Goal: Information Seeking & Learning: Find specific fact

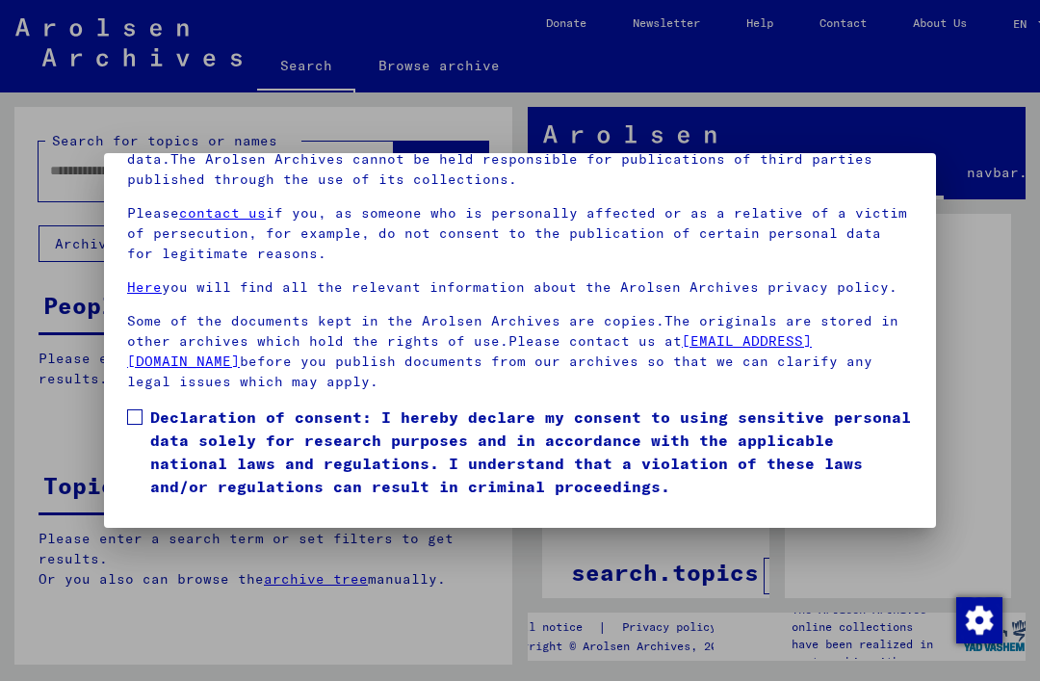
scroll to position [204, 0]
click at [186, 508] on button "I agree" at bounding box center [173, 526] width 93 height 37
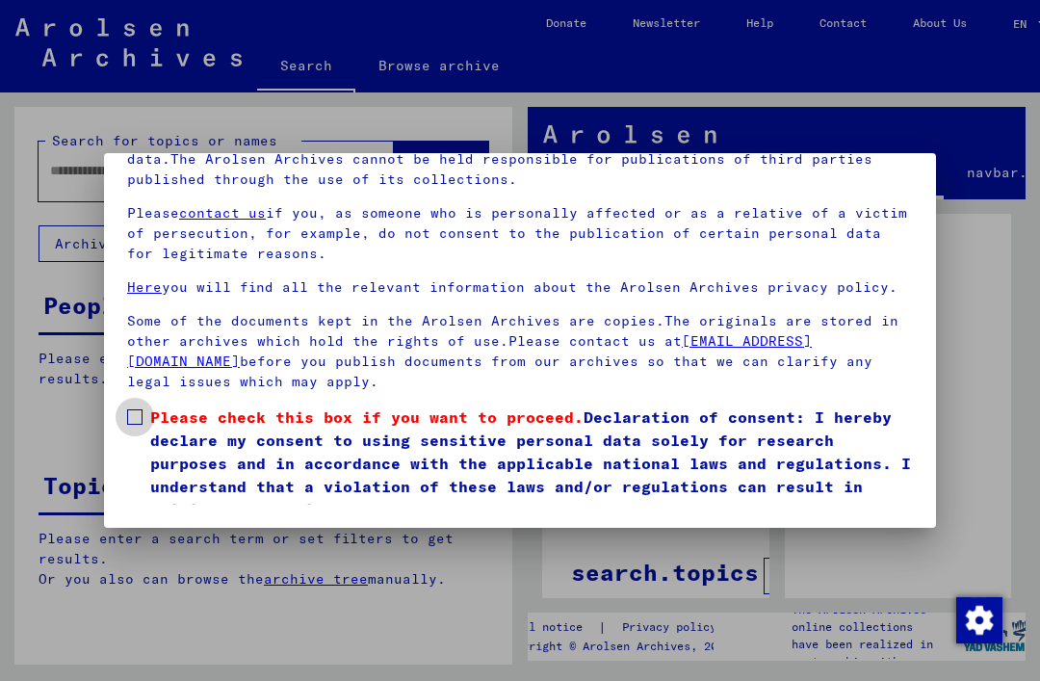
click at [136, 409] on span at bounding box center [134, 416] width 15 height 15
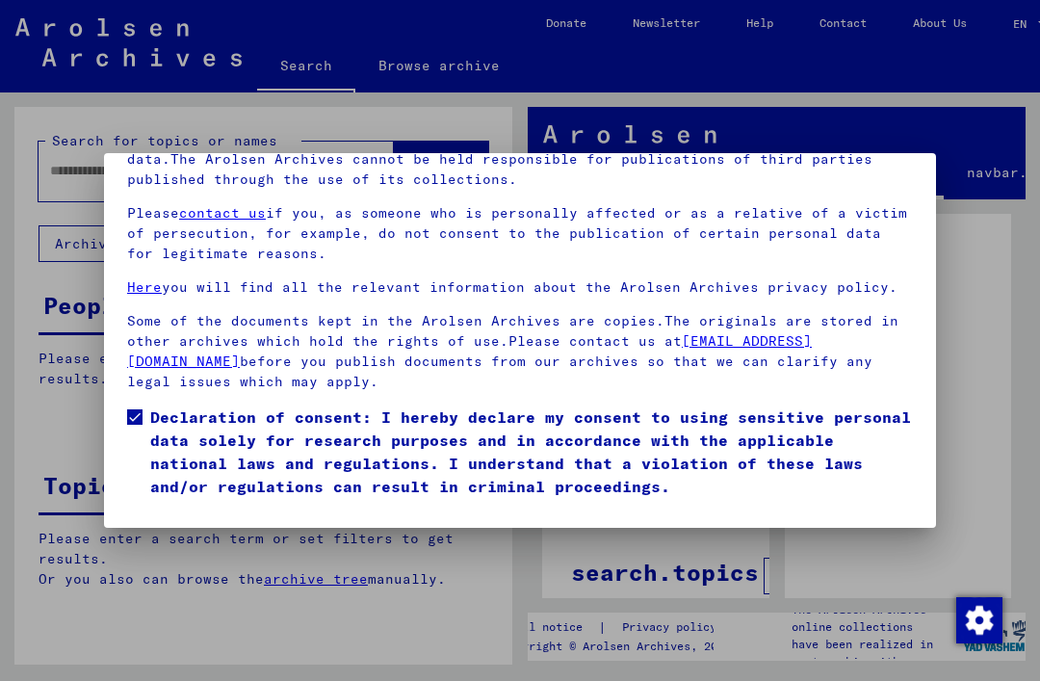
click at [194, 508] on button "I agree" at bounding box center [173, 526] width 93 height 37
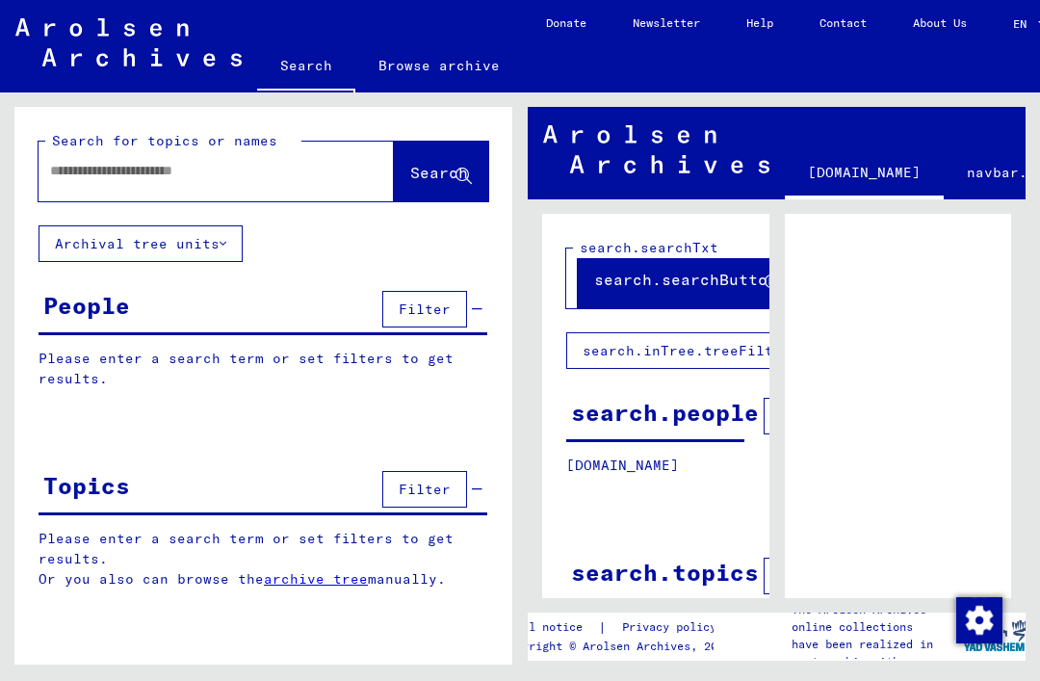
click at [442, 306] on span "Filter" at bounding box center [425, 309] width 52 height 17
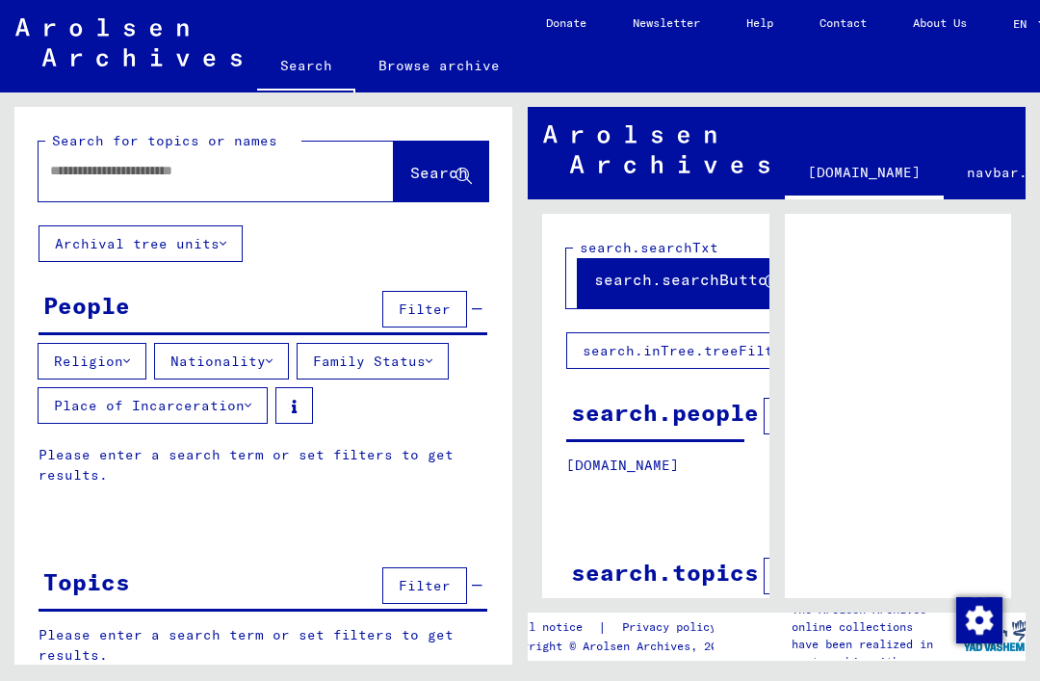
click at [130, 358] on icon at bounding box center [126, 360] width 7 height 13
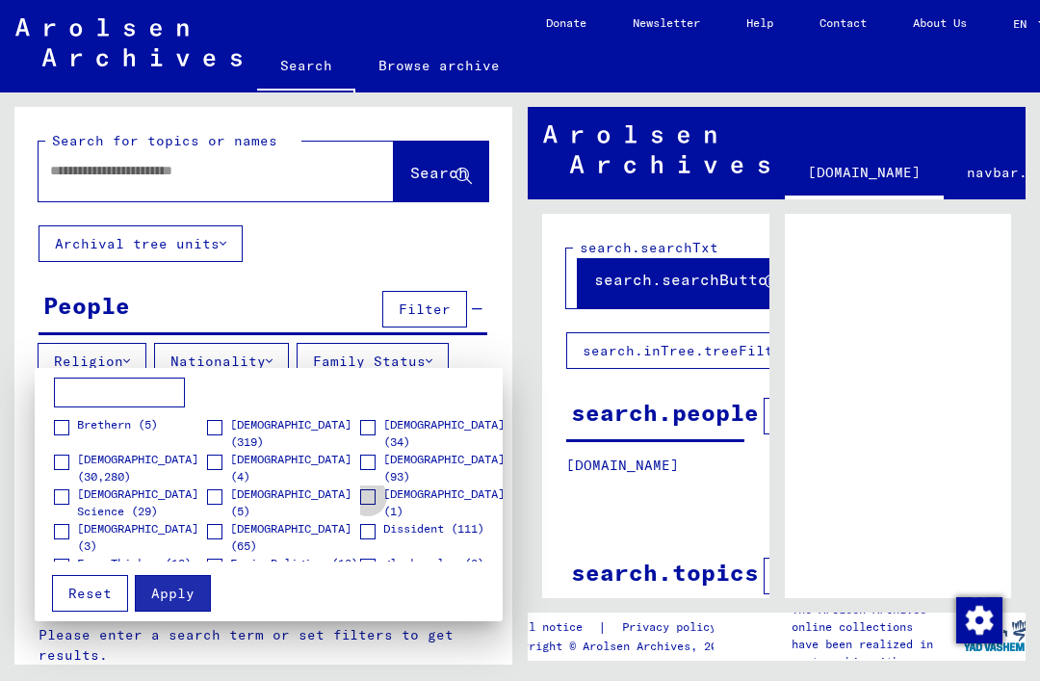
scroll to position [139, 0]
click at [85, 588] on span "Reset" at bounding box center [89, 593] width 43 height 17
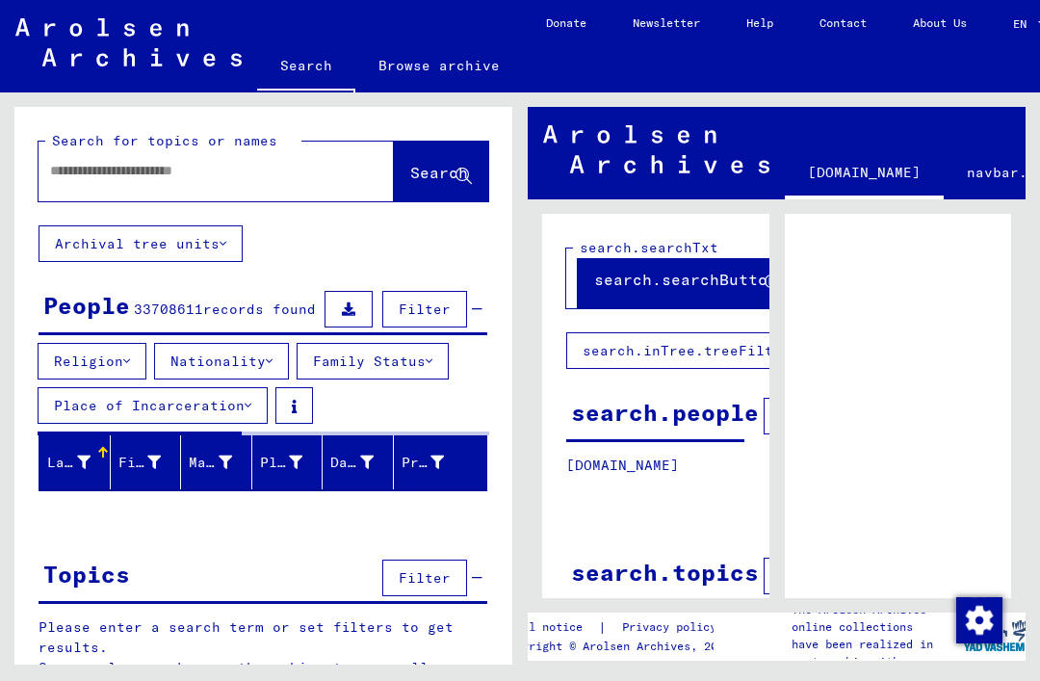
click at [286, 352] on button "Nationality" at bounding box center [221, 361] width 135 height 37
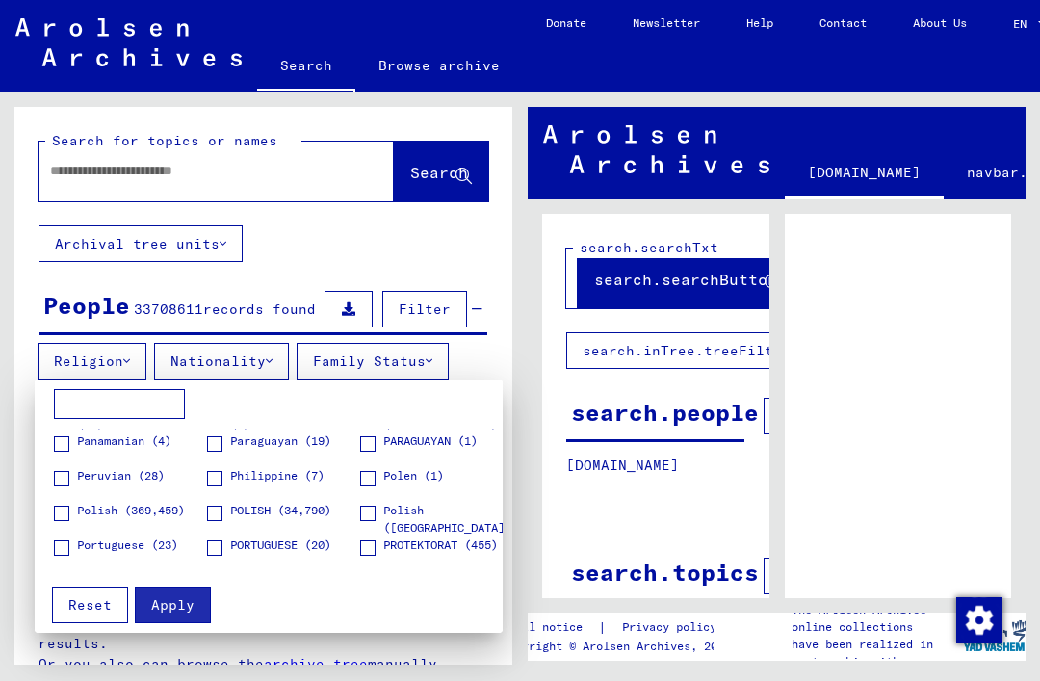
scroll to position [1979, 0]
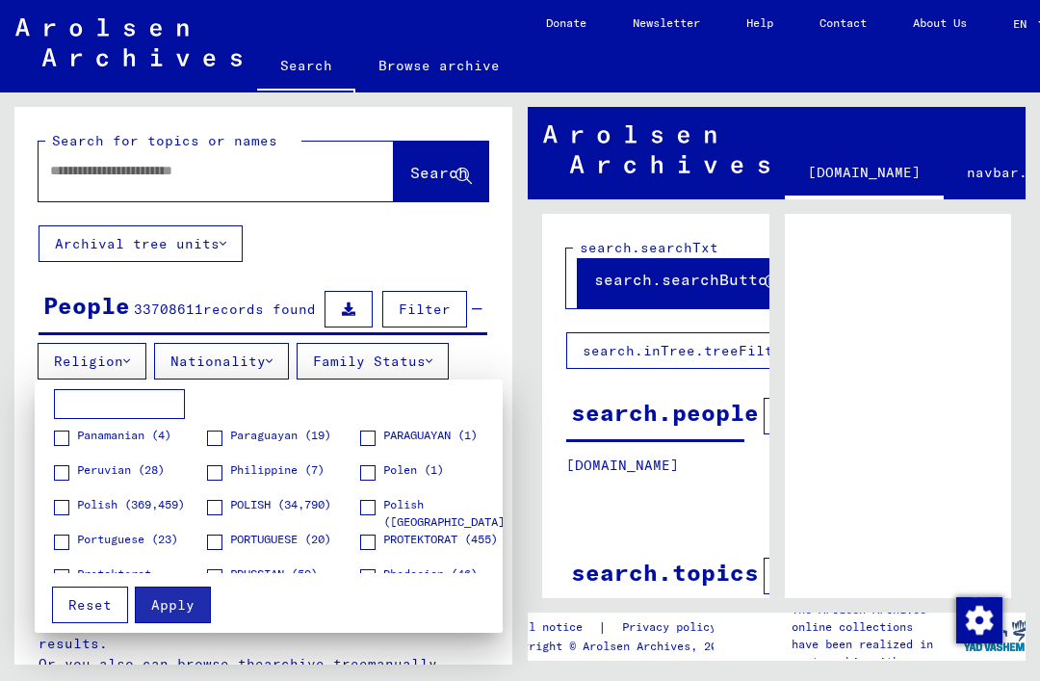
click at [218, 505] on span at bounding box center [214, 507] width 15 height 15
click at [176, 602] on span "Apply" at bounding box center [172, 604] width 43 height 17
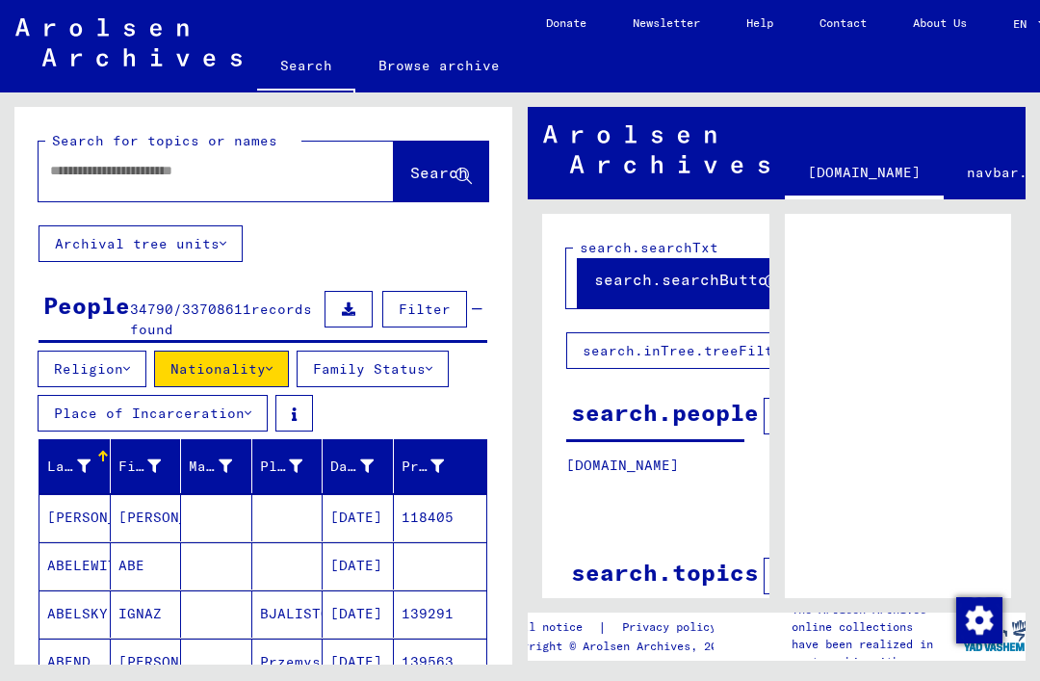
click at [433, 366] on icon at bounding box center [429, 368] width 7 height 13
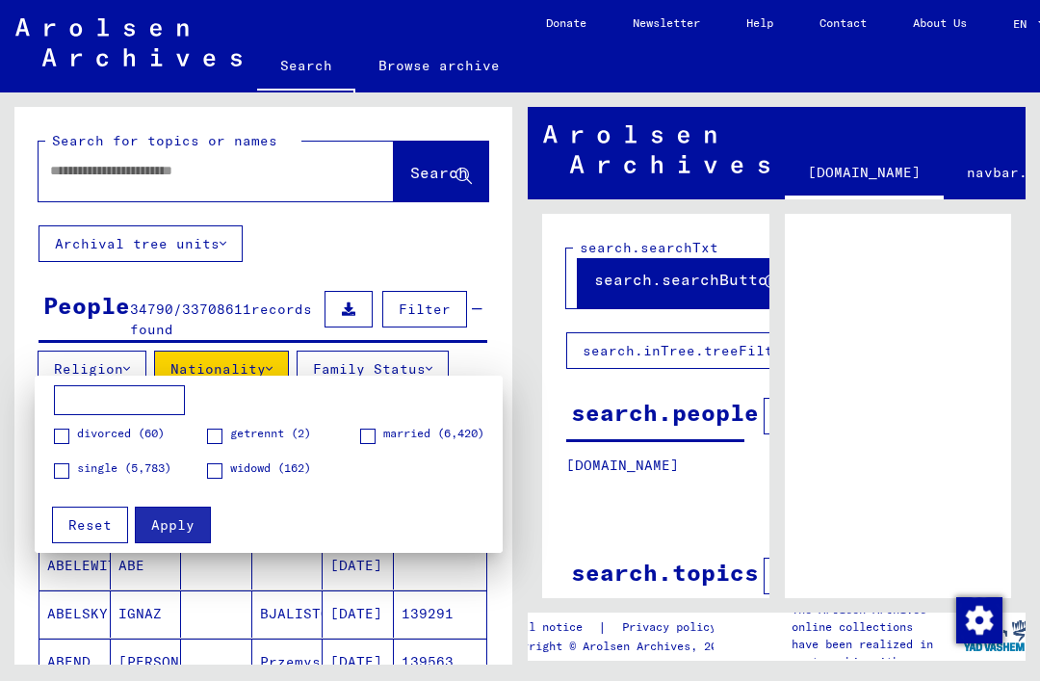
click at [365, 435] on span at bounding box center [367, 436] width 15 height 15
click at [175, 523] on span "Apply" at bounding box center [172, 524] width 43 height 17
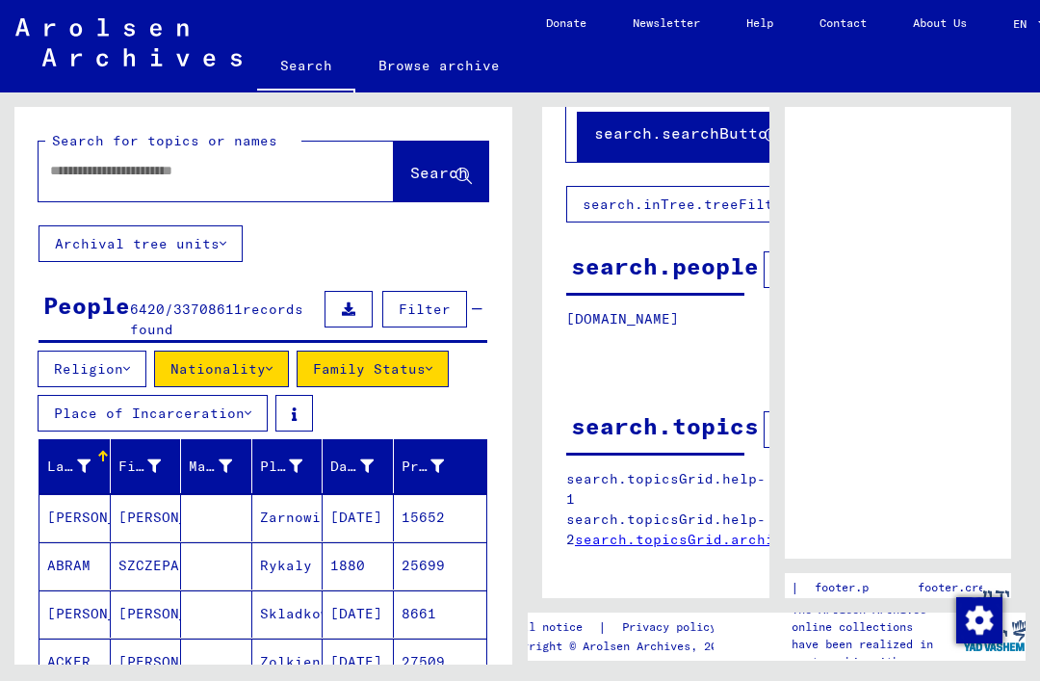
click at [60, 167] on input "text" at bounding box center [199, 171] width 298 height 20
type input "*****"
click at [432, 174] on span "Search" at bounding box center [439, 172] width 58 height 19
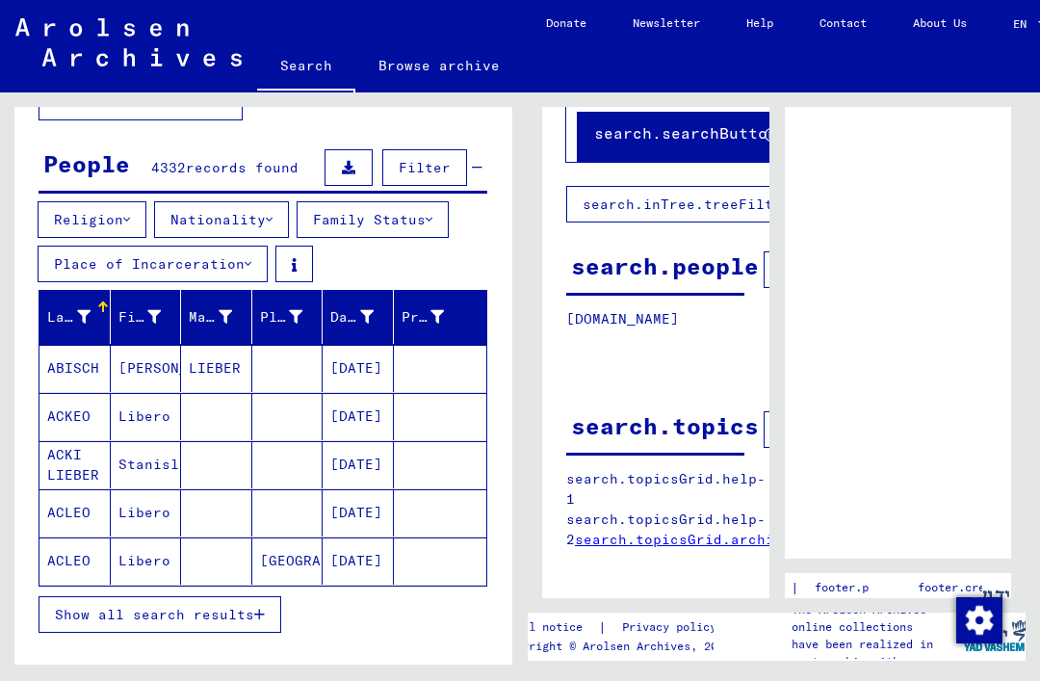
scroll to position [144, 0]
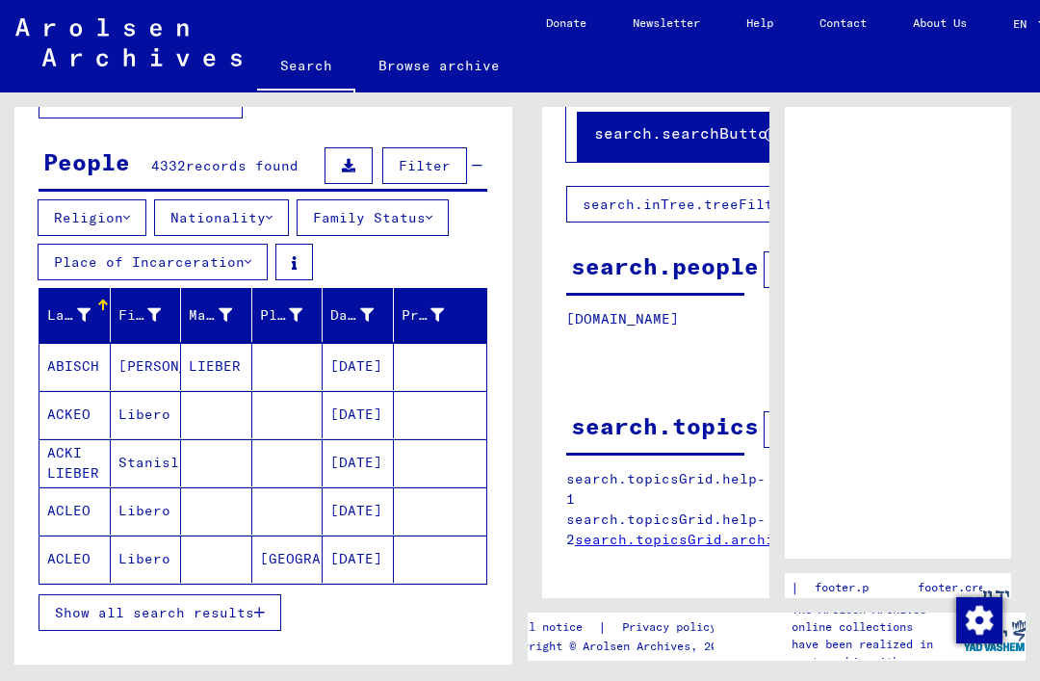
click at [218, 611] on span "Show all search results" at bounding box center [154, 612] width 199 height 17
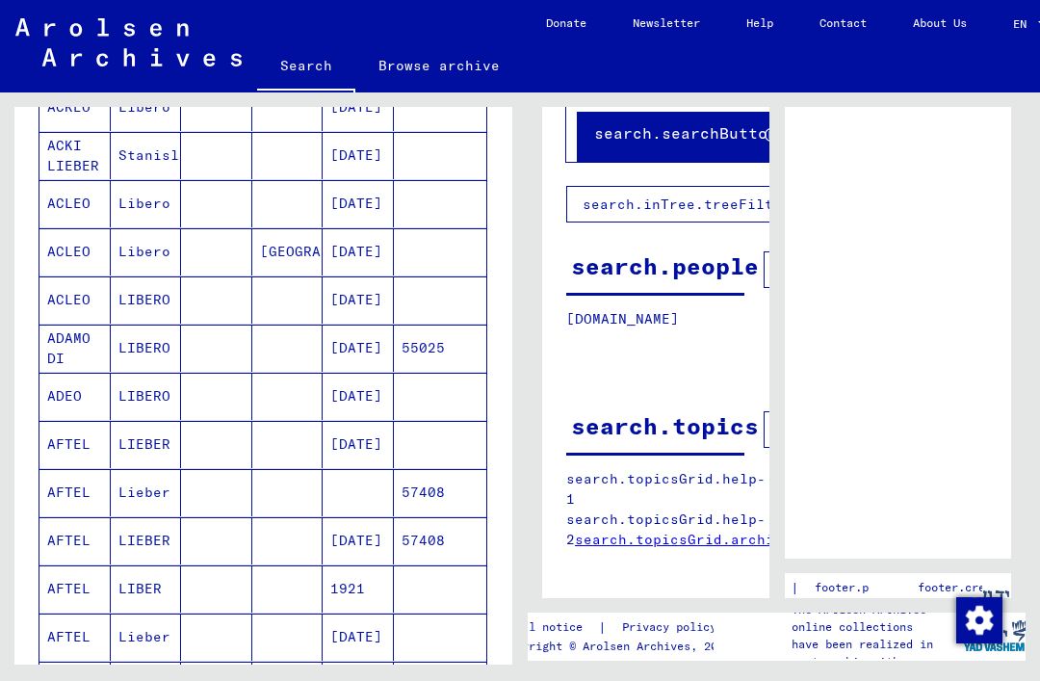
scroll to position [453, 0]
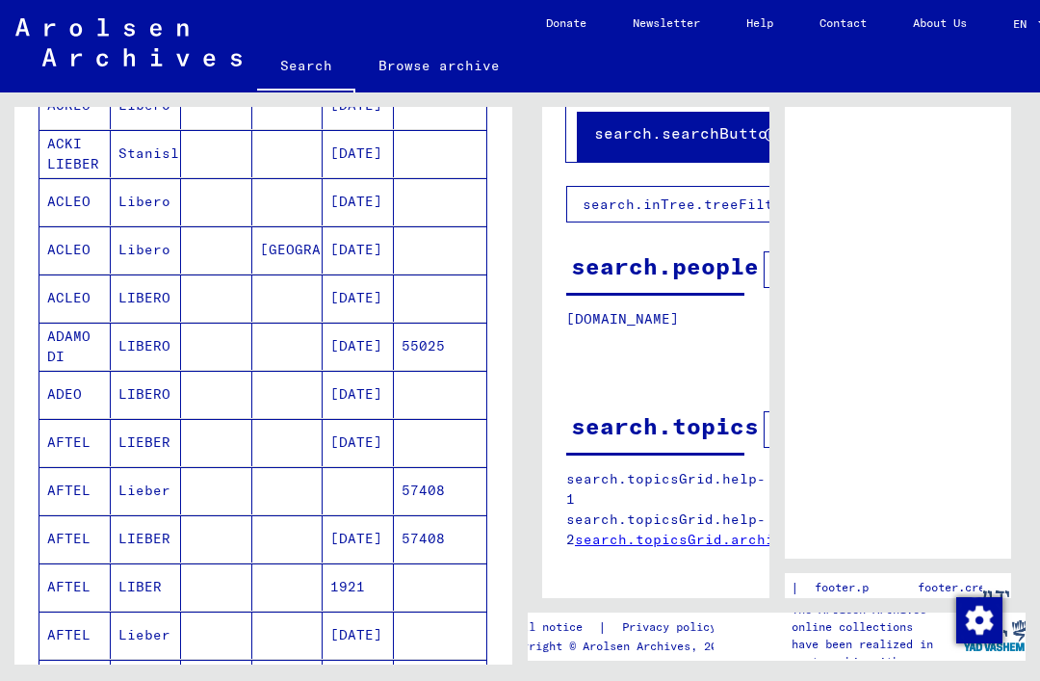
click at [457, 430] on mat-cell at bounding box center [440, 442] width 93 height 47
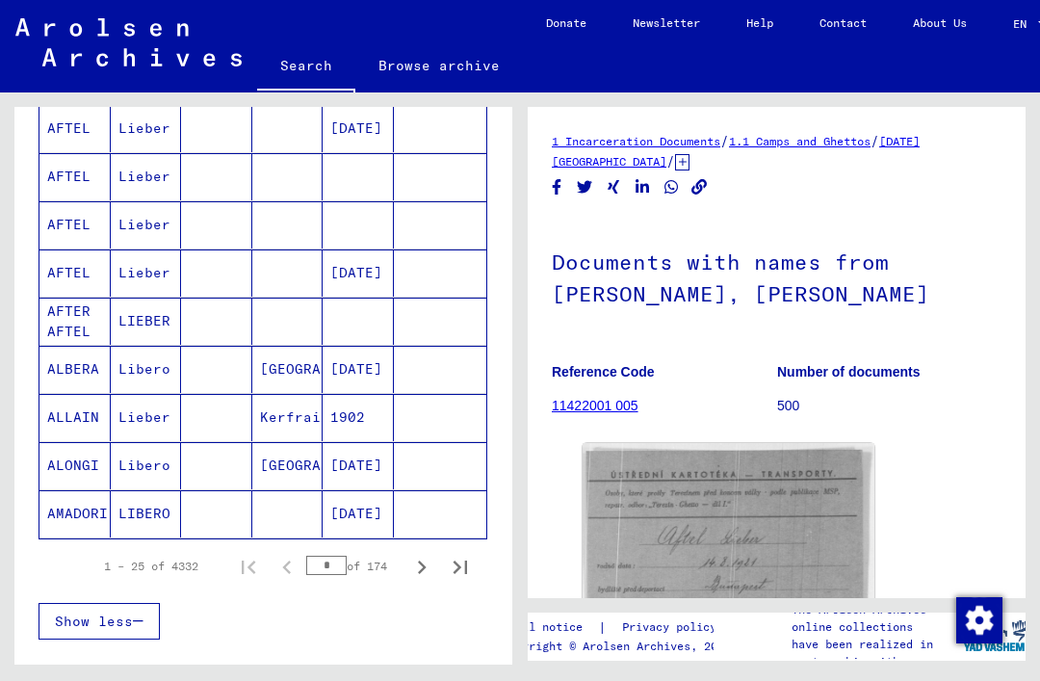
scroll to position [1174, 0]
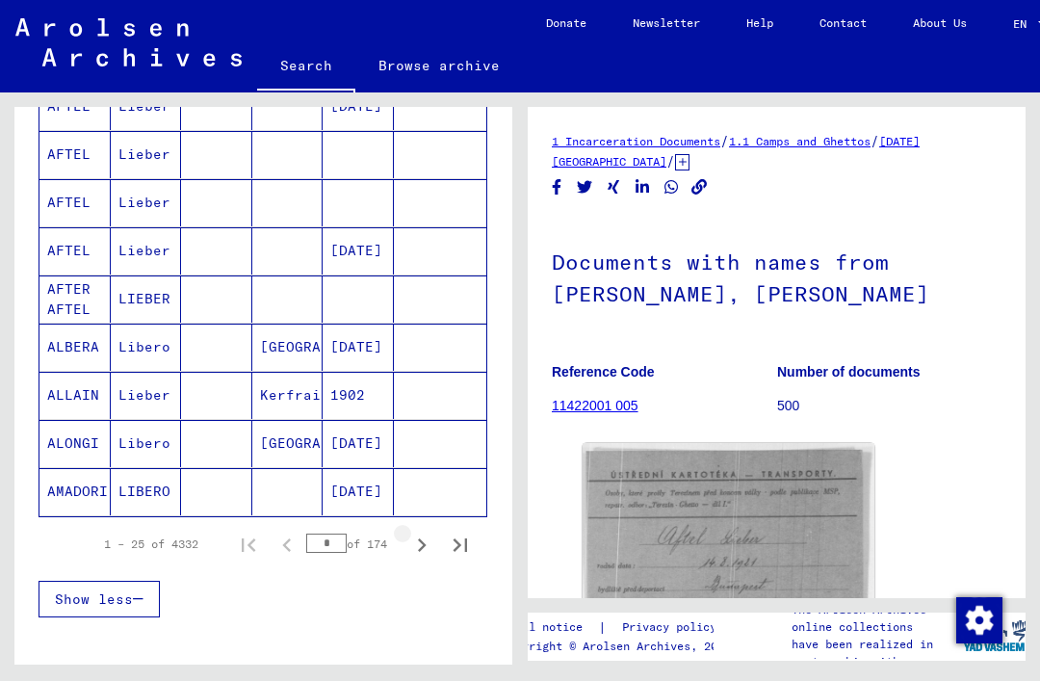
click at [426, 541] on icon "Next page" at bounding box center [421, 545] width 27 height 27
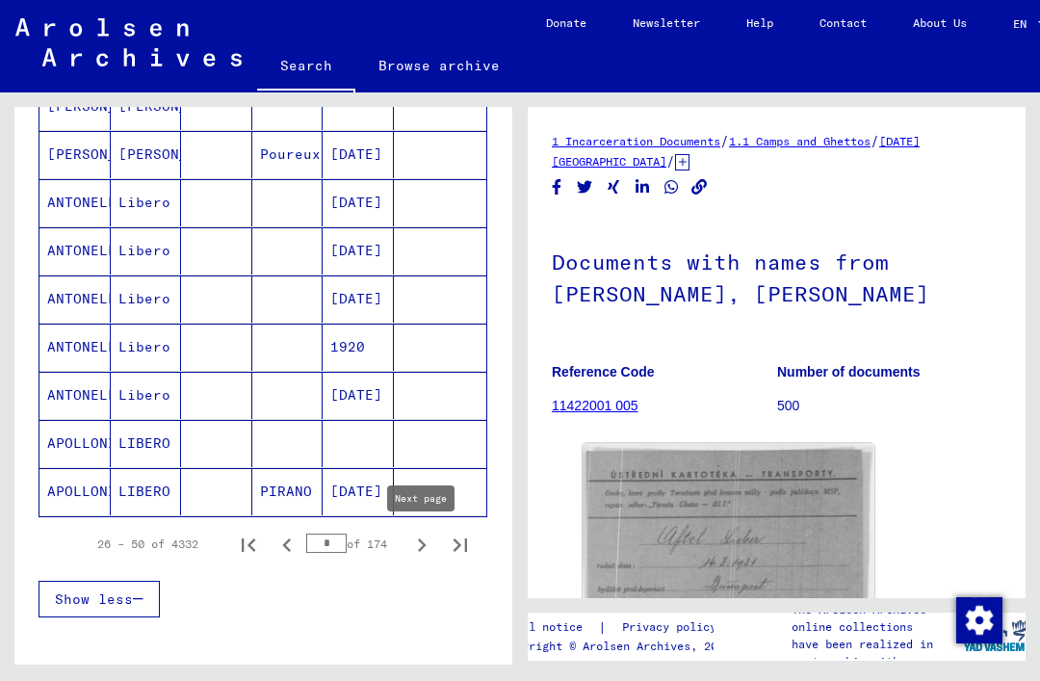
click at [429, 538] on icon "Next page" at bounding box center [421, 545] width 27 height 27
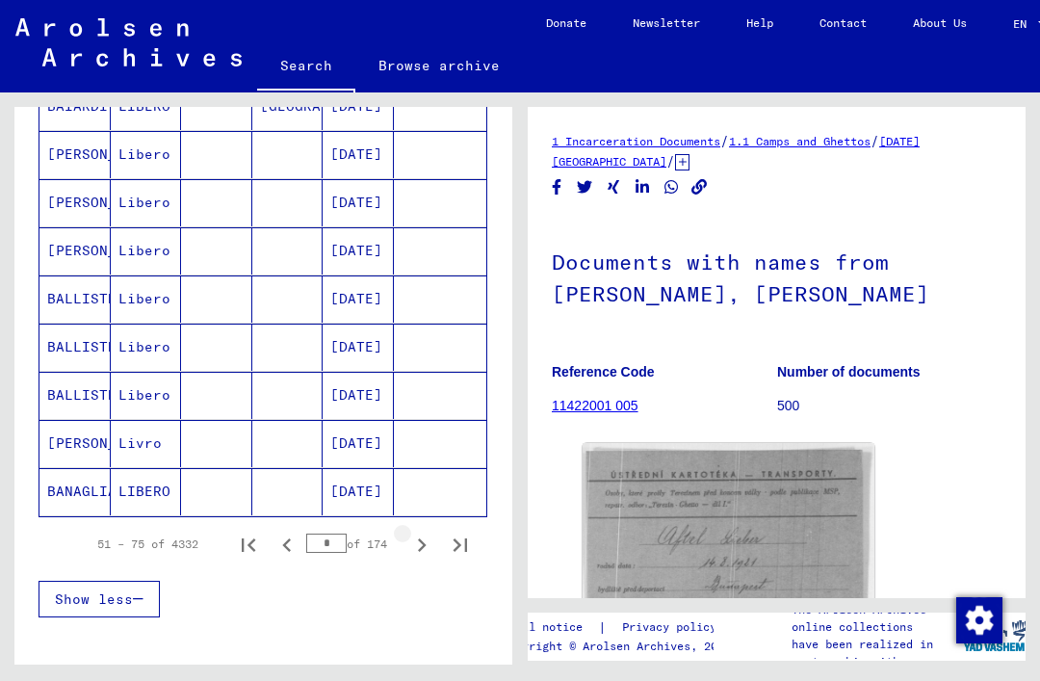
click at [427, 537] on icon "Next page" at bounding box center [421, 545] width 27 height 27
click at [302, 393] on mat-cell at bounding box center [287, 395] width 71 height 47
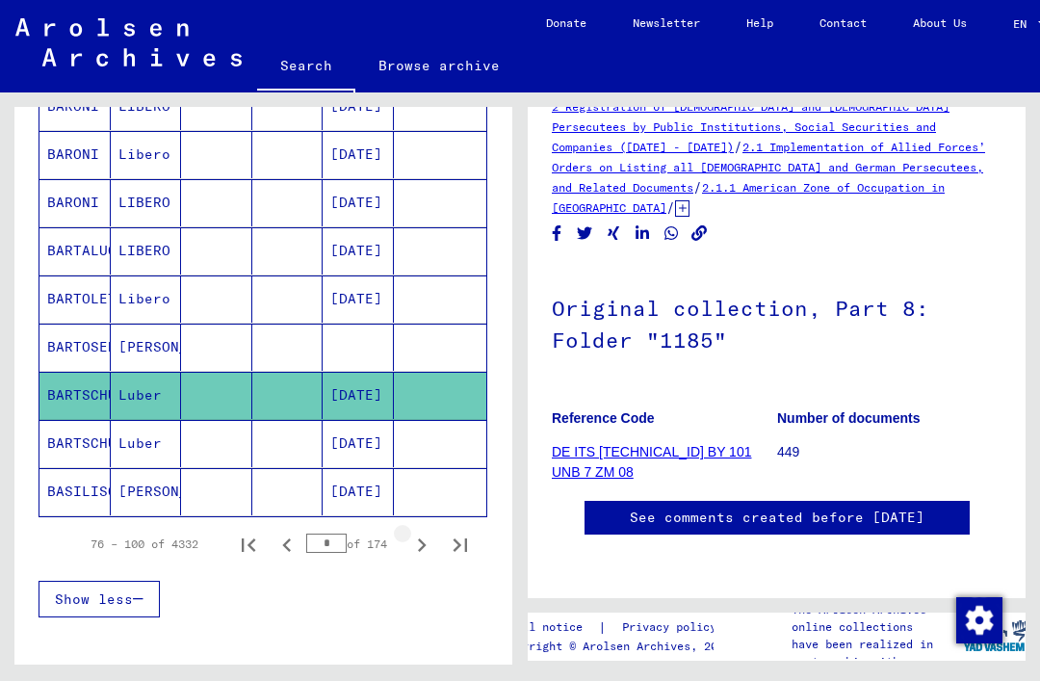
click at [426, 537] on icon "Next page" at bounding box center [421, 545] width 27 height 27
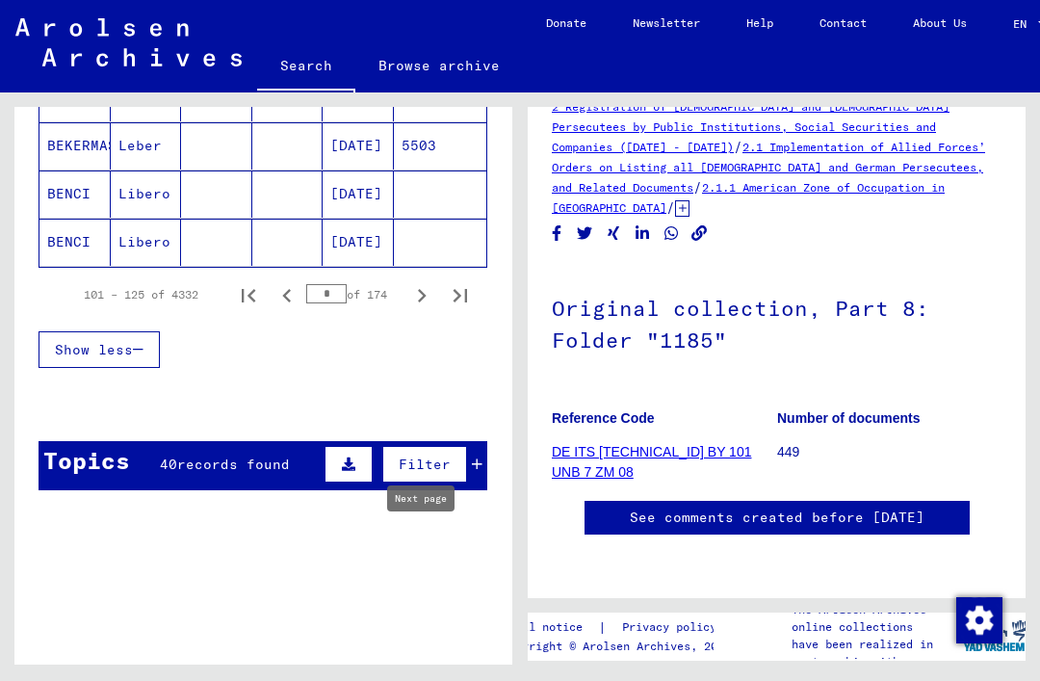
scroll to position [1448, 0]
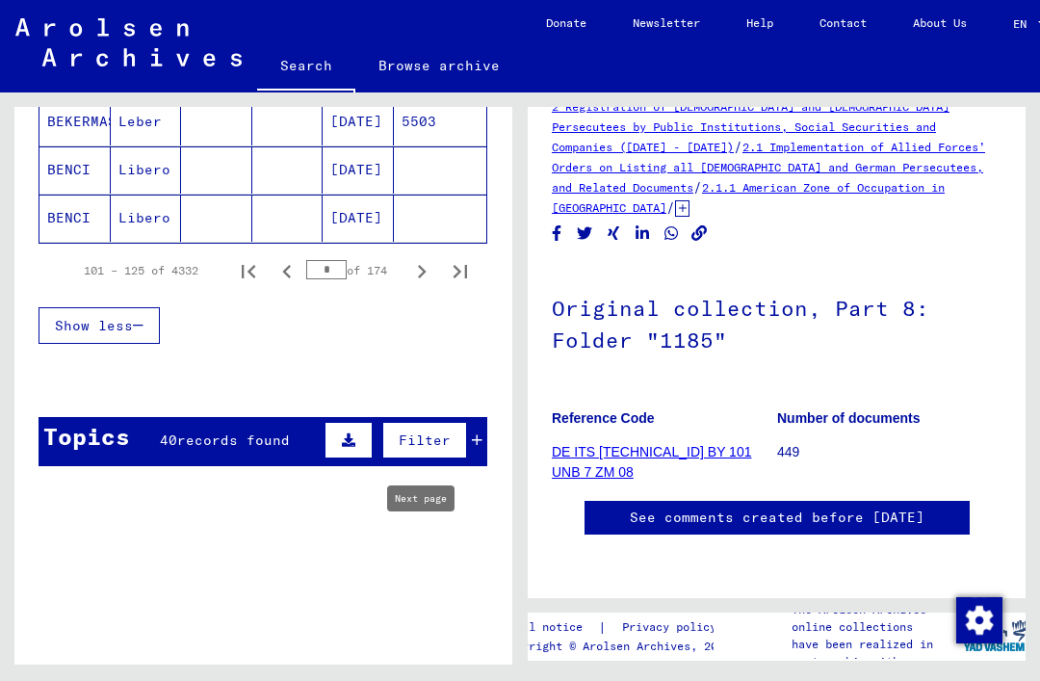
click at [424, 264] on icon "Next page" at bounding box center [421, 271] width 27 height 27
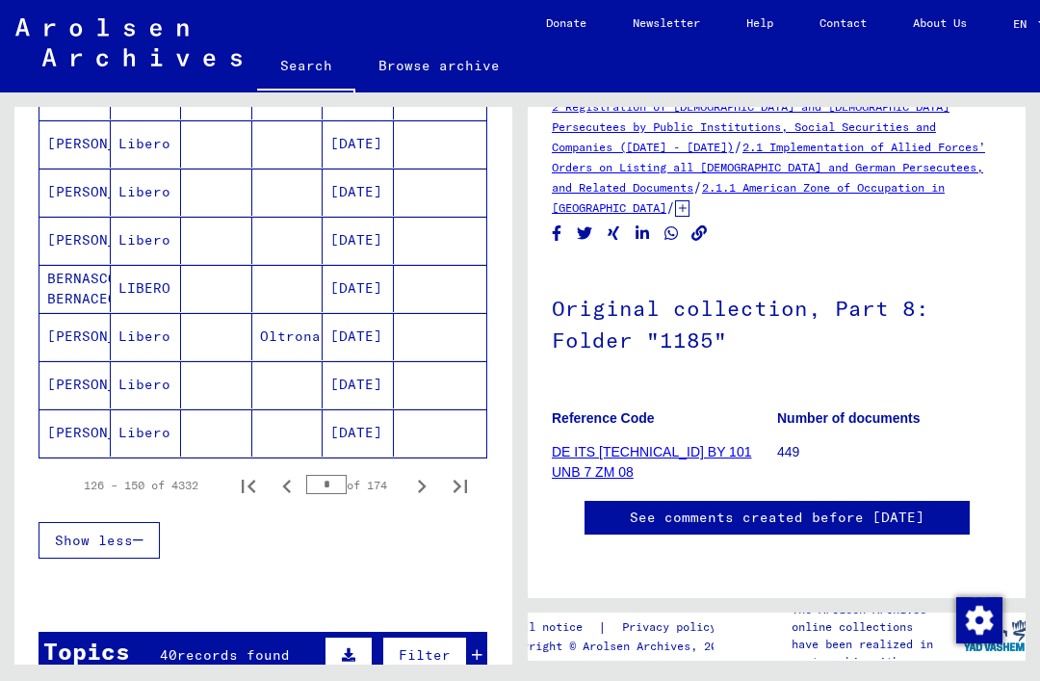
scroll to position [1229, 0]
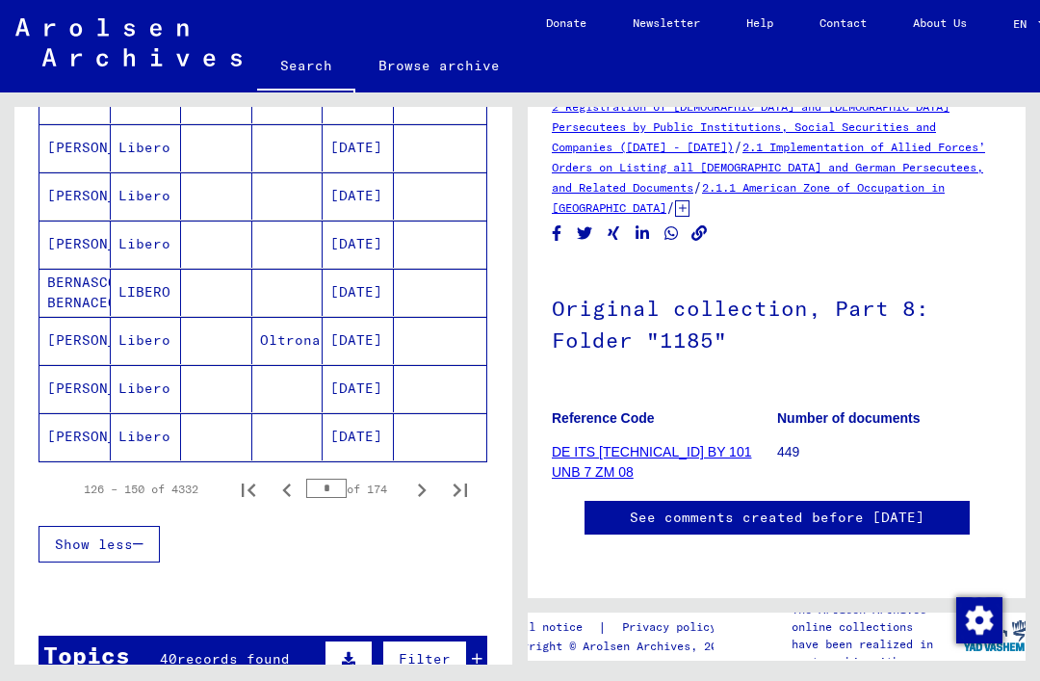
click at [432, 491] on icon "Next page" at bounding box center [421, 490] width 27 height 27
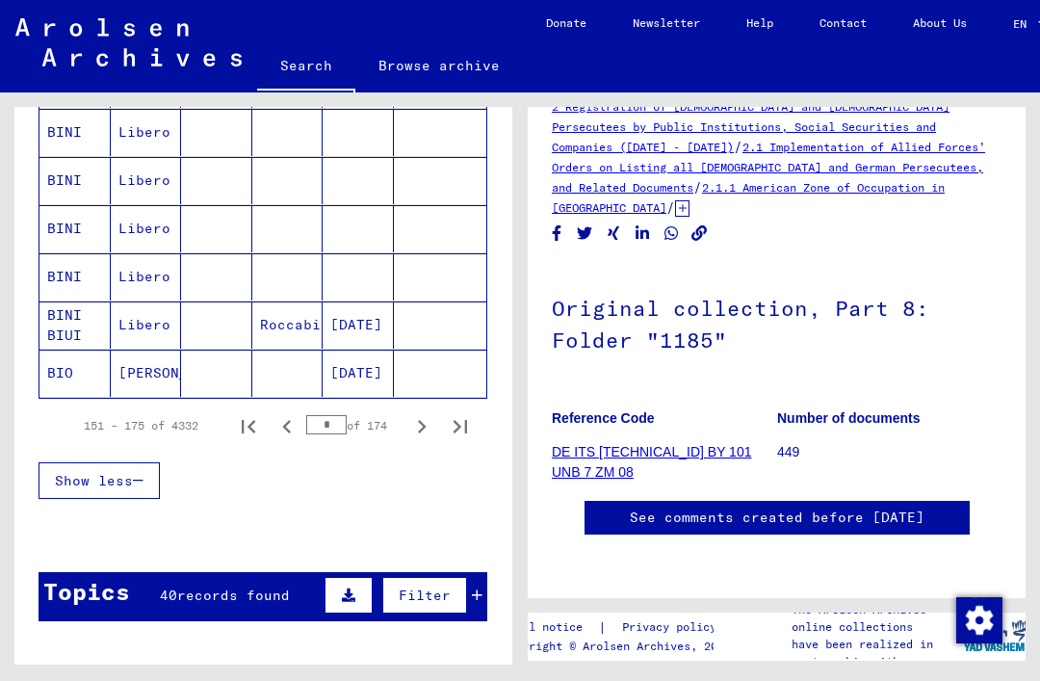
scroll to position [1323, 0]
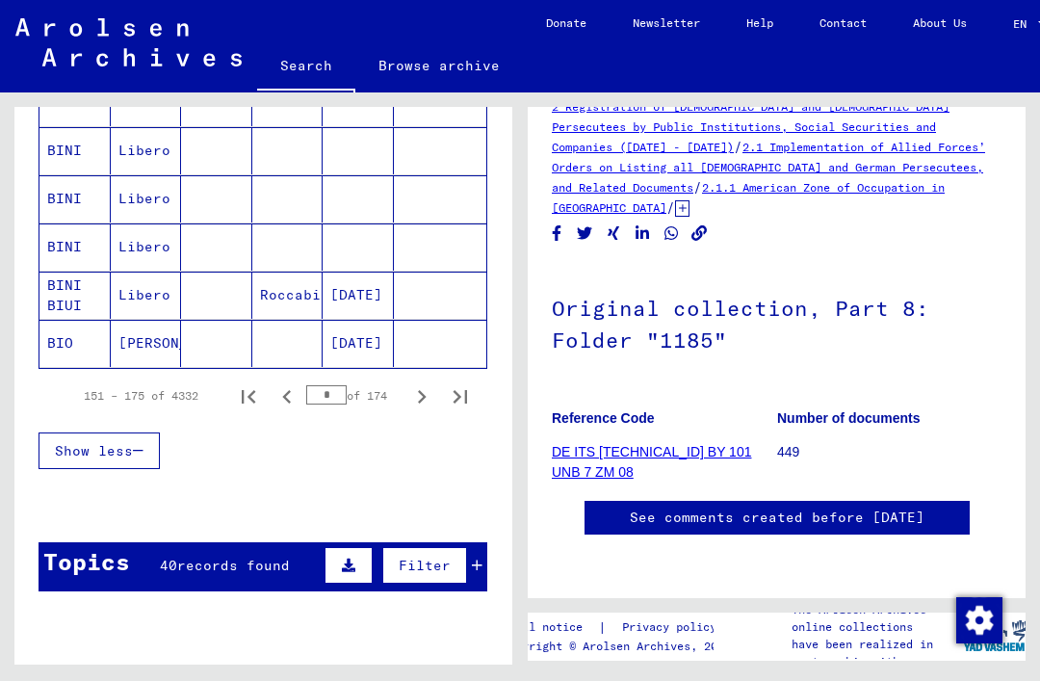
click at [424, 396] on icon "Next page" at bounding box center [422, 396] width 9 height 13
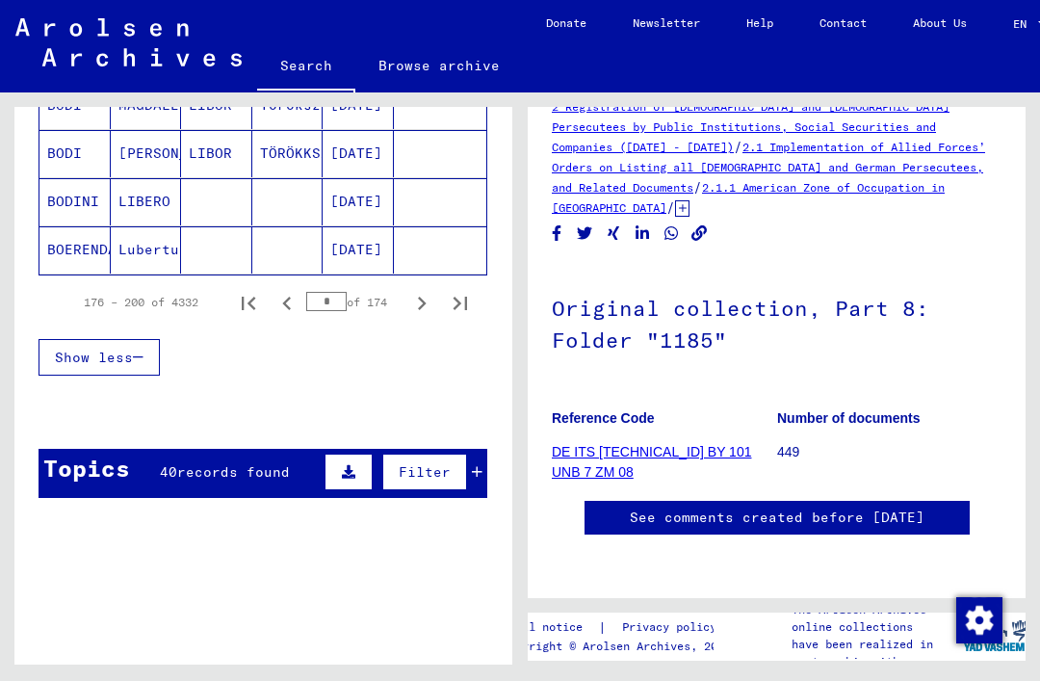
scroll to position [1416, 0]
click at [423, 302] on icon "Next page" at bounding box center [422, 303] width 9 height 13
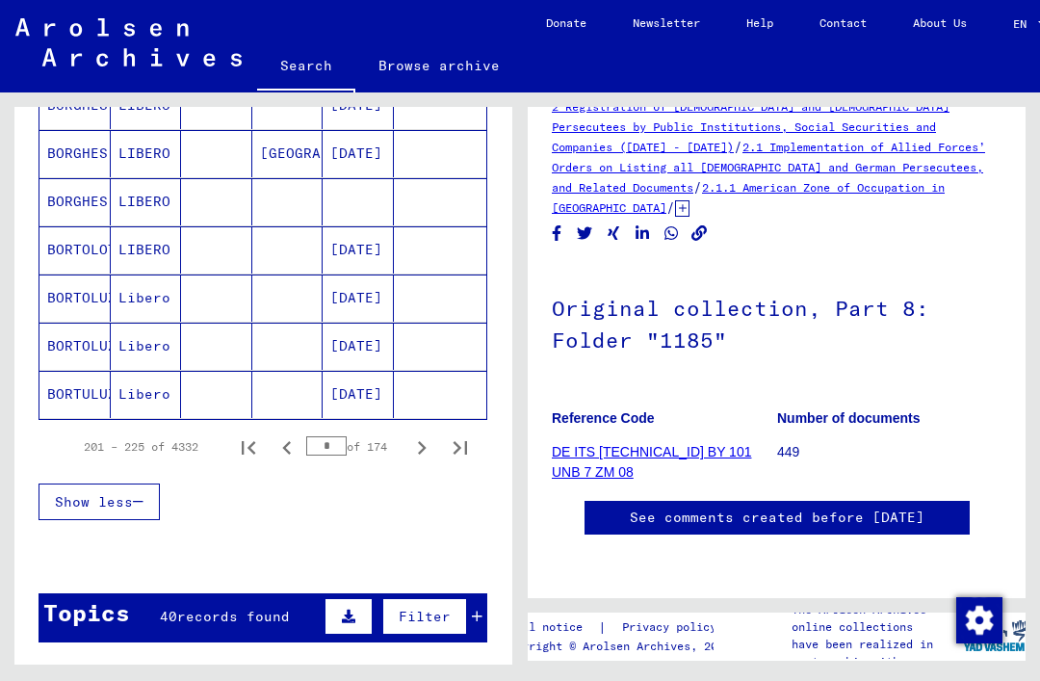
scroll to position [1290, 0]
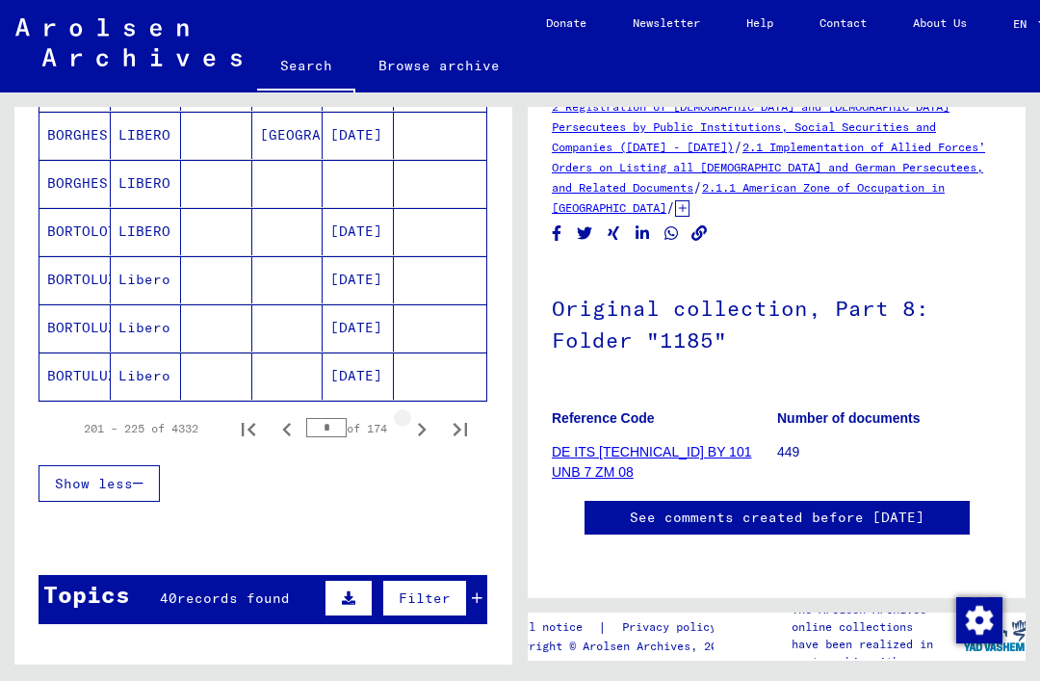
click at [425, 435] on icon "Next page" at bounding box center [421, 429] width 27 height 27
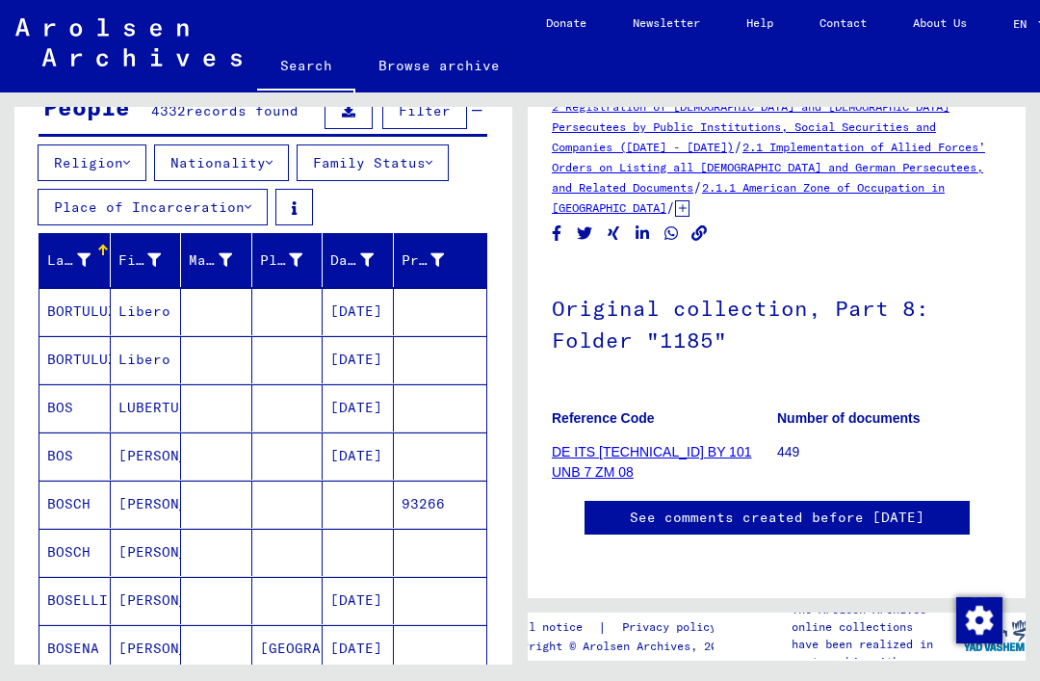
scroll to position [197, 0]
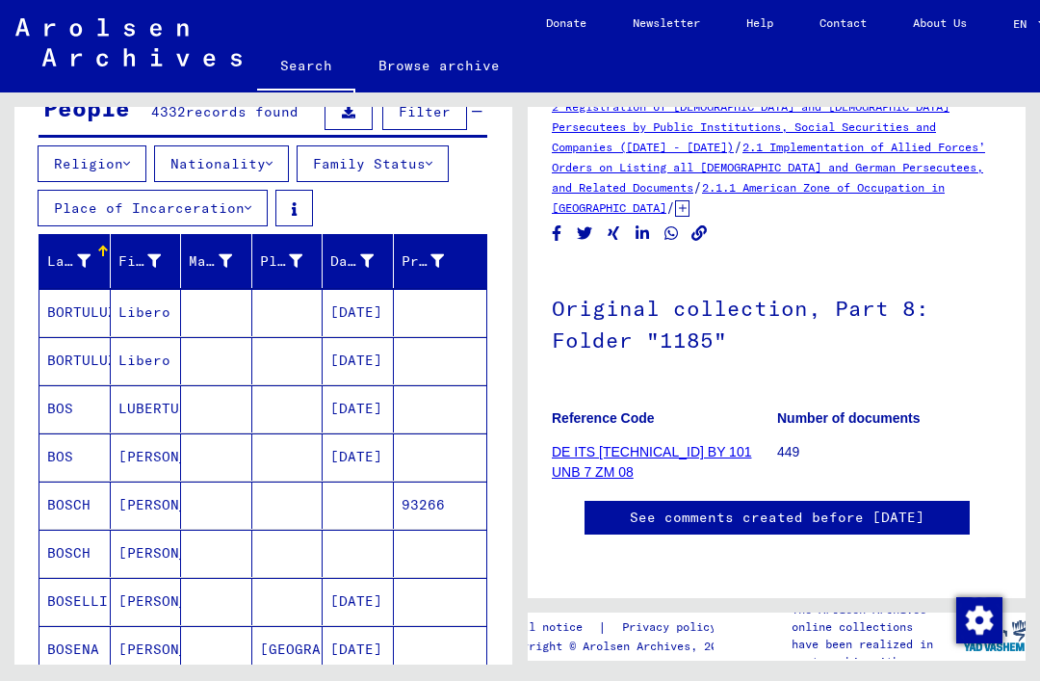
click at [162, 500] on mat-cell "[PERSON_NAME]" at bounding box center [146, 505] width 71 height 47
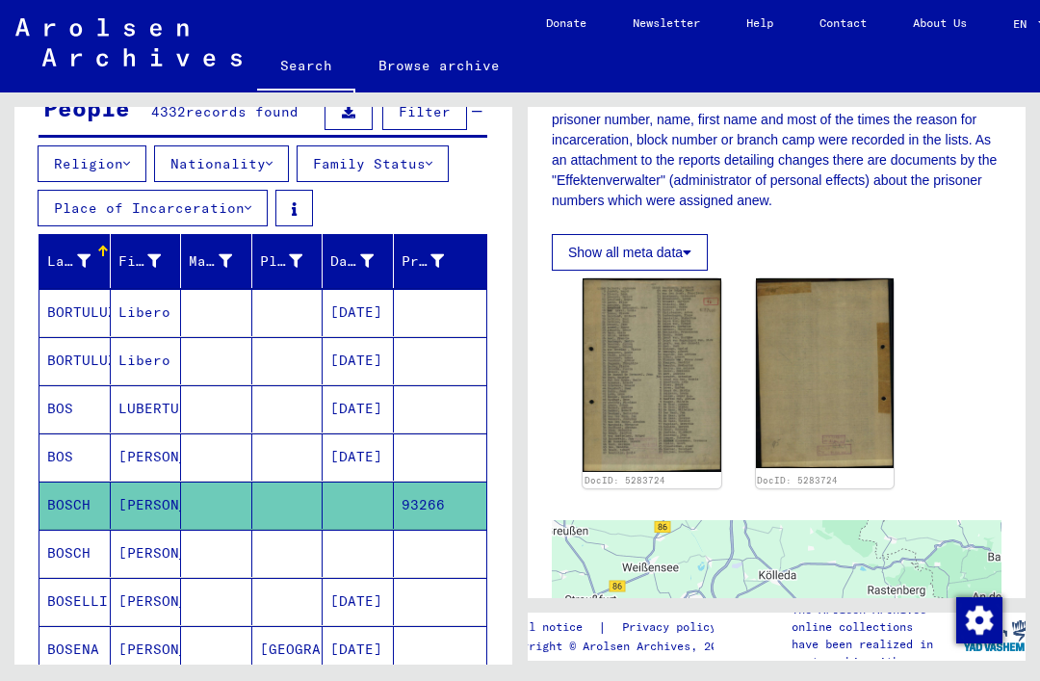
scroll to position [339, 0]
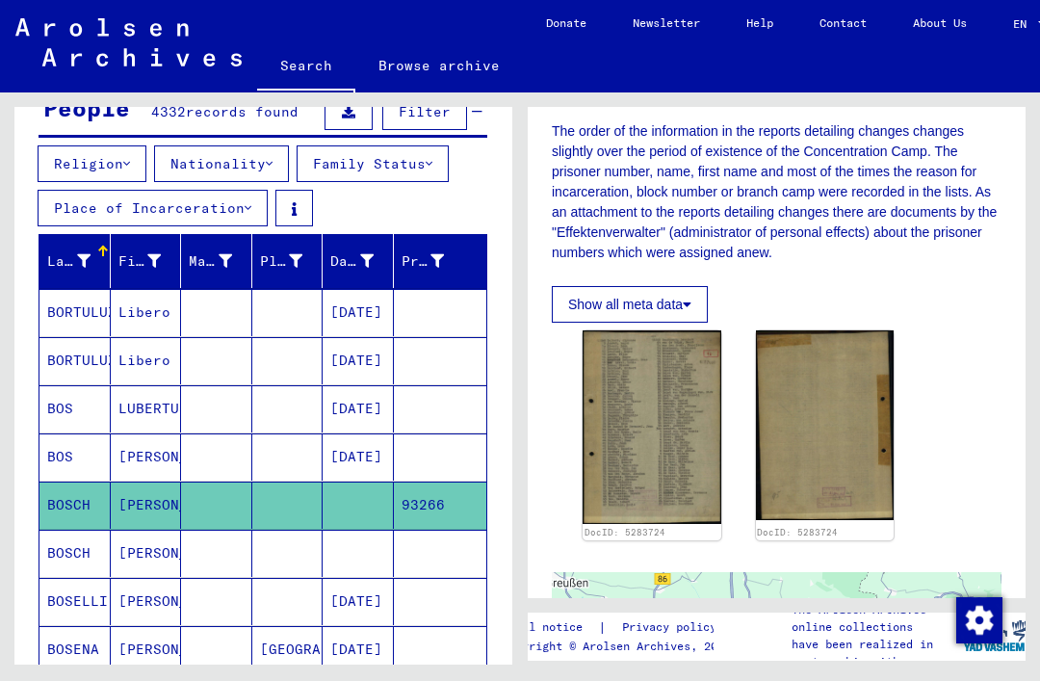
click at [669, 420] on img at bounding box center [652, 427] width 139 height 194
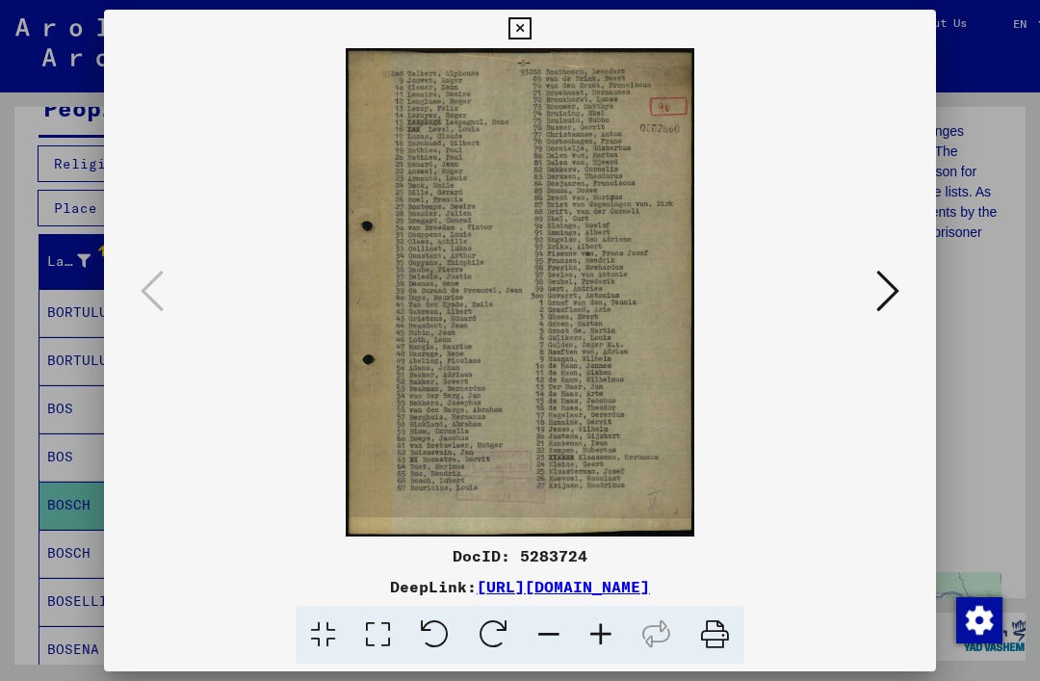
click at [559, 315] on img at bounding box center [520, 292] width 701 height 488
click at [531, 31] on icon at bounding box center [520, 28] width 22 height 23
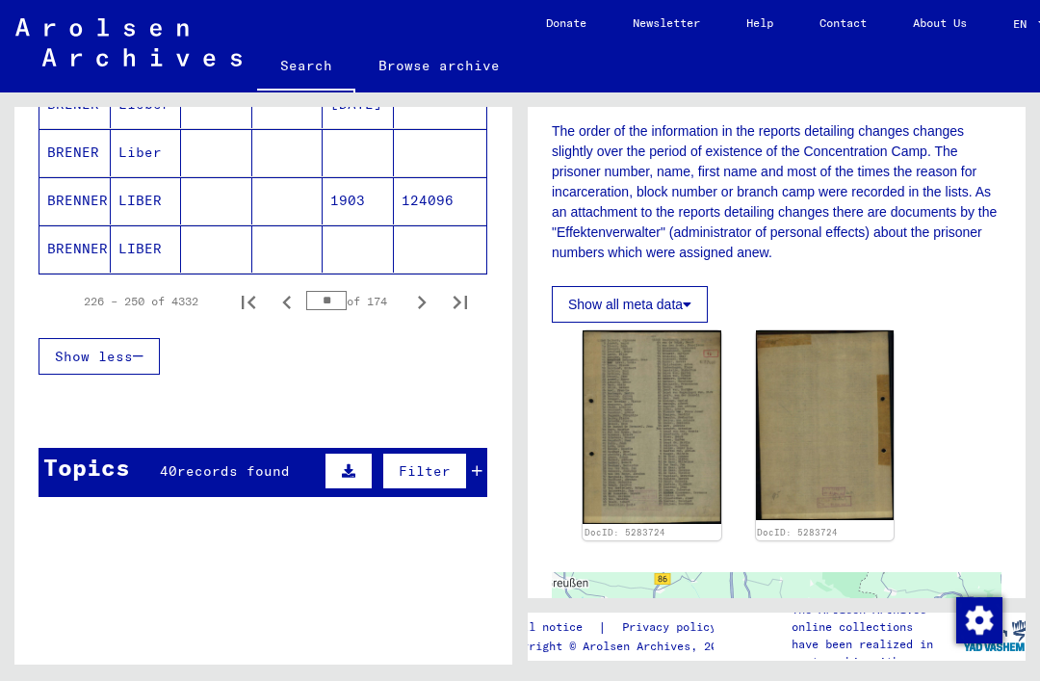
scroll to position [1433, 0]
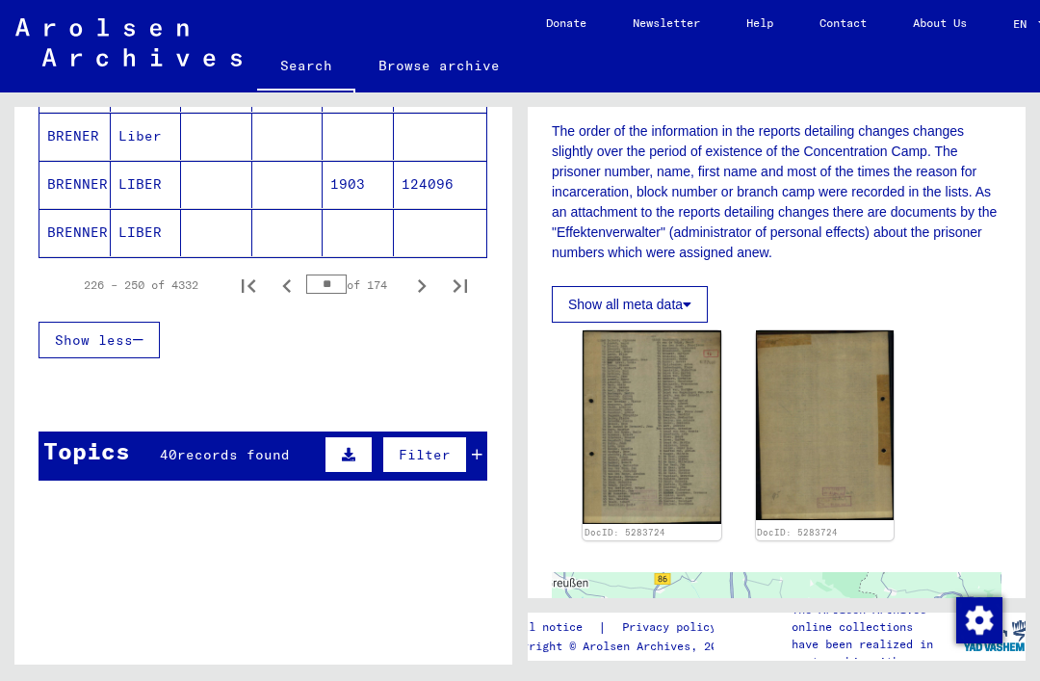
click at [425, 277] on icon "Next page" at bounding box center [421, 286] width 27 height 27
click at [425, 288] on icon "Next page" at bounding box center [422, 285] width 9 height 13
click at [426, 287] on icon "Next page" at bounding box center [422, 285] width 9 height 13
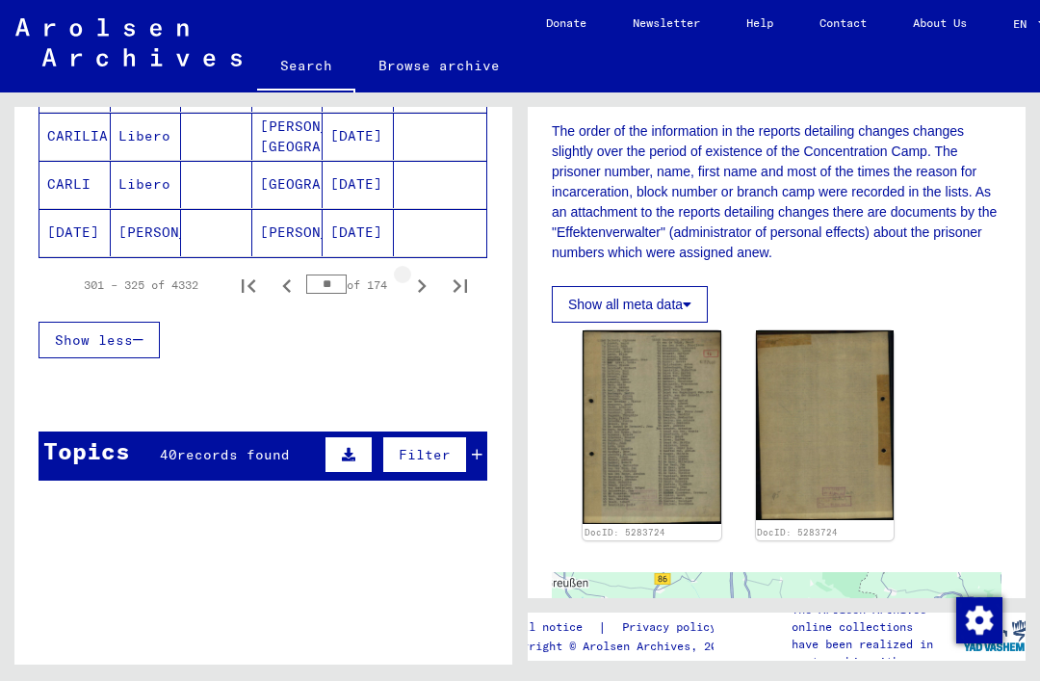
click at [424, 280] on icon "Next page" at bounding box center [421, 286] width 27 height 27
click at [416, 287] on icon "Next page" at bounding box center [421, 286] width 27 height 27
click at [424, 283] on icon "Next page" at bounding box center [421, 286] width 27 height 27
click at [422, 287] on icon "Next page" at bounding box center [421, 286] width 27 height 27
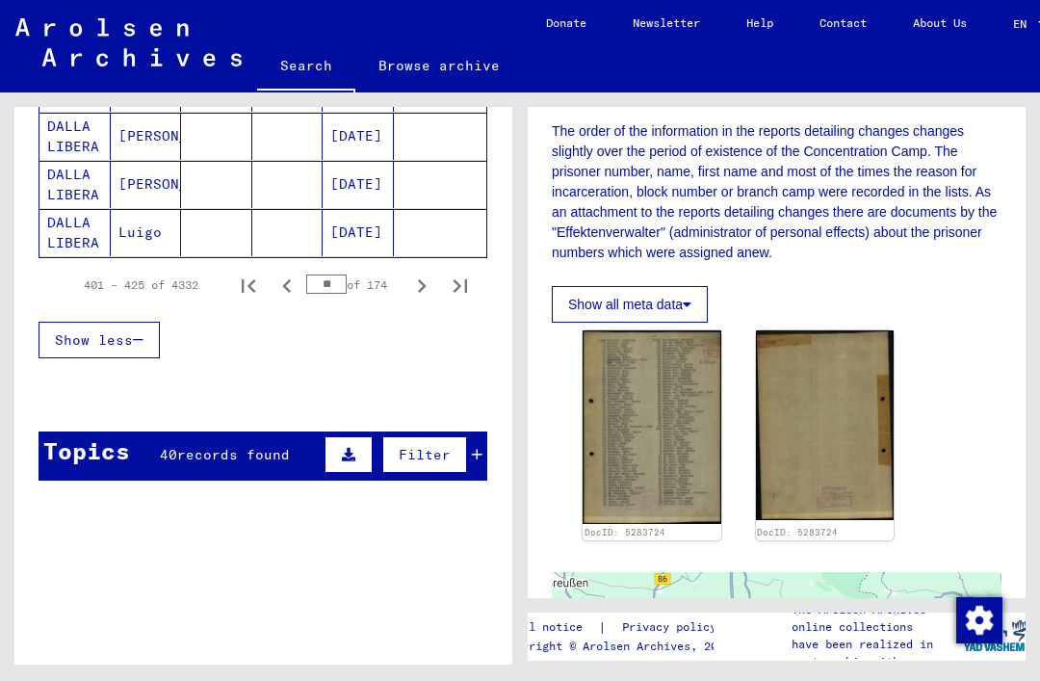
click at [423, 289] on icon "Next page" at bounding box center [422, 285] width 9 height 13
click at [421, 289] on icon "Next page" at bounding box center [422, 285] width 9 height 13
click at [426, 287] on icon "Next page" at bounding box center [422, 285] width 9 height 13
click at [423, 281] on icon "Next page" at bounding box center [421, 286] width 27 height 27
click at [424, 277] on icon "Next page" at bounding box center [421, 286] width 27 height 27
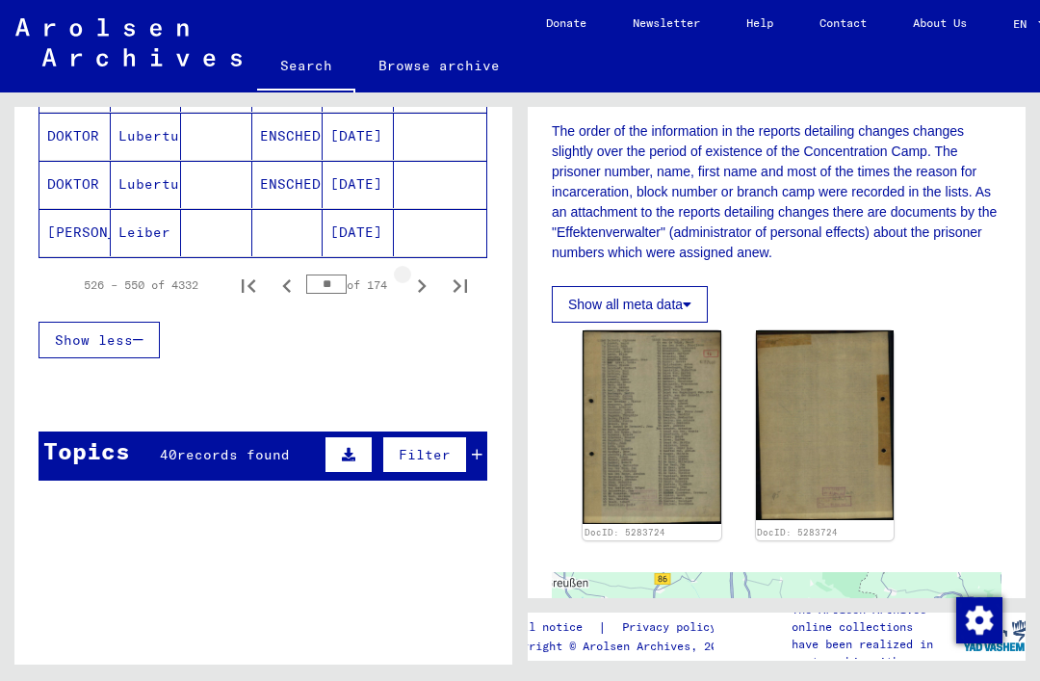
click at [423, 280] on icon "Next page" at bounding box center [421, 286] width 27 height 27
click at [429, 279] on icon "Next page" at bounding box center [421, 286] width 27 height 27
click at [427, 276] on icon "Next page" at bounding box center [421, 286] width 27 height 27
click at [426, 278] on icon "Next page" at bounding box center [421, 286] width 27 height 27
click at [426, 277] on icon "Next page" at bounding box center [421, 286] width 27 height 27
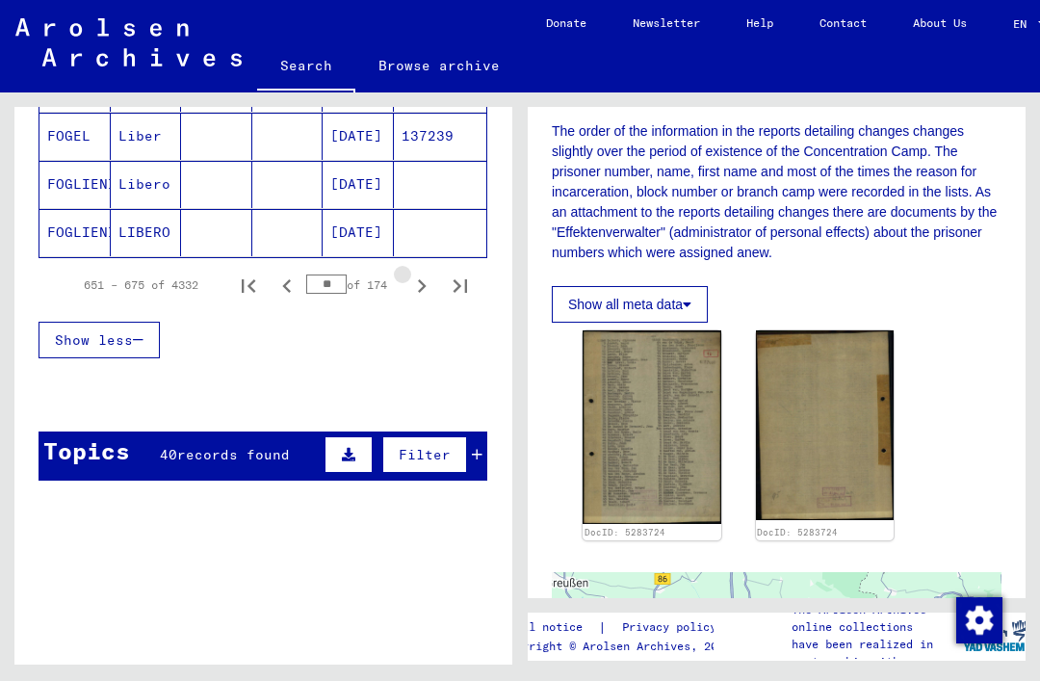
click at [426, 276] on icon "Next page" at bounding box center [421, 286] width 27 height 27
click at [426, 275] on icon "Next page" at bounding box center [421, 286] width 27 height 27
click at [427, 275] on icon "Next page" at bounding box center [421, 286] width 27 height 27
click at [429, 275] on icon "Next page" at bounding box center [421, 286] width 27 height 27
click at [431, 274] on icon "Next page" at bounding box center [421, 286] width 27 height 27
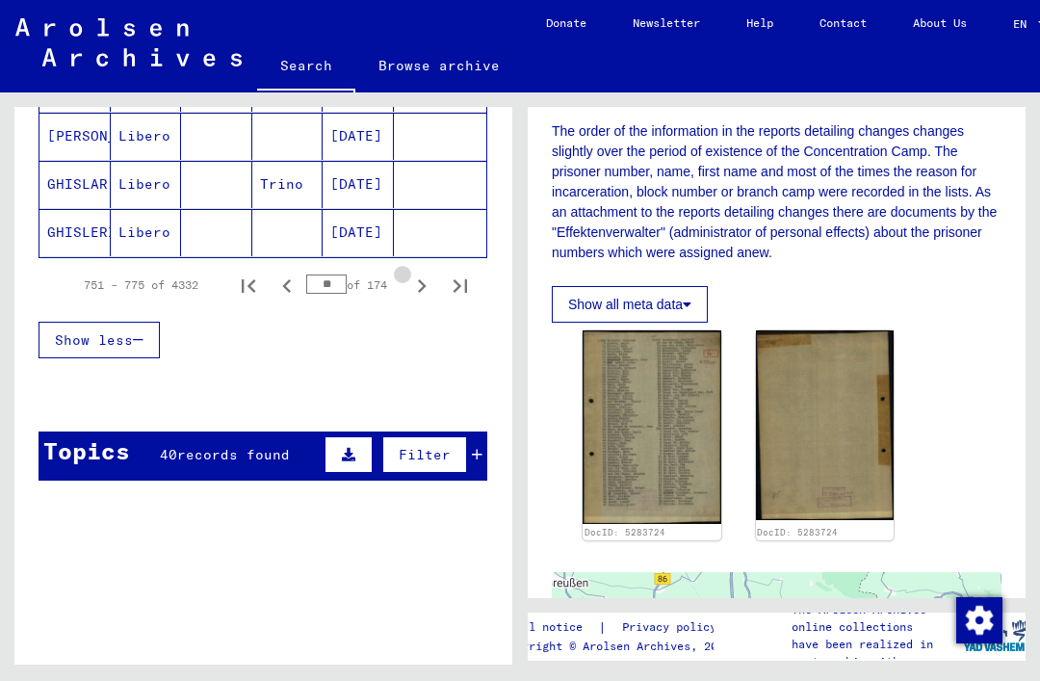
click at [429, 276] on icon "Next page" at bounding box center [421, 286] width 27 height 27
click at [427, 280] on icon "Next page" at bounding box center [421, 286] width 27 height 27
click at [428, 279] on icon "Next page" at bounding box center [421, 286] width 27 height 27
click at [425, 284] on icon "Next page" at bounding box center [421, 286] width 27 height 27
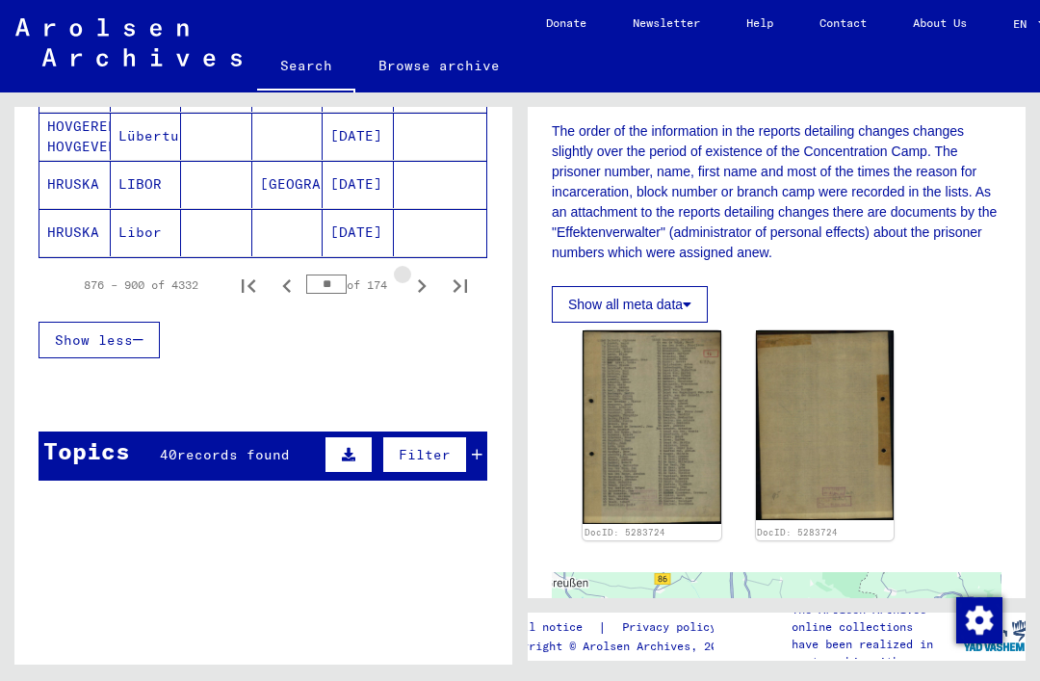
click at [426, 277] on icon "Next page" at bounding box center [421, 286] width 27 height 27
click at [425, 278] on icon "Next page" at bounding box center [421, 286] width 27 height 27
click at [426, 279] on icon "Next page" at bounding box center [421, 286] width 27 height 27
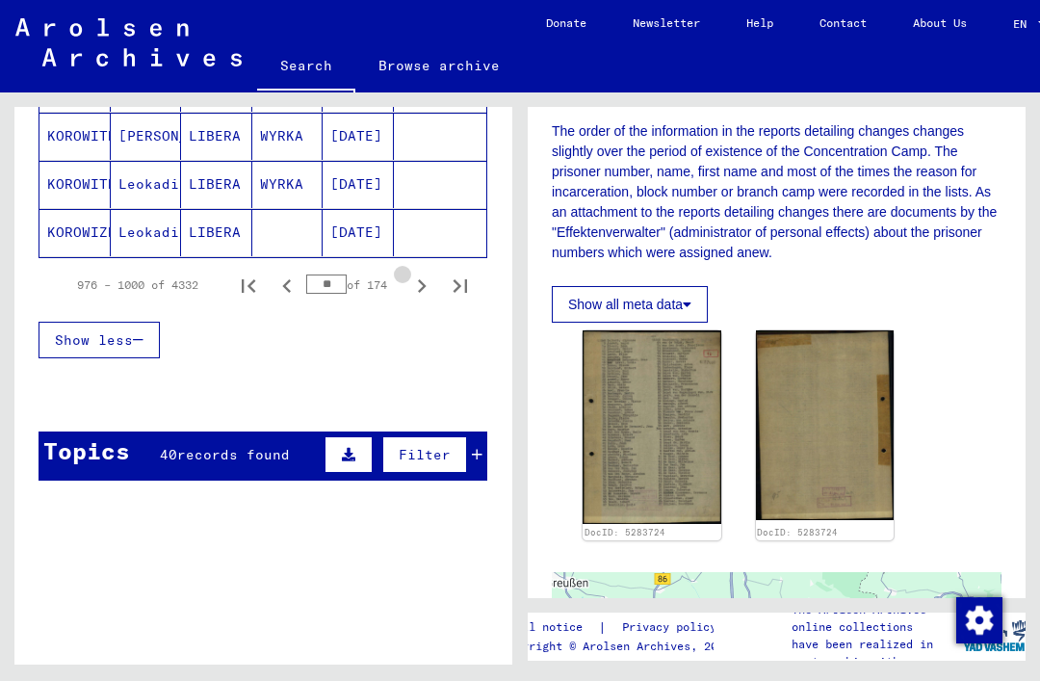
click at [427, 280] on icon "Next page" at bounding box center [421, 286] width 27 height 27
click at [429, 277] on icon "Next page" at bounding box center [421, 286] width 27 height 27
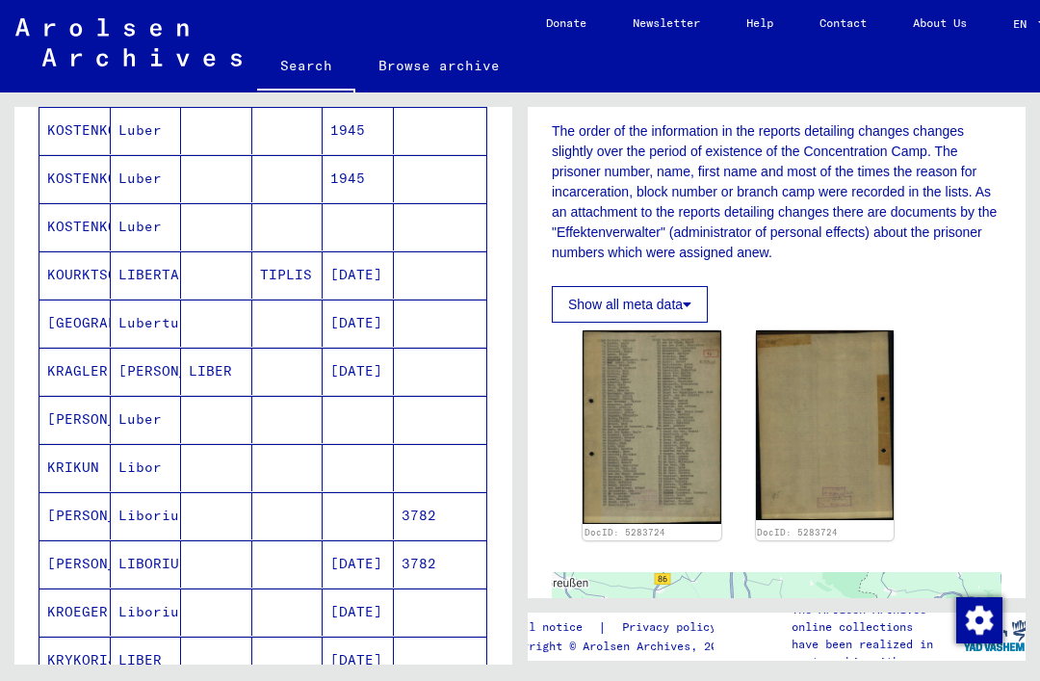
scroll to position [570, 0]
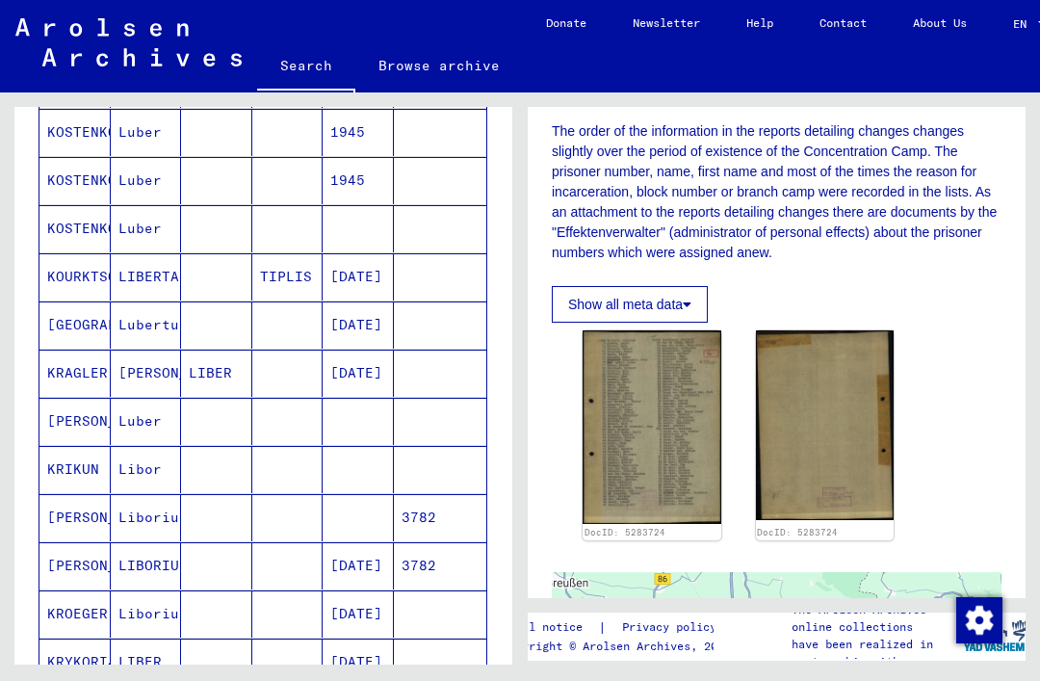
click at [163, 185] on mat-cell "Luber" at bounding box center [146, 180] width 71 height 47
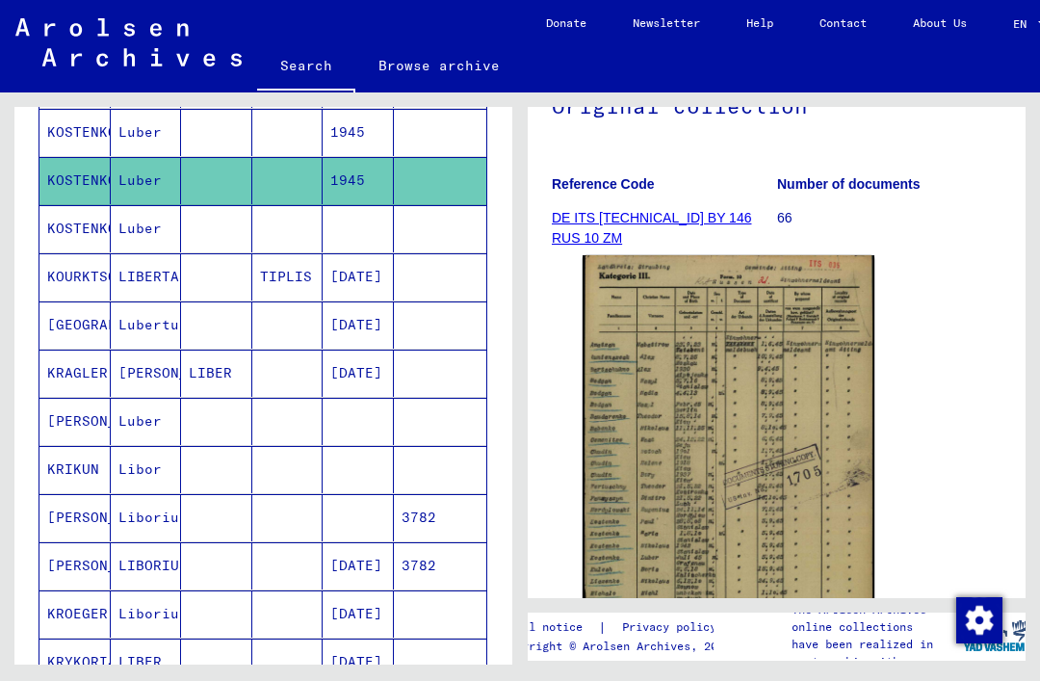
scroll to position [241, 0]
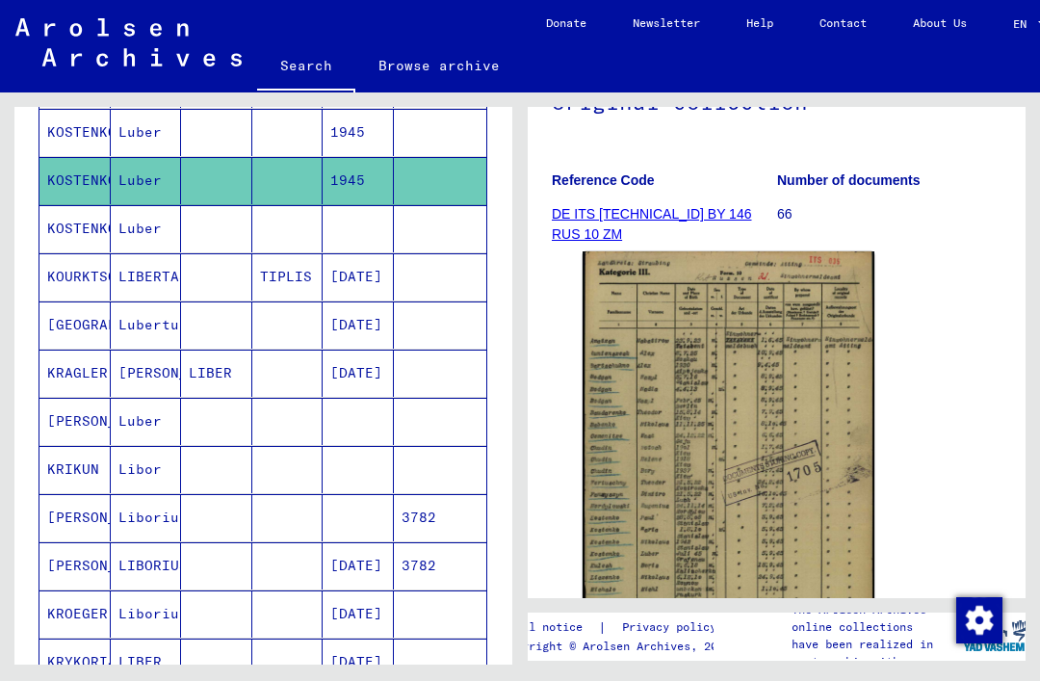
click at [765, 401] on img at bounding box center [729, 456] width 292 height 411
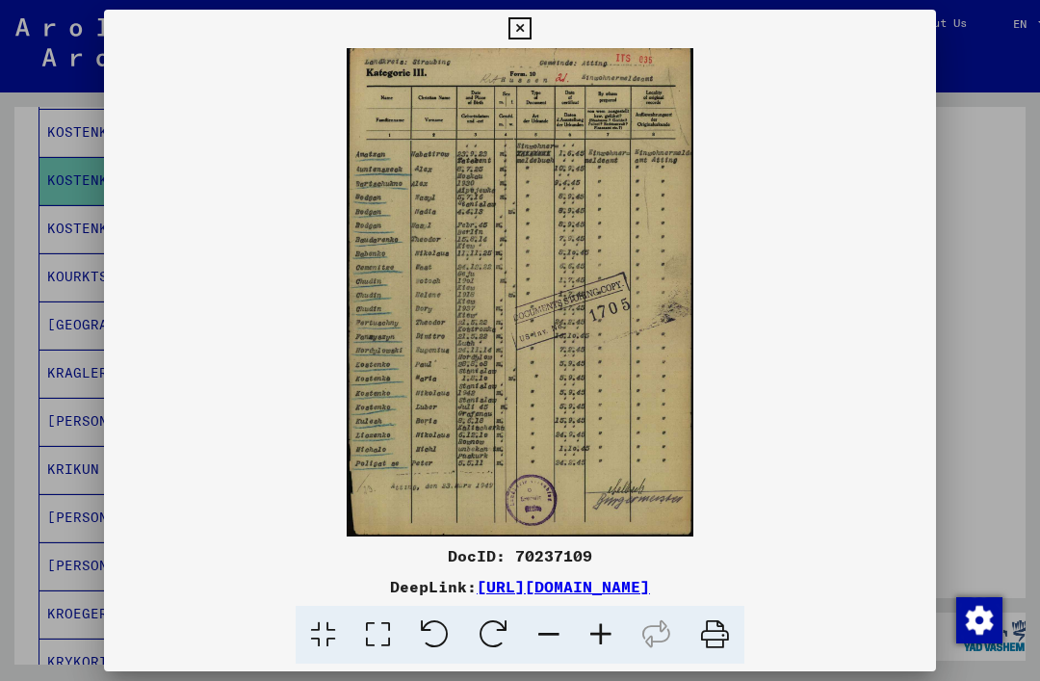
click at [531, 22] on icon at bounding box center [520, 28] width 22 height 23
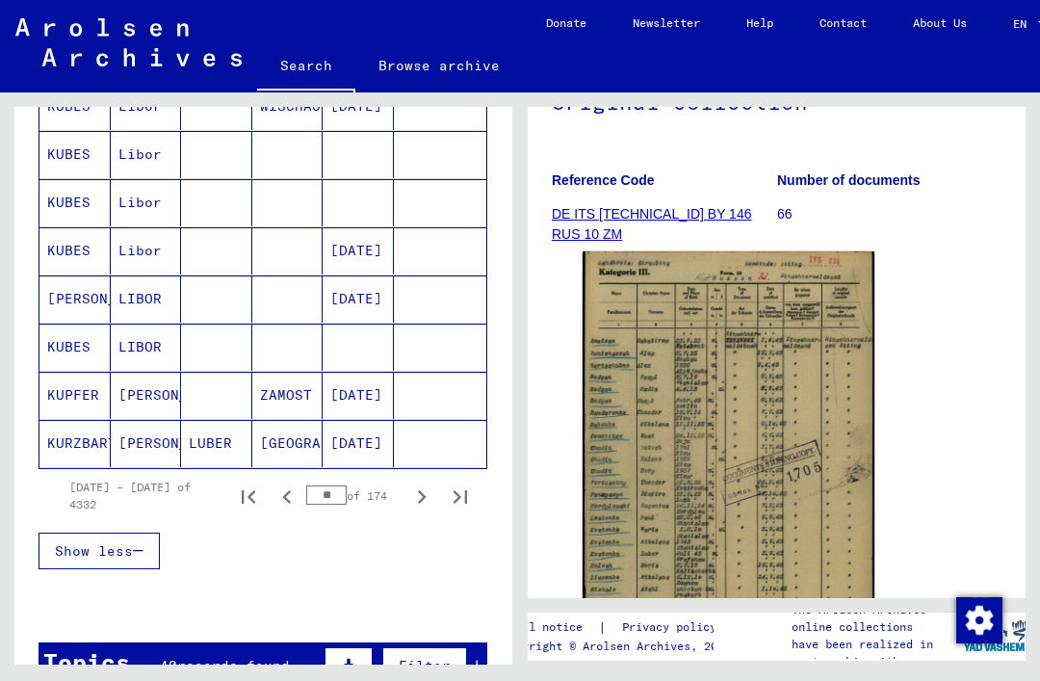
scroll to position [1224, 0]
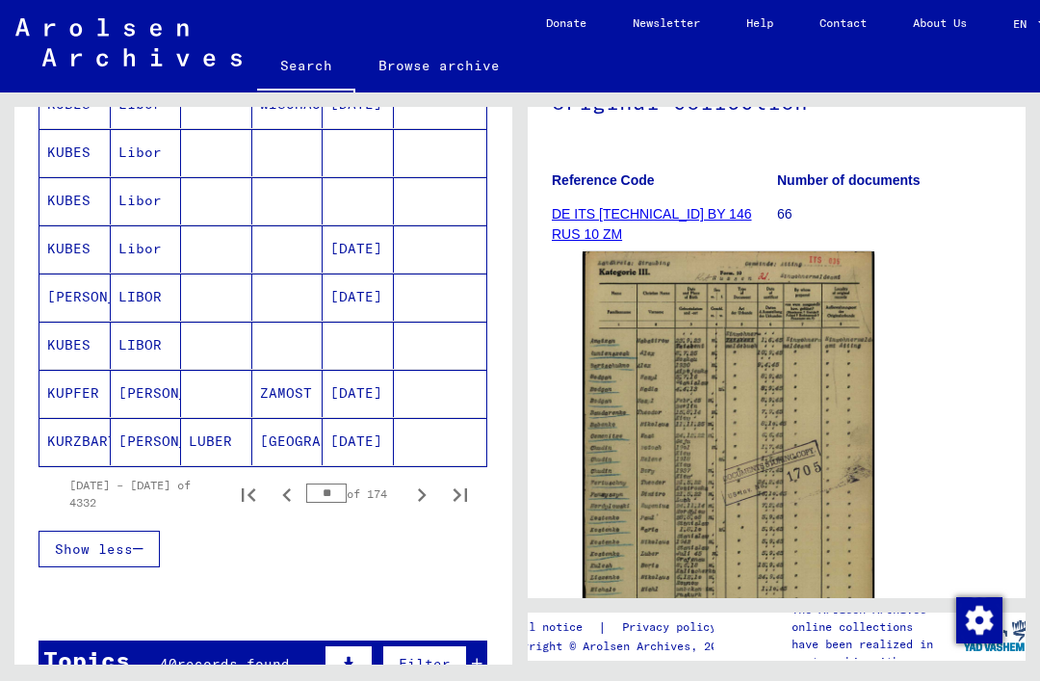
click at [425, 489] on icon "Next page" at bounding box center [421, 495] width 27 height 27
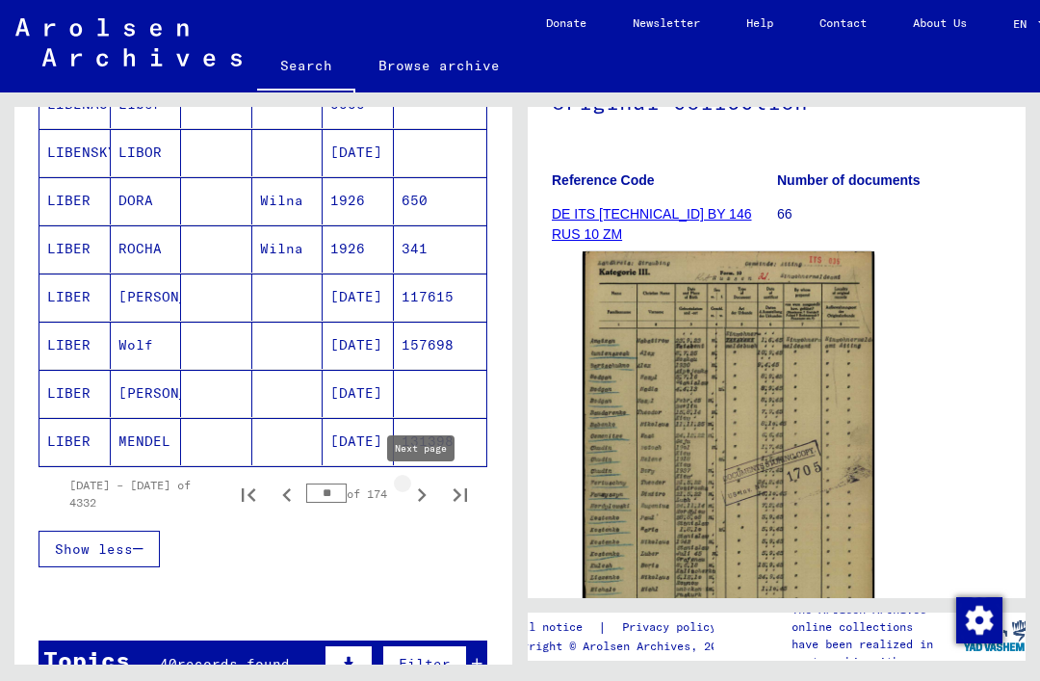
click at [424, 486] on icon "Next page" at bounding box center [421, 495] width 27 height 27
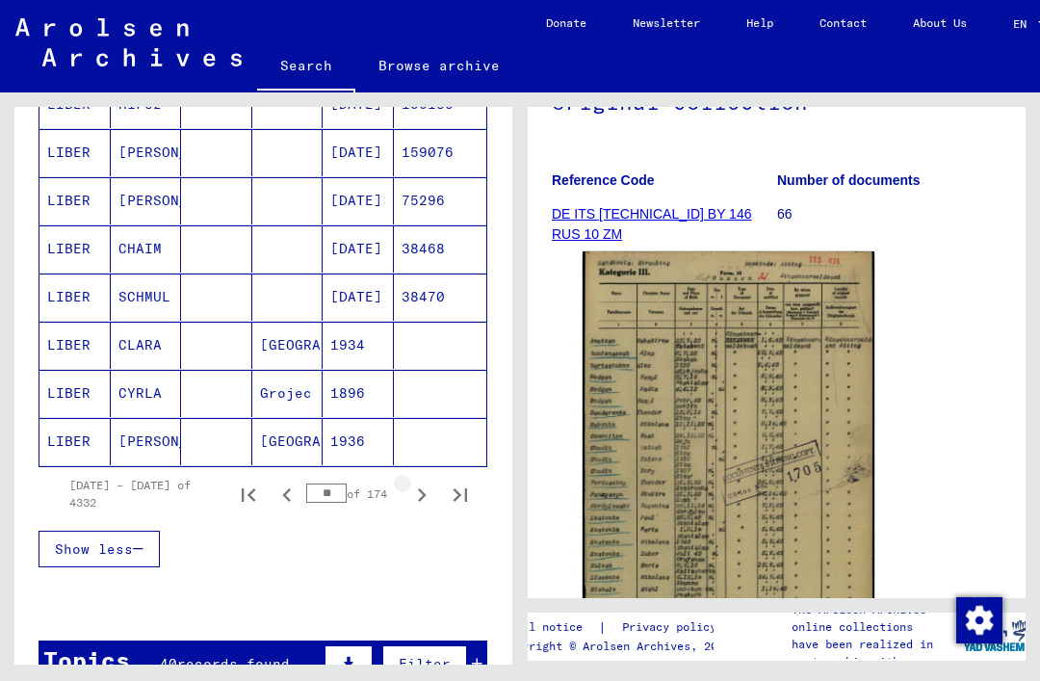
click at [413, 497] on icon "Next page" at bounding box center [421, 495] width 27 height 27
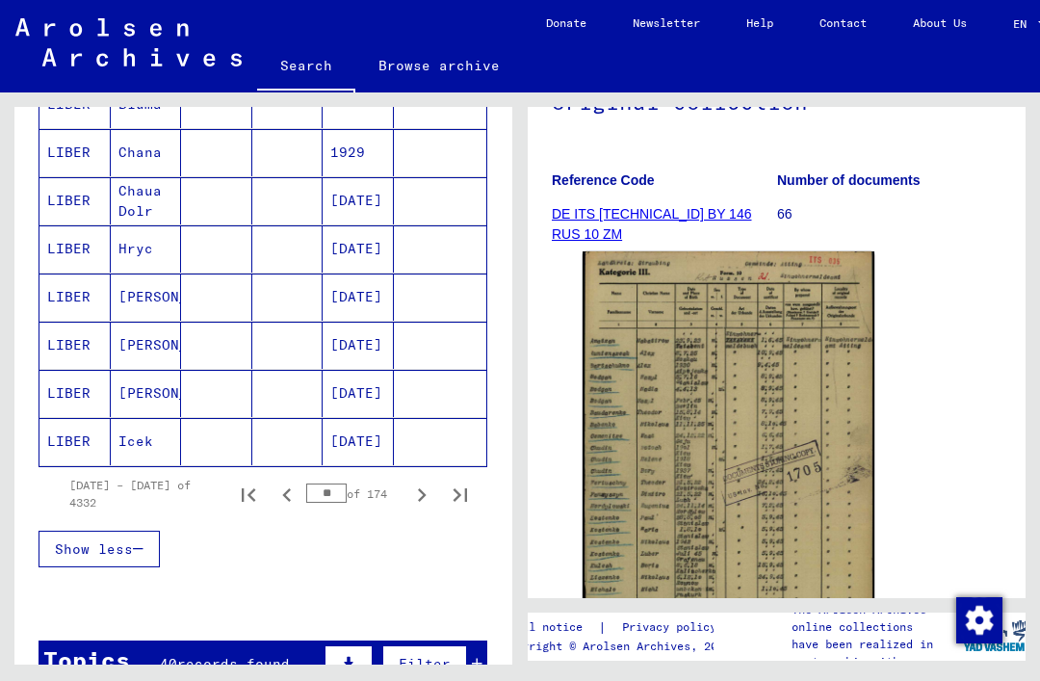
click at [414, 491] on icon "Next page" at bounding box center [421, 495] width 27 height 27
click at [420, 489] on icon "Next page" at bounding box center [422, 494] width 9 height 13
click at [417, 488] on icon "Next page" at bounding box center [421, 495] width 27 height 27
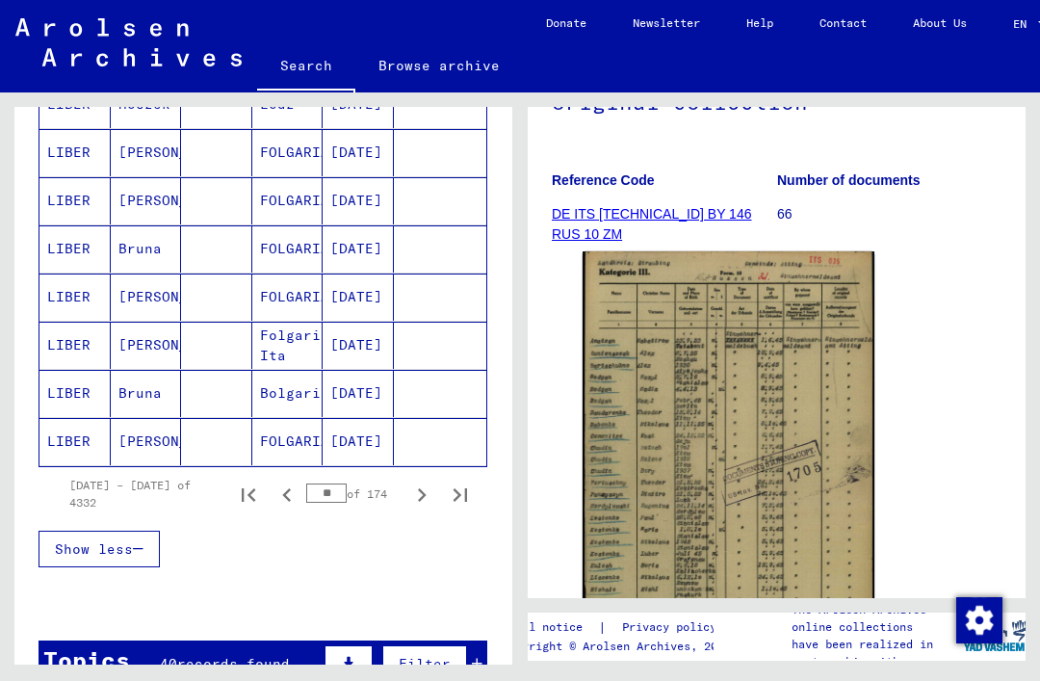
click at [422, 492] on icon "Next page" at bounding box center [422, 494] width 9 height 13
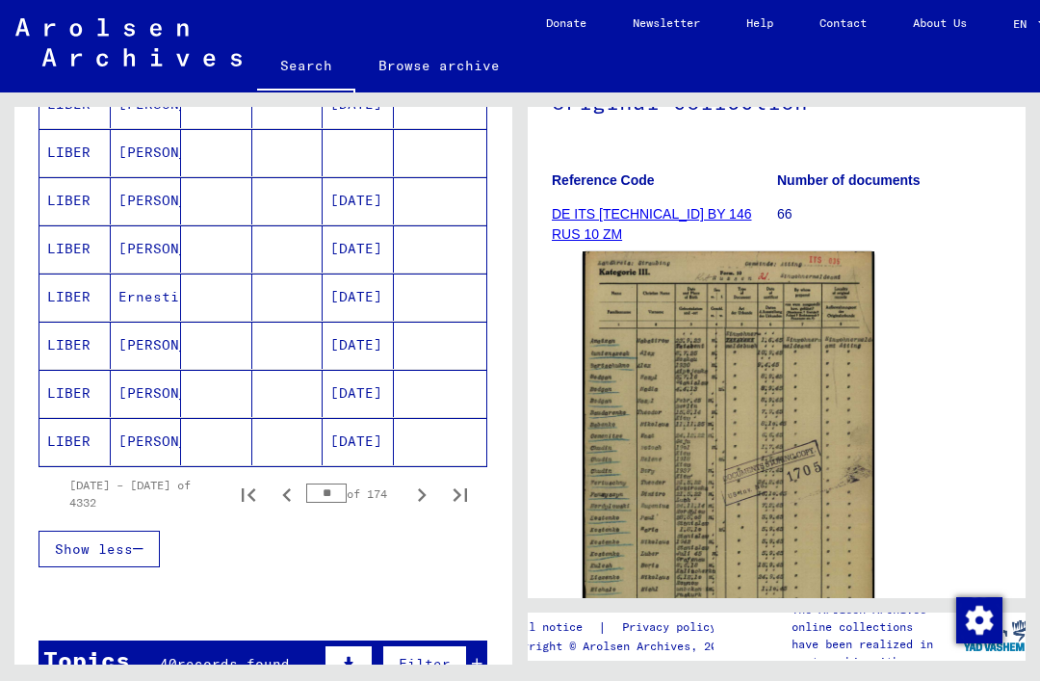
click at [415, 487] on icon "Next page" at bounding box center [421, 495] width 27 height 27
click at [415, 499] on icon "Next page" at bounding box center [421, 495] width 27 height 27
click at [412, 494] on icon "Next page" at bounding box center [421, 495] width 27 height 27
click at [414, 498] on icon "Next page" at bounding box center [421, 495] width 27 height 27
click at [418, 491] on icon "Next page" at bounding box center [421, 495] width 27 height 27
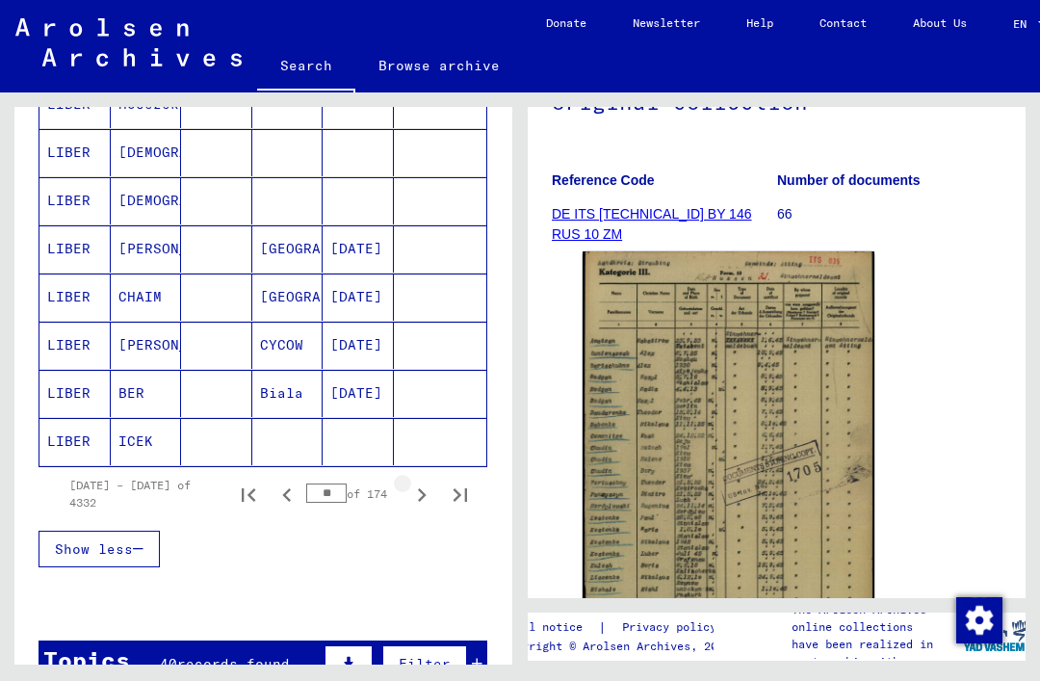
click at [417, 495] on icon "Next page" at bounding box center [421, 495] width 27 height 27
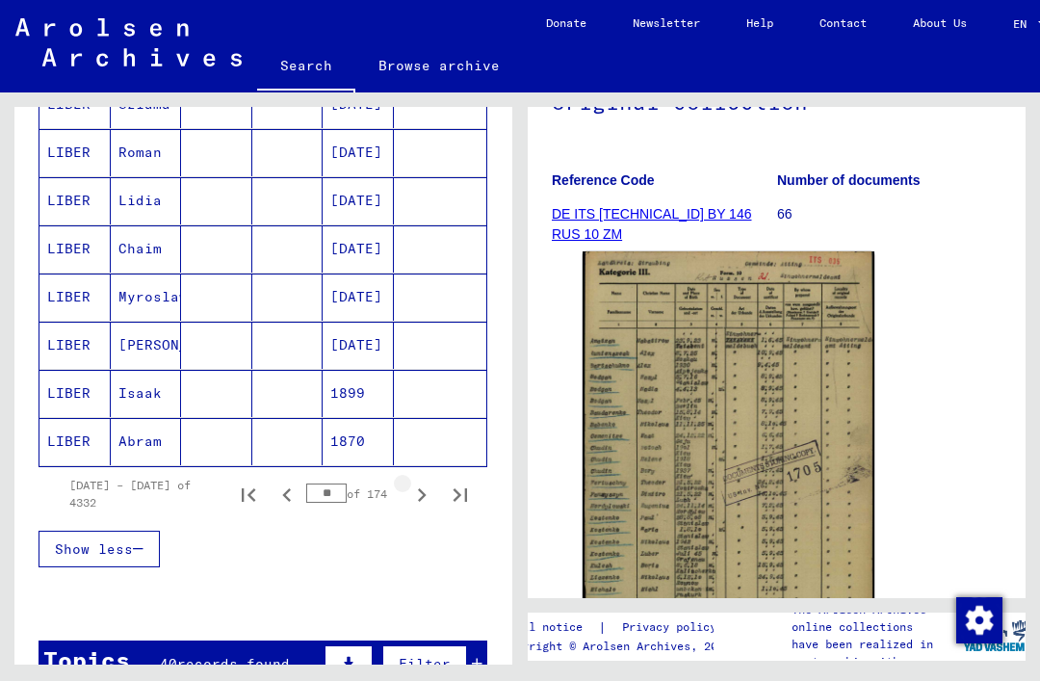
click at [414, 494] on icon "Next page" at bounding box center [421, 495] width 27 height 27
click at [417, 496] on icon "Next page" at bounding box center [421, 495] width 27 height 27
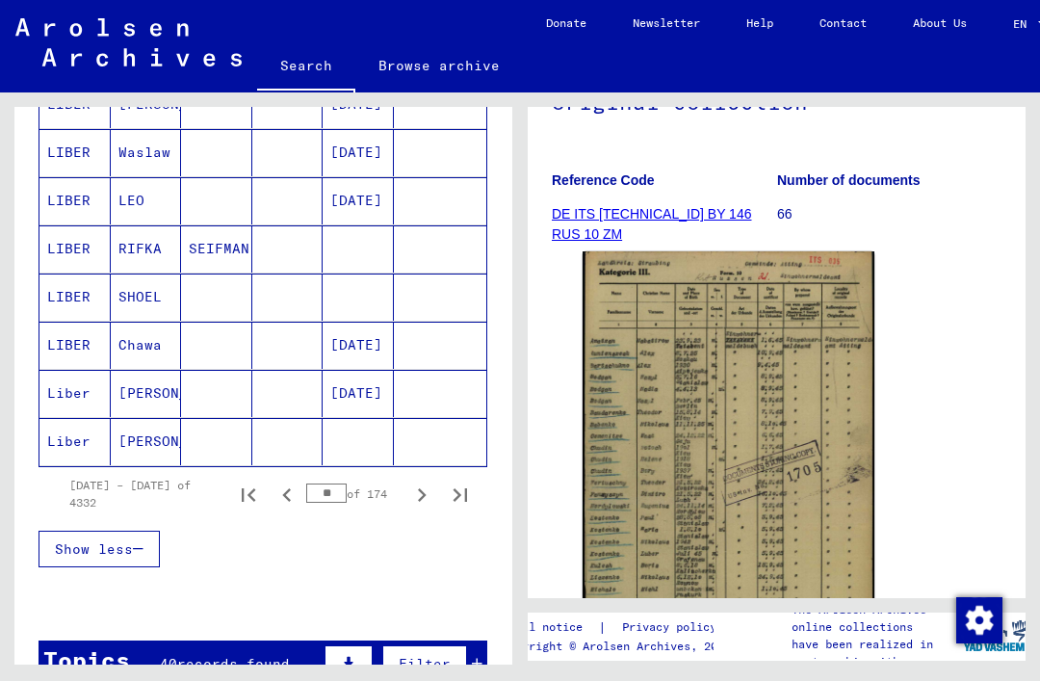
click at [417, 493] on icon "Next page" at bounding box center [421, 495] width 27 height 27
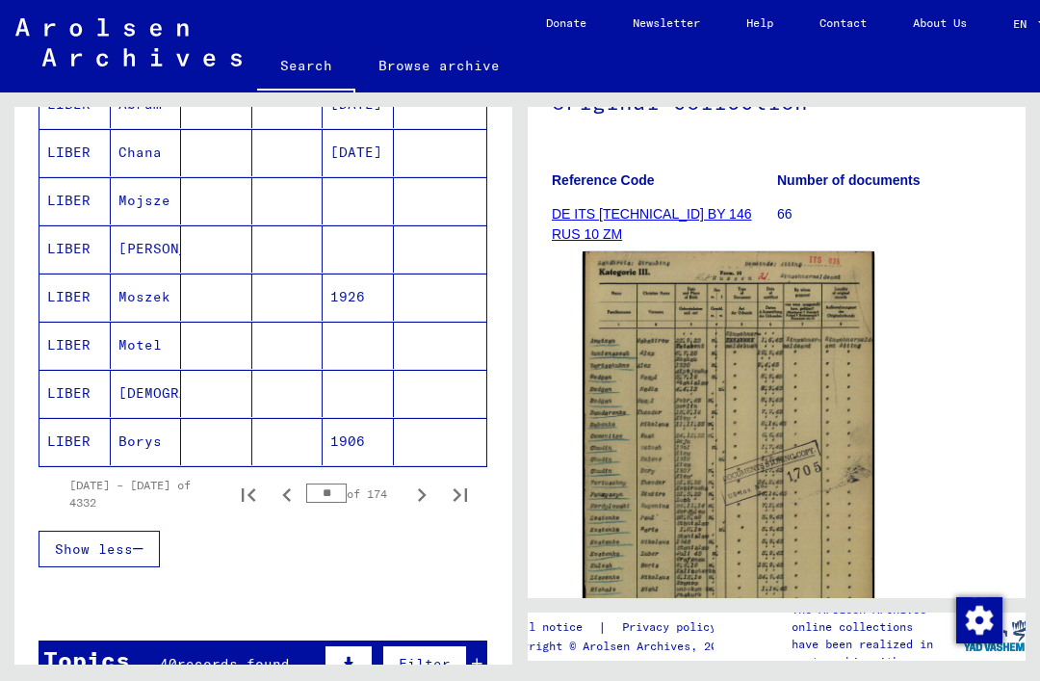
click at [412, 496] on icon "Next page" at bounding box center [421, 495] width 27 height 27
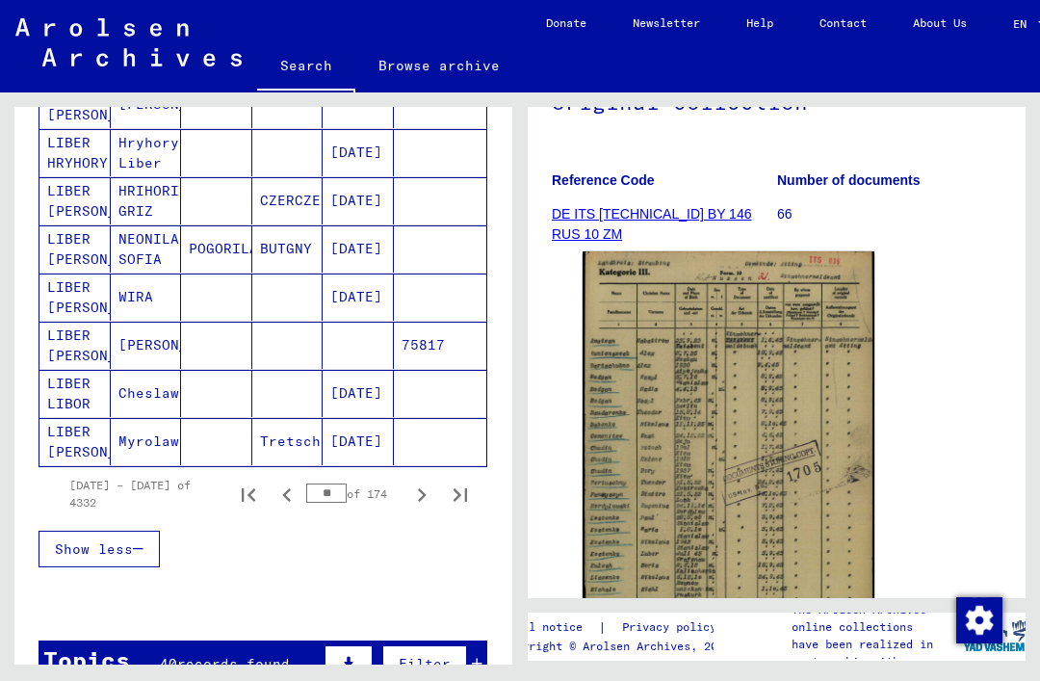
click at [414, 491] on icon "Next page" at bounding box center [421, 495] width 27 height 27
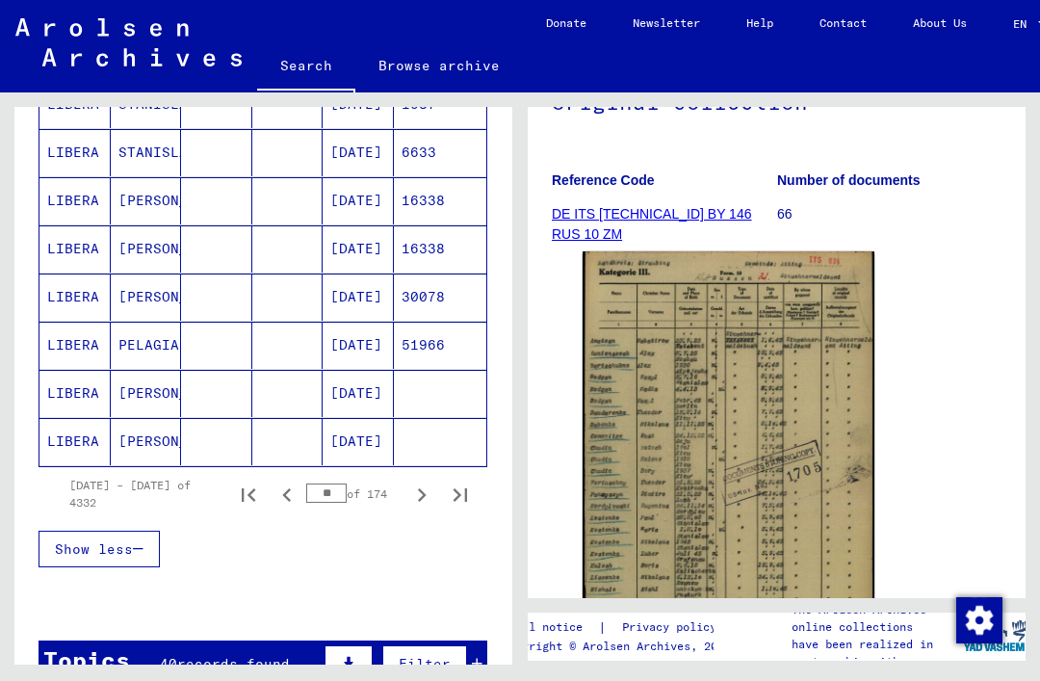
click at [412, 493] on icon "Next page" at bounding box center [421, 495] width 27 height 27
click at [414, 492] on icon "Next page" at bounding box center [421, 495] width 27 height 27
click at [414, 493] on icon "Next page" at bounding box center [421, 495] width 27 height 27
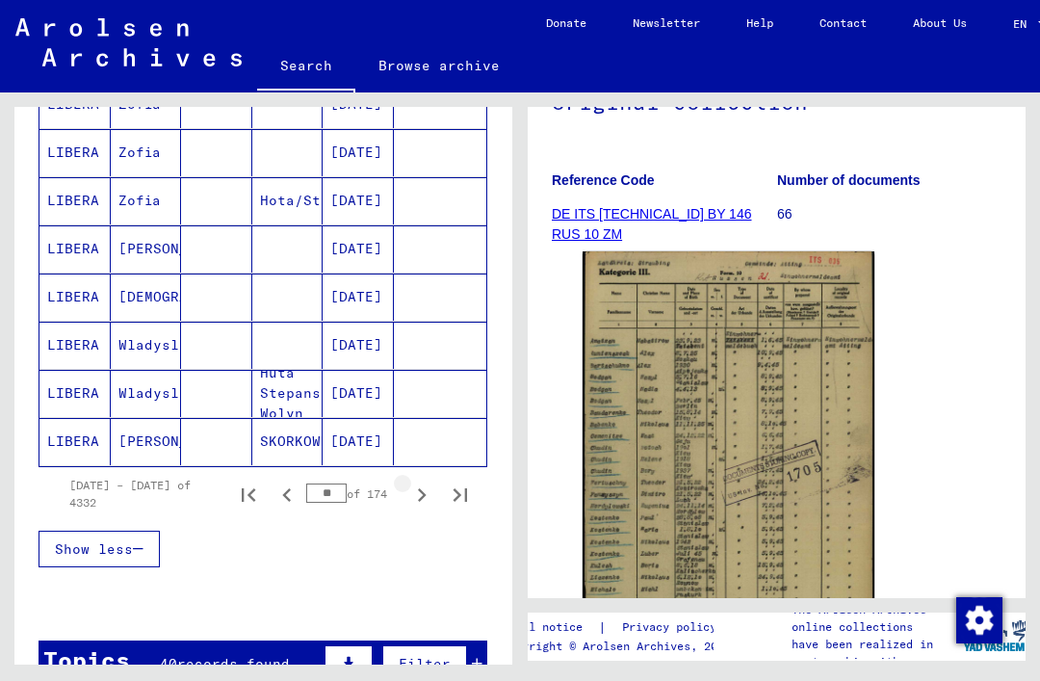
click at [416, 493] on icon "Next page" at bounding box center [421, 495] width 27 height 27
click at [408, 490] on icon "Next page" at bounding box center [421, 495] width 27 height 27
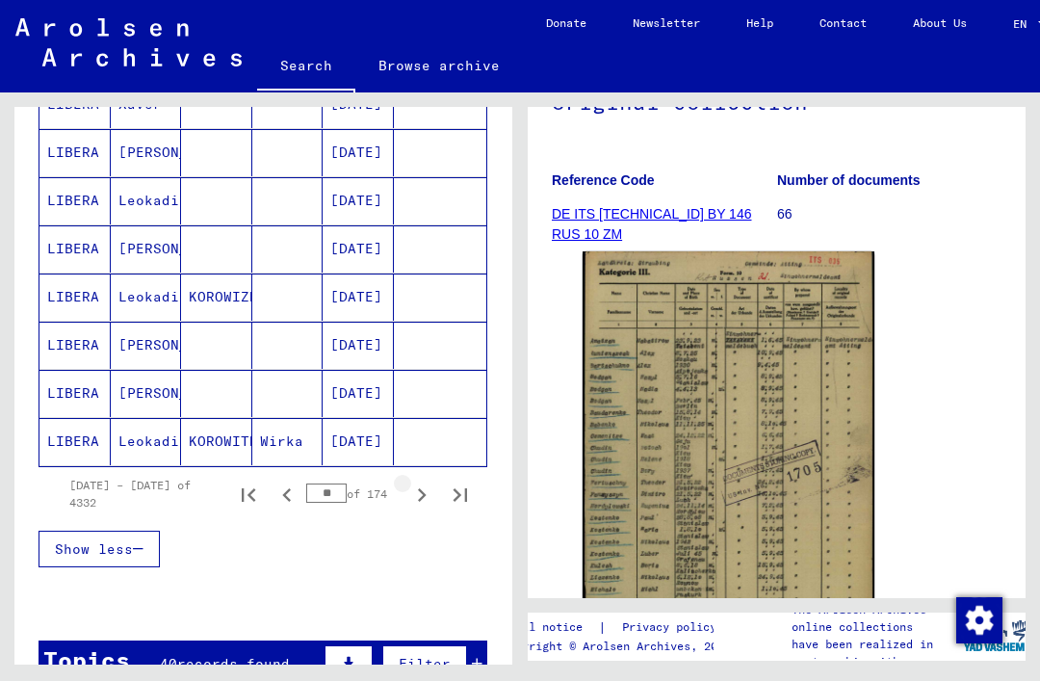
click at [421, 492] on icon "Next page" at bounding box center [422, 494] width 9 height 13
click at [411, 495] on icon "Next page" at bounding box center [421, 495] width 27 height 27
click at [413, 492] on icon "Next page" at bounding box center [421, 495] width 27 height 27
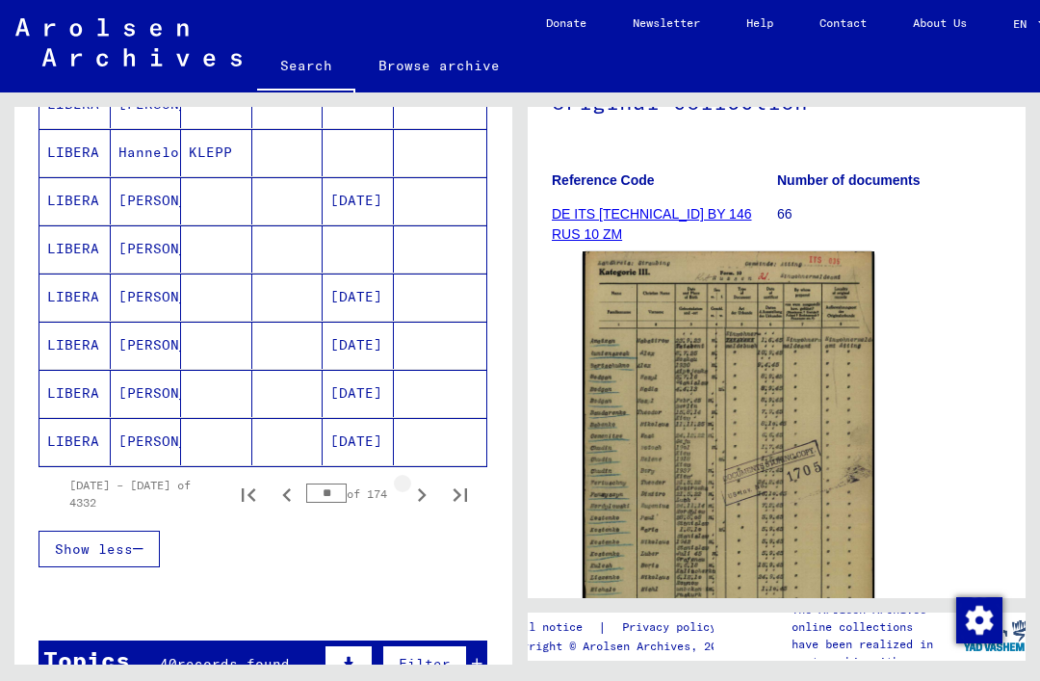
click at [416, 495] on icon "Next page" at bounding box center [421, 495] width 27 height 27
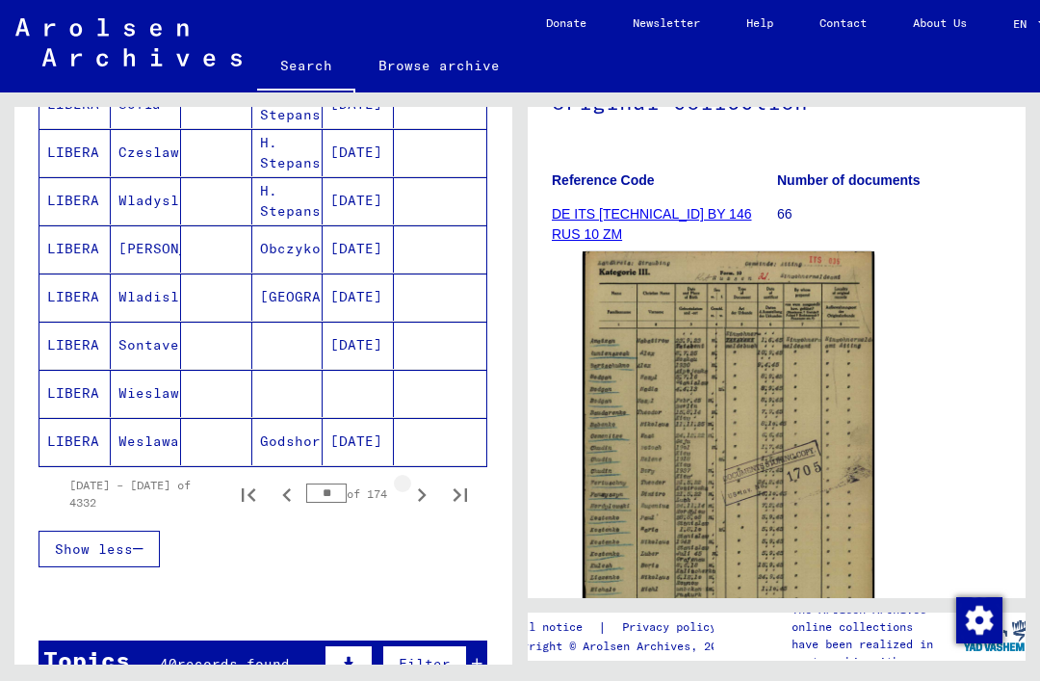
click at [419, 493] on icon "Next page" at bounding box center [421, 495] width 27 height 27
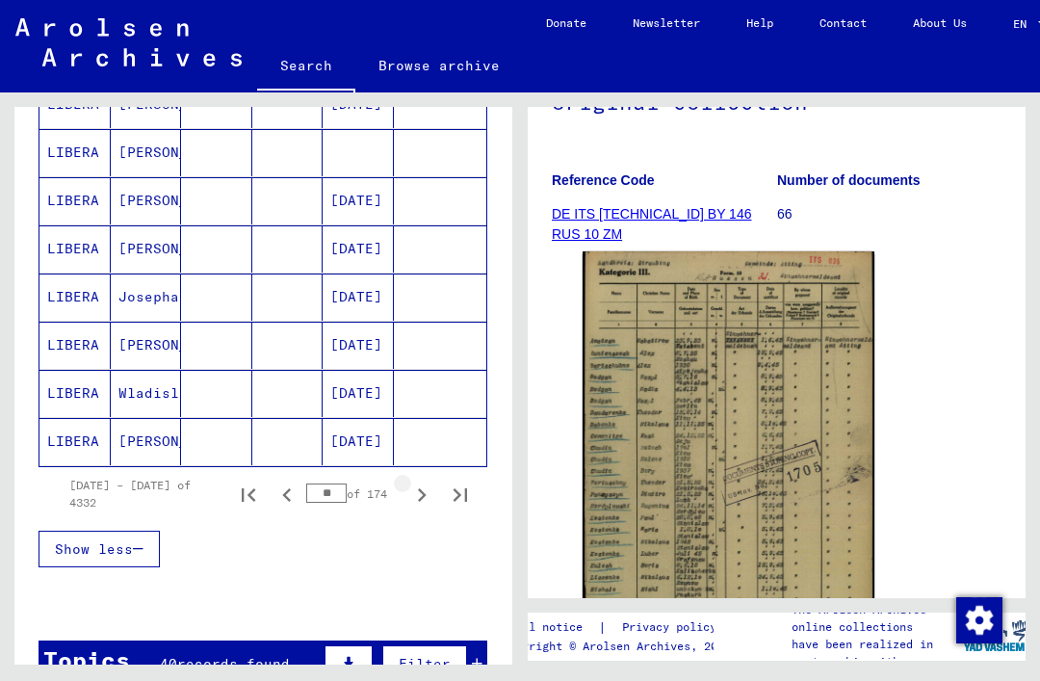
click at [415, 498] on icon "Next page" at bounding box center [421, 495] width 27 height 27
click at [416, 490] on icon "Next page" at bounding box center [421, 495] width 27 height 27
click at [417, 483] on icon "Next page" at bounding box center [421, 495] width 27 height 27
click at [419, 497] on icon "Next page" at bounding box center [421, 495] width 27 height 27
click at [417, 494] on icon "Next page" at bounding box center [421, 495] width 27 height 27
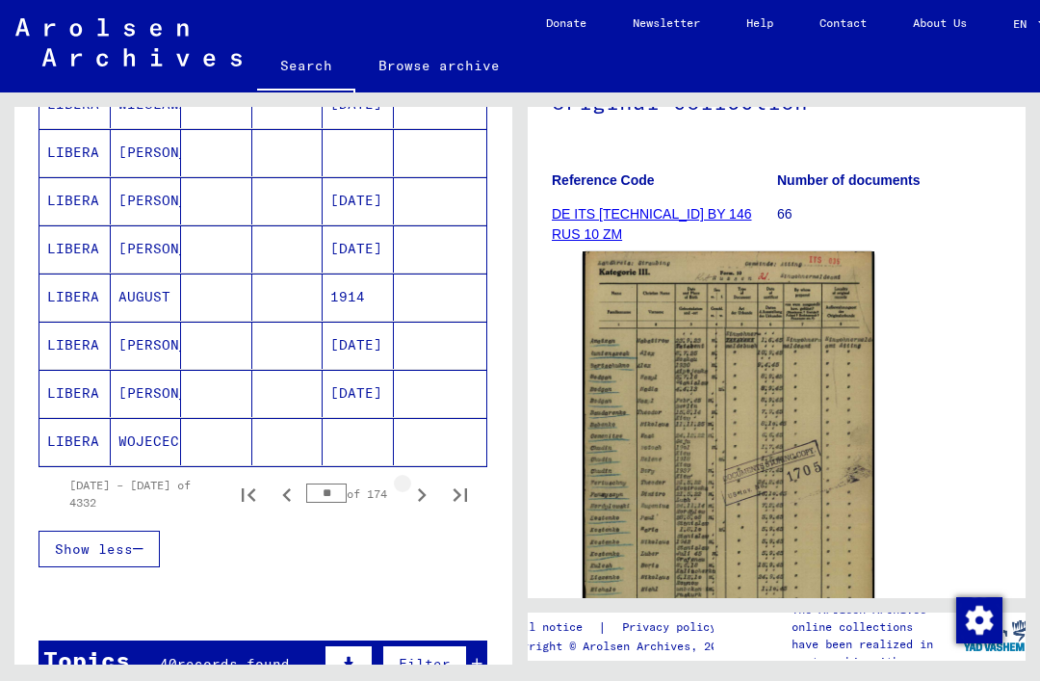
click at [417, 492] on icon "Next page" at bounding box center [421, 495] width 27 height 27
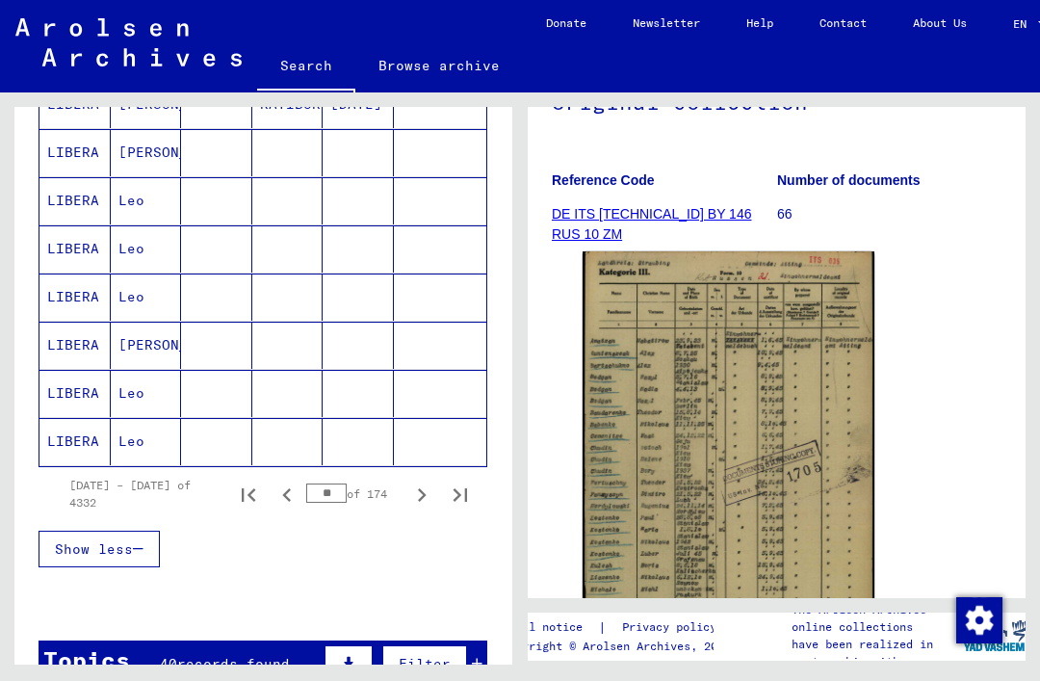
click at [415, 497] on icon "Next page" at bounding box center [421, 495] width 27 height 27
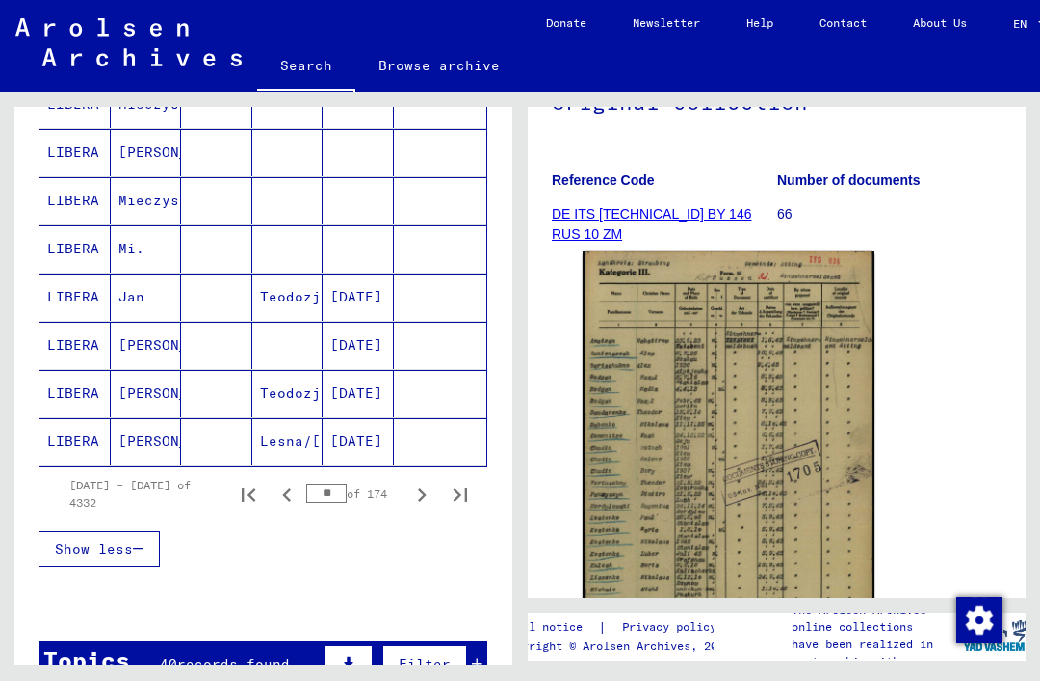
click at [414, 491] on icon "Next page" at bounding box center [421, 495] width 27 height 27
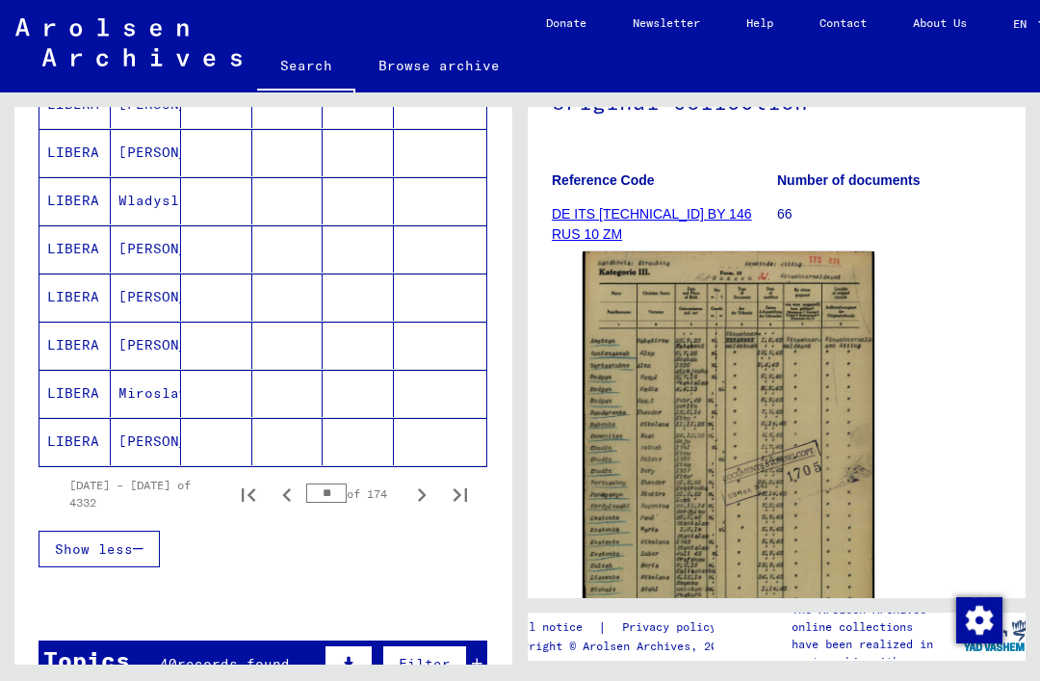
click at [414, 491] on icon "Next page" at bounding box center [421, 495] width 27 height 27
click at [417, 491] on icon "Next page" at bounding box center [421, 495] width 27 height 27
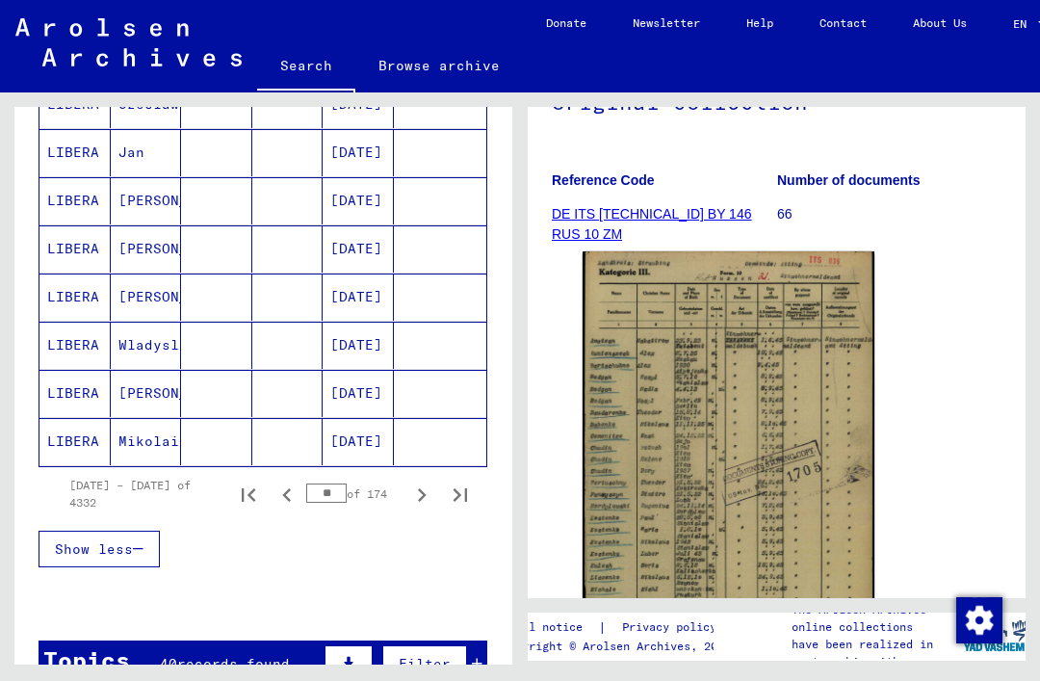
click at [419, 492] on icon "Next page" at bounding box center [421, 495] width 27 height 27
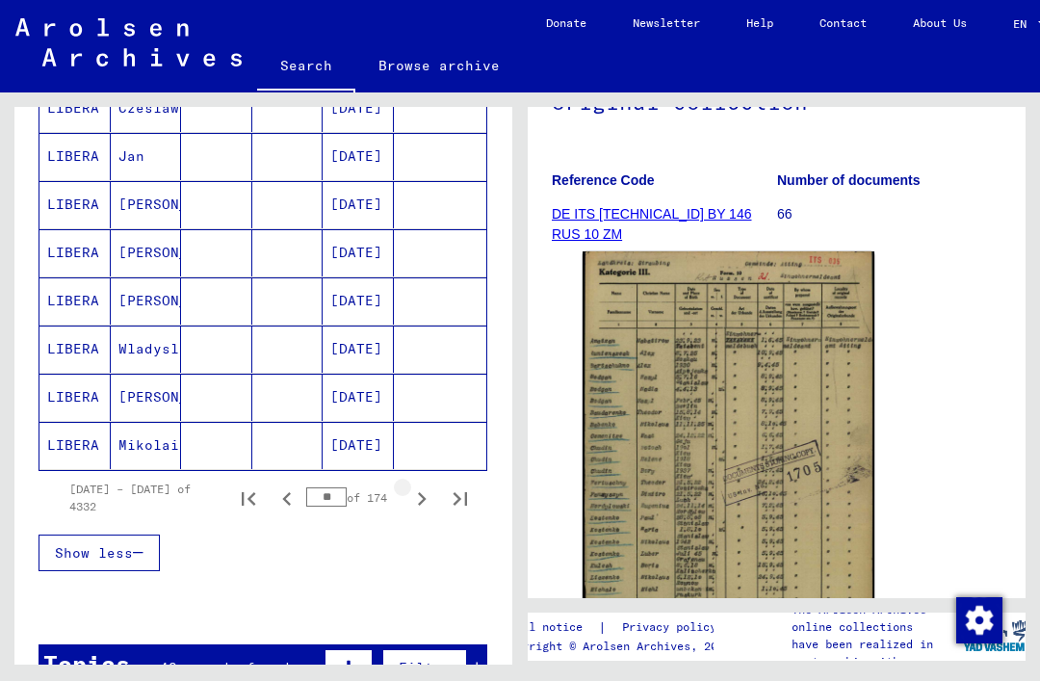
click at [412, 501] on icon "Next page" at bounding box center [421, 499] width 27 height 27
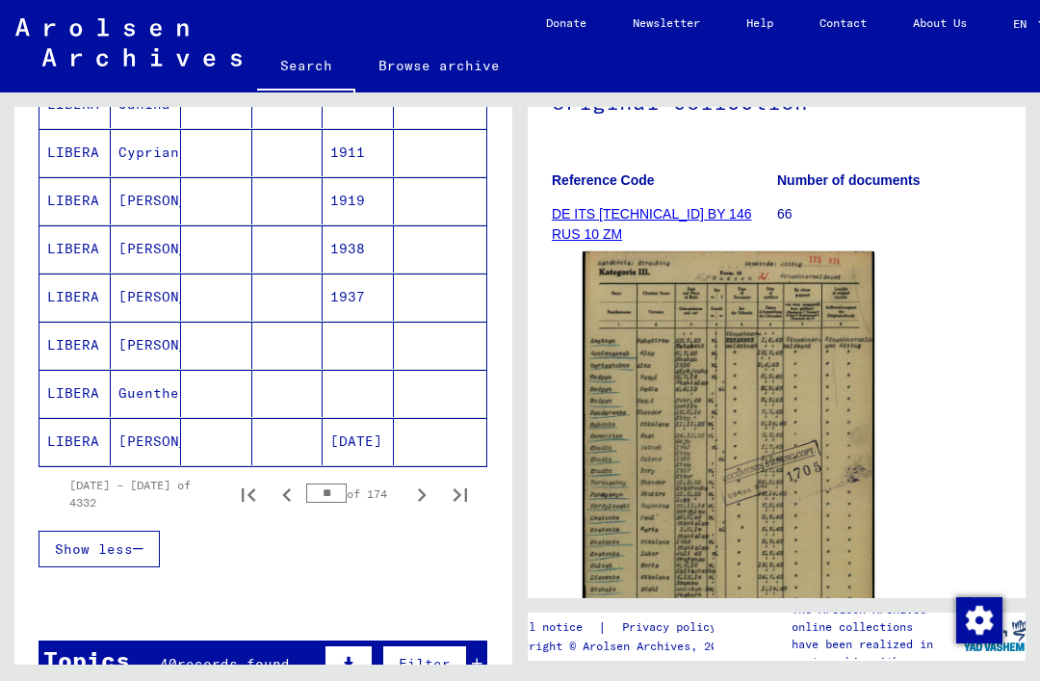
click at [417, 489] on icon "Next page" at bounding box center [421, 495] width 27 height 27
click at [412, 489] on icon "Next page" at bounding box center [421, 495] width 27 height 27
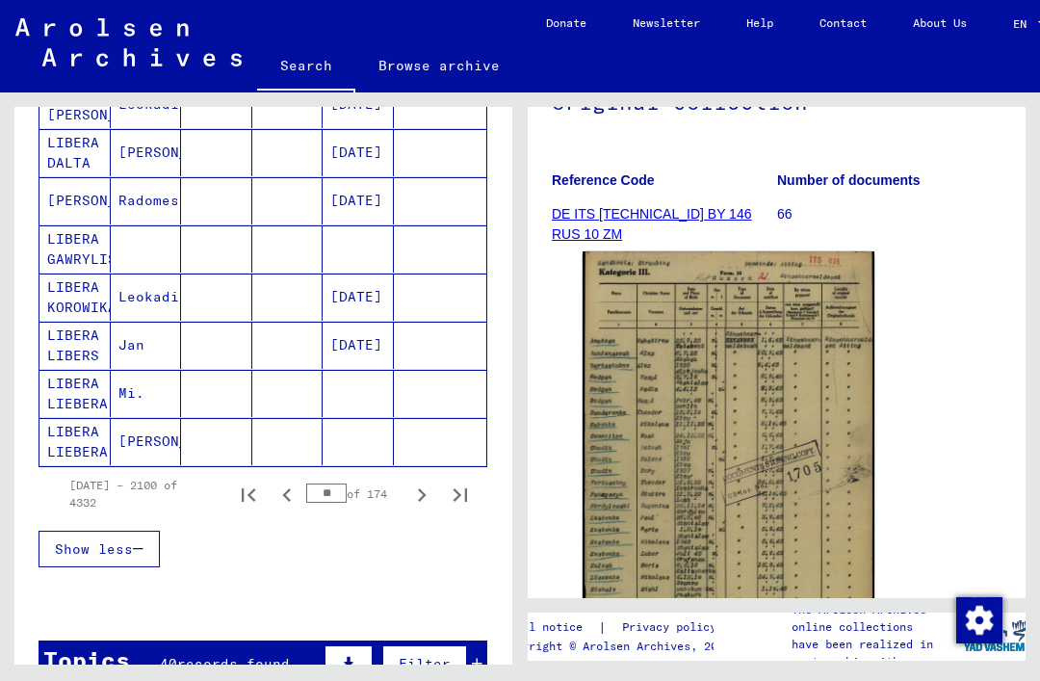
click at [415, 495] on icon "Next page" at bounding box center [421, 495] width 27 height 27
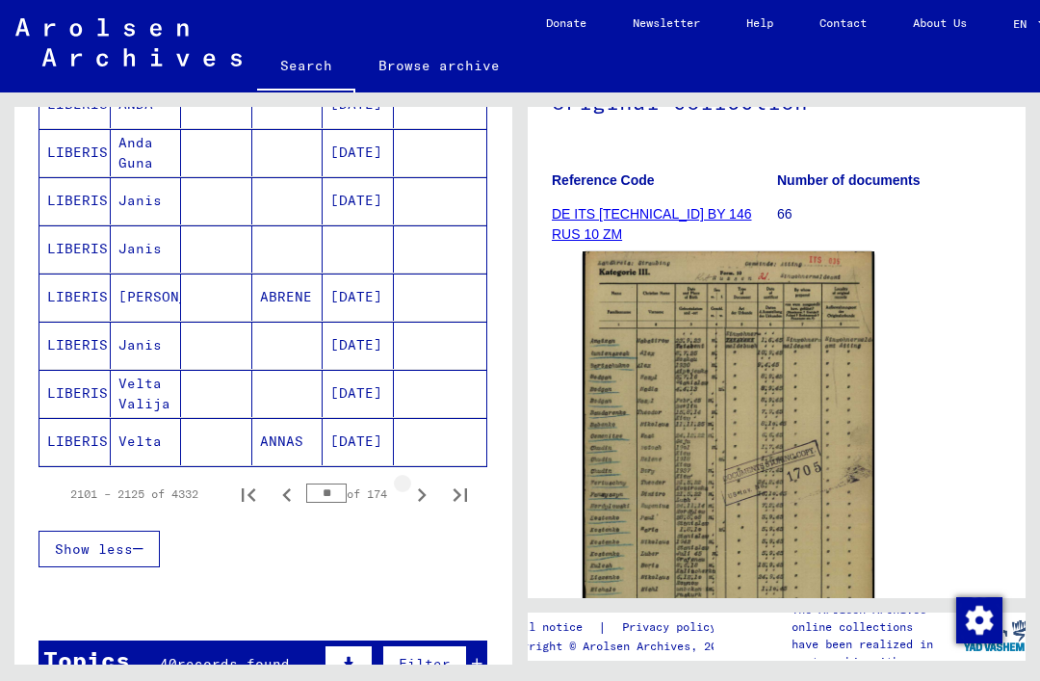
click at [410, 496] on icon "Next page" at bounding box center [421, 495] width 27 height 27
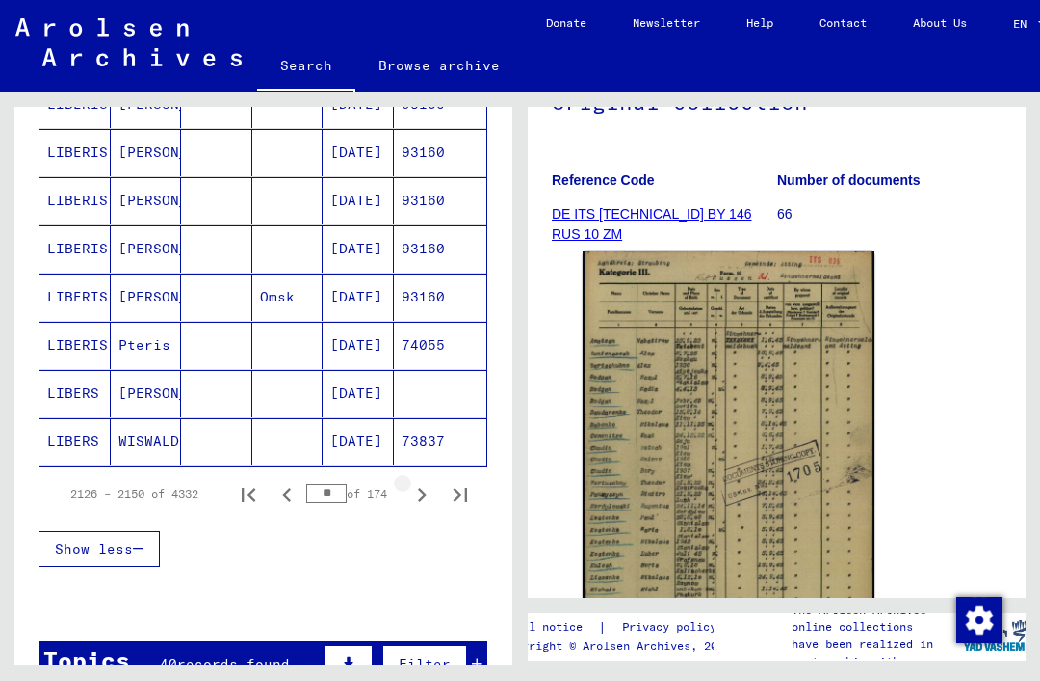
click at [412, 492] on icon "Next page" at bounding box center [421, 495] width 27 height 27
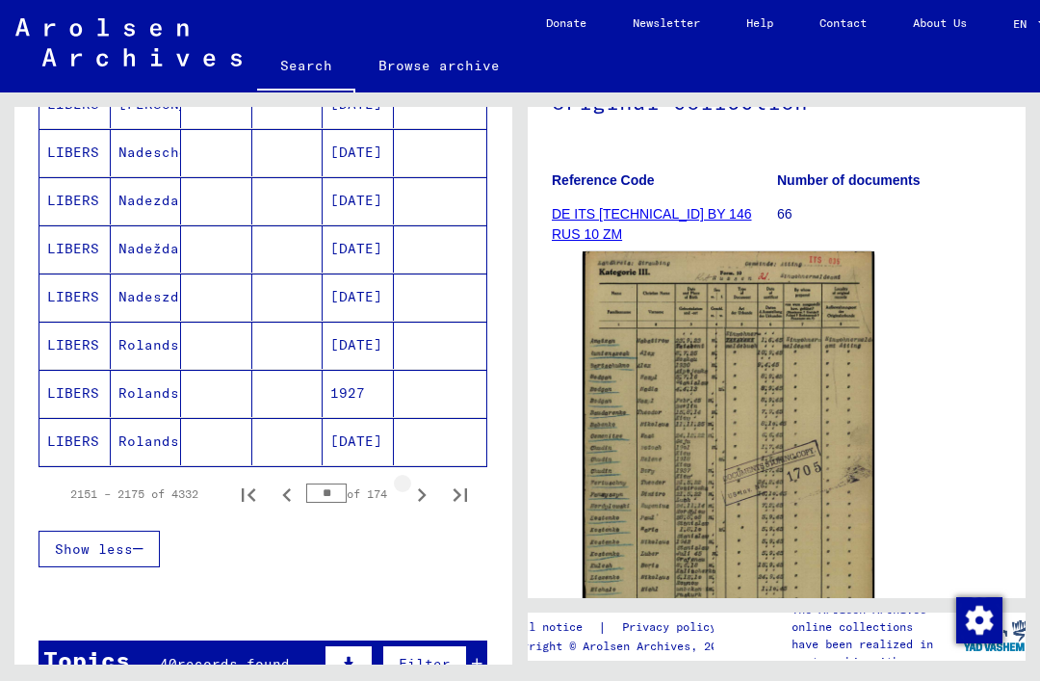
click at [418, 498] on icon "Next page" at bounding box center [421, 495] width 27 height 27
click at [409, 489] on icon "Next page" at bounding box center [421, 495] width 27 height 27
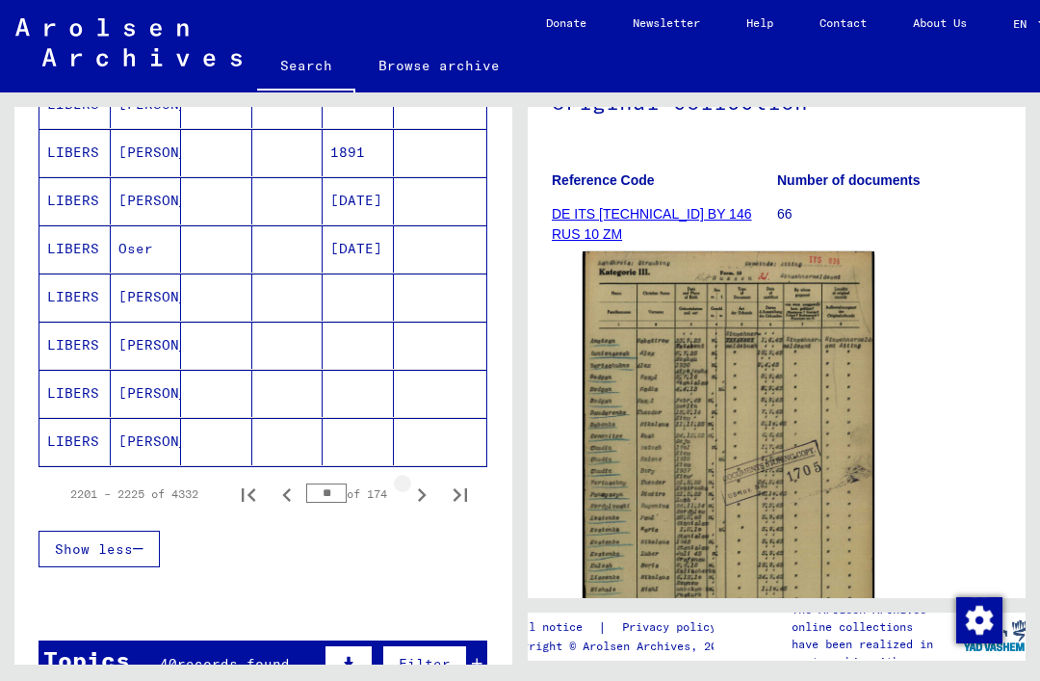
click at [417, 490] on icon "Next page" at bounding box center [421, 495] width 27 height 27
click at [412, 494] on icon "Next page" at bounding box center [421, 495] width 27 height 27
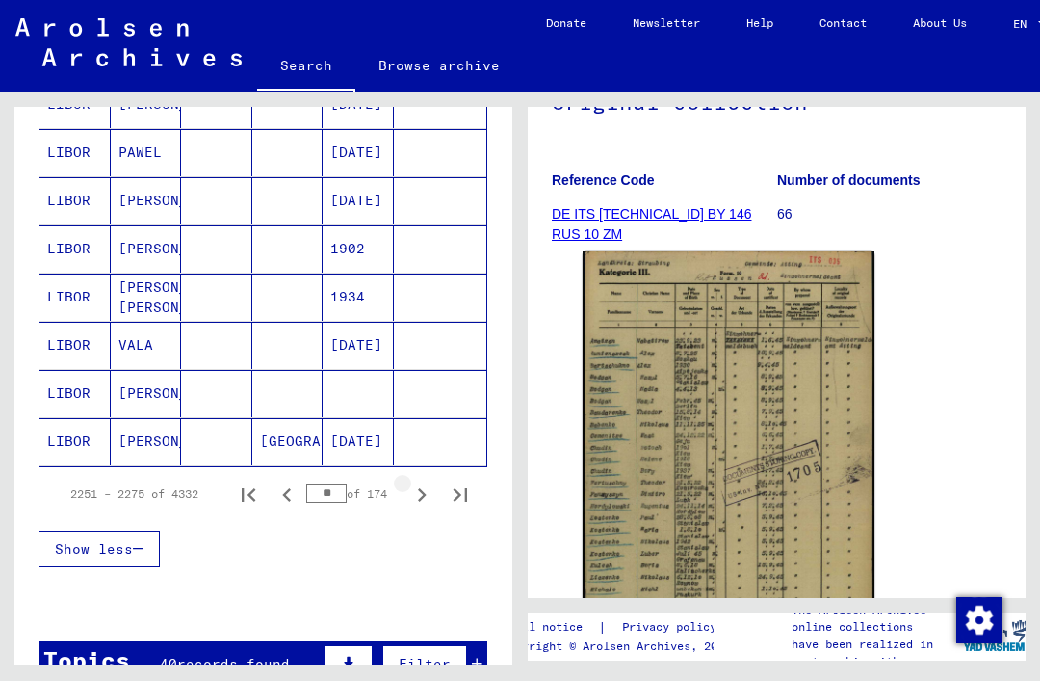
click at [410, 496] on icon "Next page" at bounding box center [421, 495] width 27 height 27
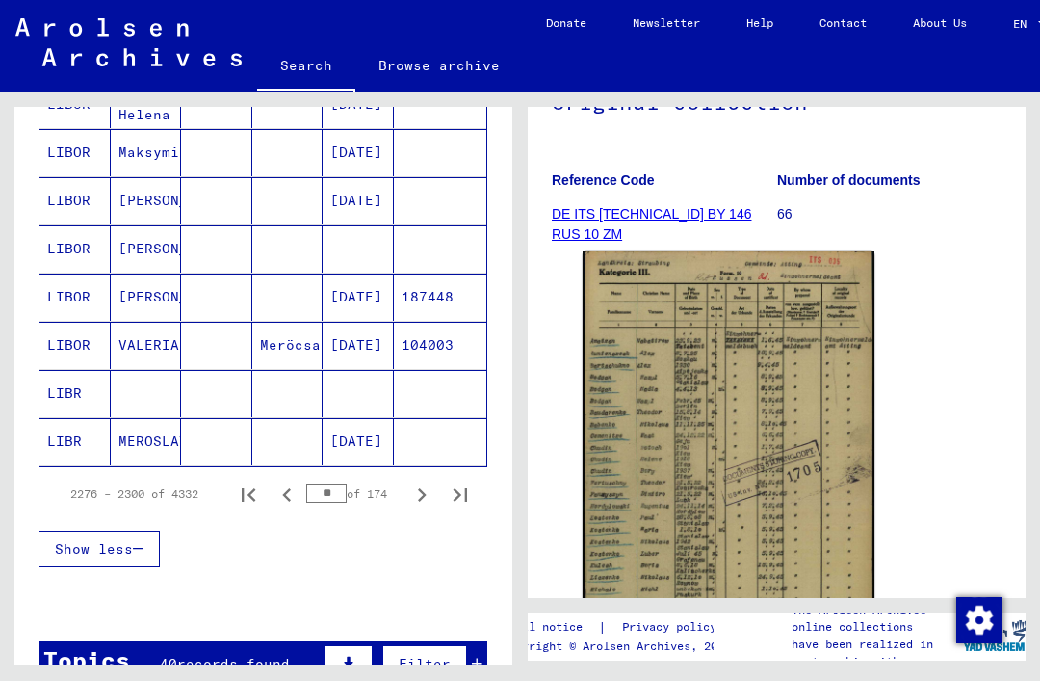
click at [411, 489] on icon "Next page" at bounding box center [421, 495] width 27 height 27
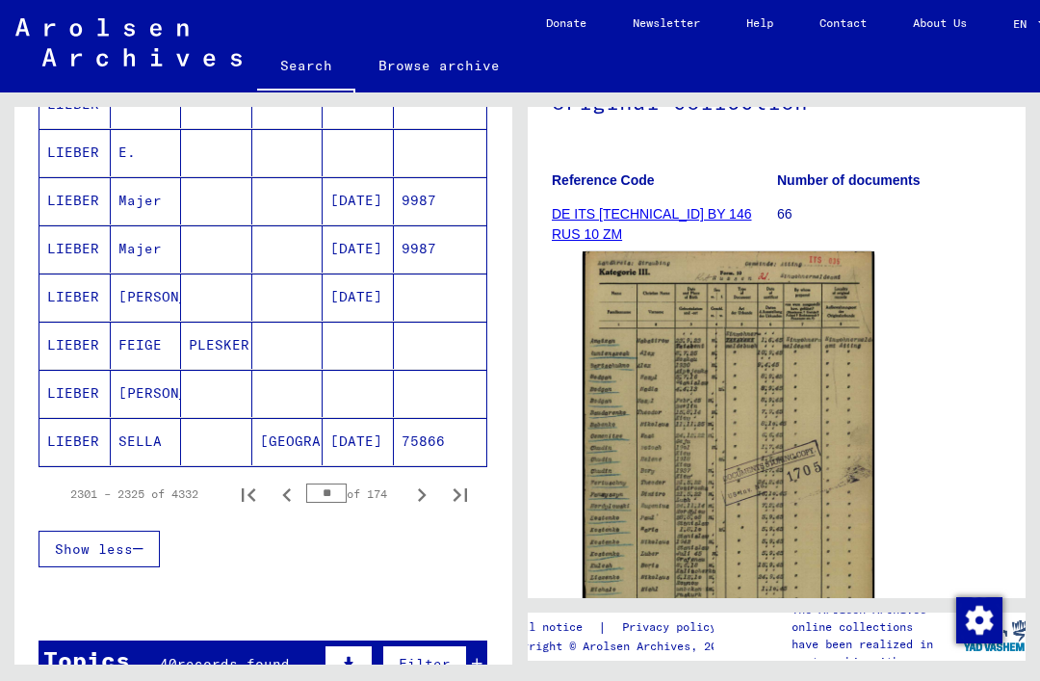
click at [413, 492] on icon "Next page" at bounding box center [421, 495] width 27 height 27
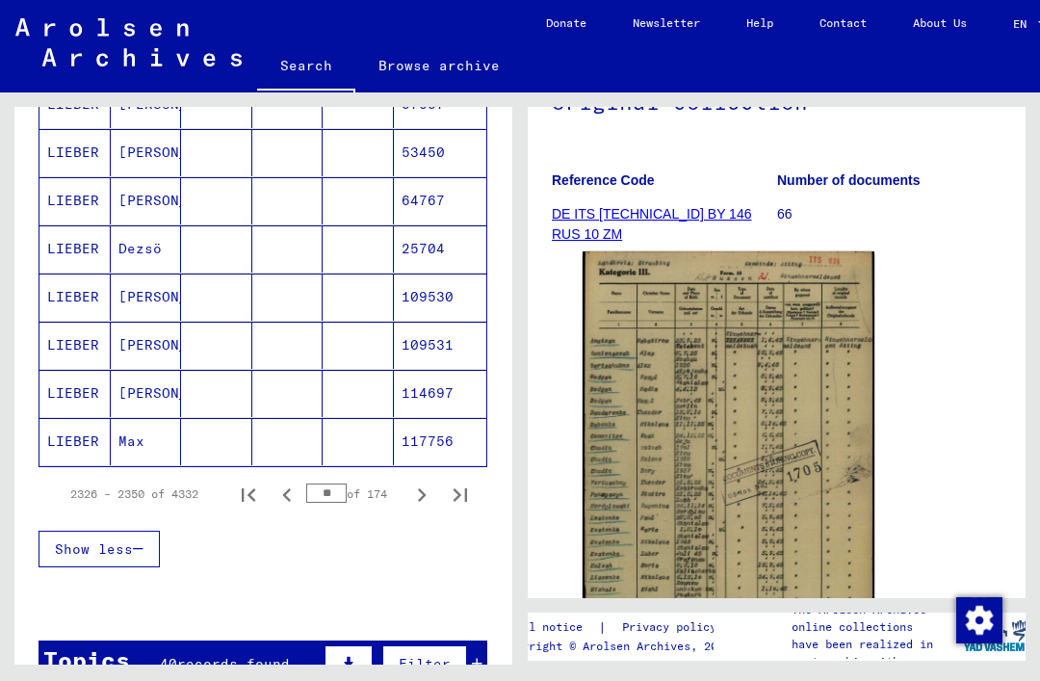
click at [414, 496] on icon "Next page" at bounding box center [421, 495] width 27 height 27
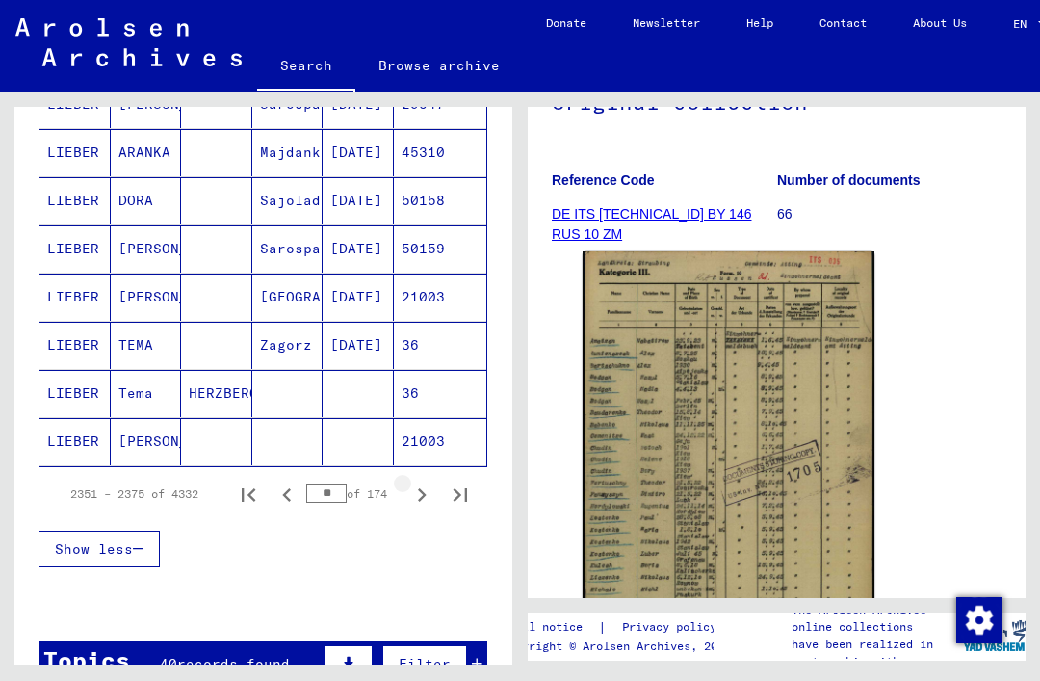
click at [413, 494] on icon "Next page" at bounding box center [421, 495] width 27 height 27
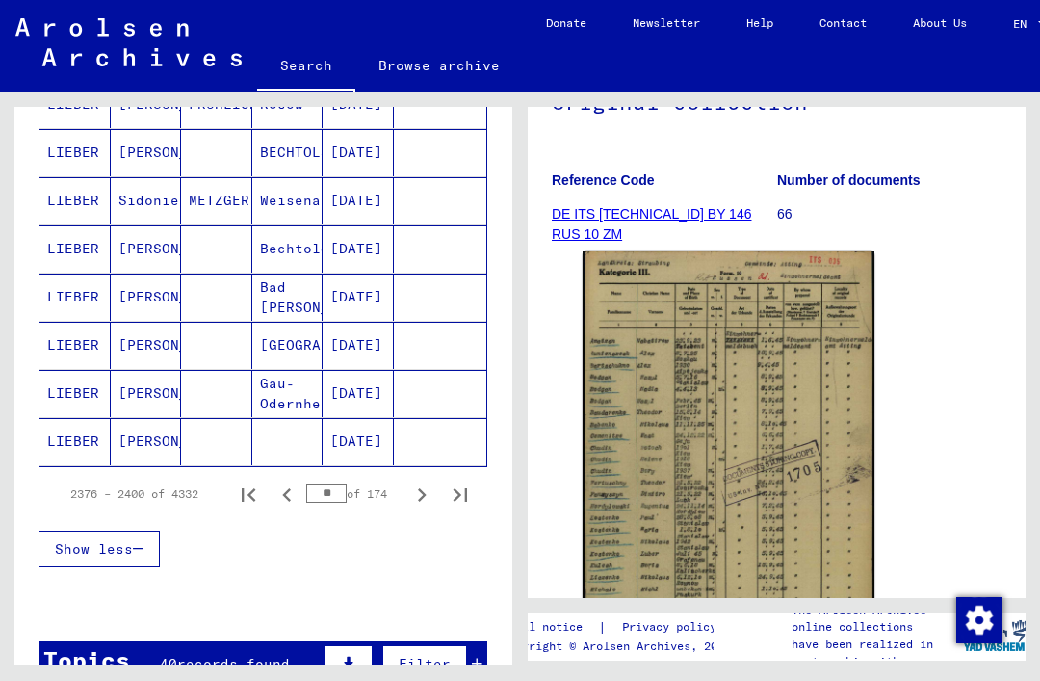
click at [412, 493] on icon "Next page" at bounding box center [421, 495] width 27 height 27
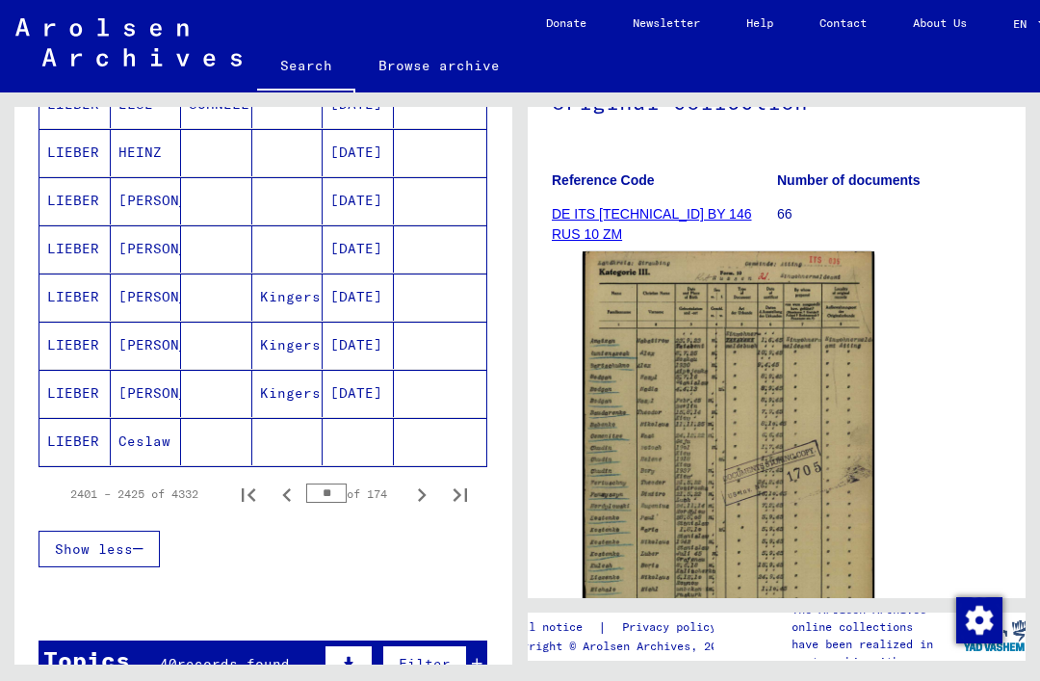
click at [410, 490] on icon "Next page" at bounding box center [421, 495] width 27 height 27
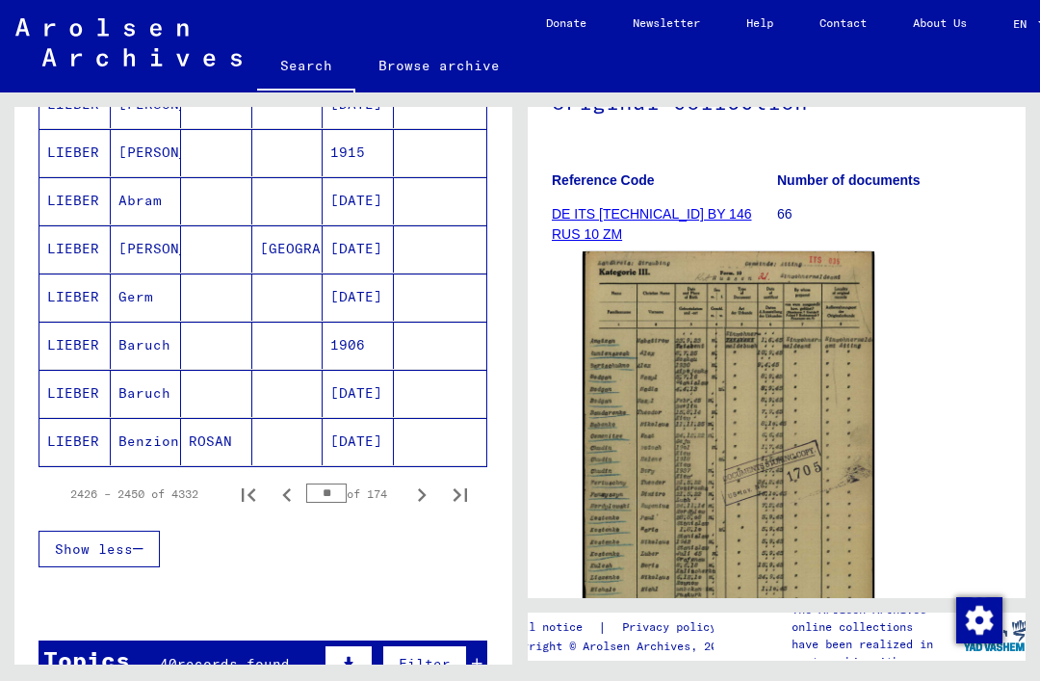
click at [412, 488] on icon "Next page" at bounding box center [421, 495] width 27 height 27
click at [417, 501] on icon "Next page" at bounding box center [421, 495] width 27 height 27
click at [412, 492] on icon "Next page" at bounding box center [421, 495] width 27 height 27
click at [417, 491] on icon "Next page" at bounding box center [421, 495] width 27 height 27
click at [411, 490] on icon "Next page" at bounding box center [421, 495] width 27 height 27
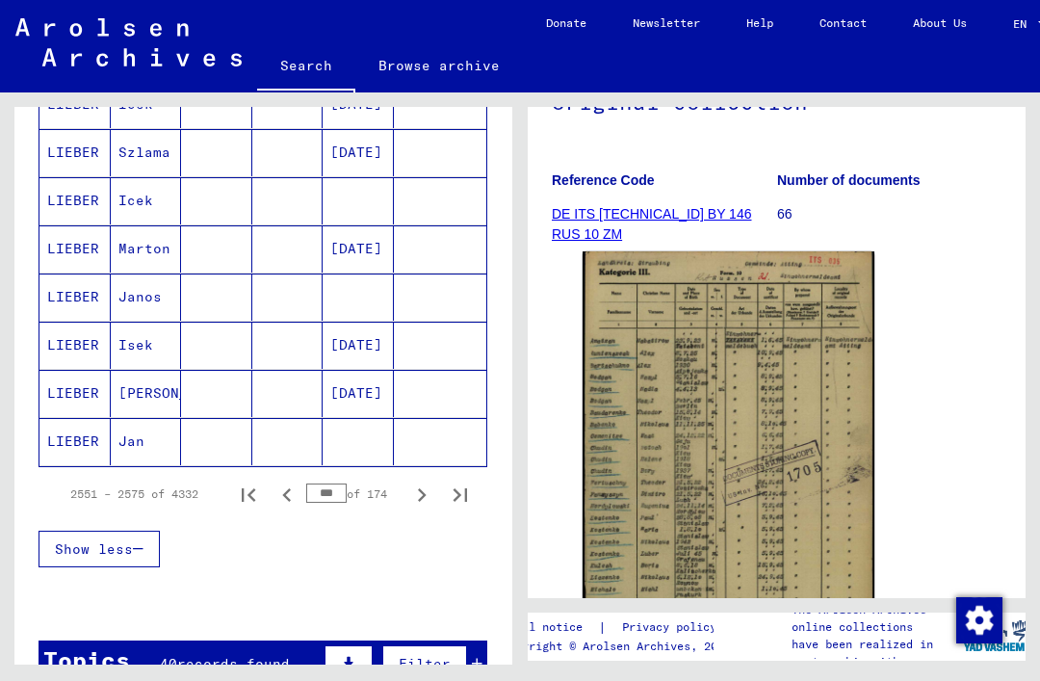
click at [408, 499] on icon "Next page" at bounding box center [421, 495] width 27 height 27
click at [412, 497] on icon "Next page" at bounding box center [421, 495] width 27 height 27
click at [414, 493] on icon "Next page" at bounding box center [421, 495] width 27 height 27
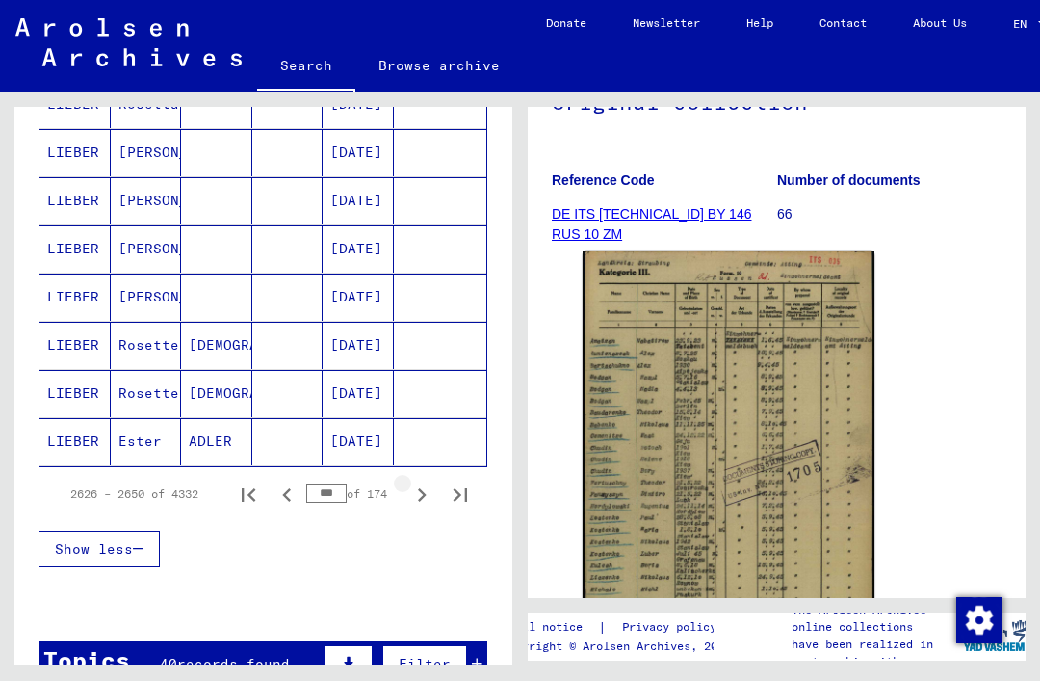
click at [415, 493] on icon "Next page" at bounding box center [421, 495] width 27 height 27
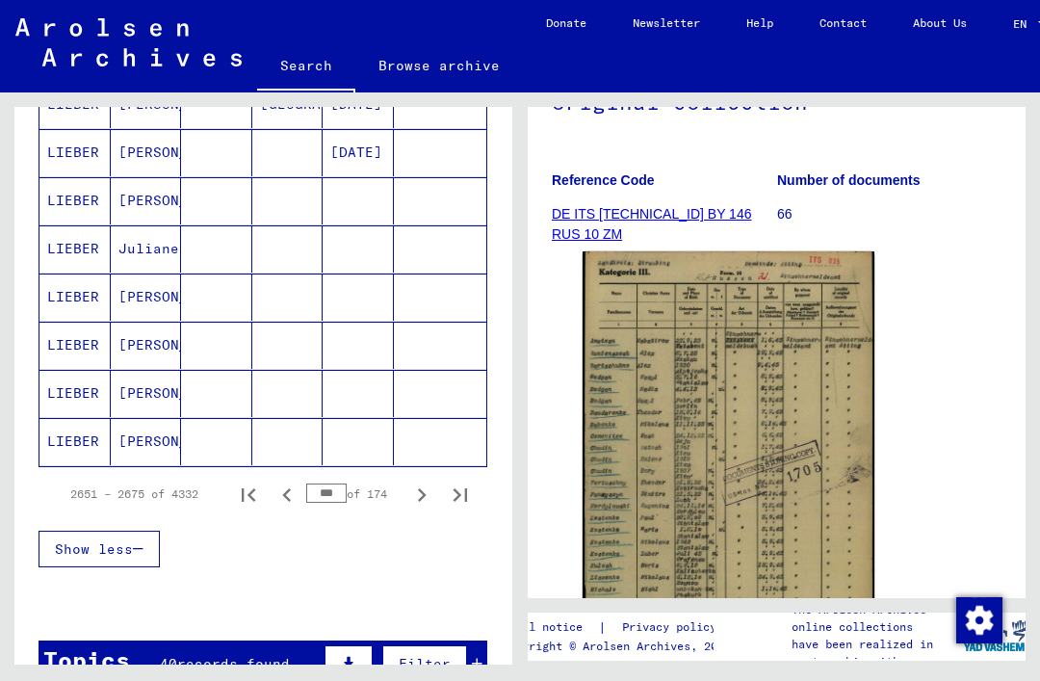
click at [411, 493] on icon "Next page" at bounding box center [421, 495] width 27 height 27
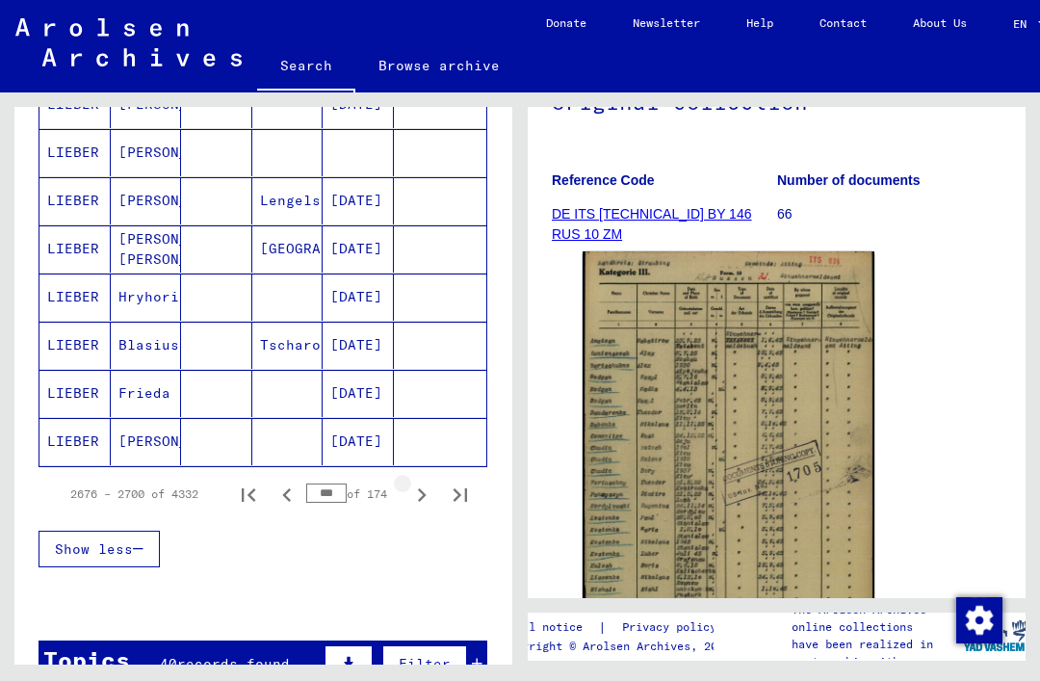
click at [414, 498] on icon "Next page" at bounding box center [421, 495] width 27 height 27
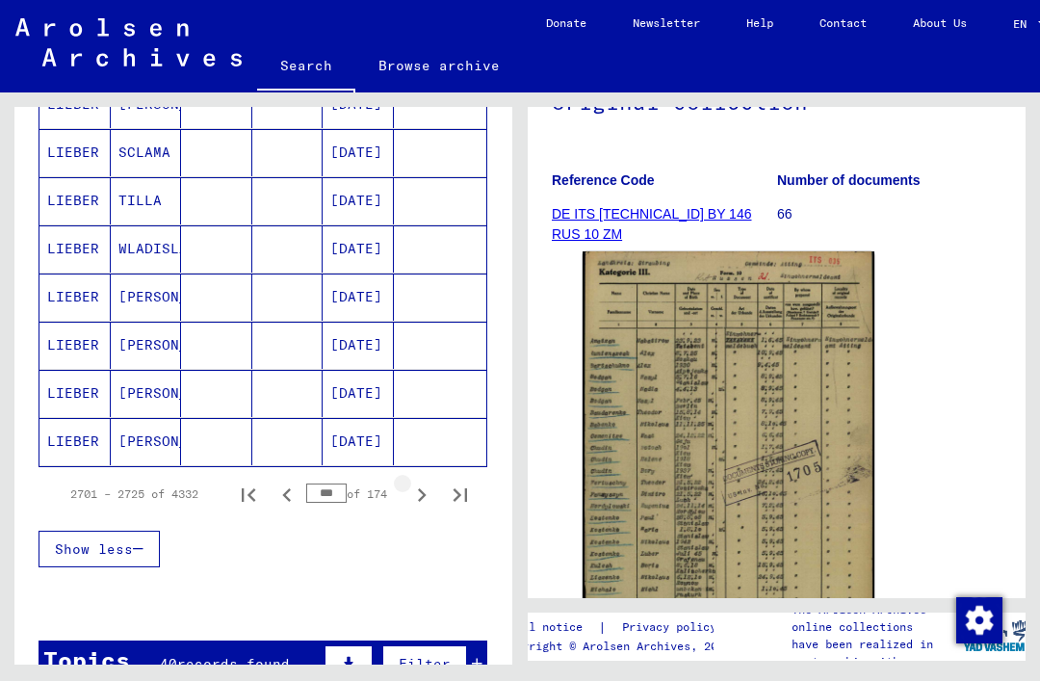
click at [414, 493] on icon "Next page" at bounding box center [421, 495] width 27 height 27
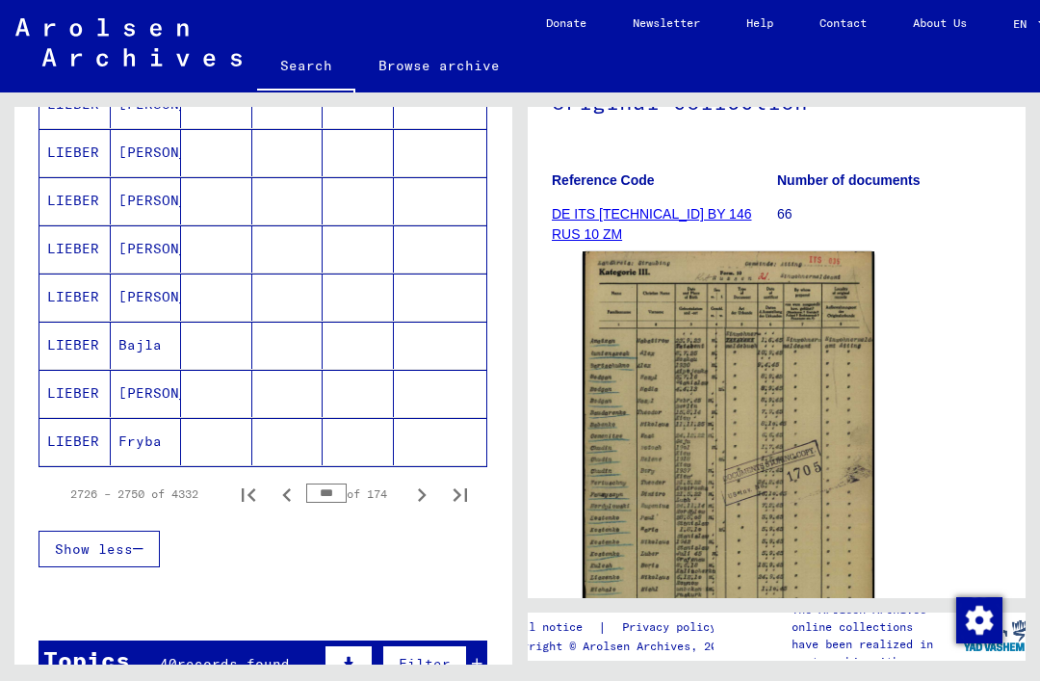
click at [408, 497] on icon "Next page" at bounding box center [421, 495] width 27 height 27
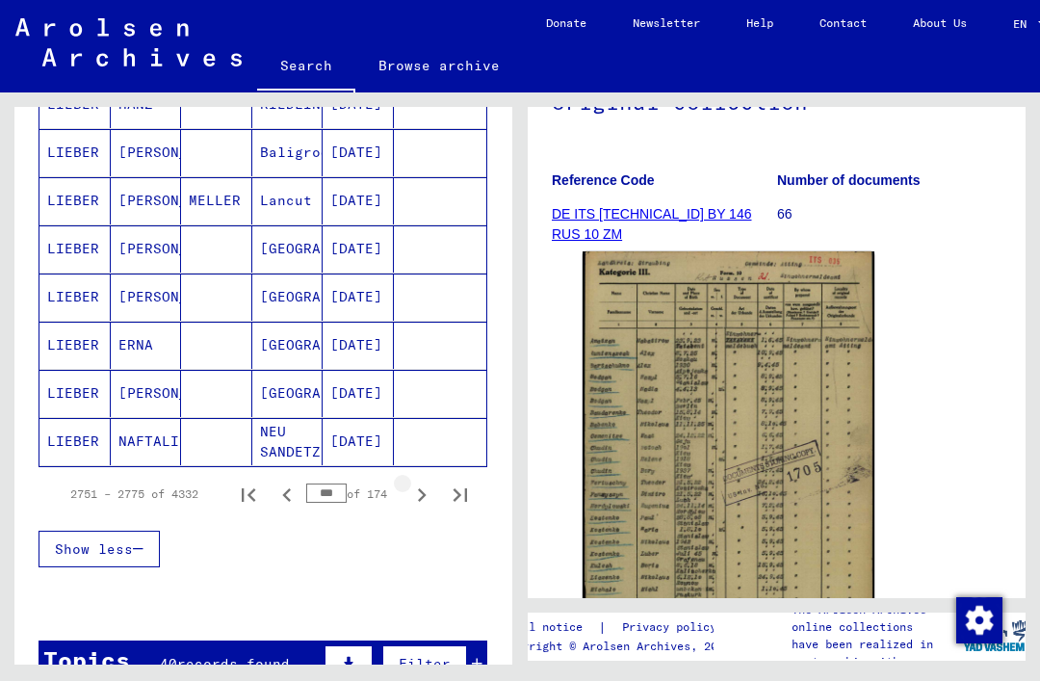
click at [414, 496] on icon "Next page" at bounding box center [421, 495] width 27 height 27
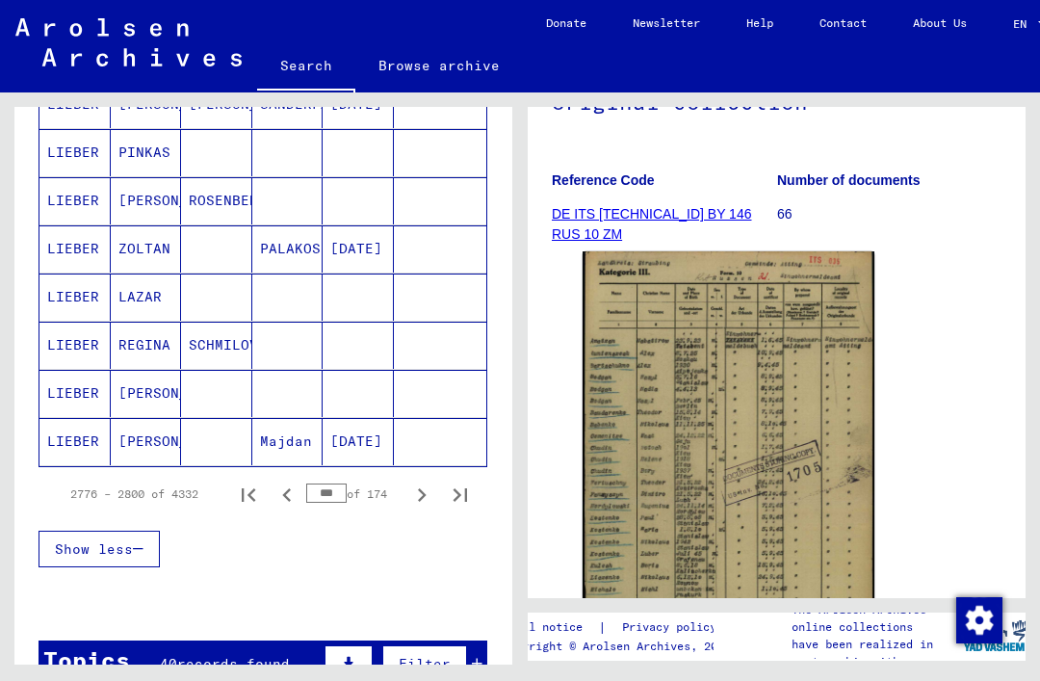
click at [408, 490] on icon "Next page" at bounding box center [421, 495] width 27 height 27
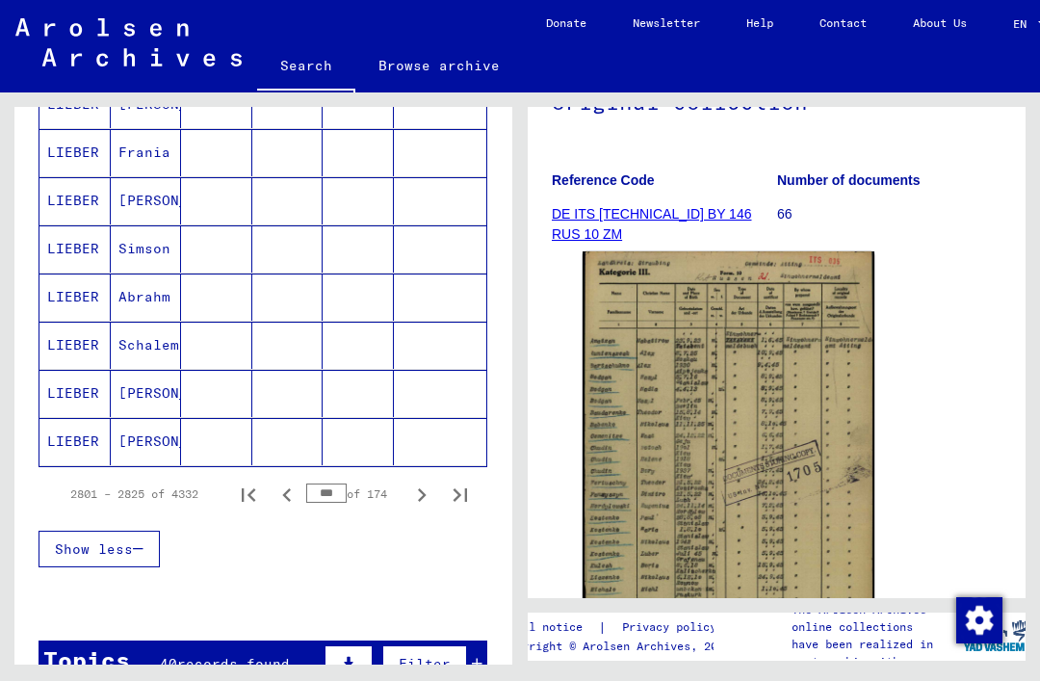
click at [415, 498] on icon "Next page" at bounding box center [421, 495] width 27 height 27
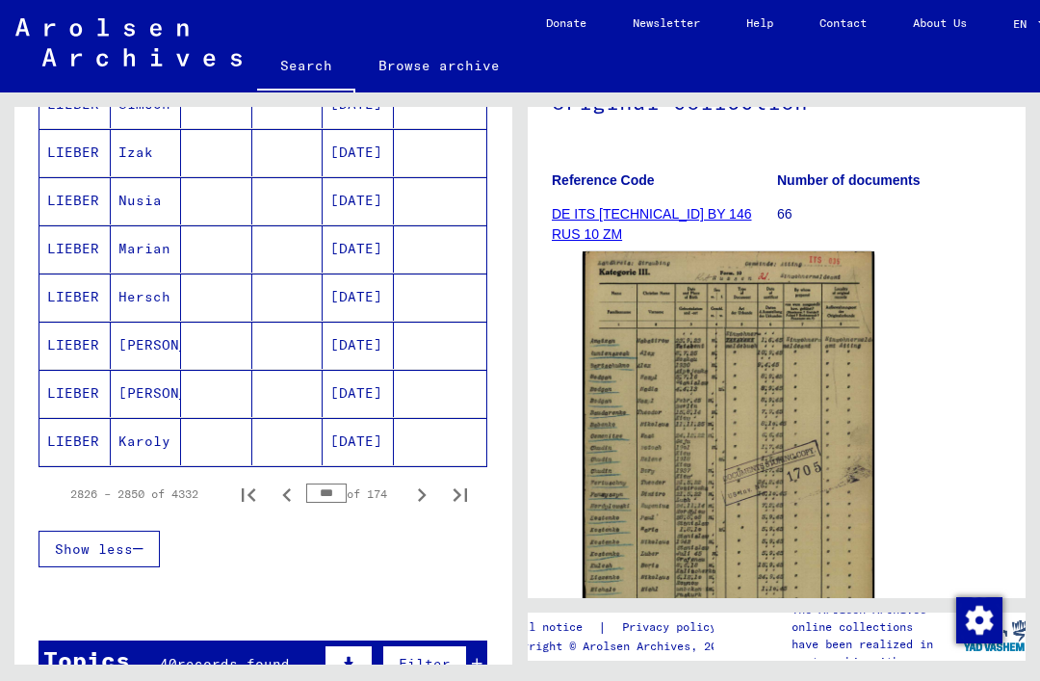
click at [417, 491] on icon "Next page" at bounding box center [421, 495] width 27 height 27
click at [412, 494] on icon "Next page" at bounding box center [421, 495] width 27 height 27
click at [412, 487] on icon "Next page" at bounding box center [421, 495] width 27 height 27
click at [419, 495] on icon "Next page" at bounding box center [421, 495] width 27 height 27
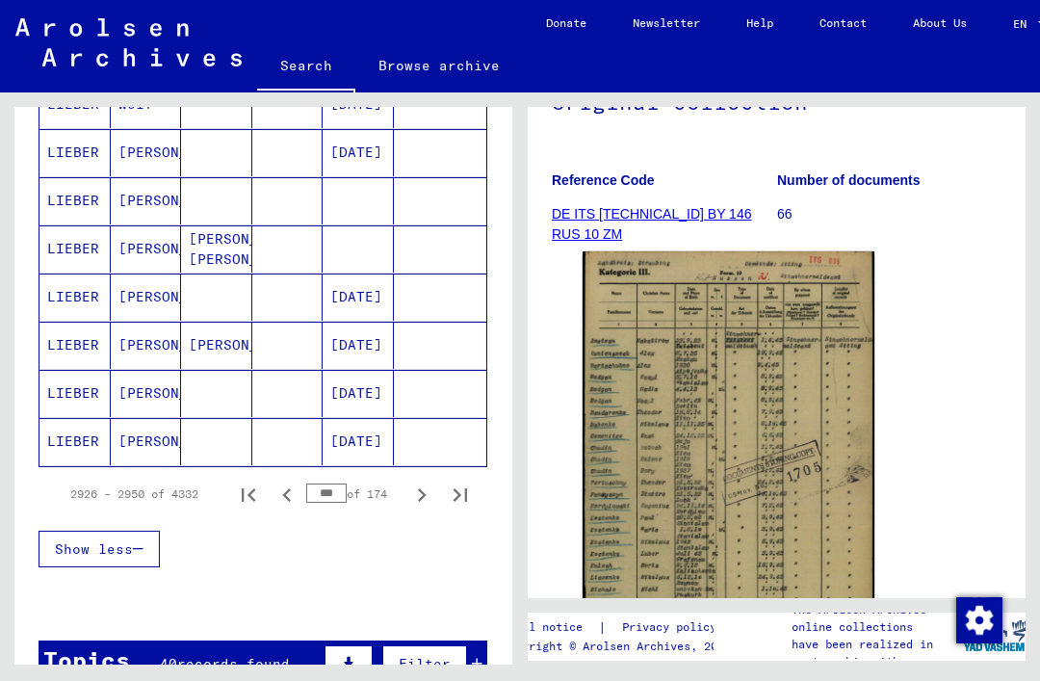
click at [425, 505] on icon "Next page" at bounding box center [421, 495] width 27 height 27
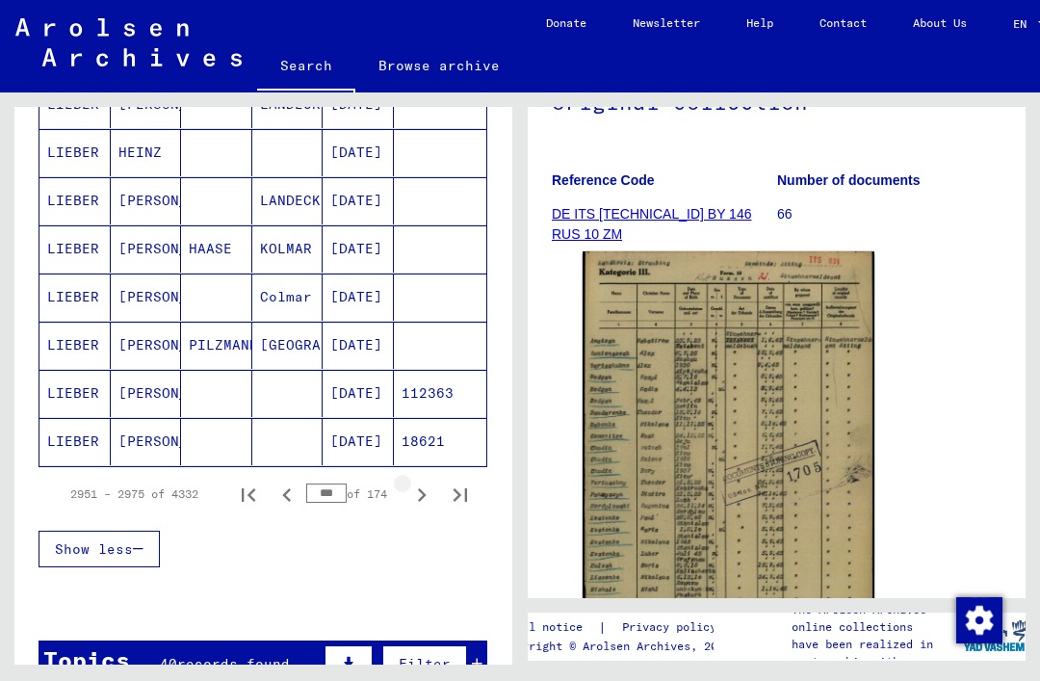
click at [419, 492] on icon "Next page" at bounding box center [421, 495] width 27 height 27
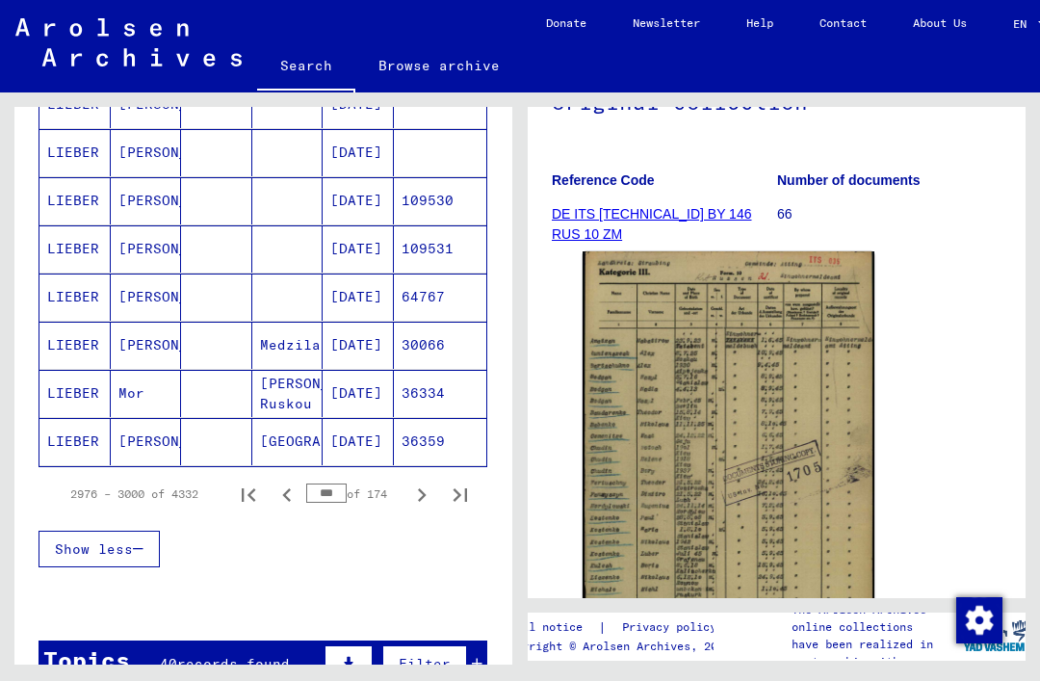
click at [412, 491] on icon "Next page" at bounding box center [421, 495] width 27 height 27
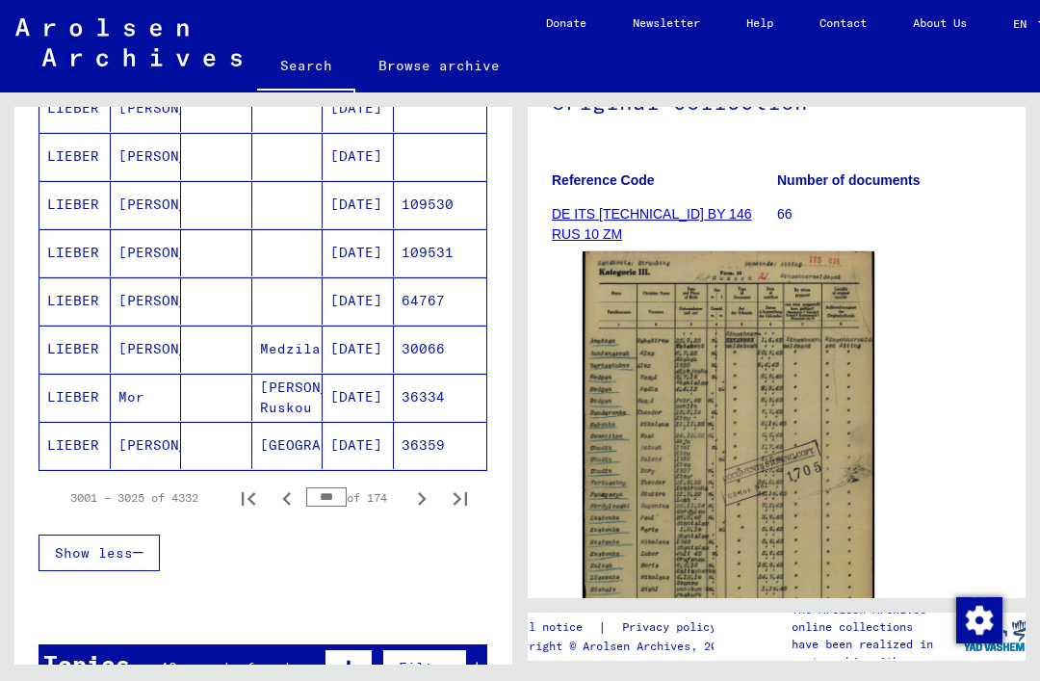
click at [408, 503] on icon "Next page" at bounding box center [421, 499] width 27 height 27
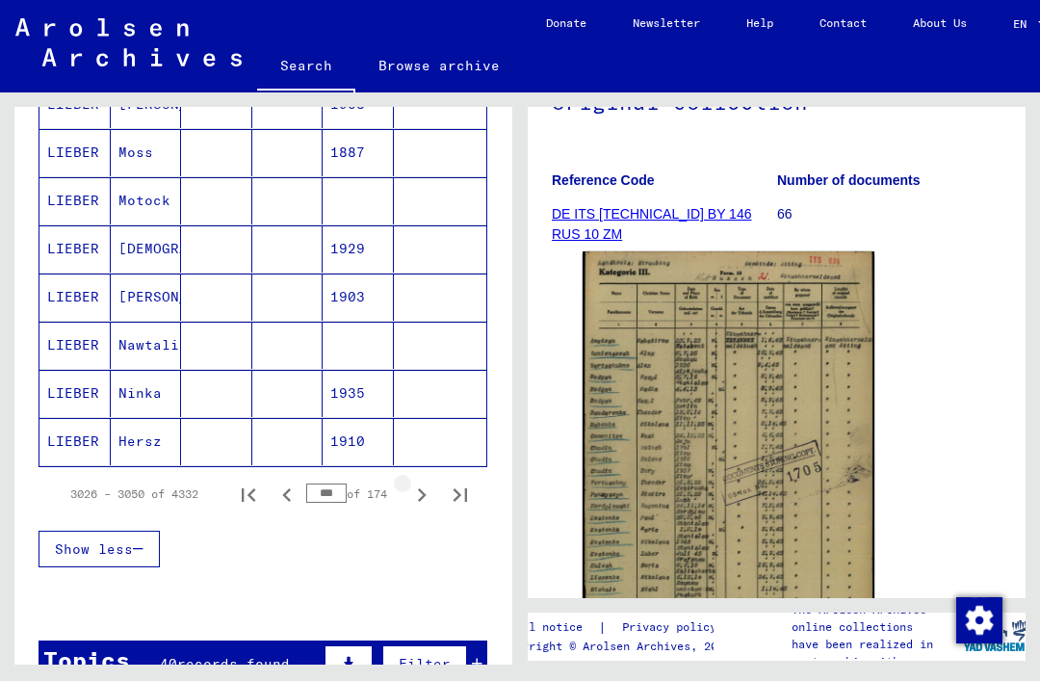
click at [410, 497] on icon "Next page" at bounding box center [421, 495] width 27 height 27
click at [413, 495] on icon "Next page" at bounding box center [421, 495] width 27 height 27
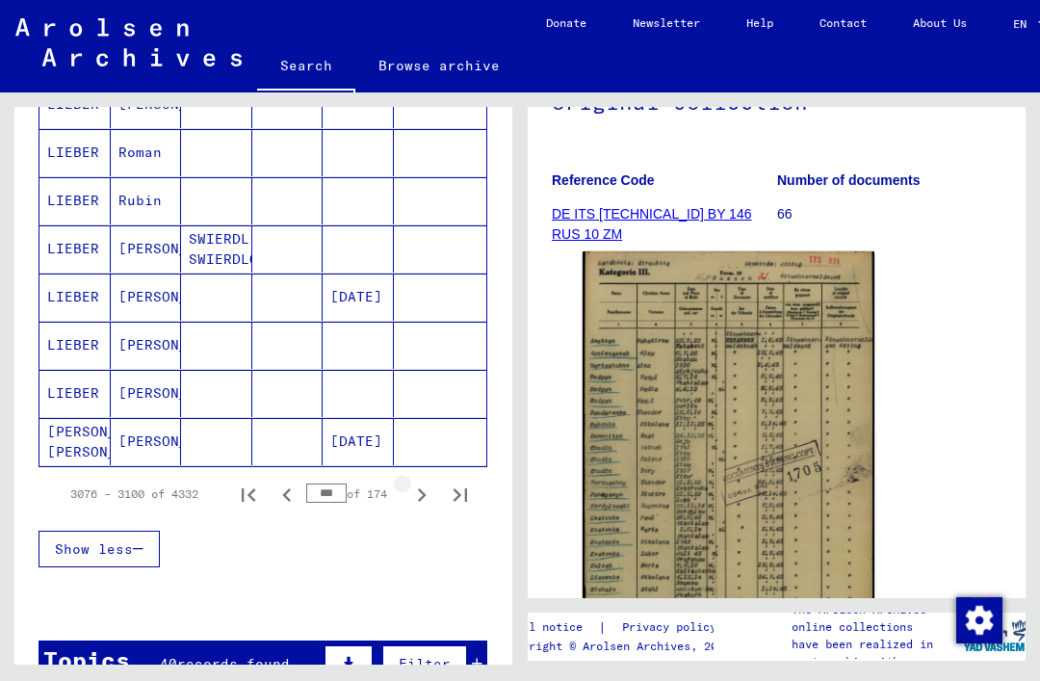
click at [412, 493] on icon "Next page" at bounding box center [421, 495] width 27 height 27
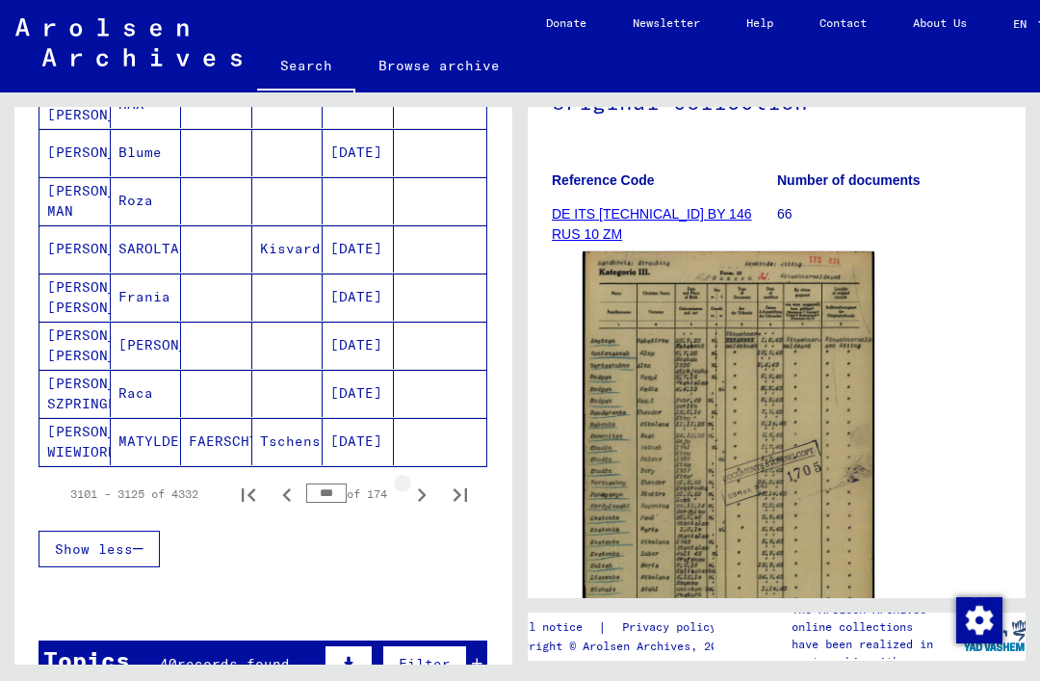
click at [412, 491] on icon "Next page" at bounding box center [421, 495] width 27 height 27
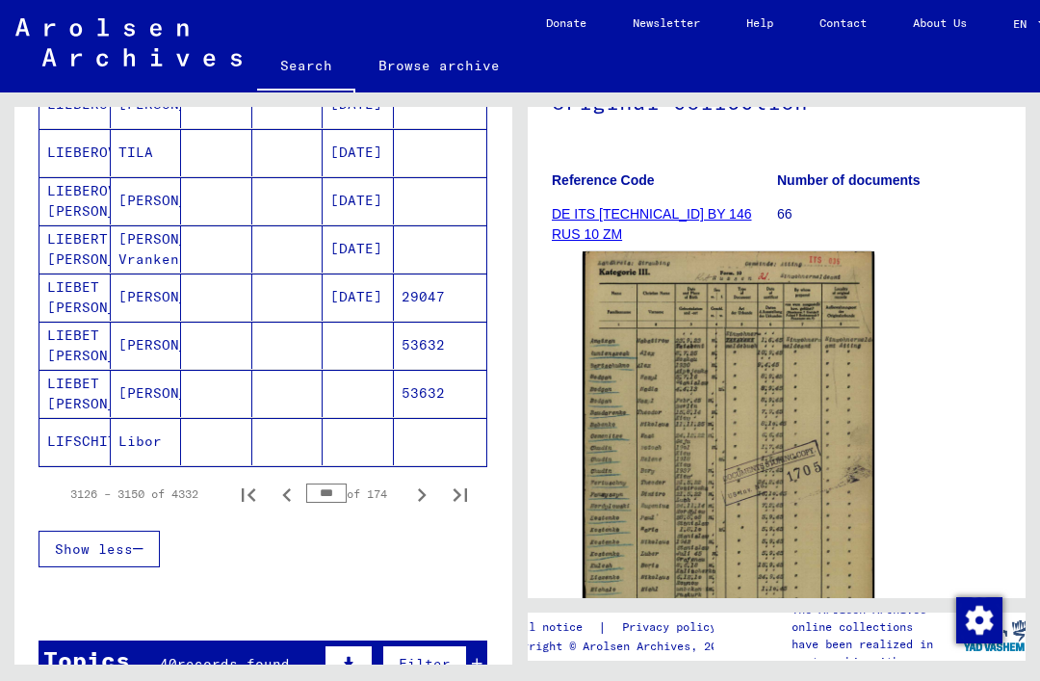
click at [412, 492] on icon "Next page" at bounding box center [421, 495] width 27 height 27
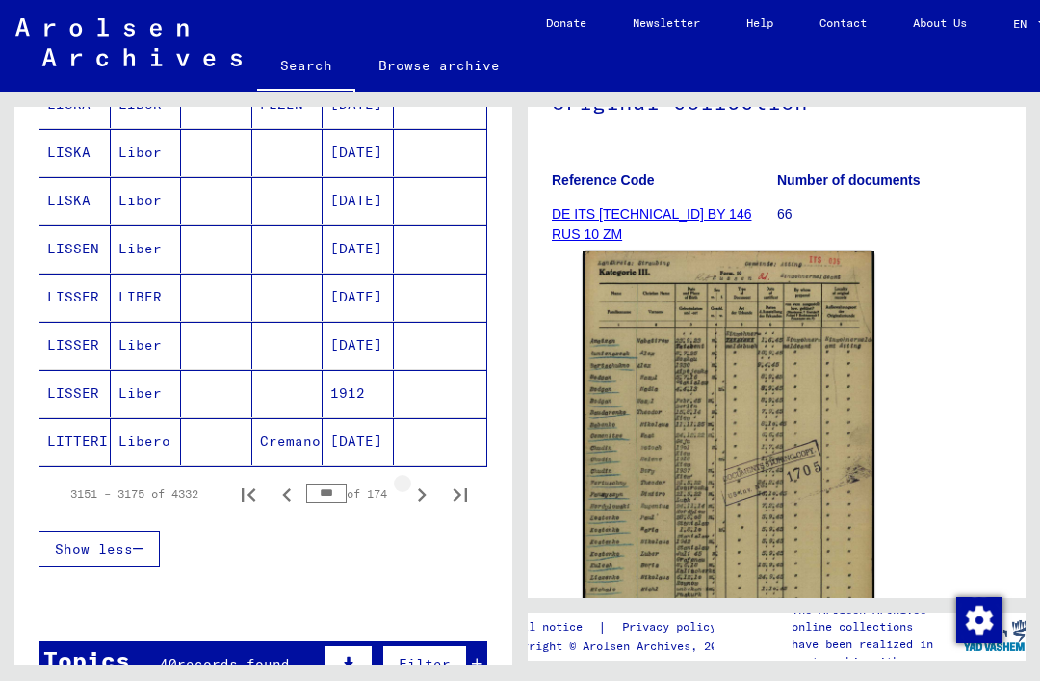
click at [411, 494] on icon "Next page" at bounding box center [421, 495] width 27 height 27
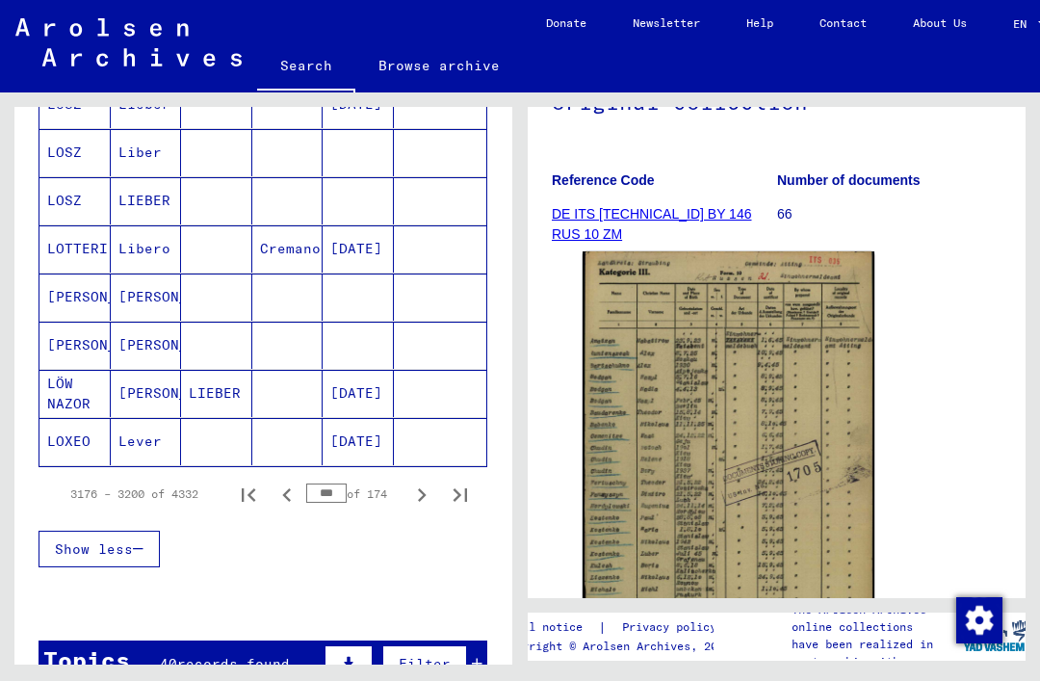
click at [410, 491] on icon "Next page" at bounding box center [421, 495] width 27 height 27
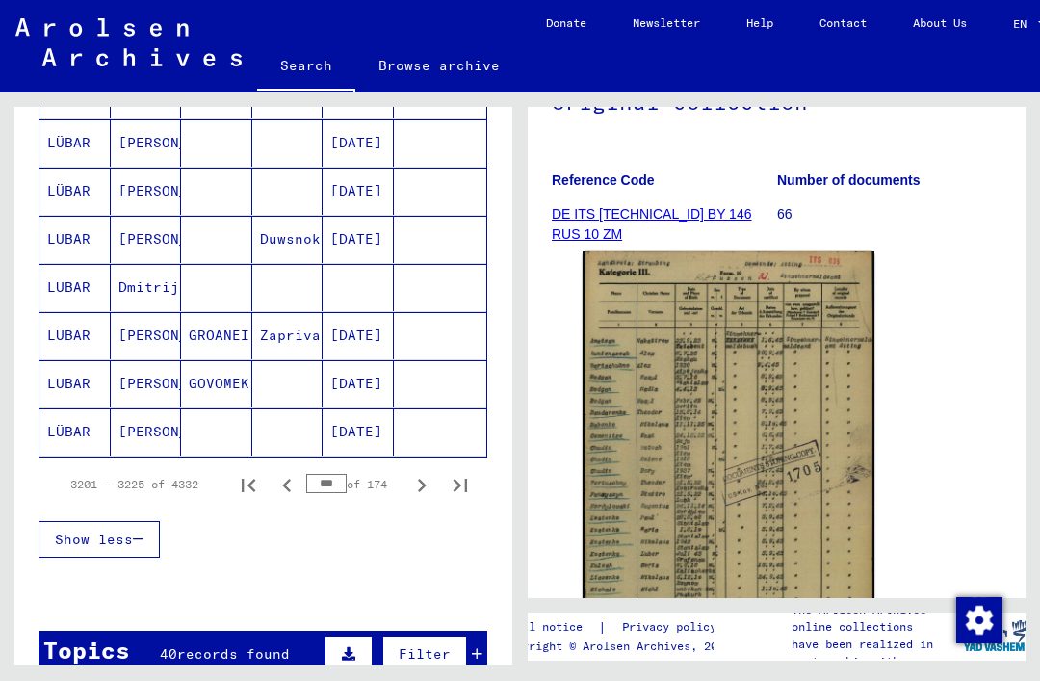
scroll to position [1242, 0]
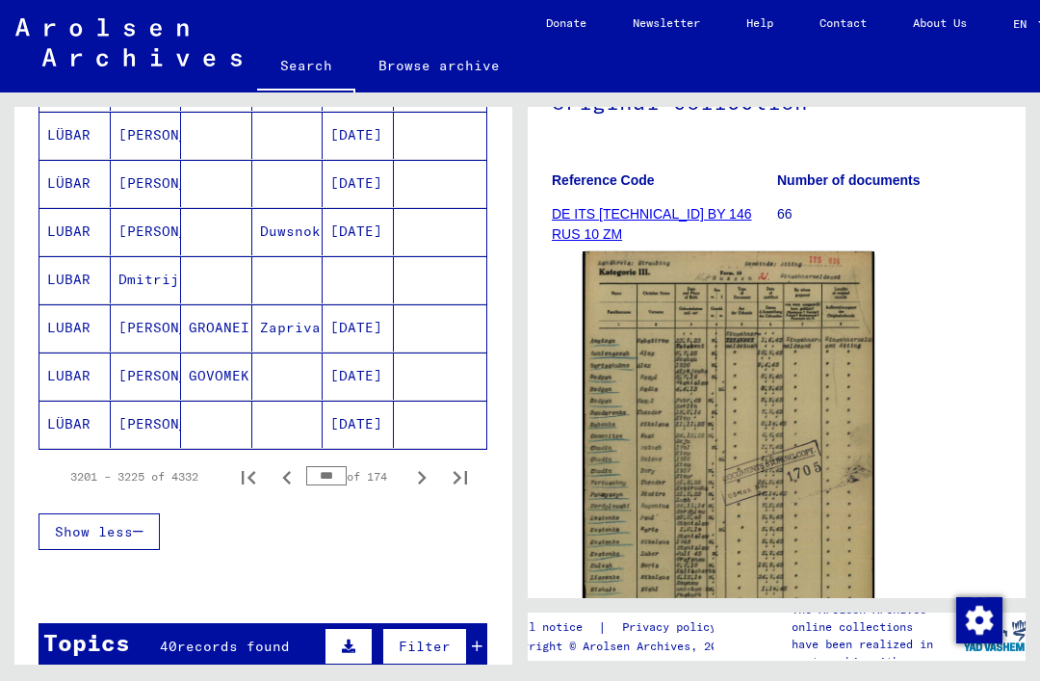
click at [416, 476] on icon "Next page" at bounding box center [421, 477] width 27 height 27
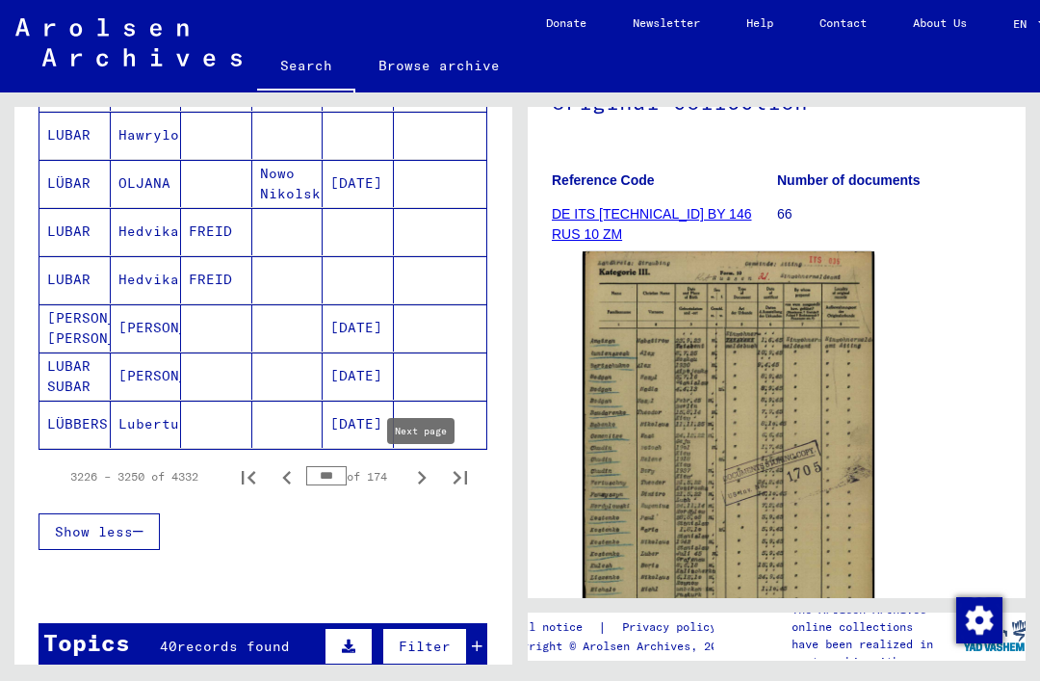
click at [421, 484] on icon "Next page" at bounding box center [422, 477] width 9 height 13
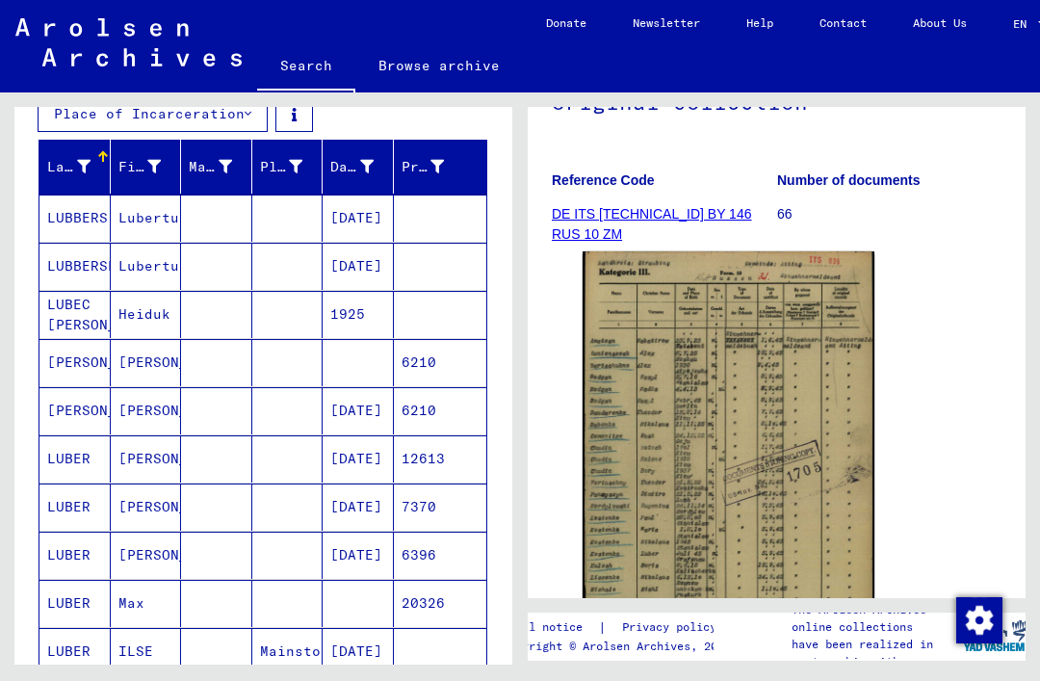
scroll to position [291, 0]
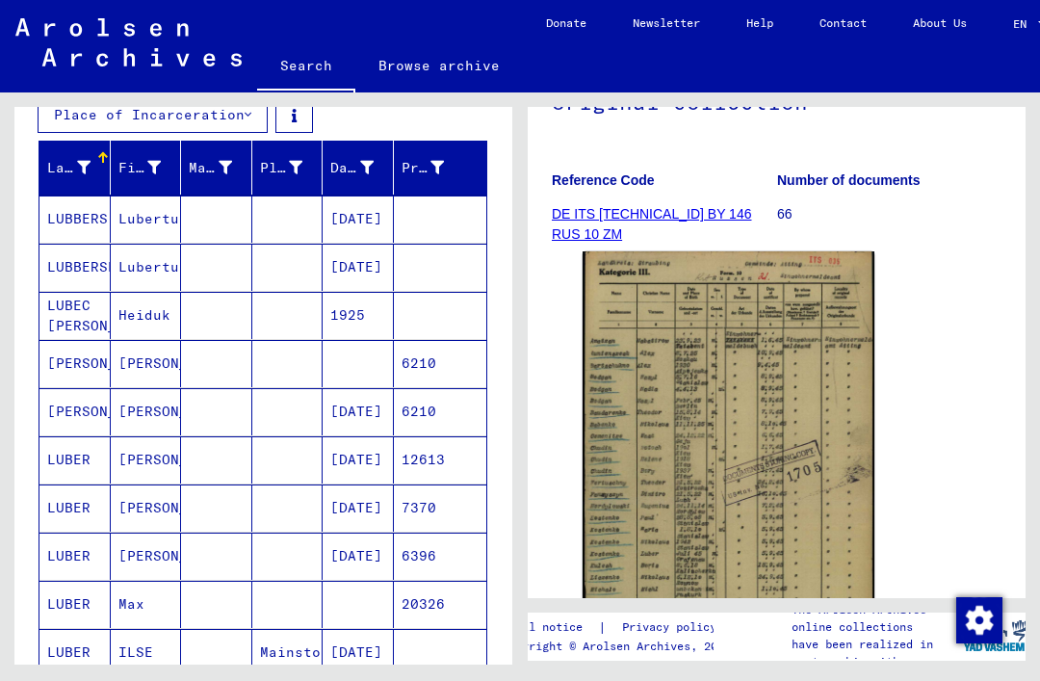
click at [160, 461] on mat-cell "[PERSON_NAME]" at bounding box center [146, 459] width 71 height 47
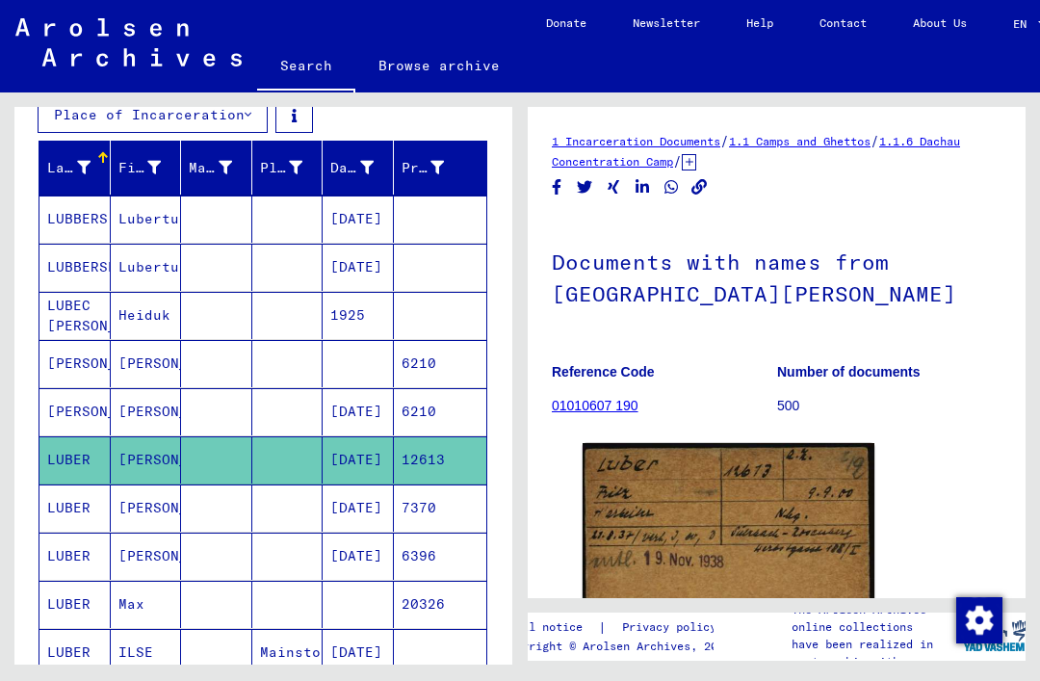
click at [742, 525] on img at bounding box center [729, 552] width 292 height 218
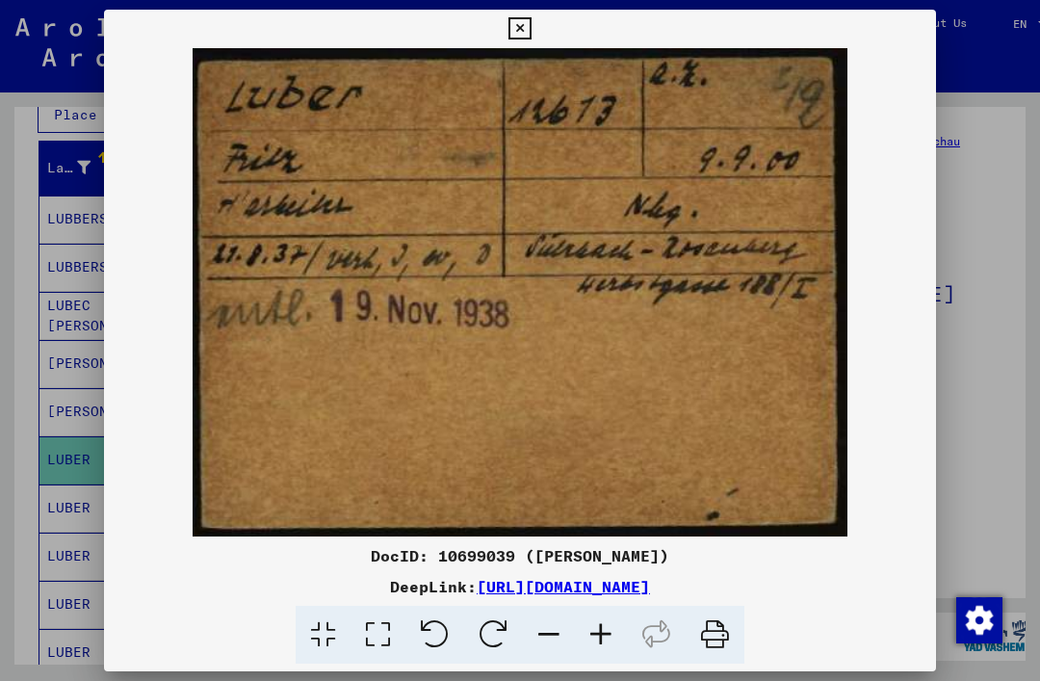
click at [537, 17] on button at bounding box center [520, 29] width 34 height 39
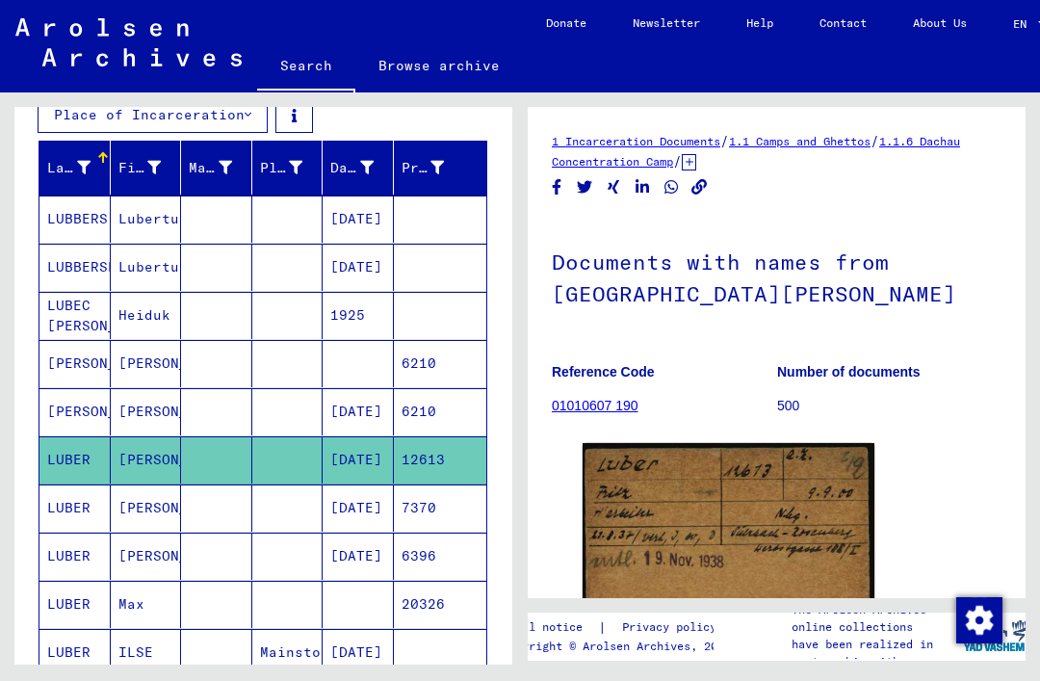
click at [277, 511] on mat-cell at bounding box center [287, 508] width 71 height 47
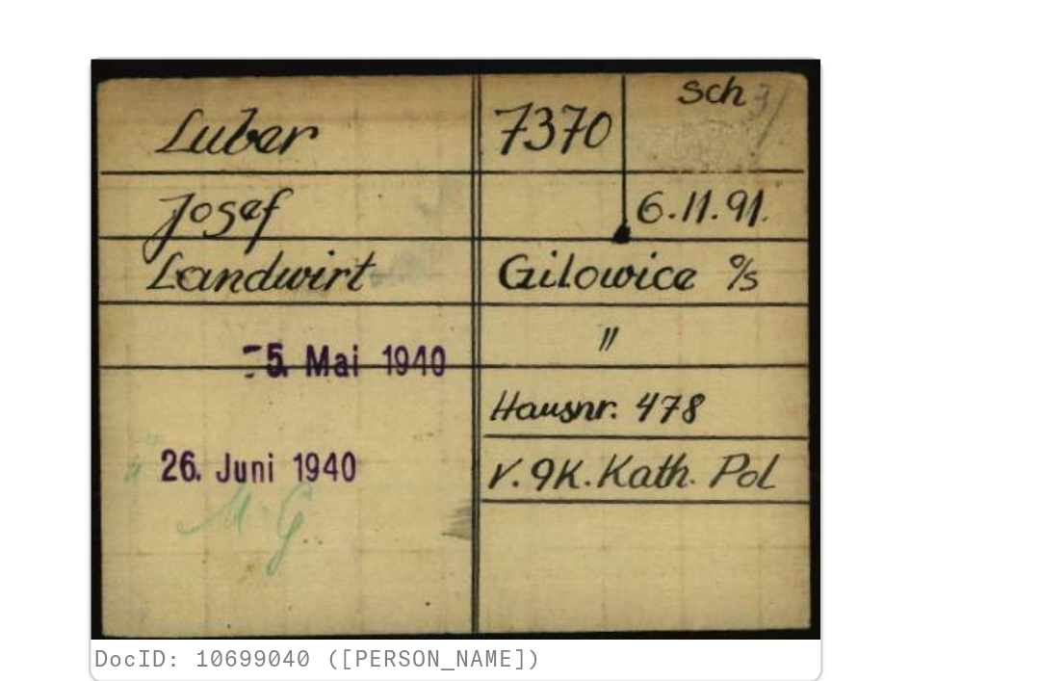
scroll to position [144, 0]
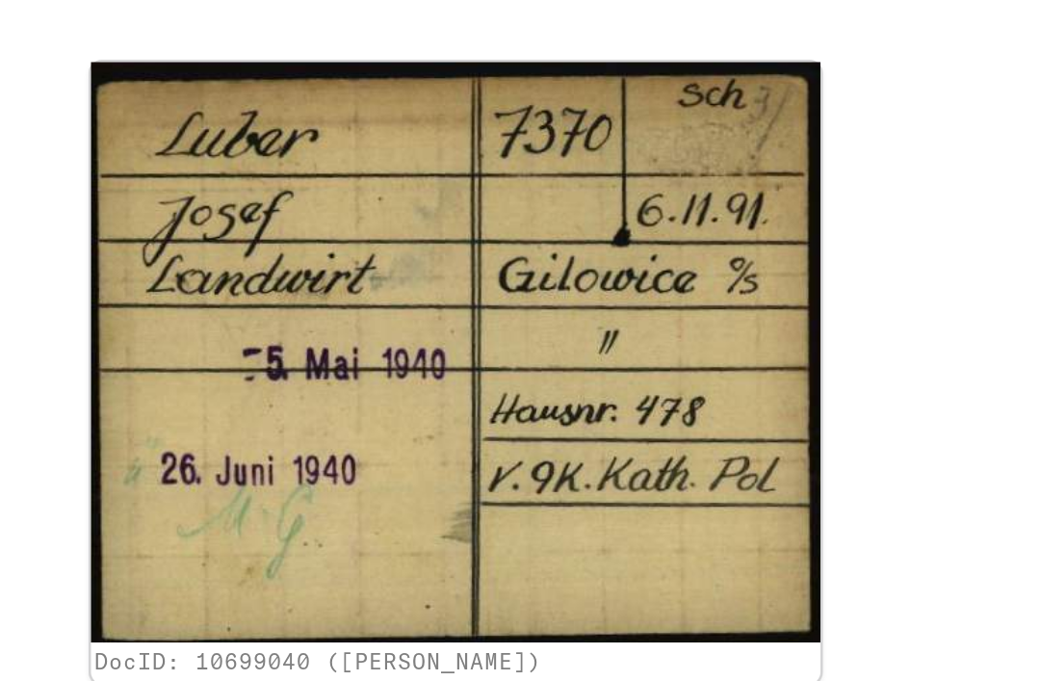
click at [540, 292] on div "DocID: 10699040 ([PERSON_NAME])" at bounding box center [742, 423] width 404 height 263
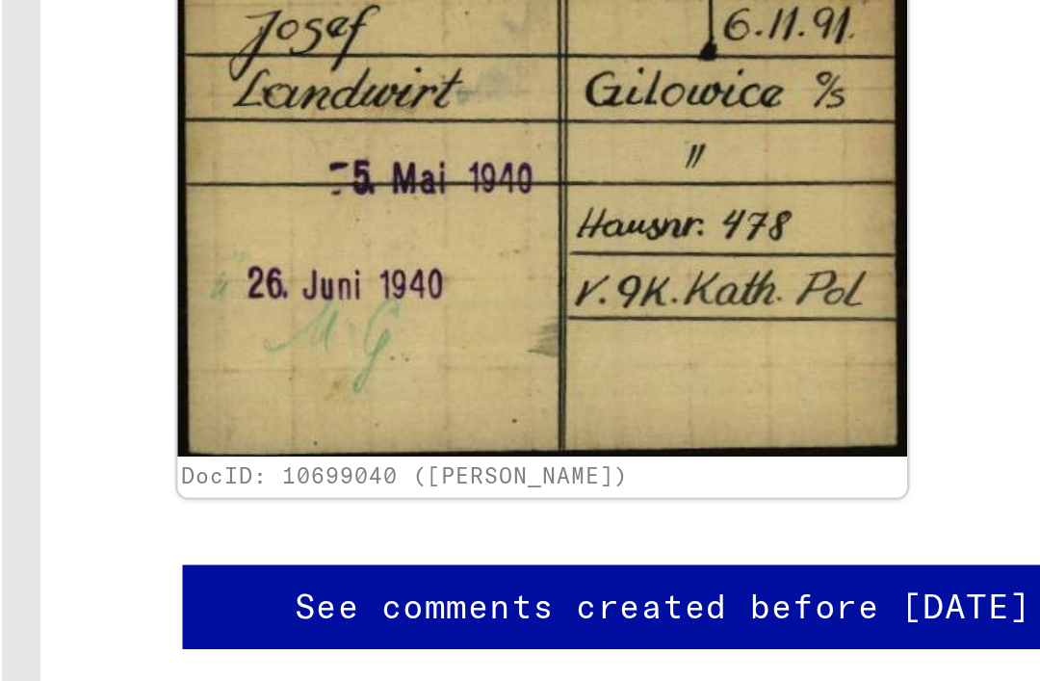
scroll to position [659, 0]
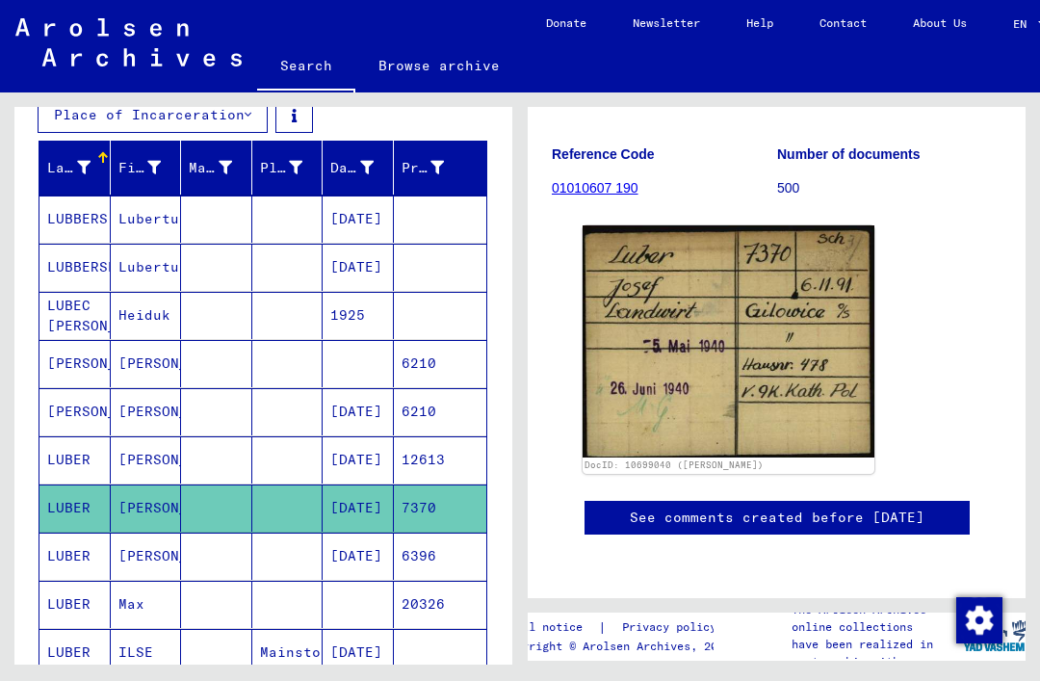
click at [232, 552] on mat-cell at bounding box center [216, 556] width 71 height 47
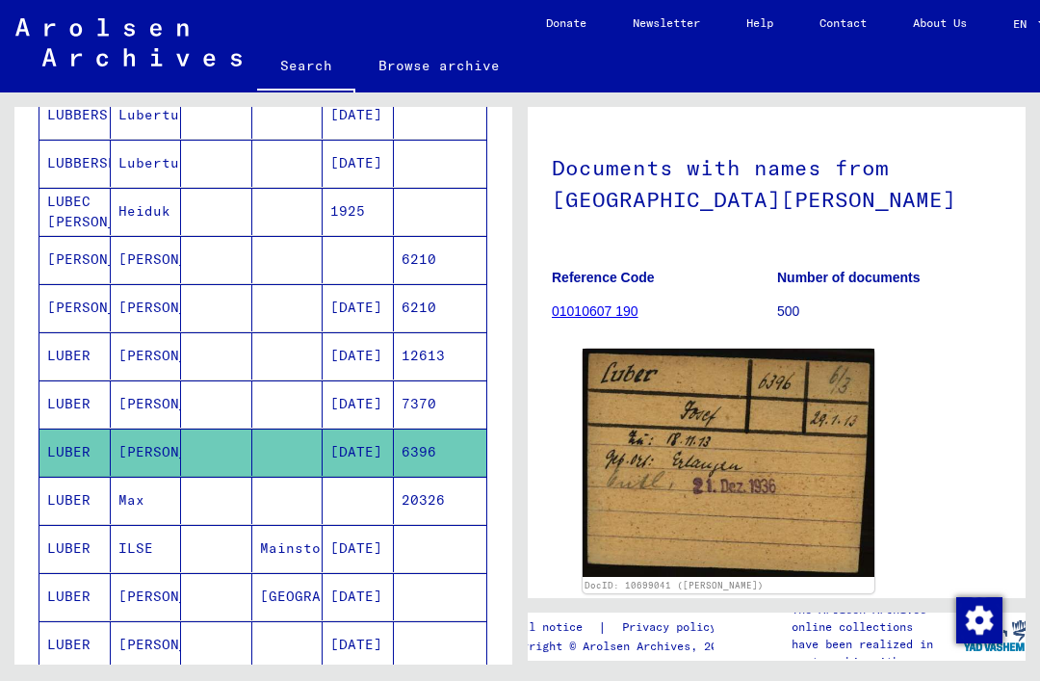
scroll to position [431, 0]
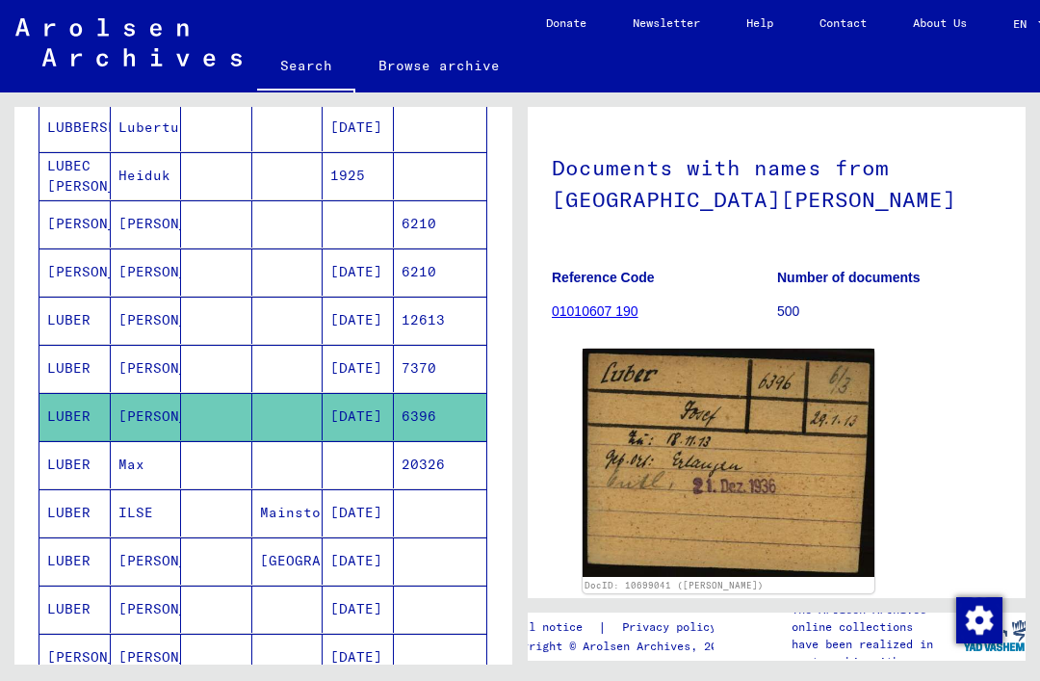
click at [218, 459] on mat-cell at bounding box center [216, 464] width 71 height 47
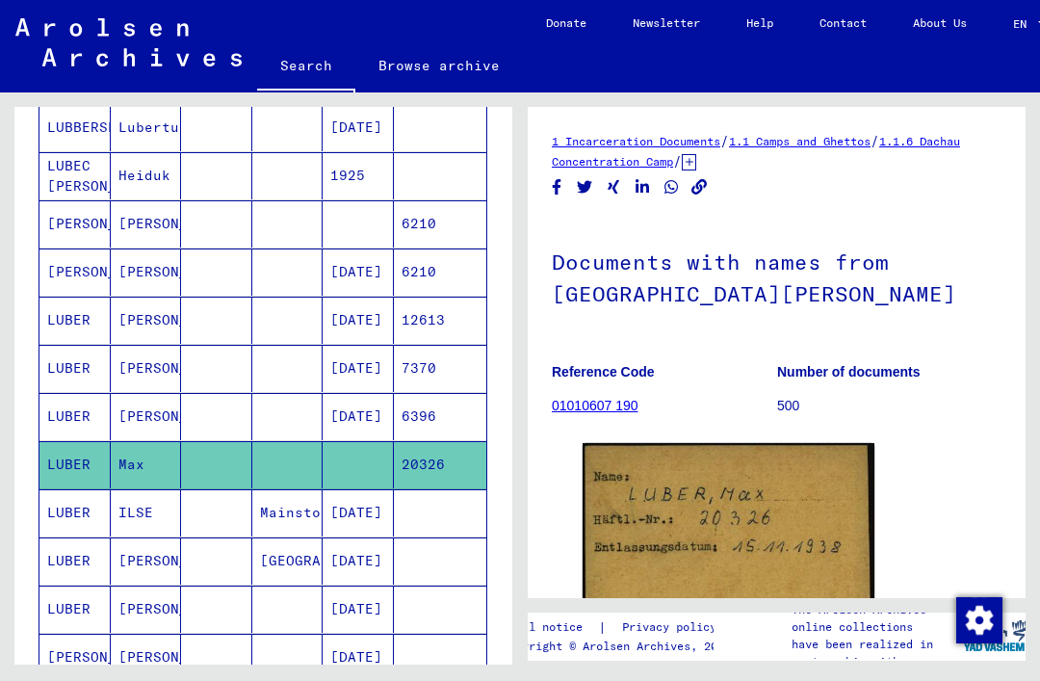
click at [248, 515] on mat-cell at bounding box center [216, 512] width 71 height 47
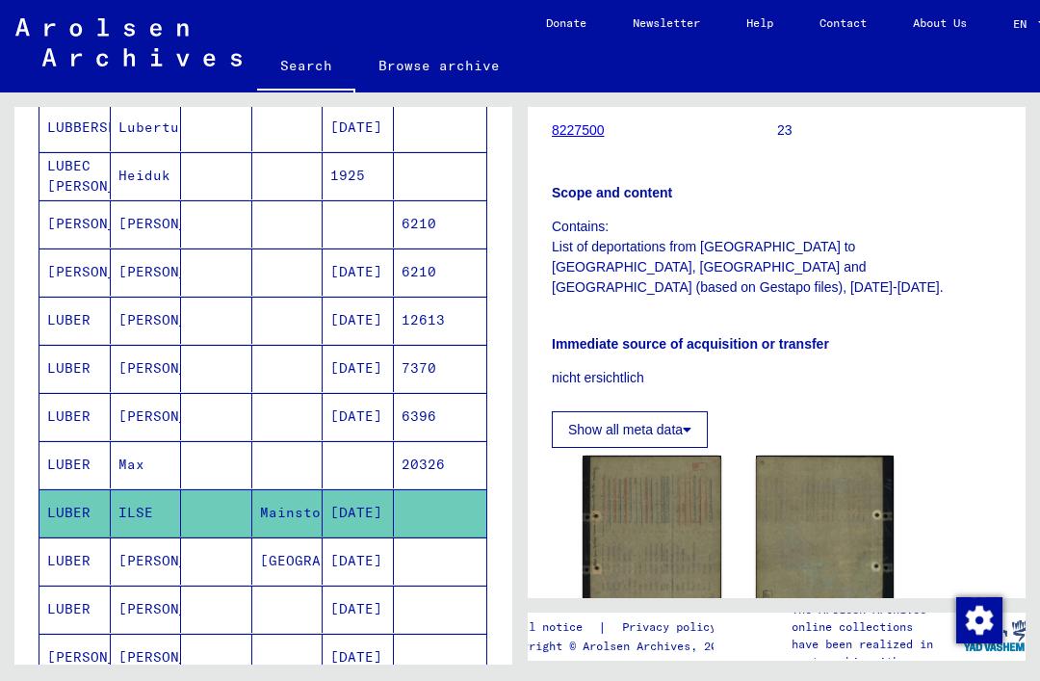
scroll to position [416, 0]
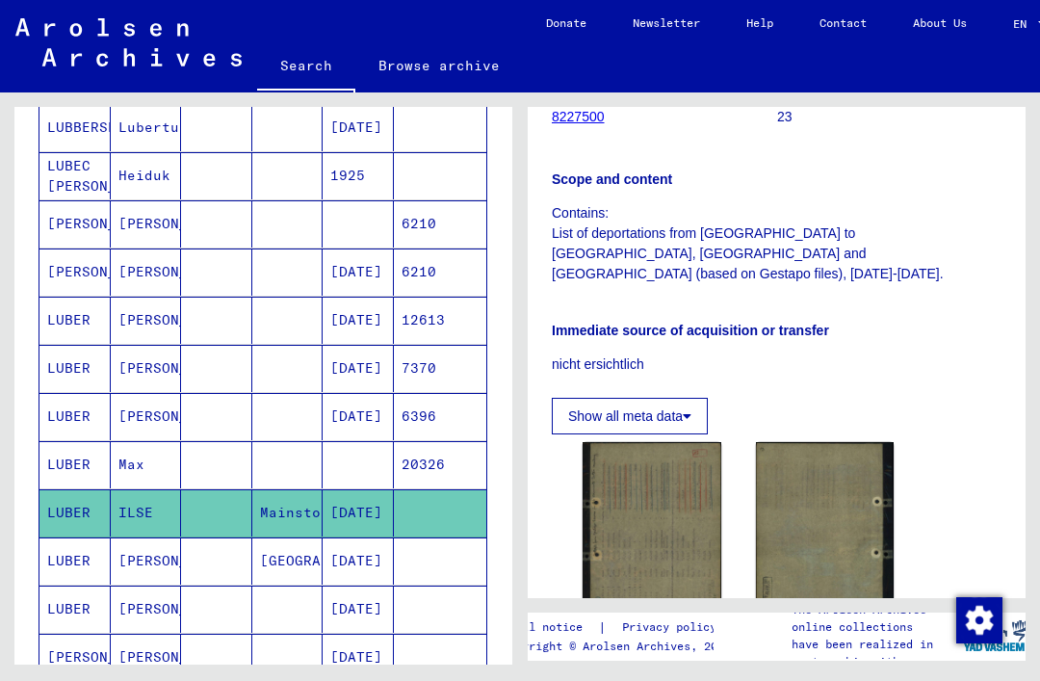
click at [162, 561] on mat-cell "[PERSON_NAME]" at bounding box center [146, 561] width 71 height 47
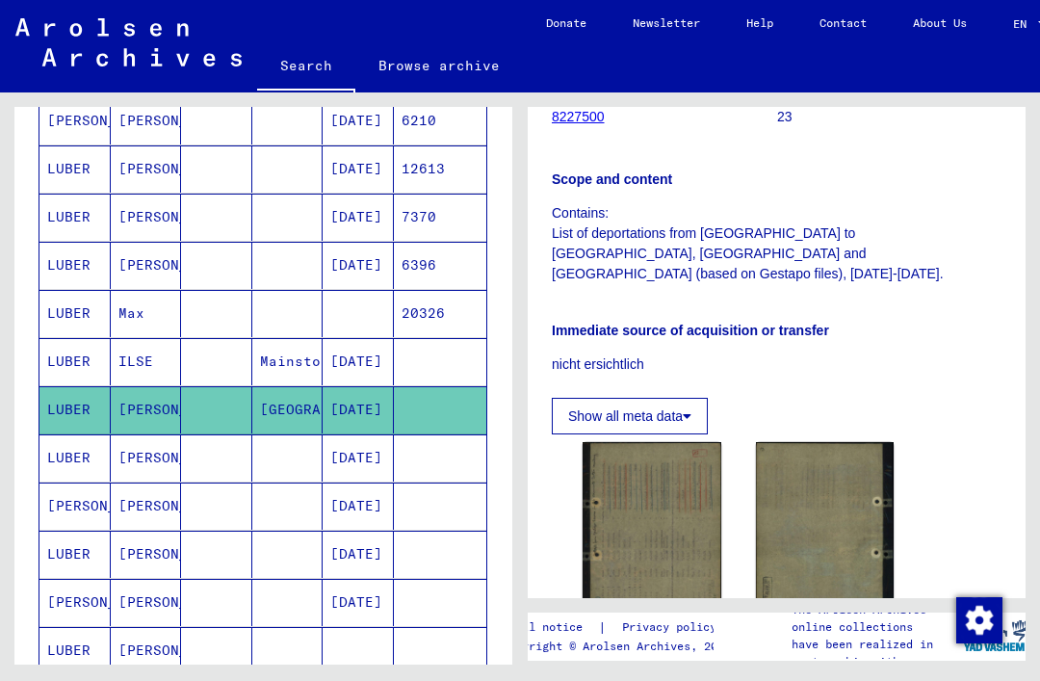
scroll to position [592, 0]
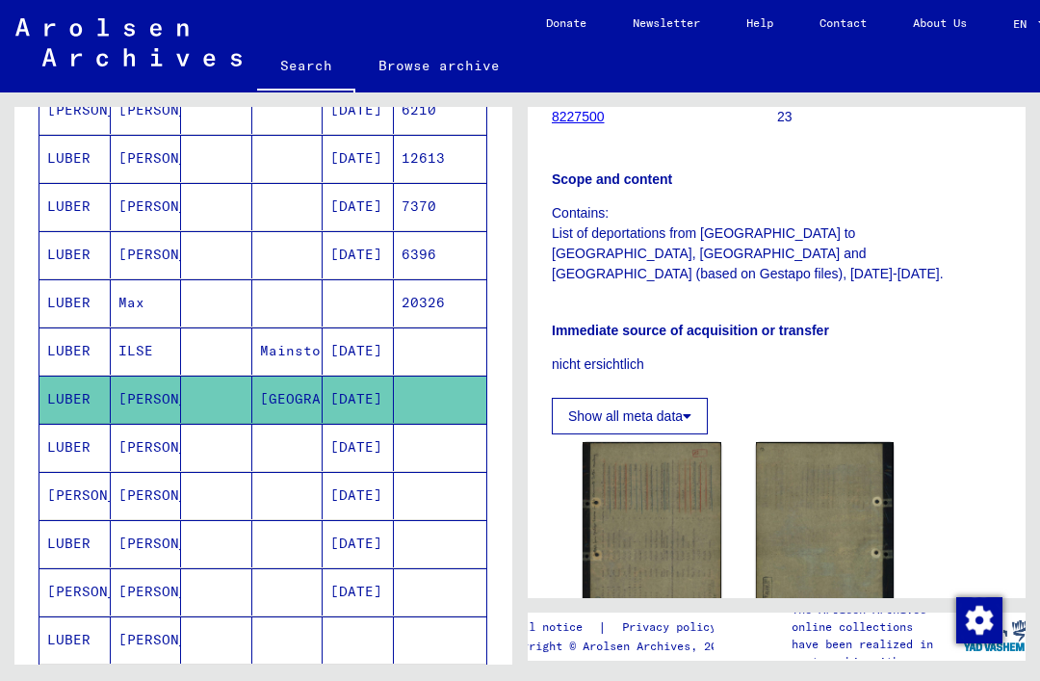
click at [300, 397] on mat-cell "[GEOGRAPHIC_DATA]" at bounding box center [287, 399] width 71 height 47
click at [235, 453] on mat-cell at bounding box center [216, 447] width 71 height 47
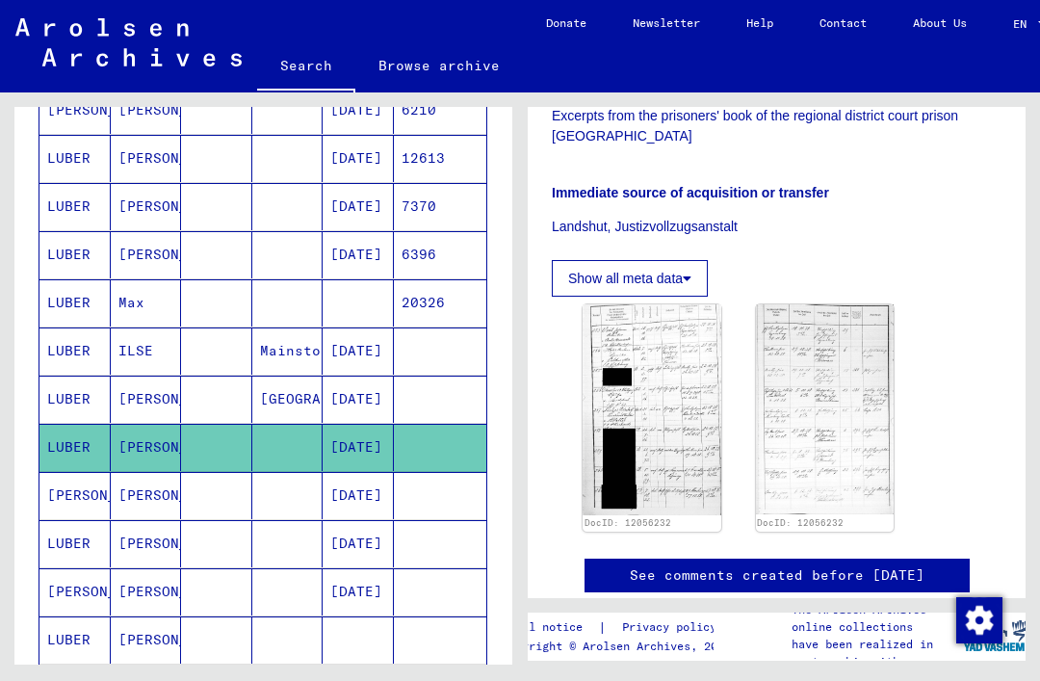
scroll to position [402, 0]
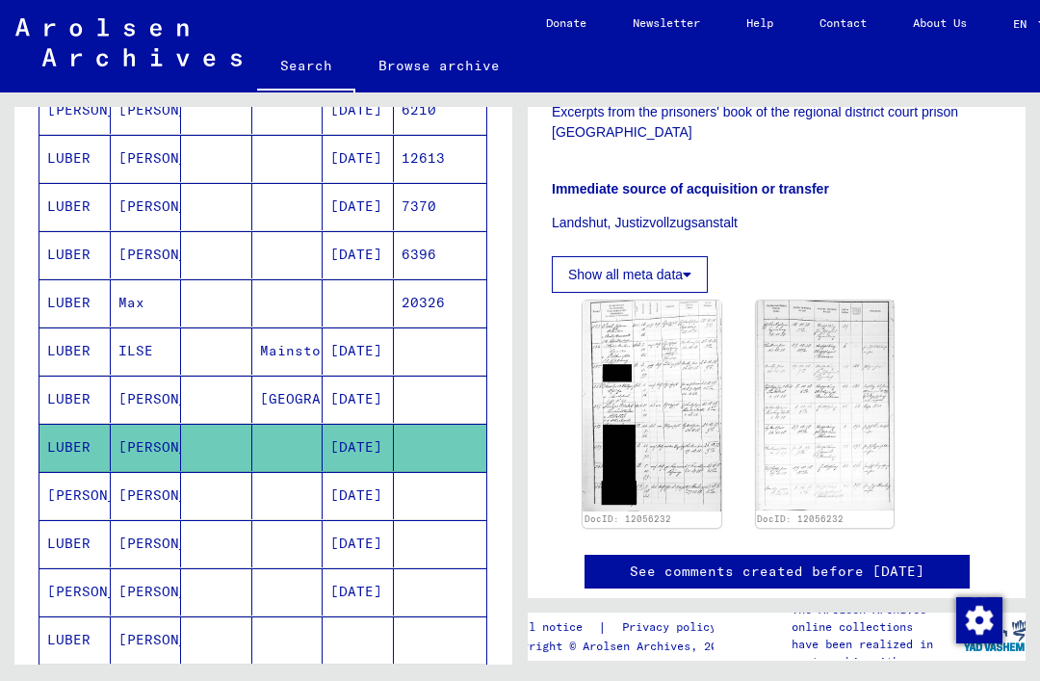
click at [226, 546] on mat-cell at bounding box center [216, 543] width 71 height 47
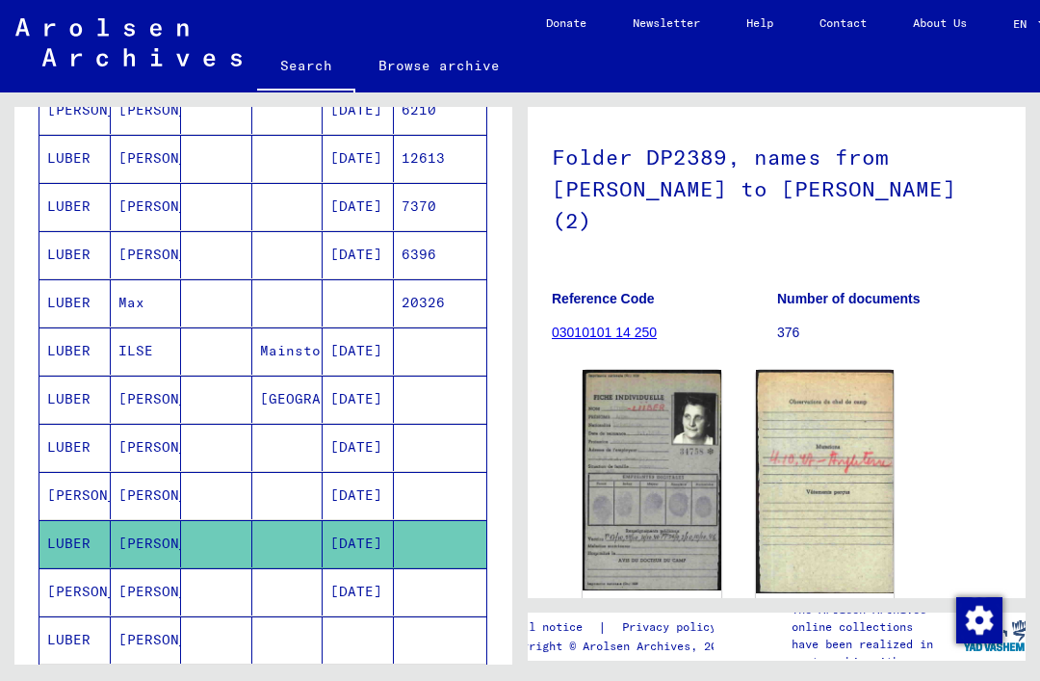
scroll to position [137, 0]
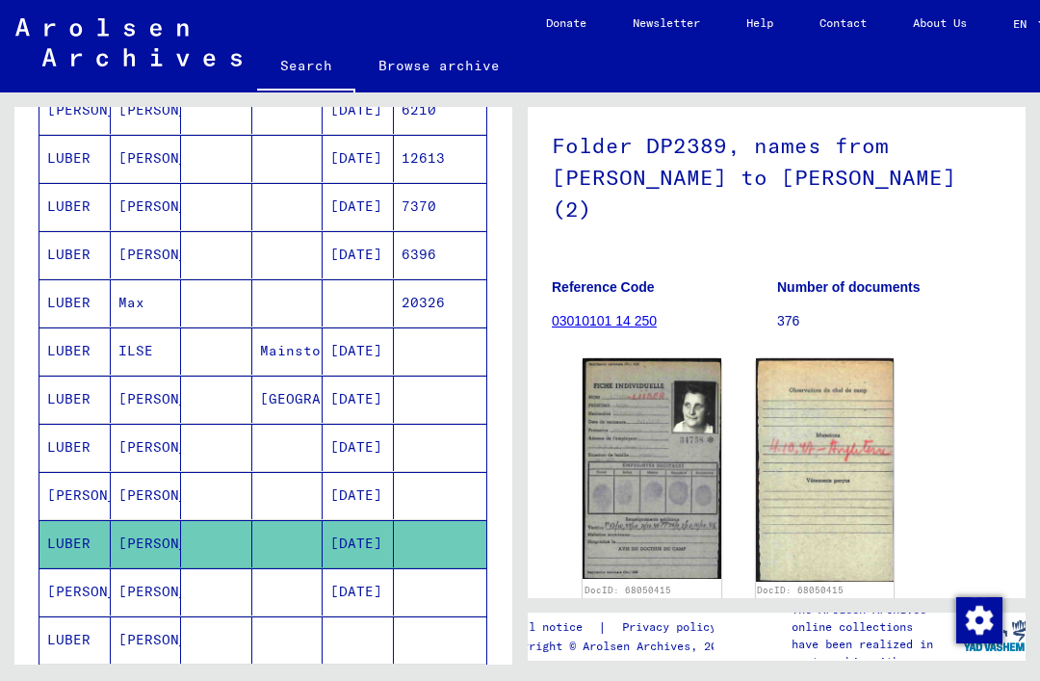
click at [682, 406] on img at bounding box center [652, 468] width 139 height 221
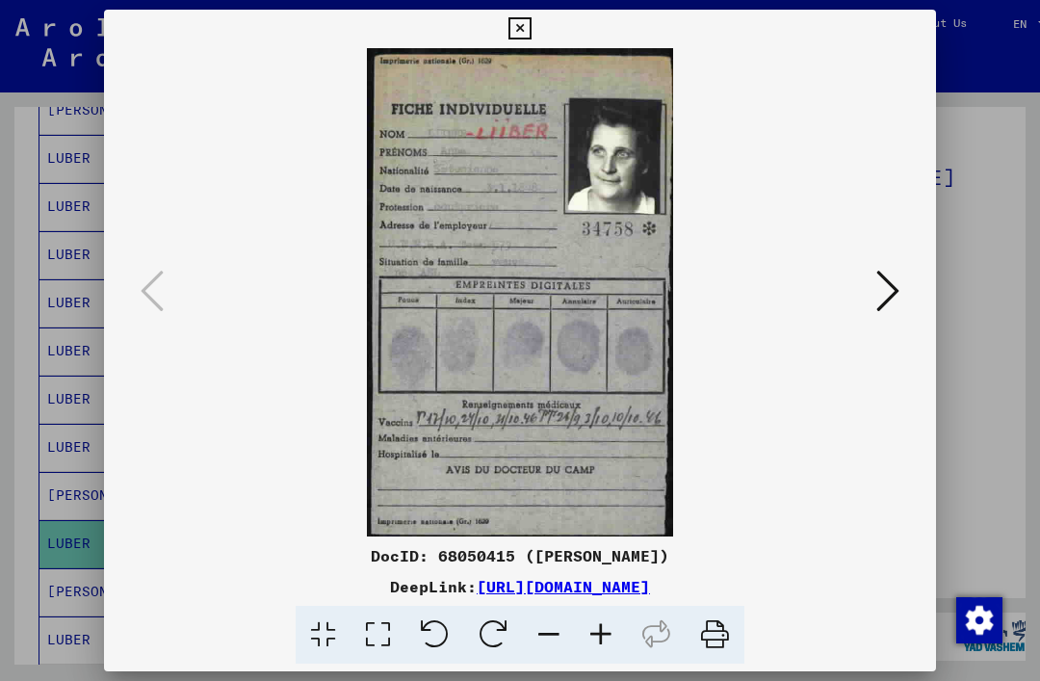
click at [891, 287] on icon at bounding box center [888, 291] width 23 height 46
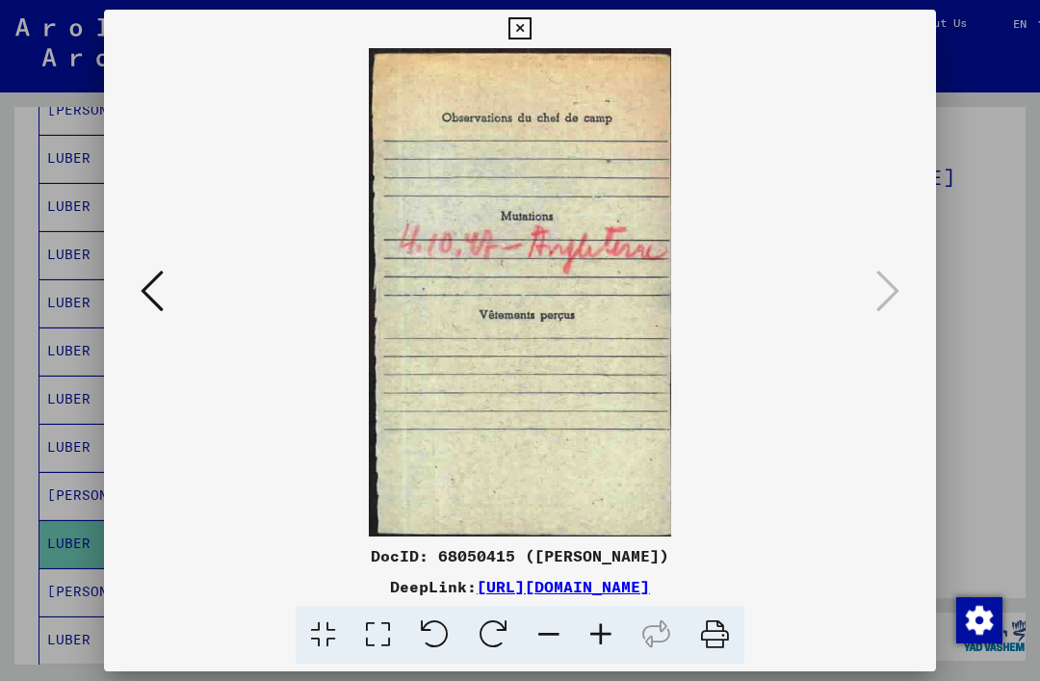
click at [531, 28] on icon at bounding box center [520, 28] width 22 height 23
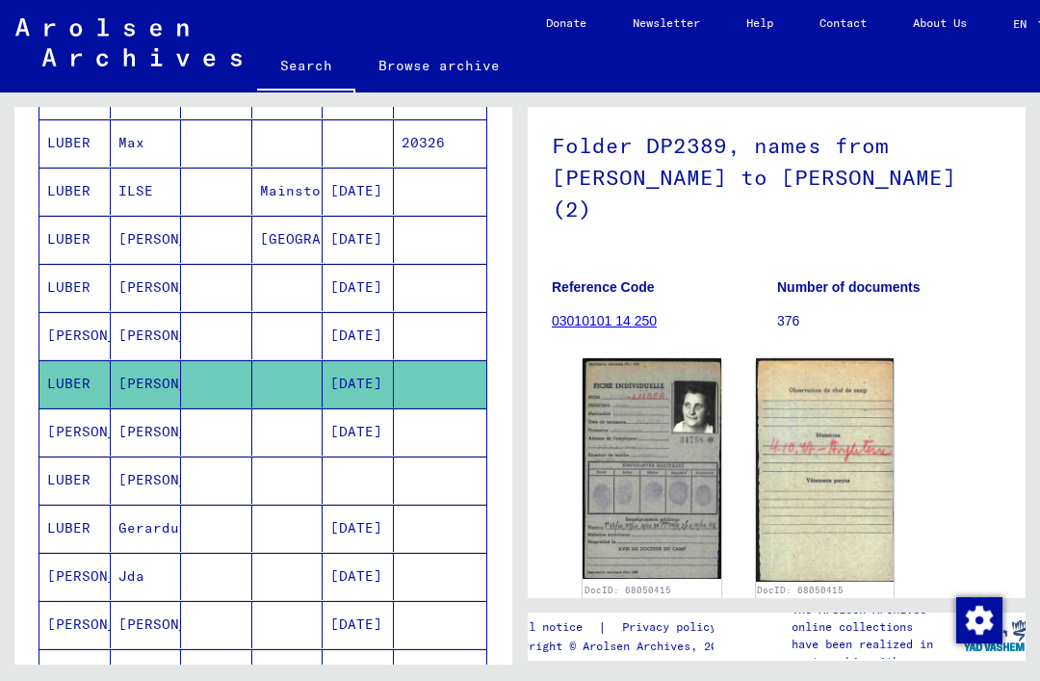
scroll to position [771, 0]
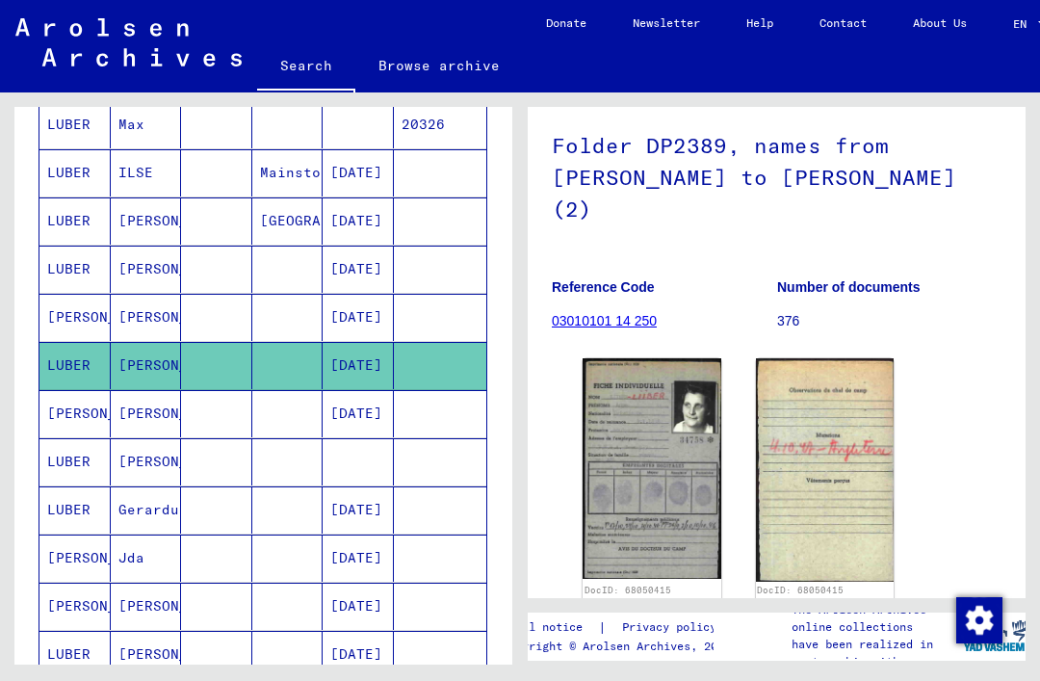
click at [237, 459] on mat-cell at bounding box center [216, 461] width 71 height 47
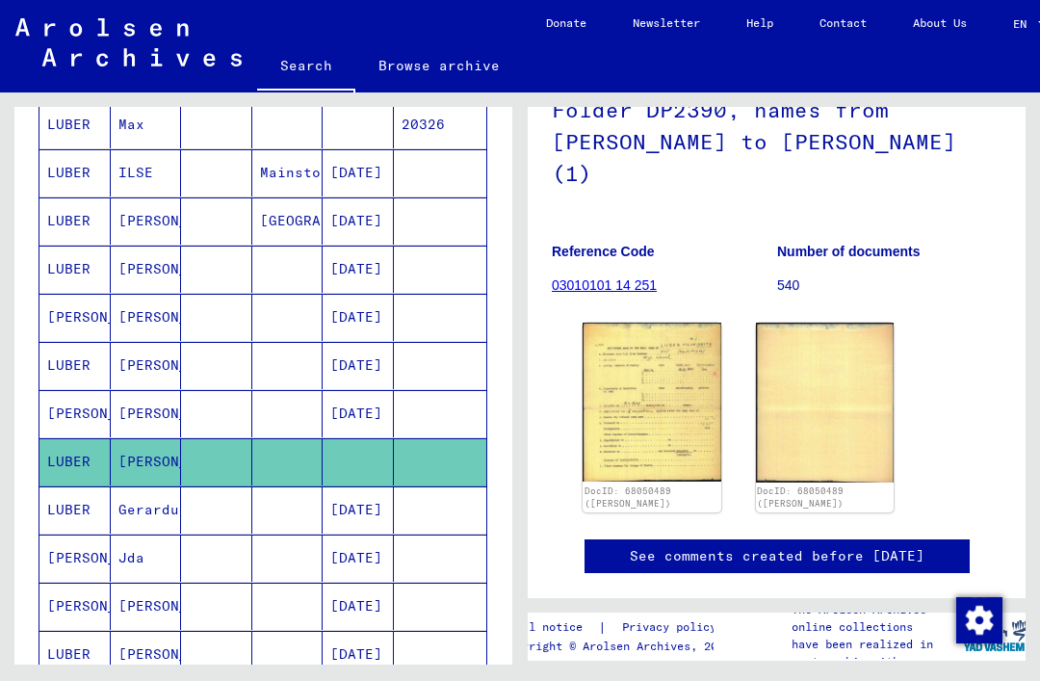
scroll to position [177, 0]
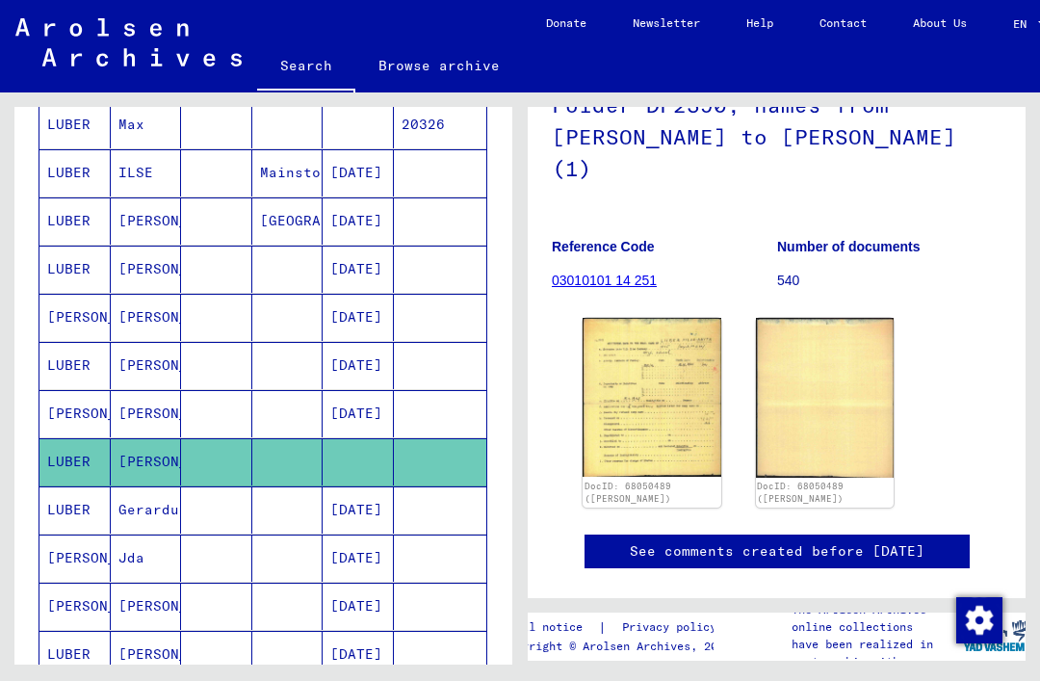
click at [658, 366] on img at bounding box center [652, 397] width 139 height 159
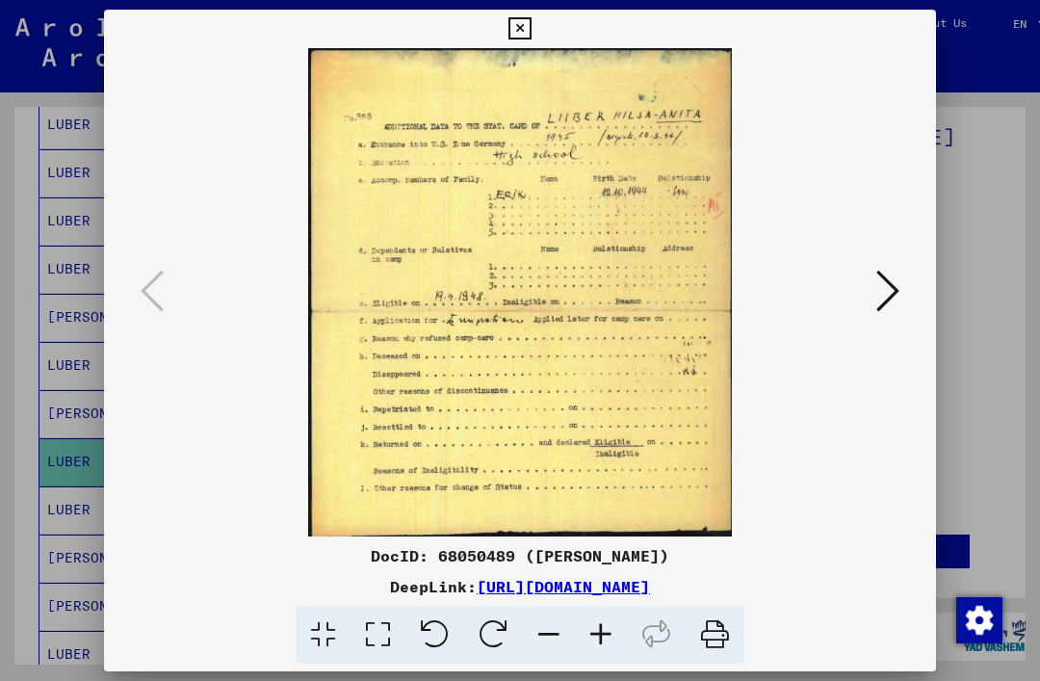
click at [896, 294] on icon at bounding box center [888, 291] width 23 height 46
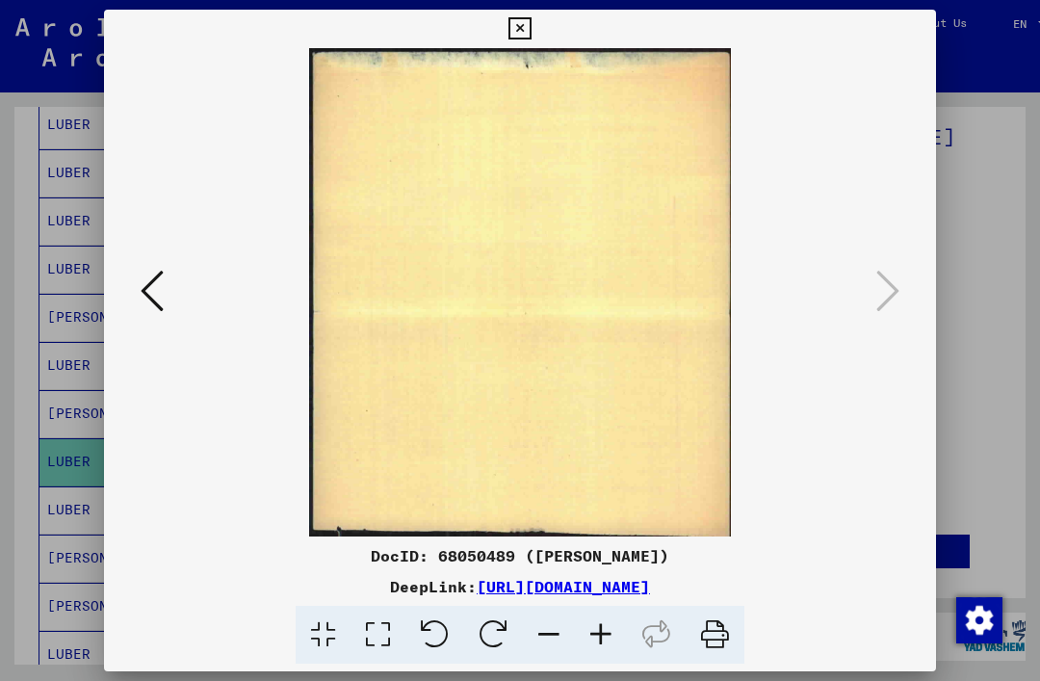
click at [531, 23] on icon at bounding box center [520, 28] width 22 height 23
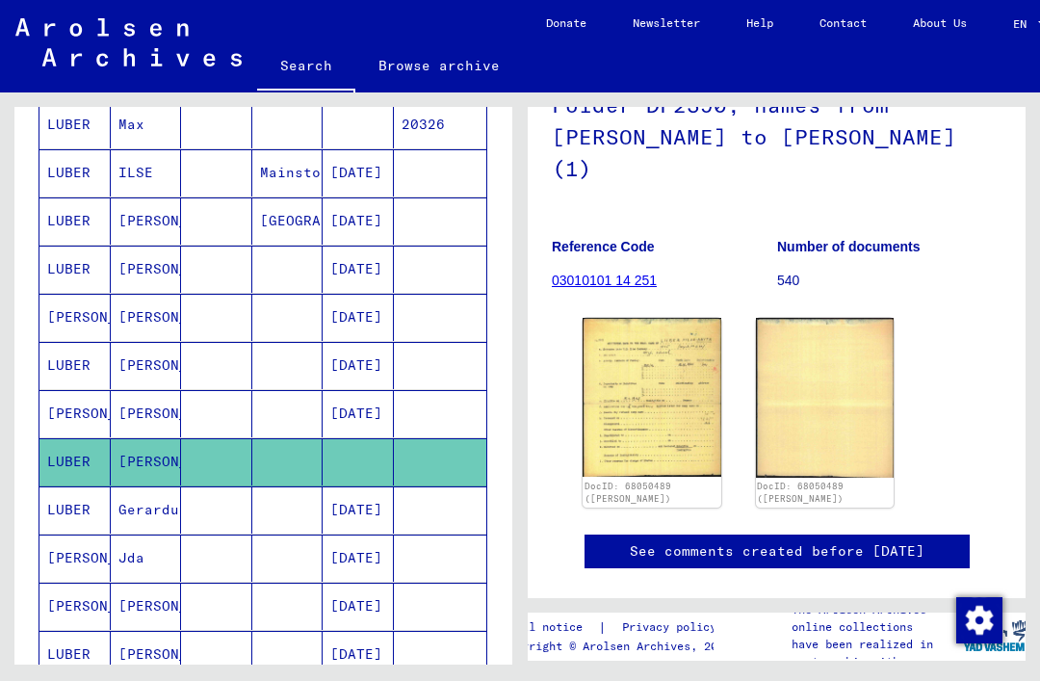
click at [229, 513] on mat-cell at bounding box center [216, 509] width 71 height 47
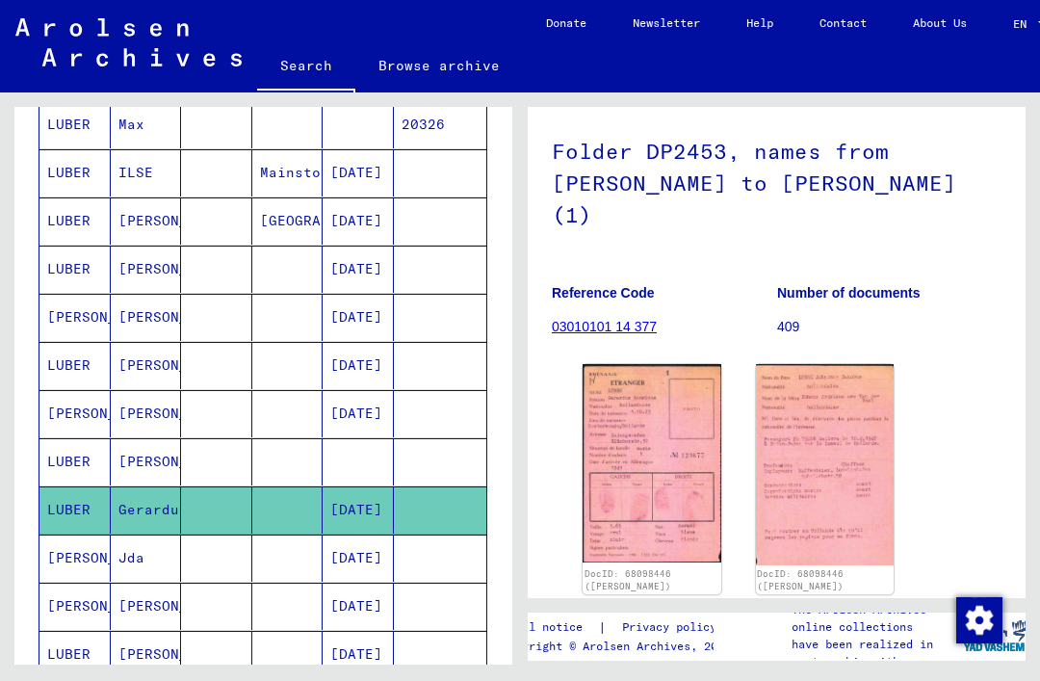
scroll to position [152, 0]
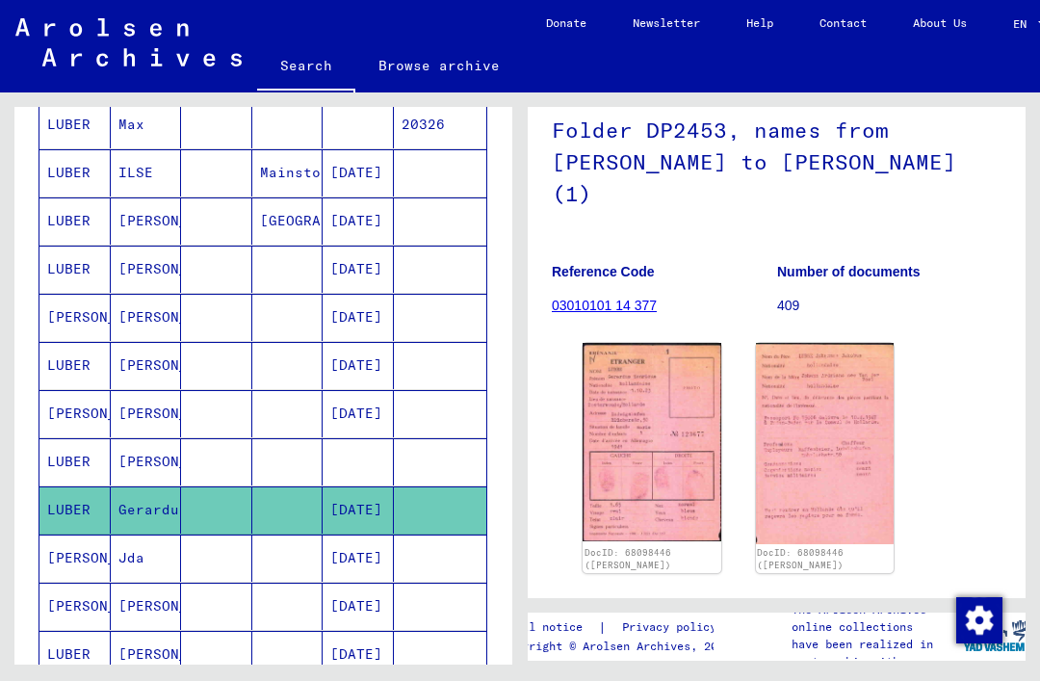
click at [669, 380] on img at bounding box center [652, 442] width 139 height 198
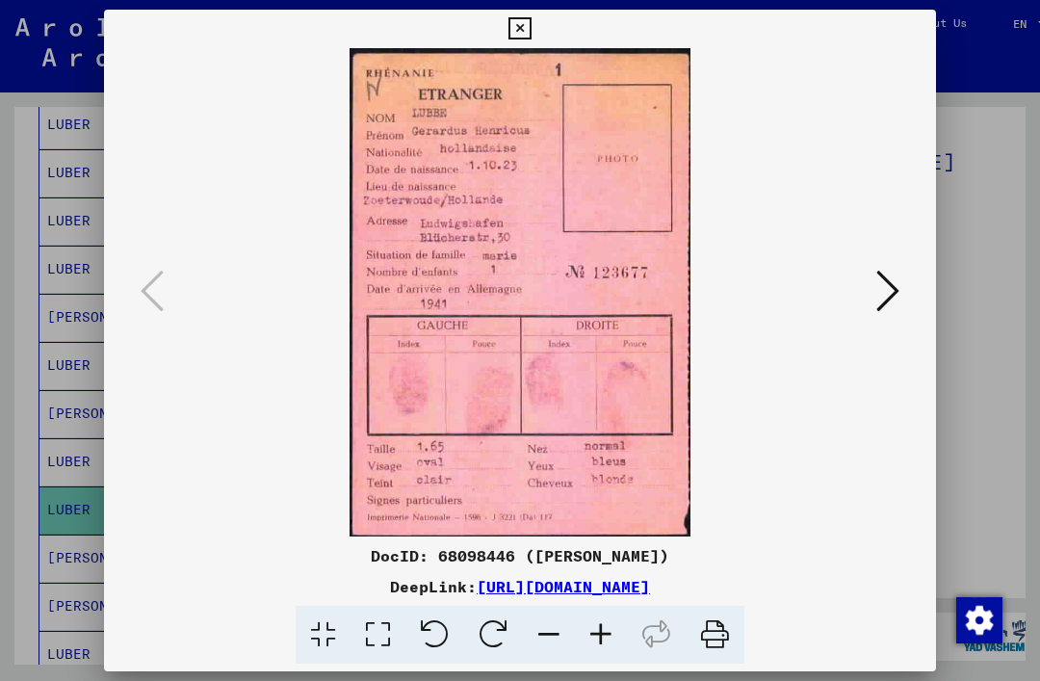
click at [531, 27] on icon at bounding box center [520, 28] width 22 height 23
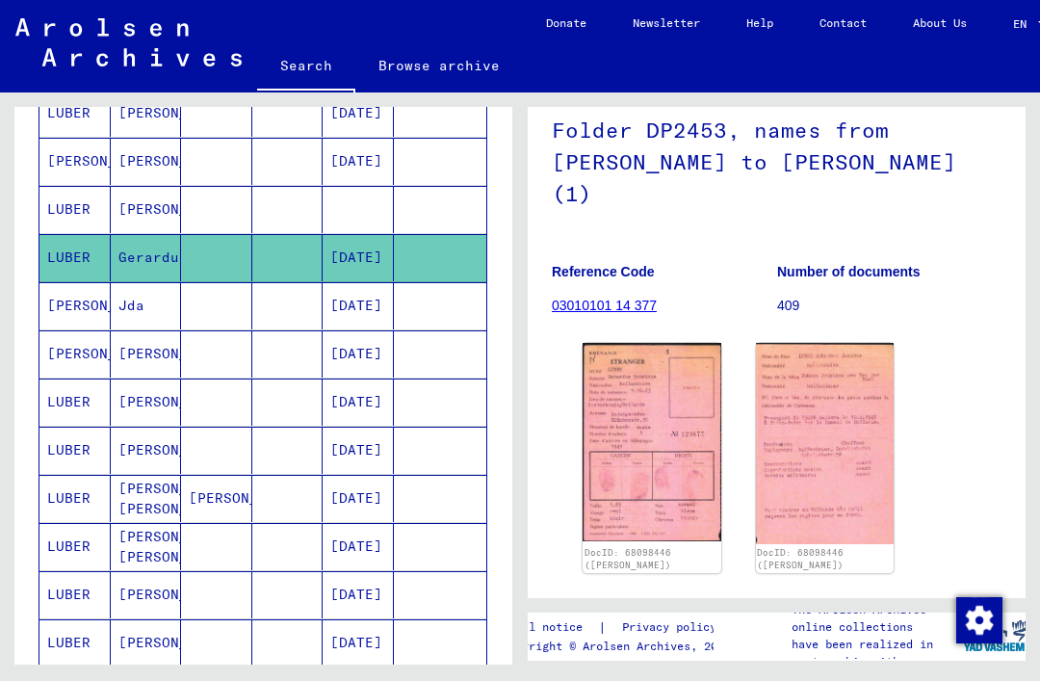
scroll to position [1037, 0]
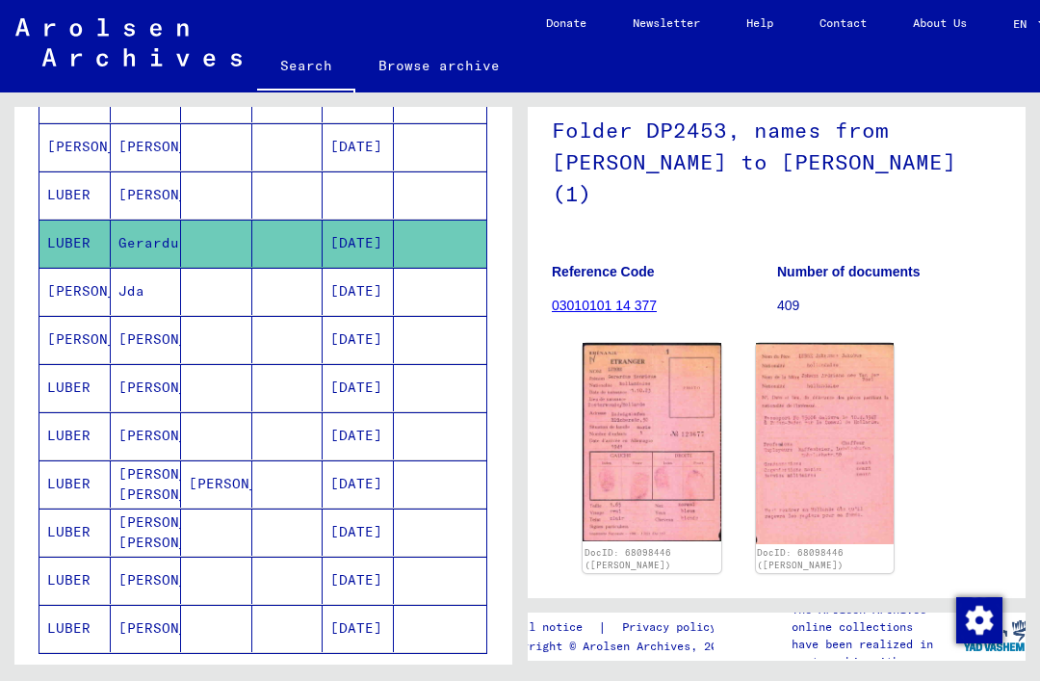
click at [168, 431] on mat-cell "[PERSON_NAME]" at bounding box center [146, 435] width 71 height 47
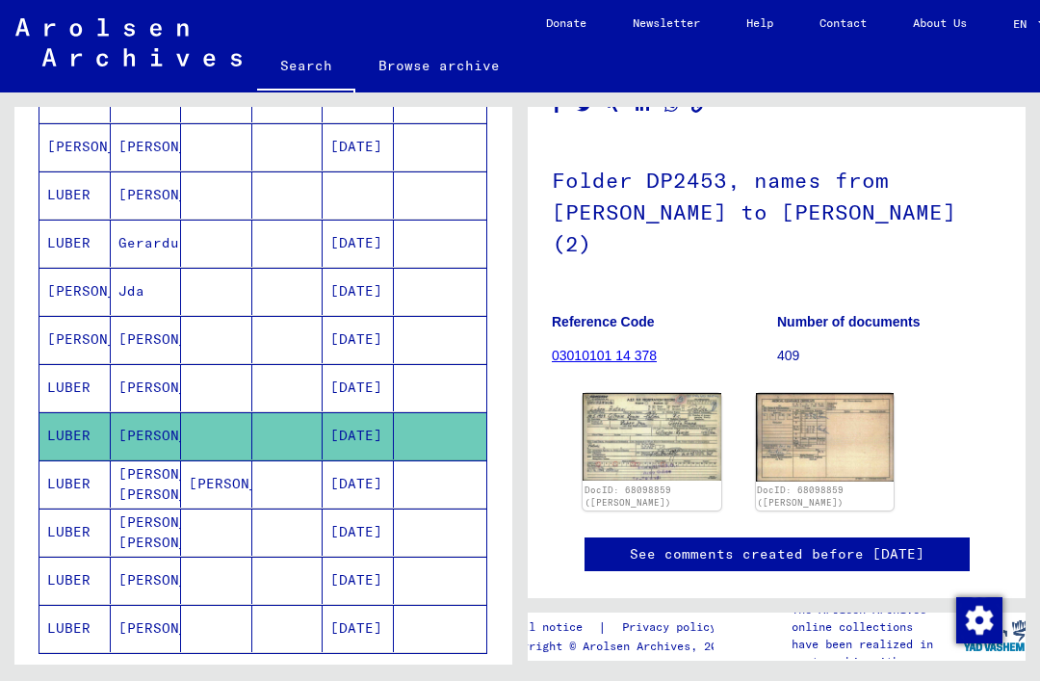
scroll to position [133, 0]
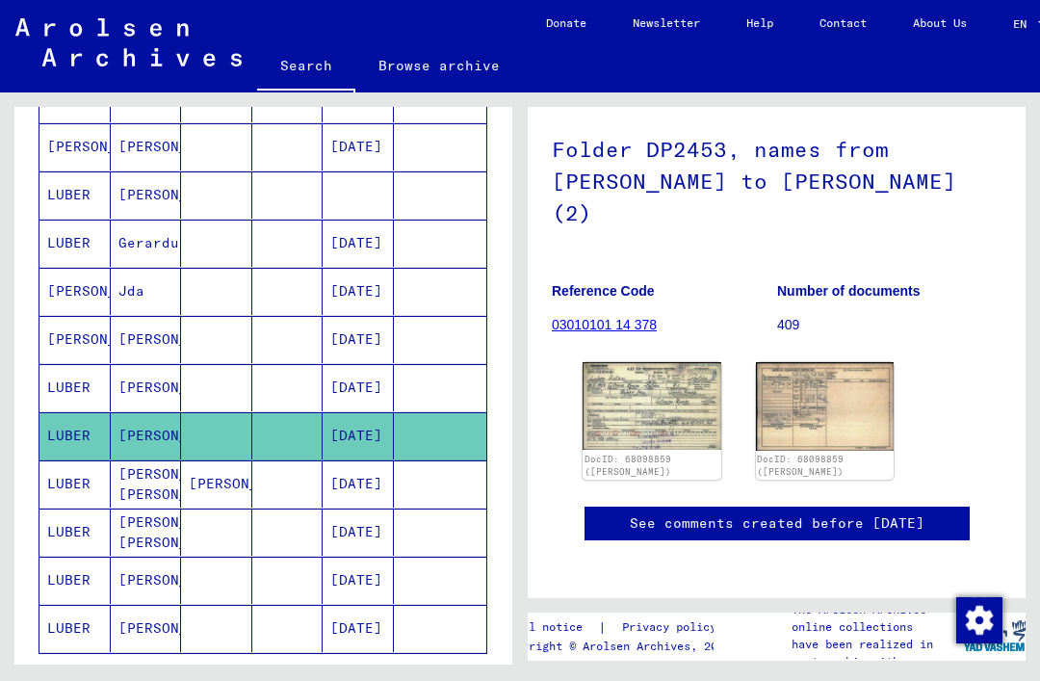
click at [665, 380] on img at bounding box center [652, 406] width 139 height 88
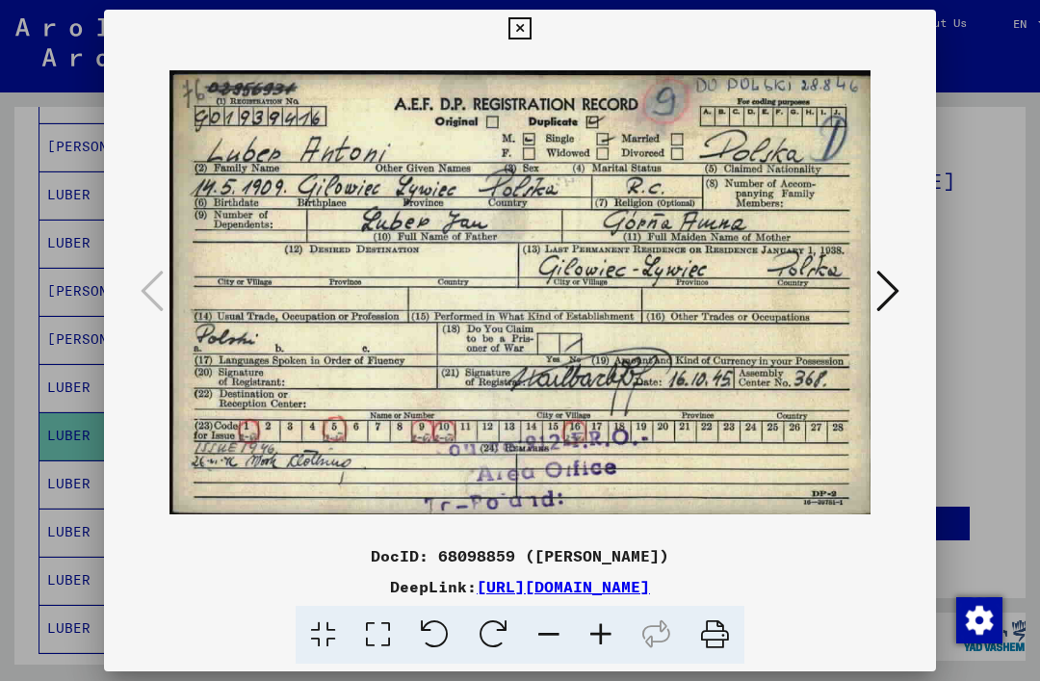
click at [899, 300] on icon at bounding box center [888, 291] width 23 height 46
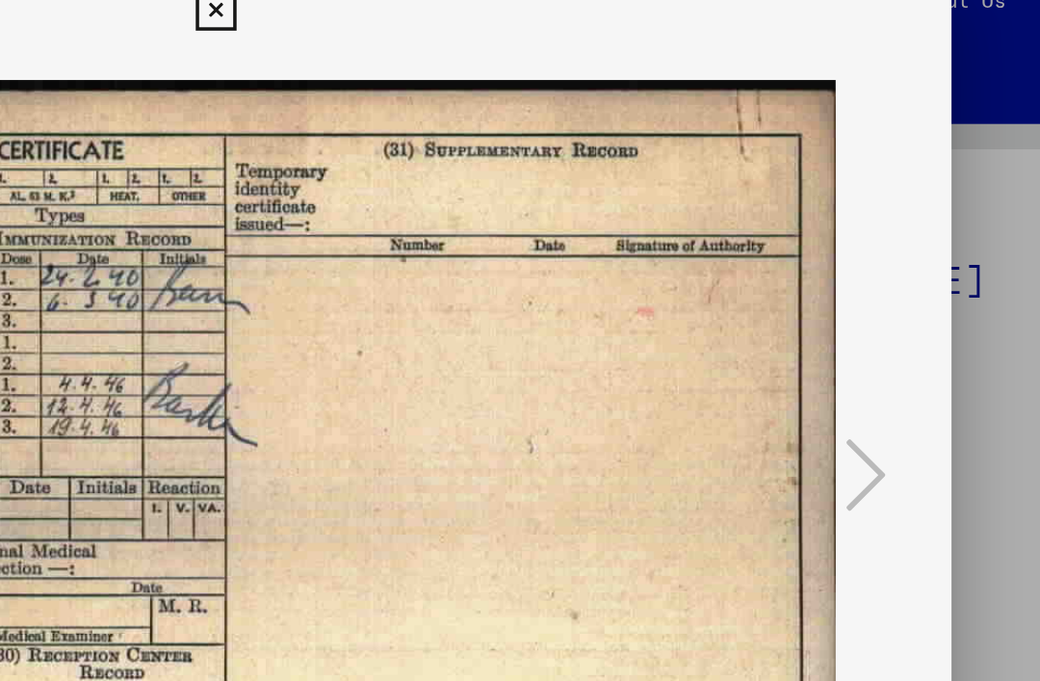
click at [529, 17] on icon at bounding box center [520, 28] width 22 height 23
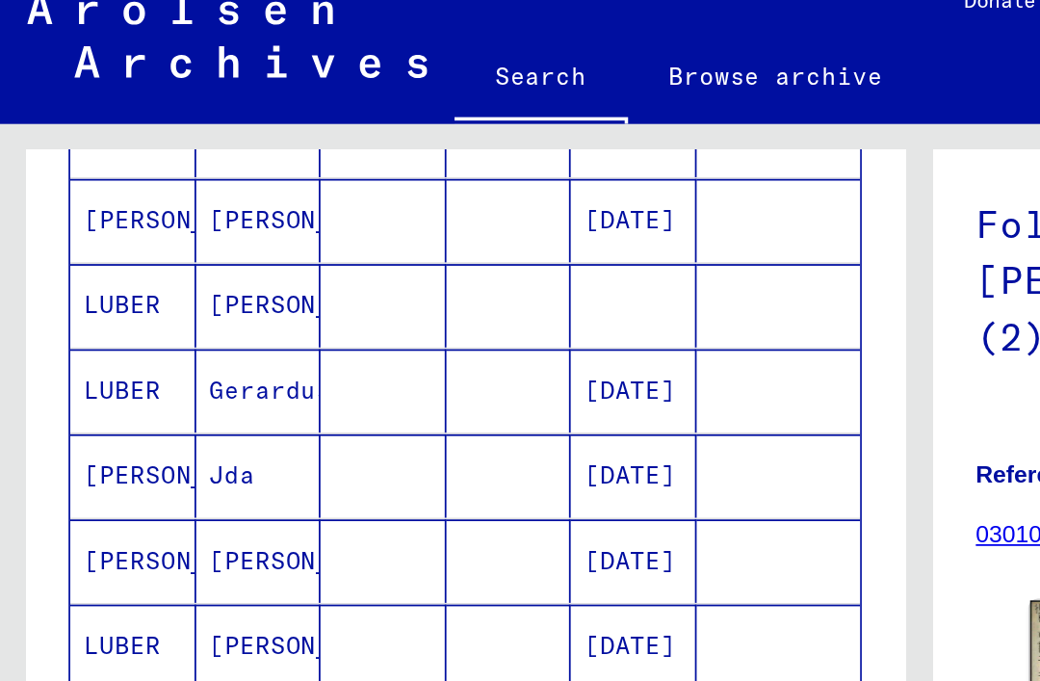
scroll to position [45, 0]
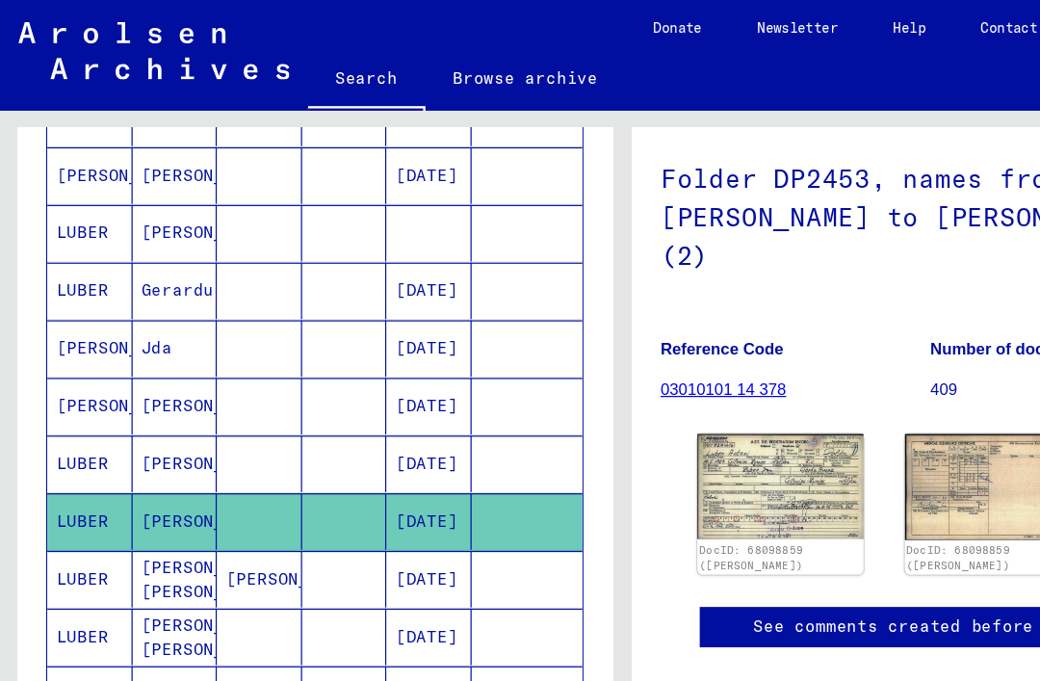
click at [303, 364] on mat-cell at bounding box center [287, 387] width 71 height 47
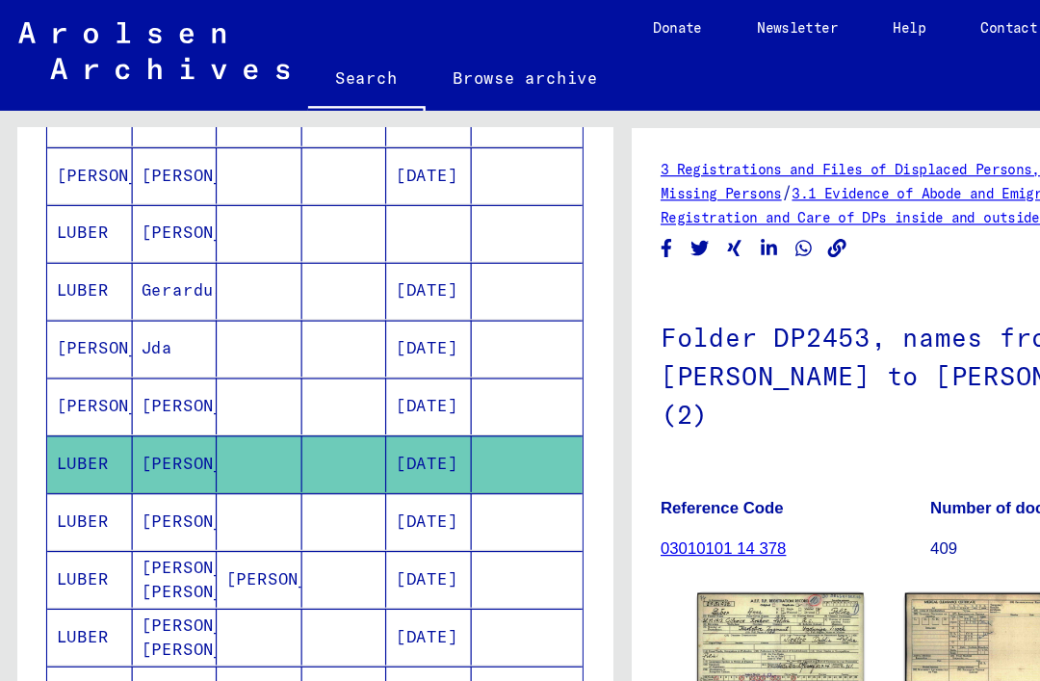
click at [661, 495] on img at bounding box center [652, 539] width 139 height 88
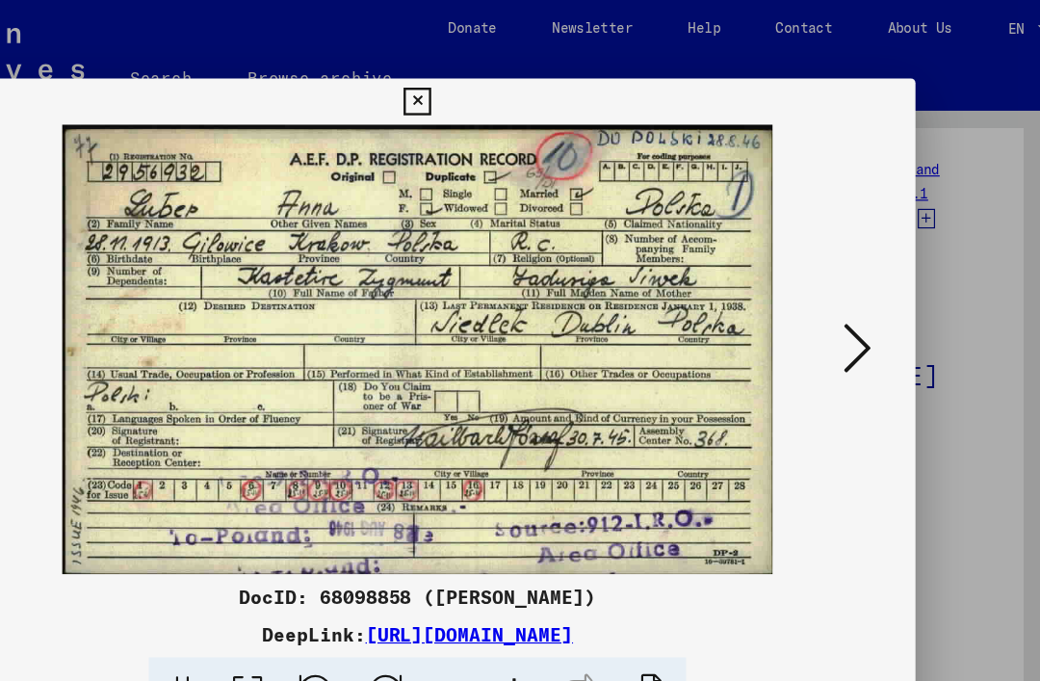
click at [531, 78] on icon at bounding box center [520, 84] width 22 height 23
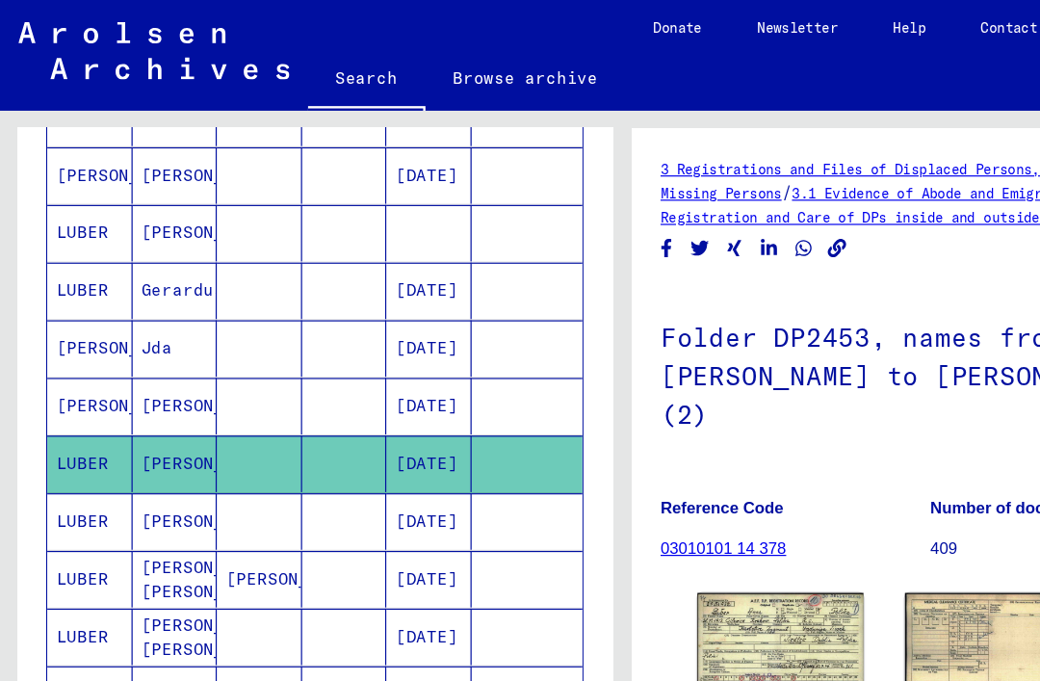
click at [227, 412] on mat-cell at bounding box center [216, 435] width 71 height 47
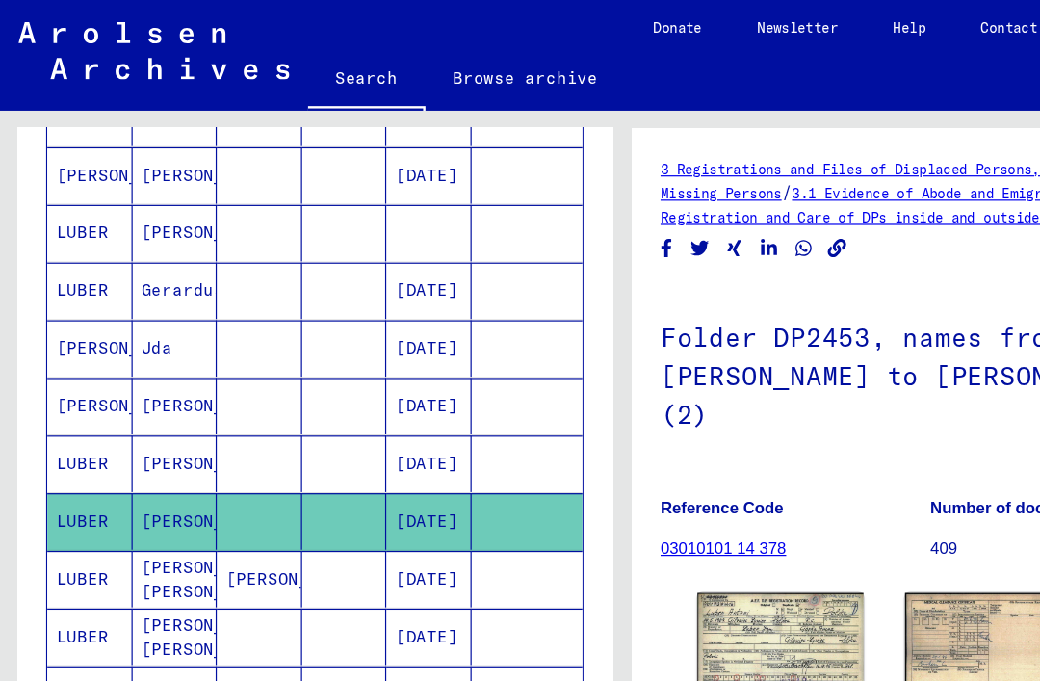
click at [243, 460] on mat-cell "[PERSON_NAME]" at bounding box center [216, 483] width 71 height 47
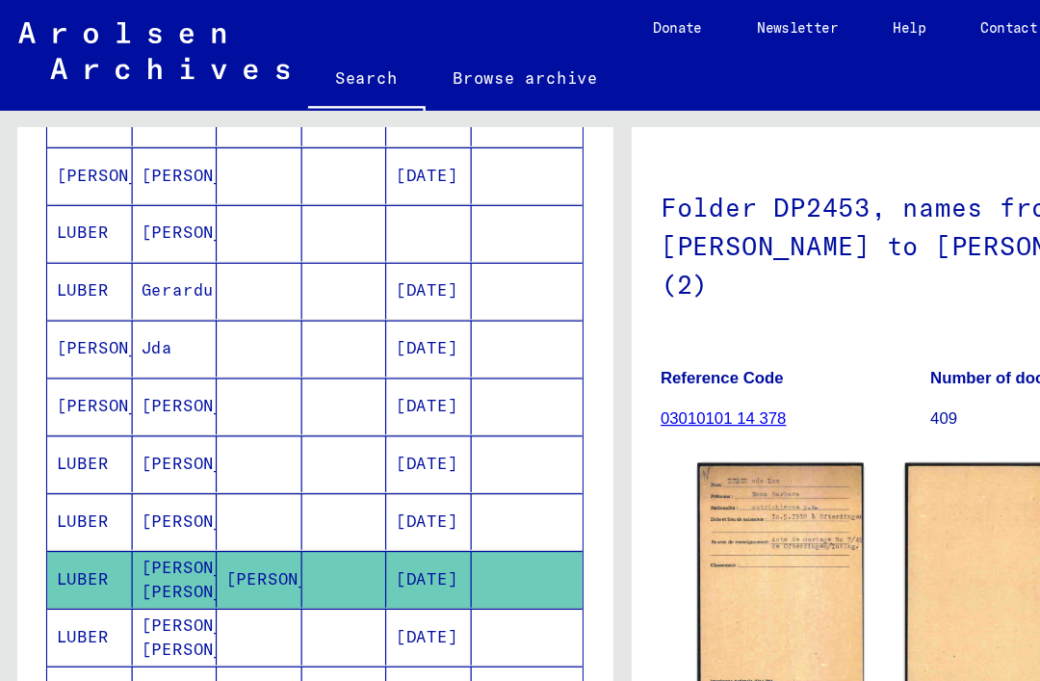
scroll to position [114, 0]
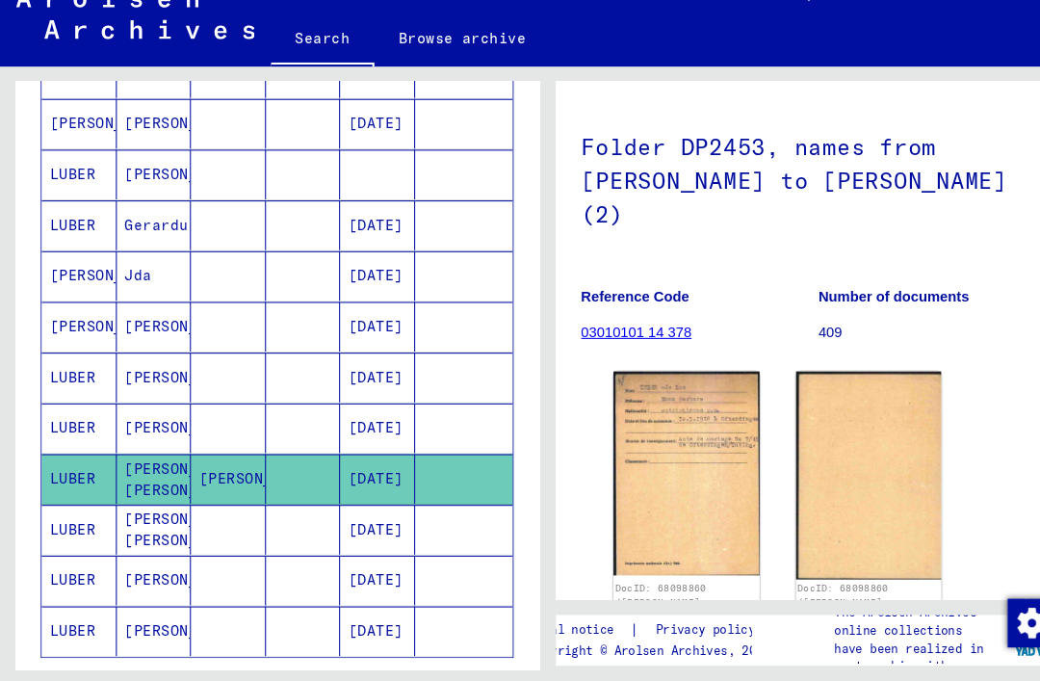
click at [250, 509] on mat-cell at bounding box center [216, 532] width 71 height 47
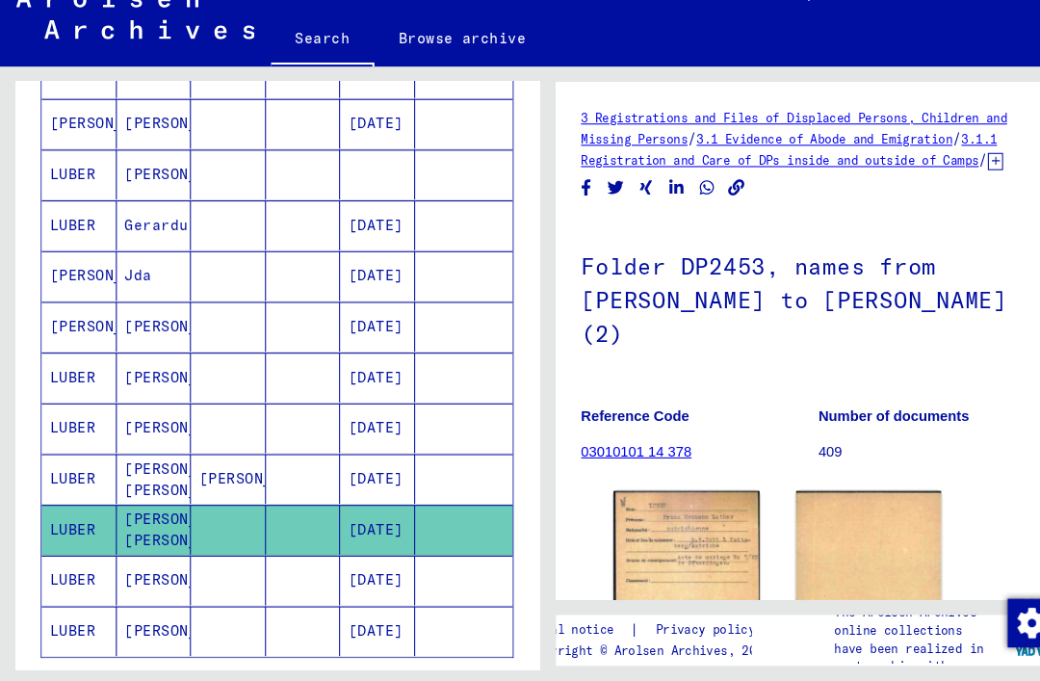
click at [679, 495] on img at bounding box center [652, 592] width 139 height 194
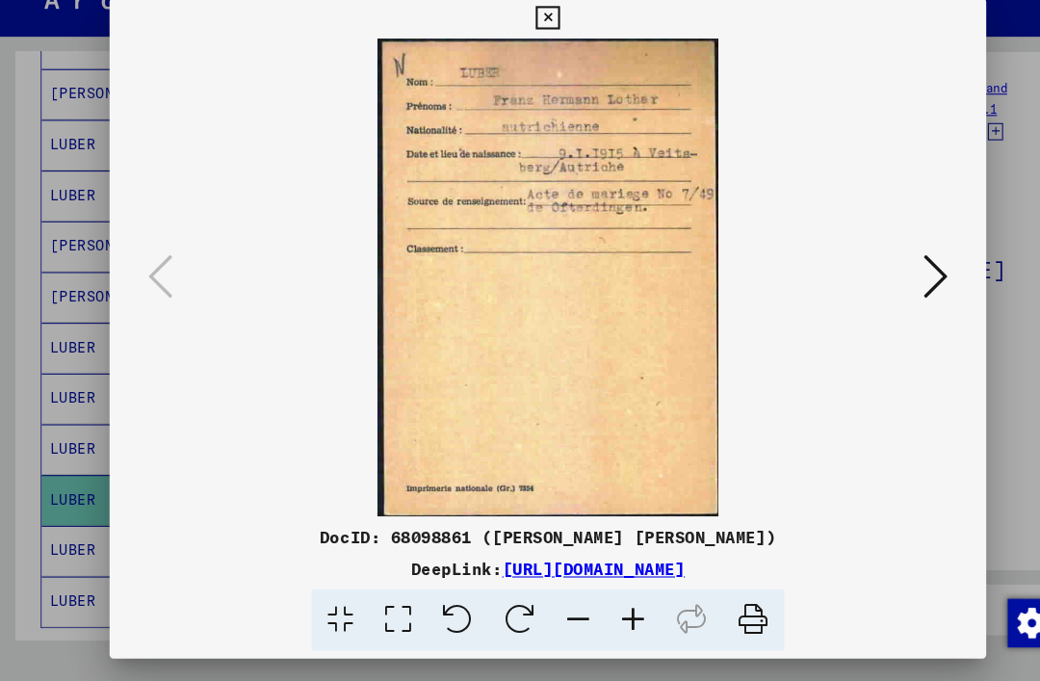
click at [614, 276] on img at bounding box center [520, 293] width 701 height 454
click at [564, 274] on img at bounding box center [520, 293] width 701 height 454
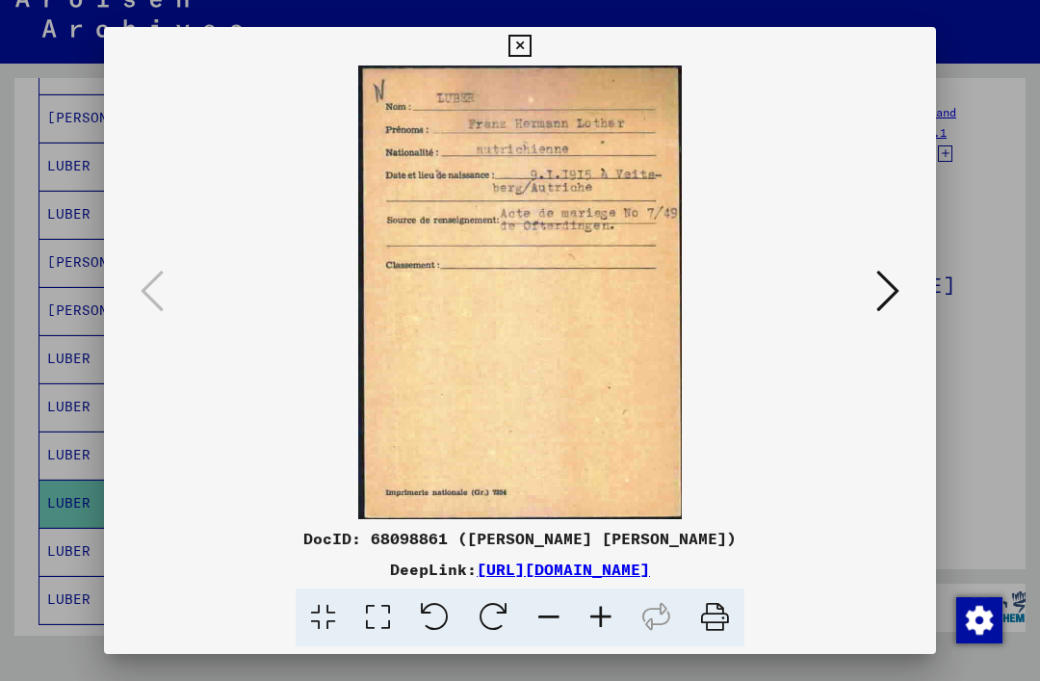
click at [897, 295] on icon at bounding box center [888, 291] width 23 height 46
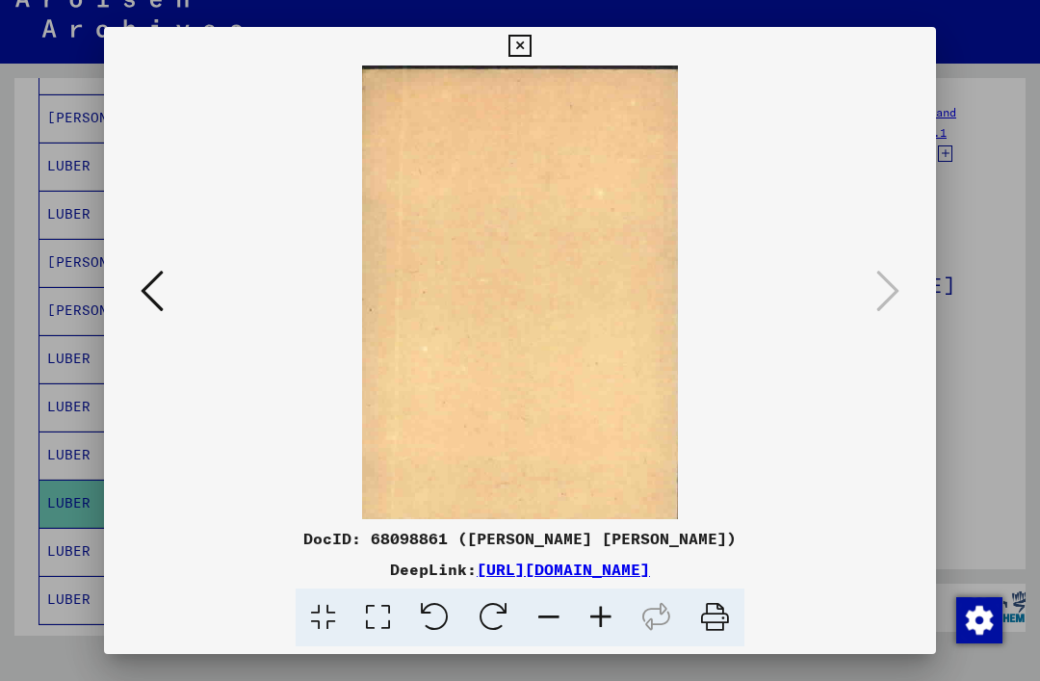
click at [531, 40] on icon at bounding box center [520, 46] width 22 height 23
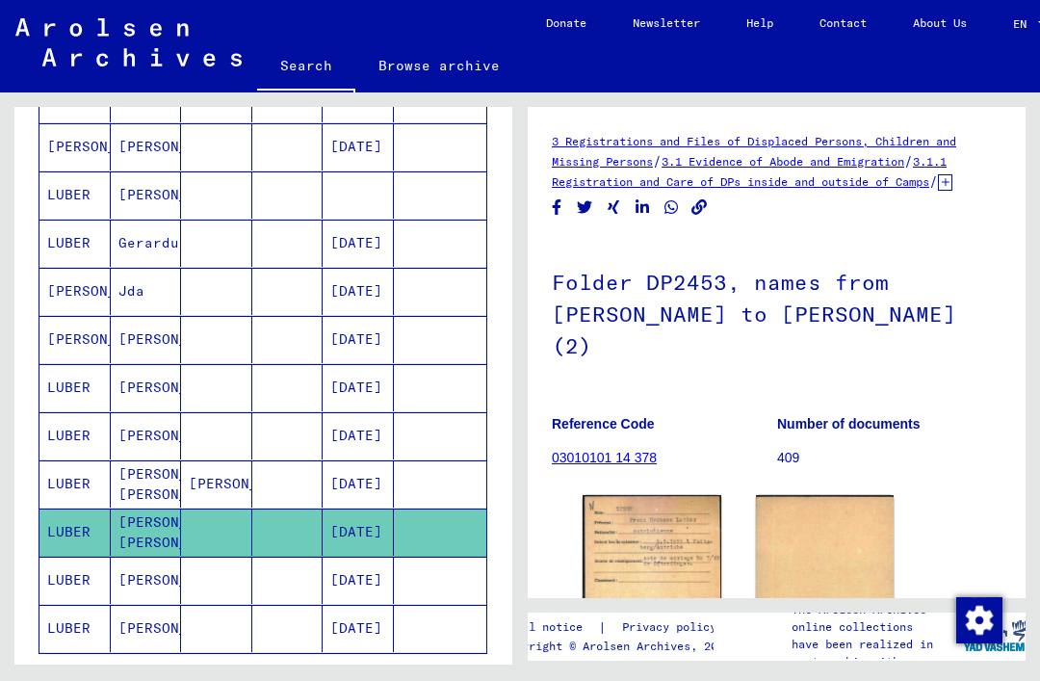
click at [229, 557] on mat-cell at bounding box center [216, 580] width 71 height 47
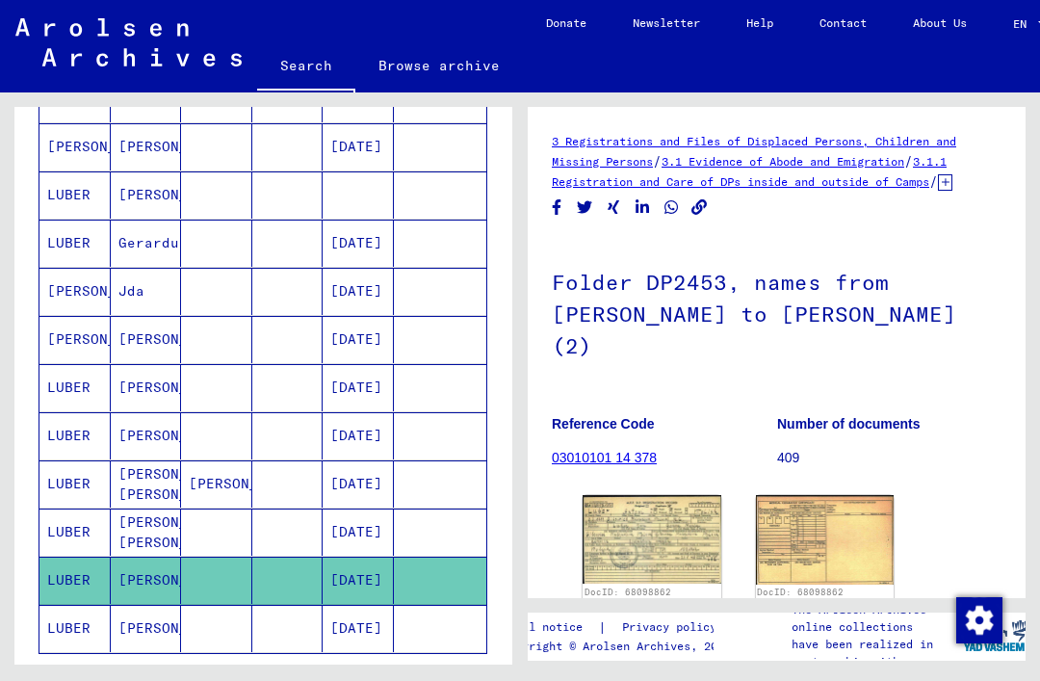
click at [681, 495] on img at bounding box center [652, 539] width 139 height 89
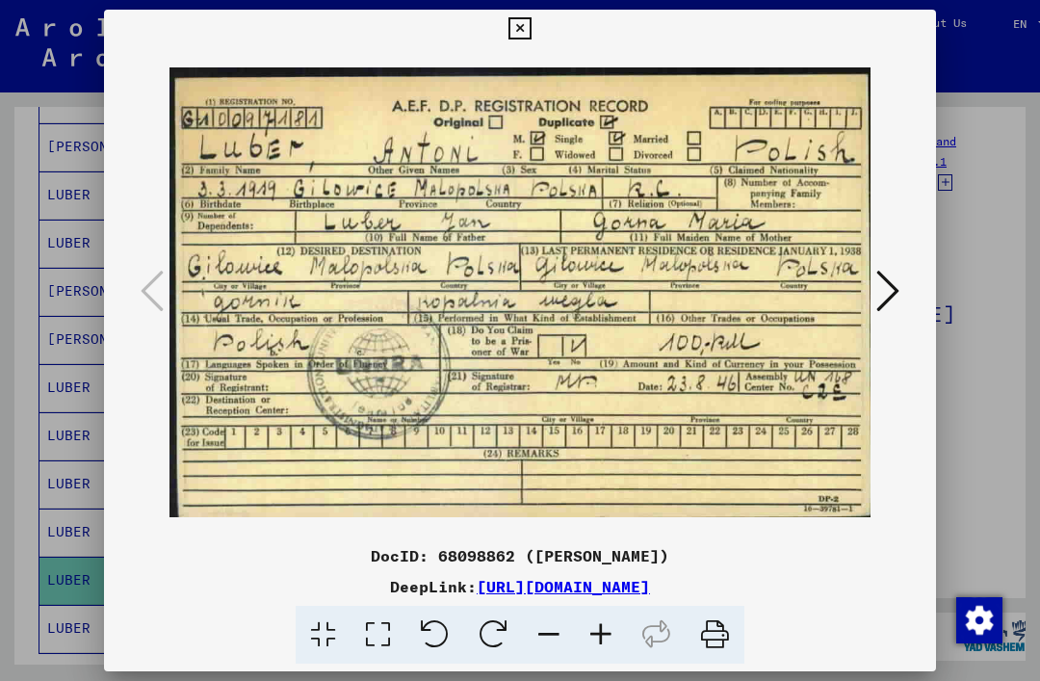
click at [891, 295] on icon at bounding box center [888, 291] width 23 height 46
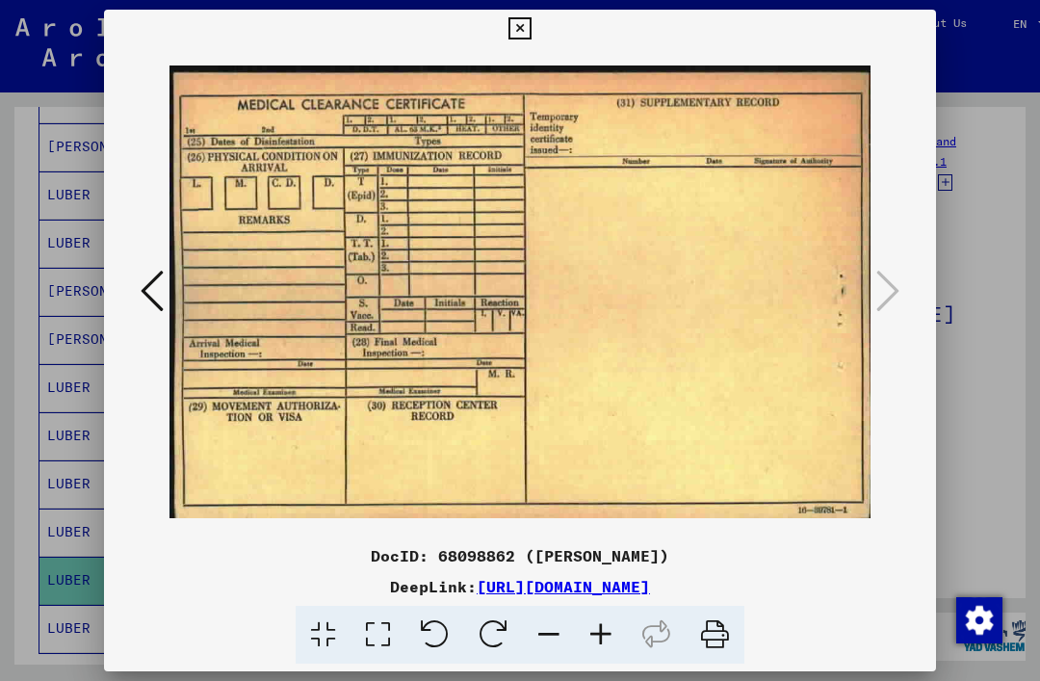
click at [531, 22] on icon at bounding box center [520, 28] width 22 height 23
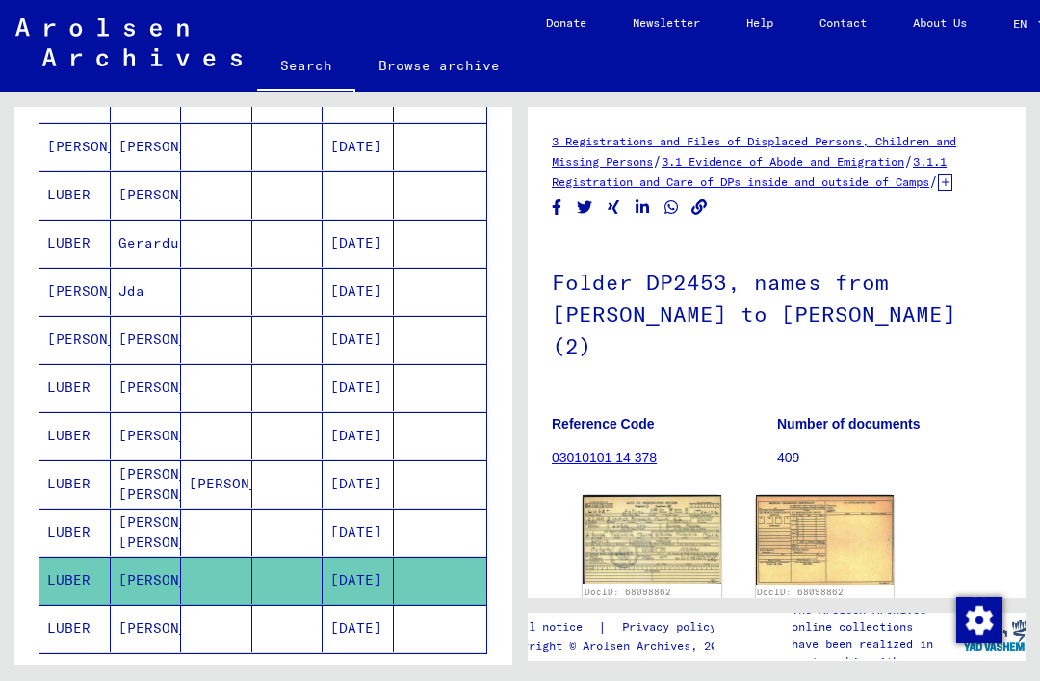
click at [218, 605] on mat-cell at bounding box center [216, 628] width 71 height 47
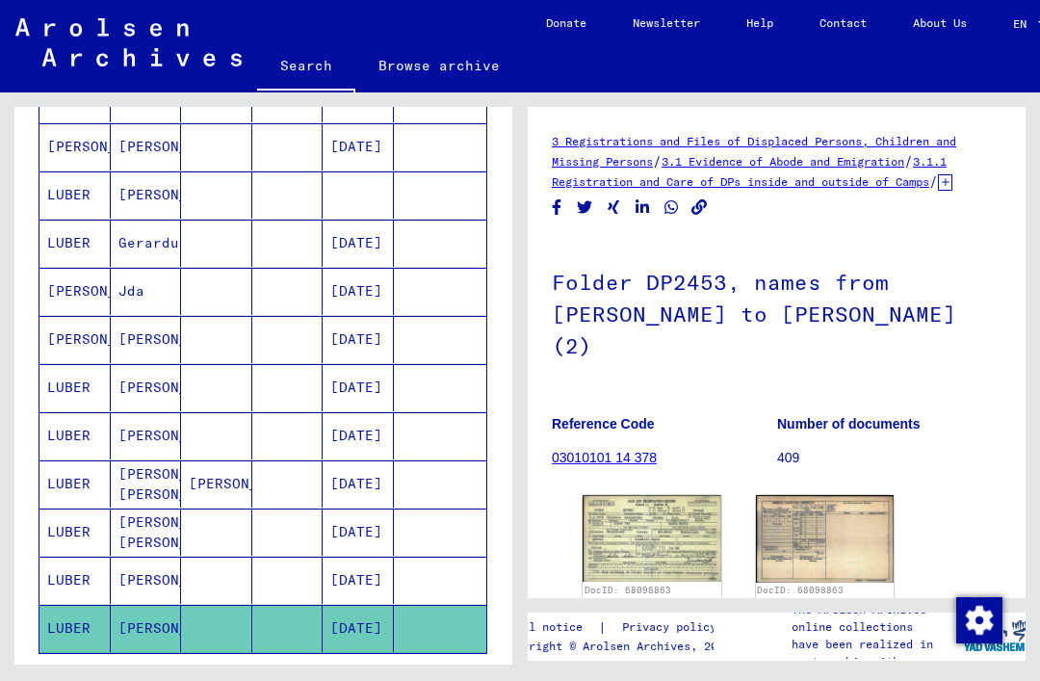
click at [668, 495] on img at bounding box center [652, 538] width 139 height 86
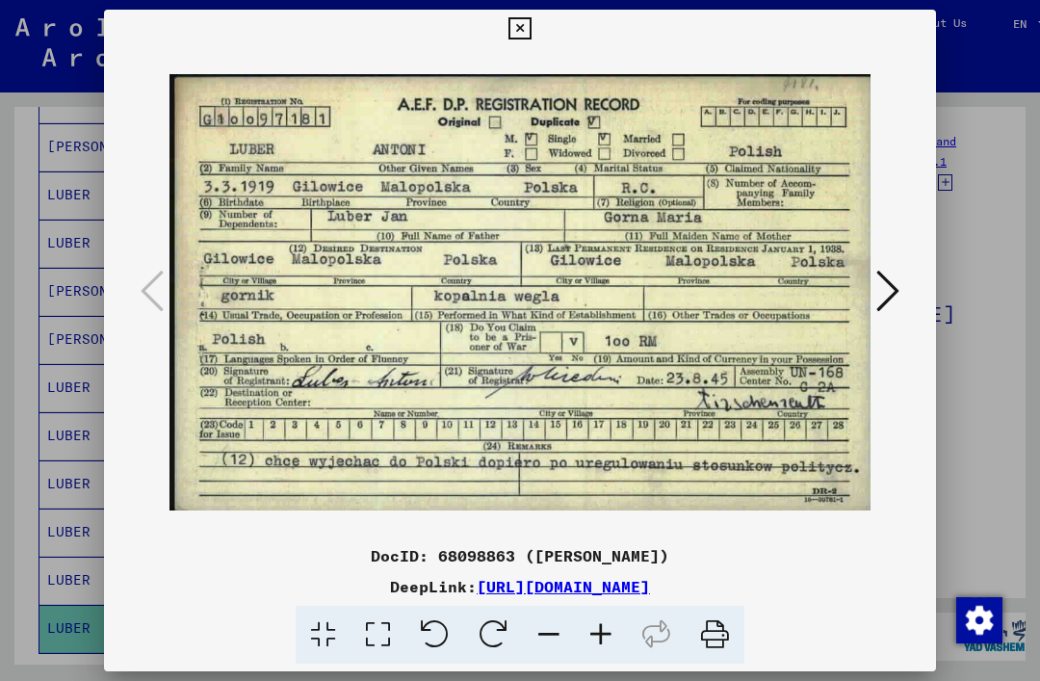
click at [902, 290] on button at bounding box center [888, 292] width 35 height 55
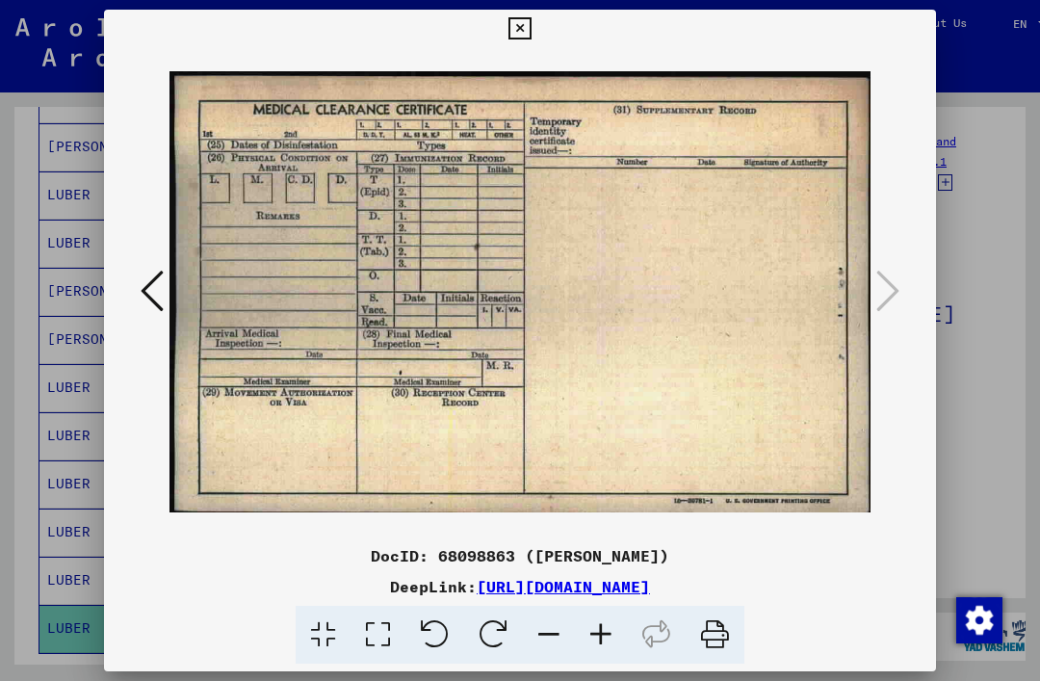
click at [531, 27] on icon at bounding box center [520, 28] width 22 height 23
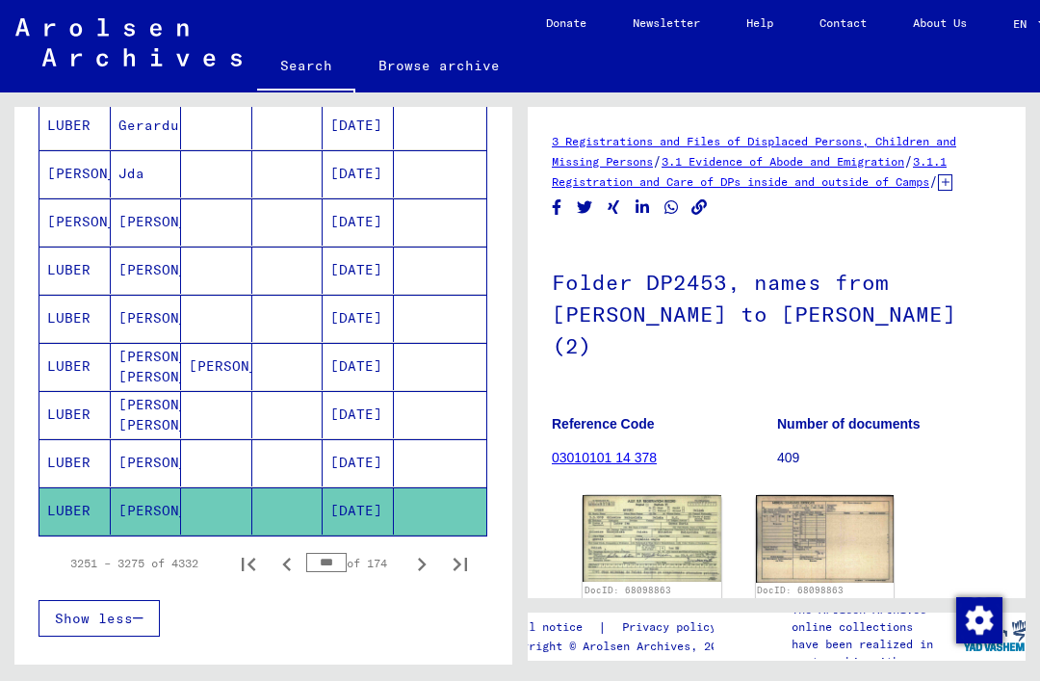
scroll to position [1163, 0]
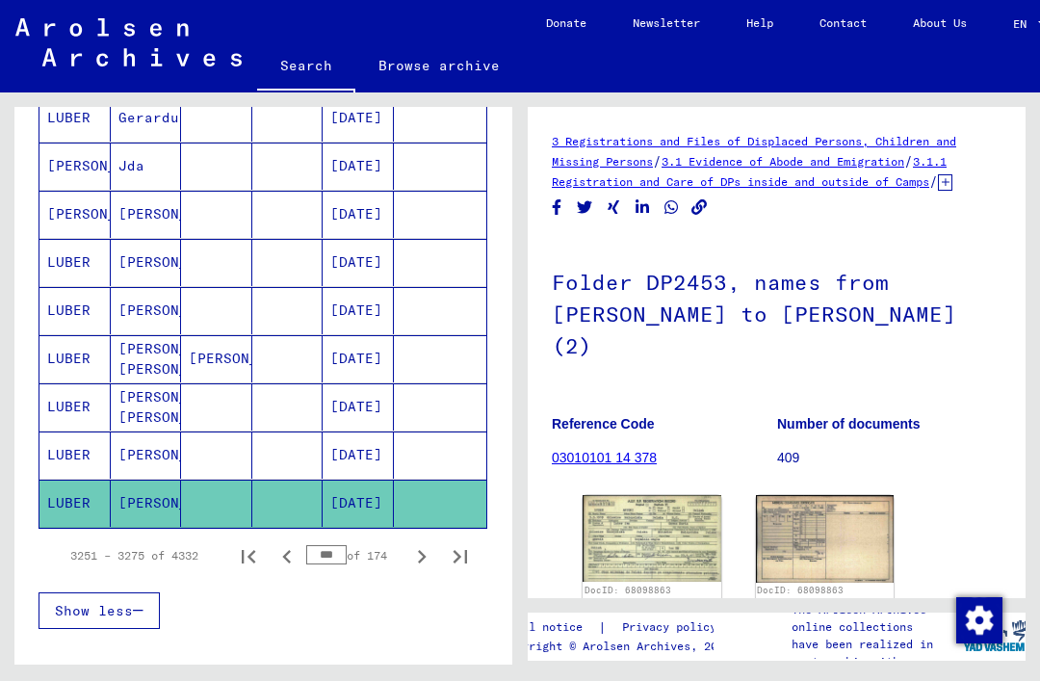
click at [427, 543] on icon "Next page" at bounding box center [421, 556] width 27 height 27
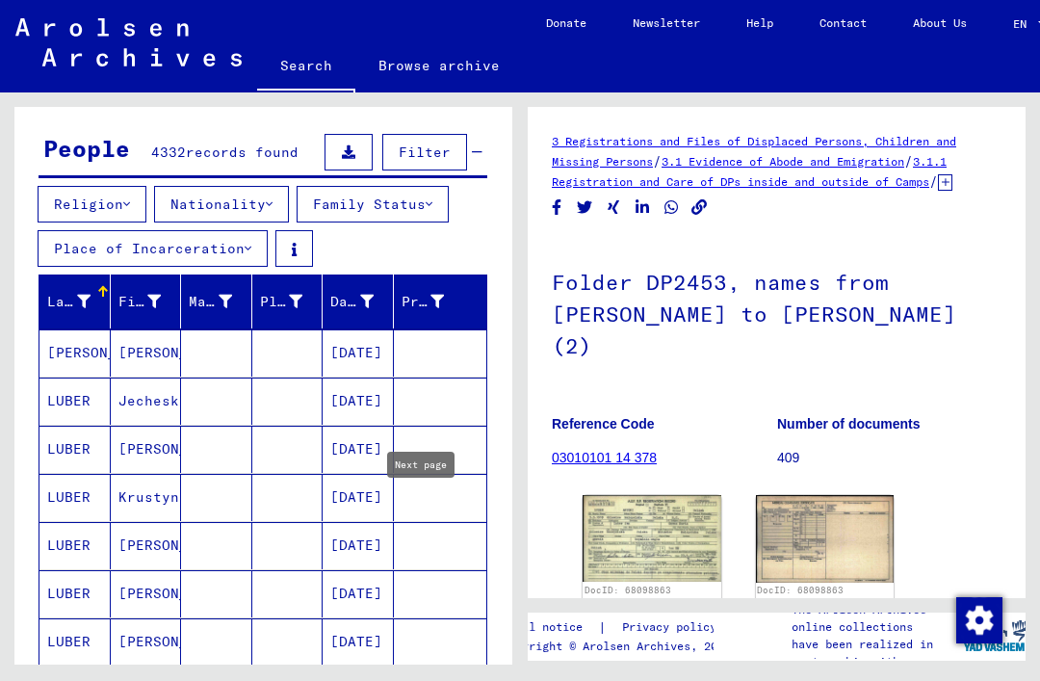
scroll to position [156, 0]
click at [147, 330] on mat-cell "[PERSON_NAME]" at bounding box center [146, 353] width 71 height 47
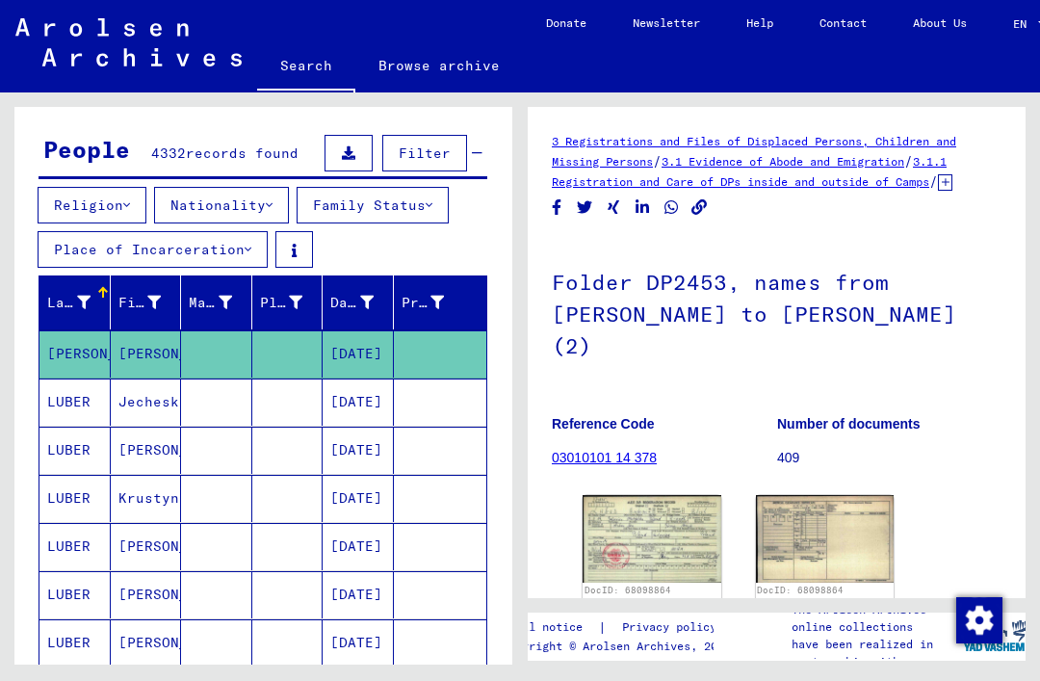
click at [670, 495] on img at bounding box center [652, 538] width 139 height 87
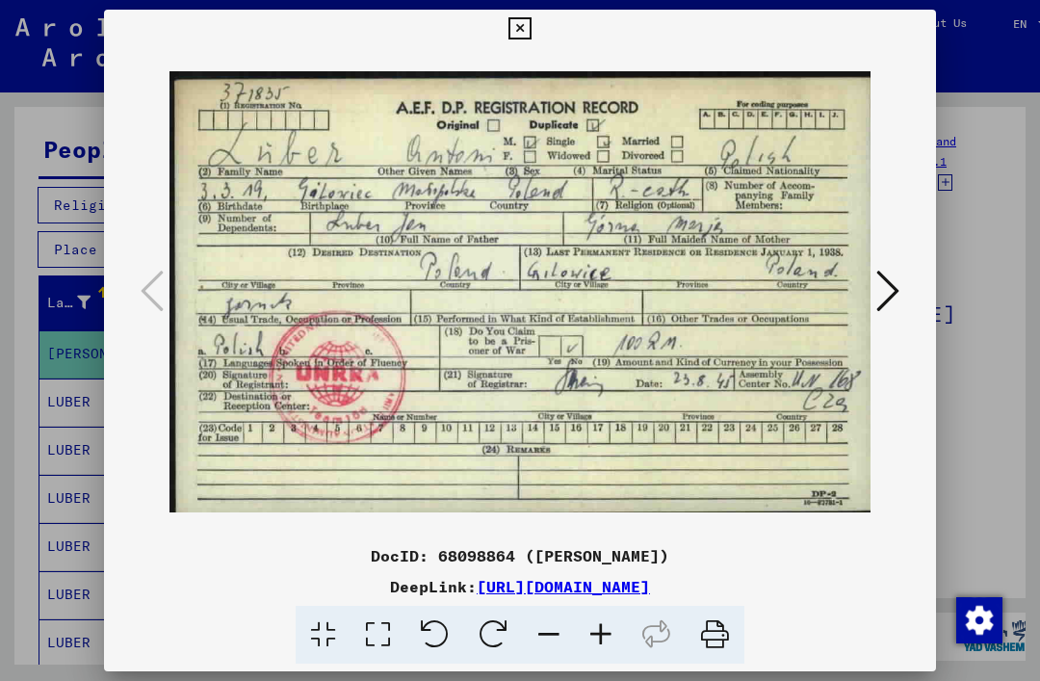
click at [531, 32] on icon at bounding box center [520, 28] width 22 height 23
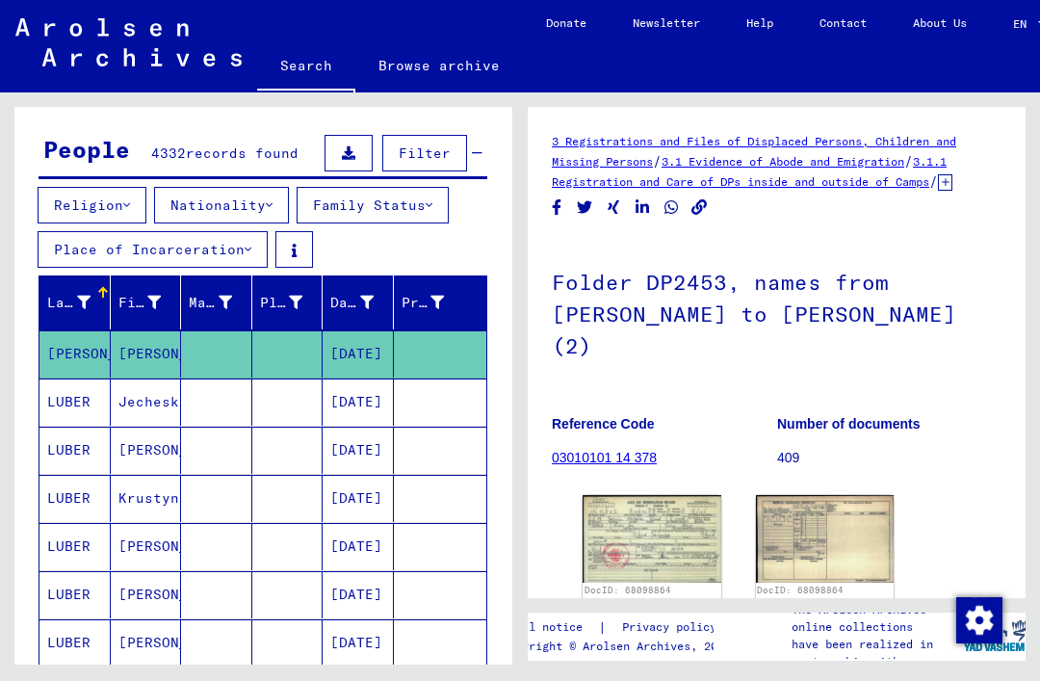
click at [229, 379] on mat-cell at bounding box center [216, 402] width 71 height 47
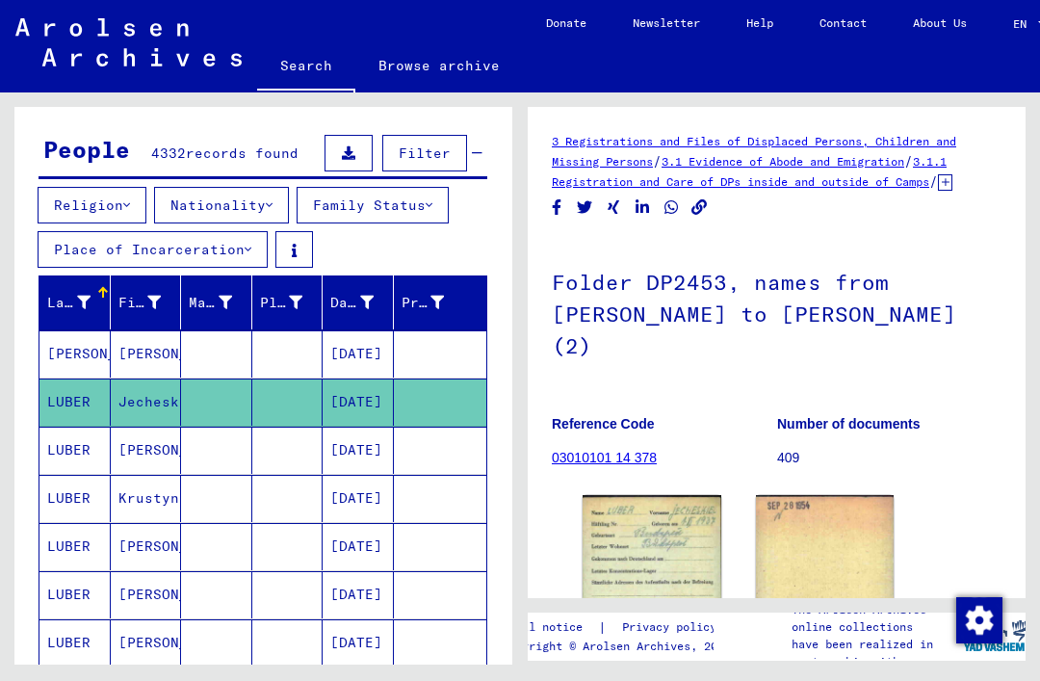
click at [672, 495] on img at bounding box center [652, 595] width 139 height 201
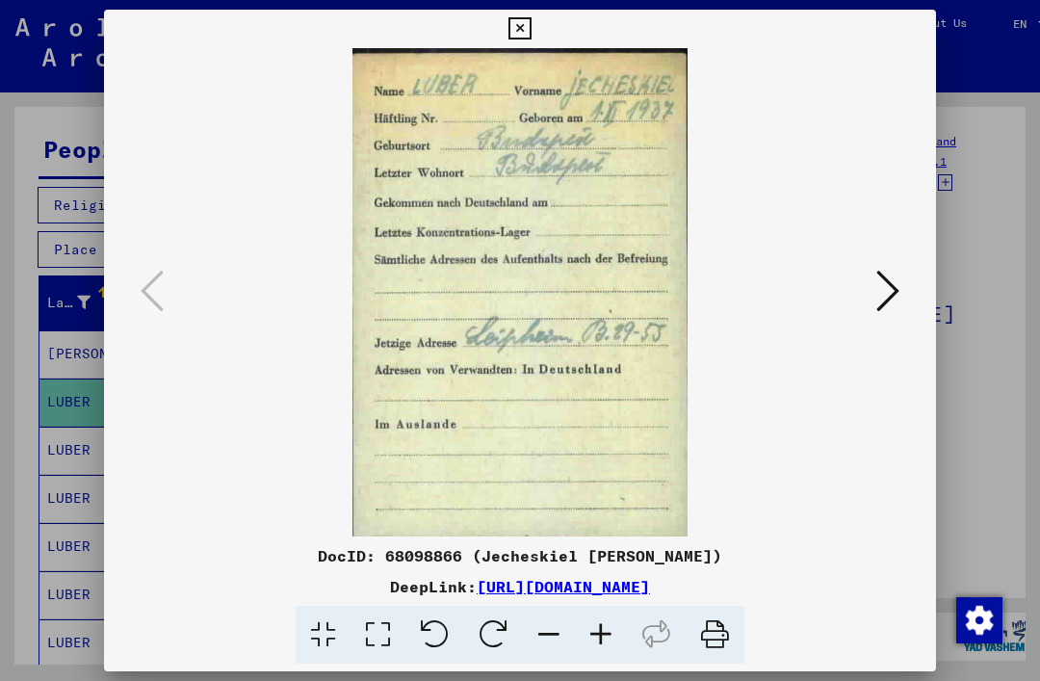
click at [892, 294] on icon at bounding box center [888, 291] width 23 height 46
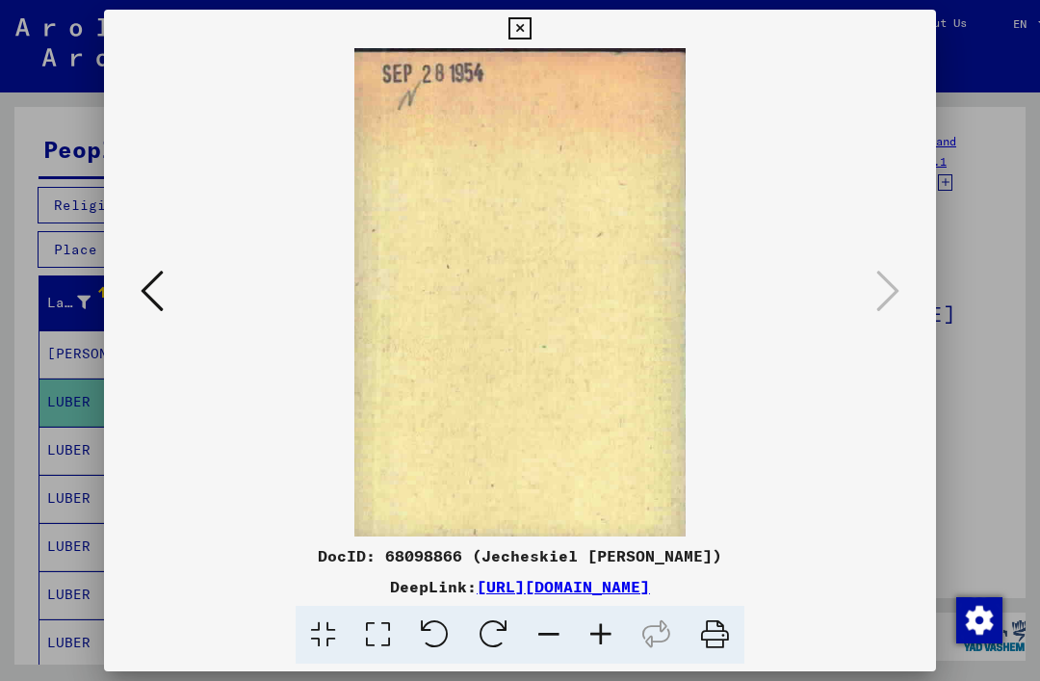
click at [537, 28] on button at bounding box center [520, 29] width 34 height 39
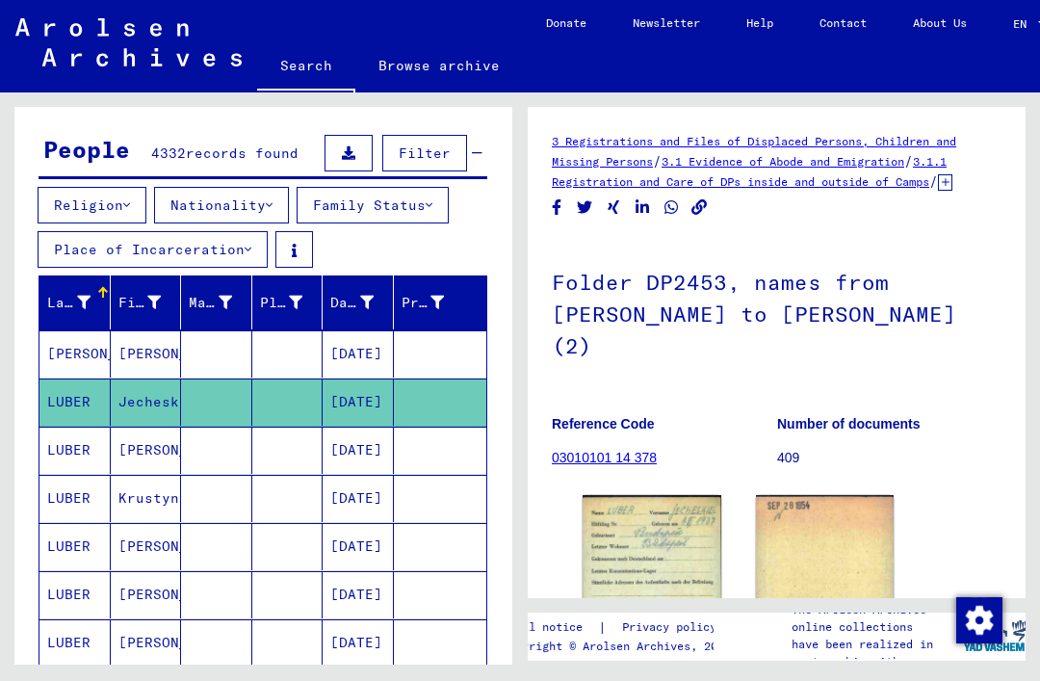
click at [242, 427] on mat-cell at bounding box center [216, 450] width 71 height 47
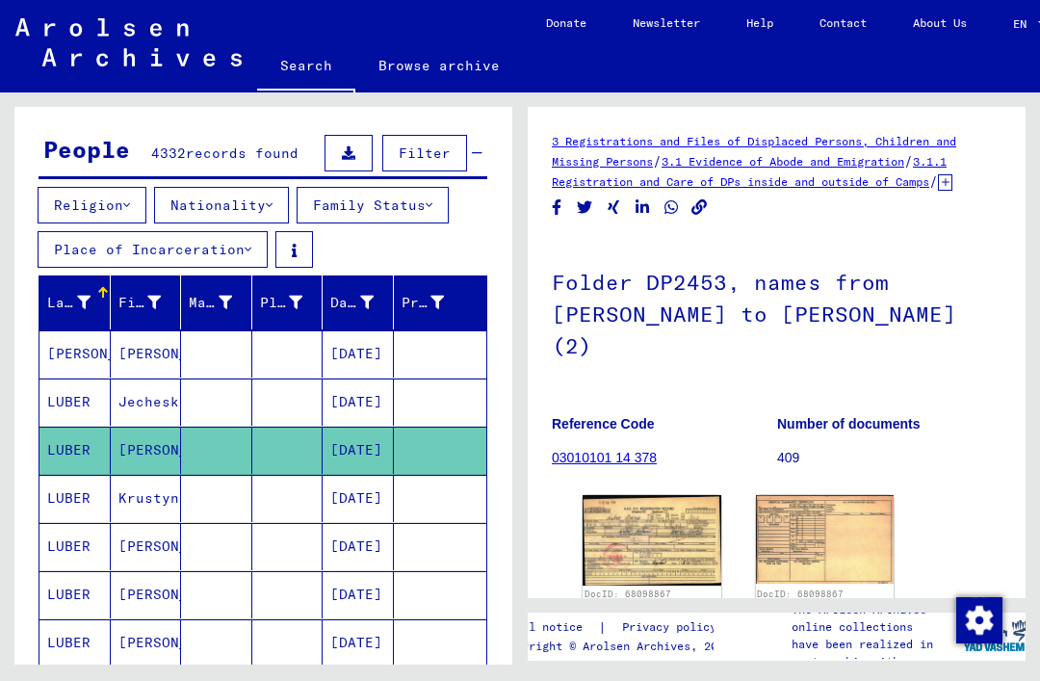
click at [669, 495] on img at bounding box center [652, 540] width 139 height 91
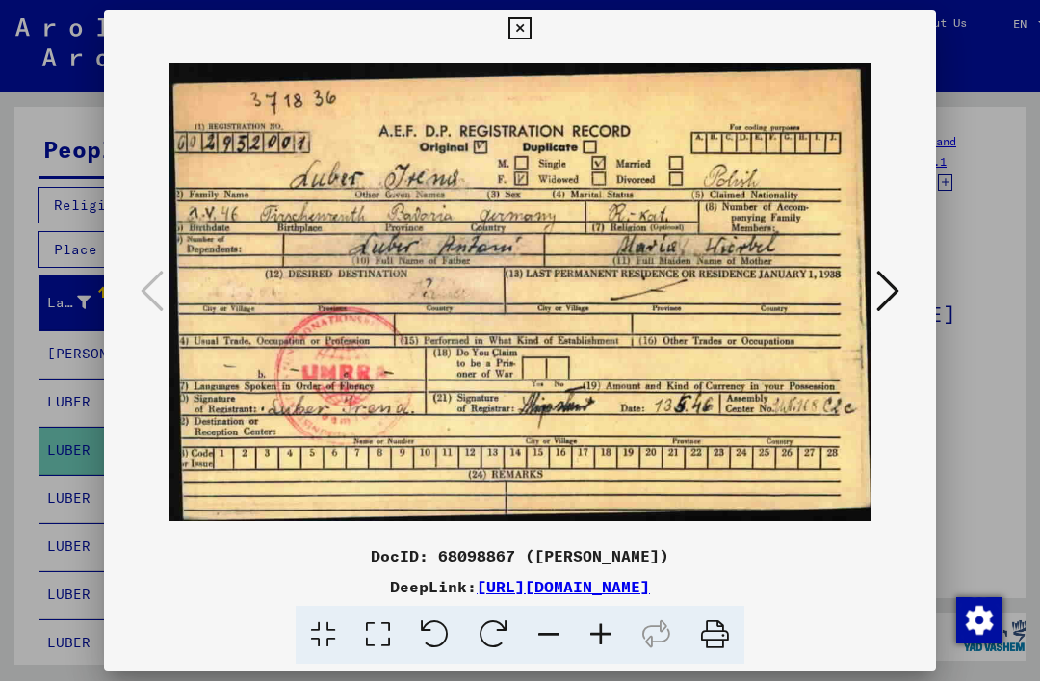
click at [531, 30] on icon at bounding box center [520, 28] width 22 height 23
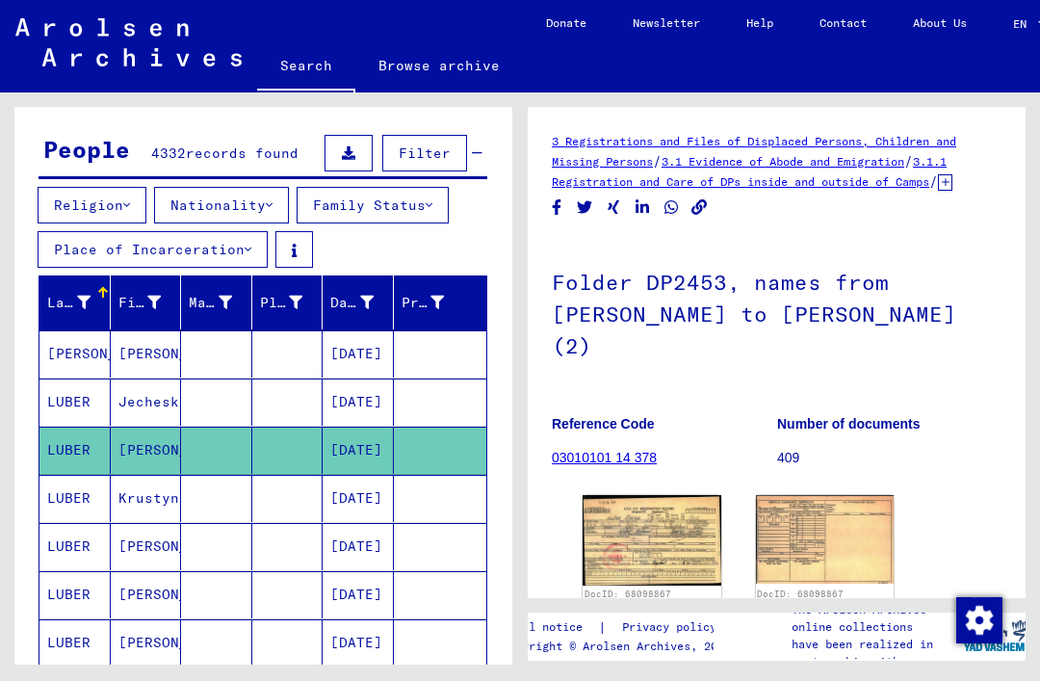
click at [285, 475] on mat-cell at bounding box center [287, 498] width 71 height 47
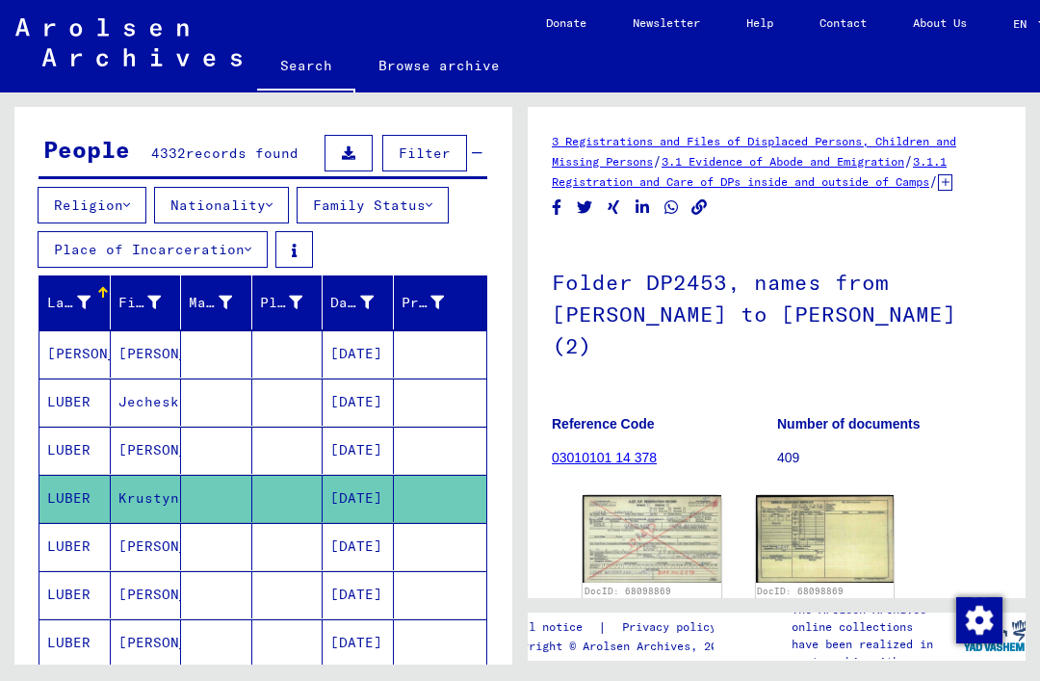
click at [671, 495] on img at bounding box center [652, 538] width 139 height 87
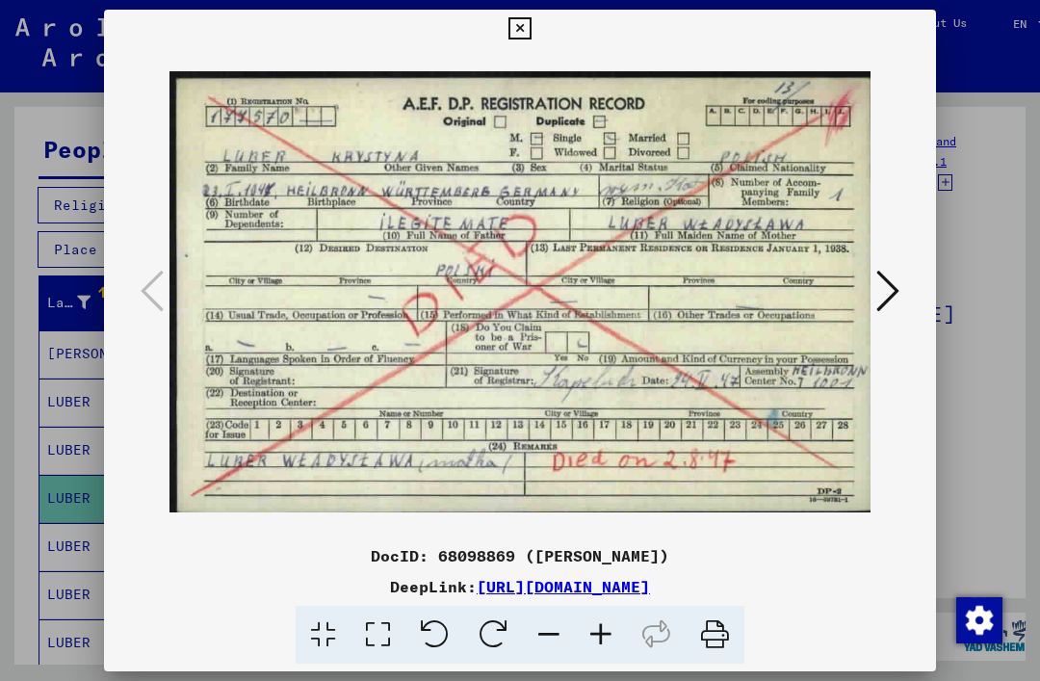
click at [531, 20] on icon at bounding box center [520, 28] width 22 height 23
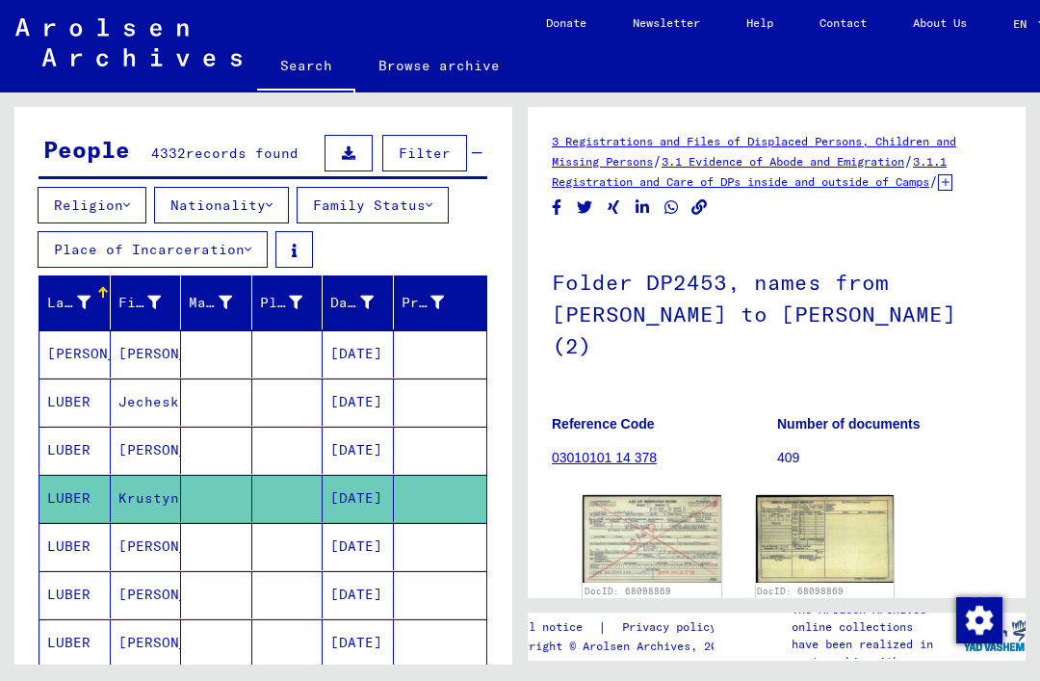
click at [238, 523] on mat-cell at bounding box center [216, 546] width 71 height 47
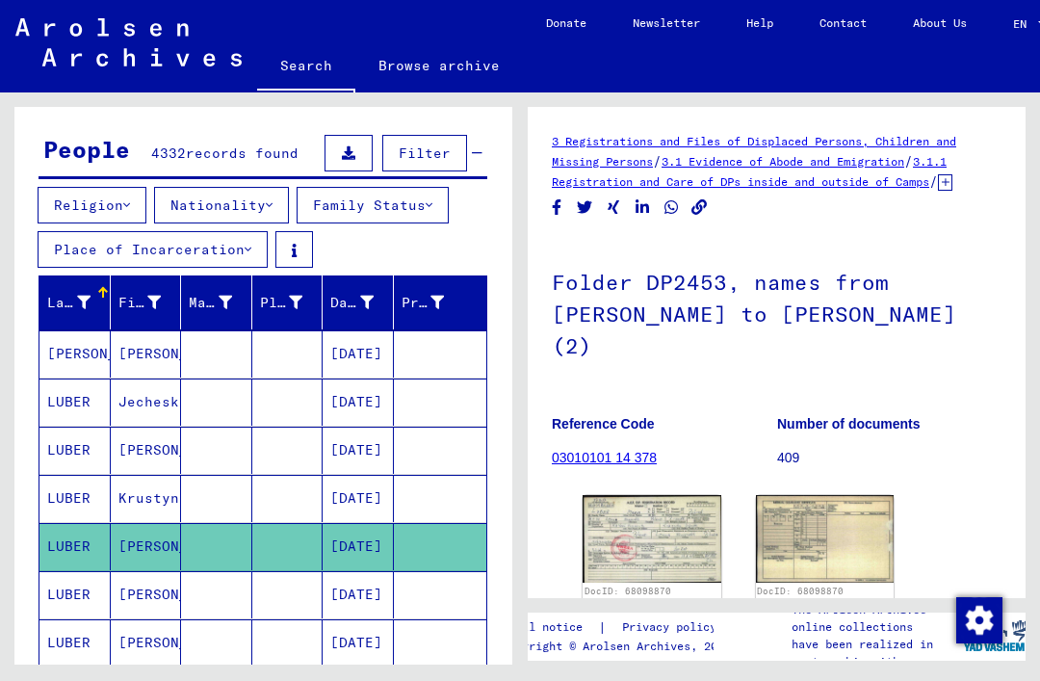
click at [681, 495] on img at bounding box center [652, 539] width 139 height 88
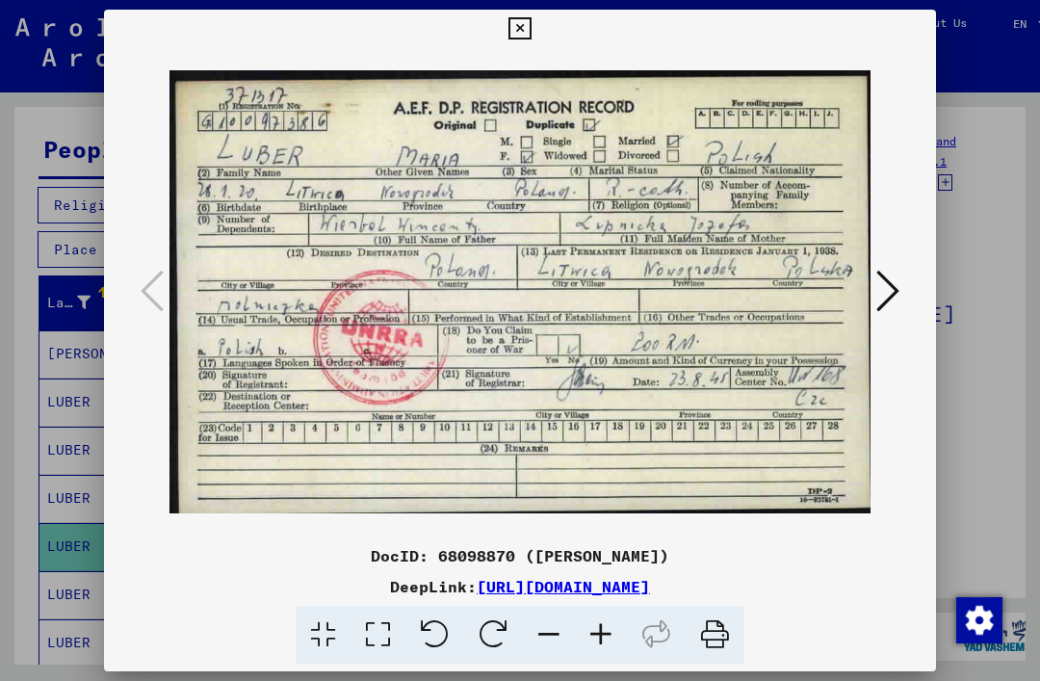
click at [531, 26] on icon at bounding box center [520, 28] width 22 height 23
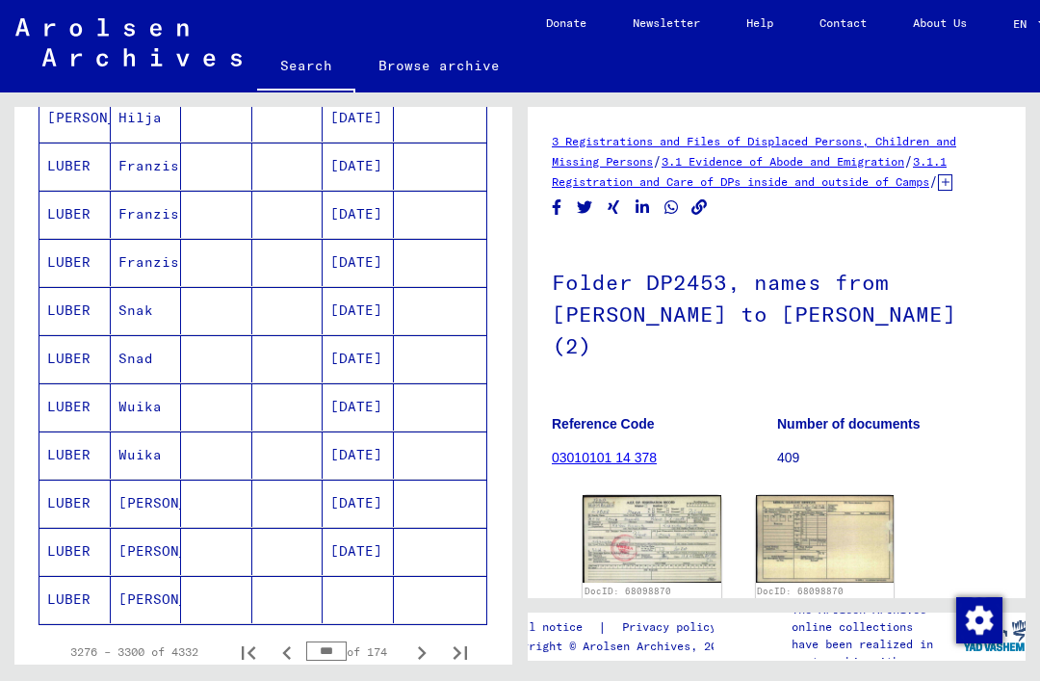
scroll to position [1079, 0]
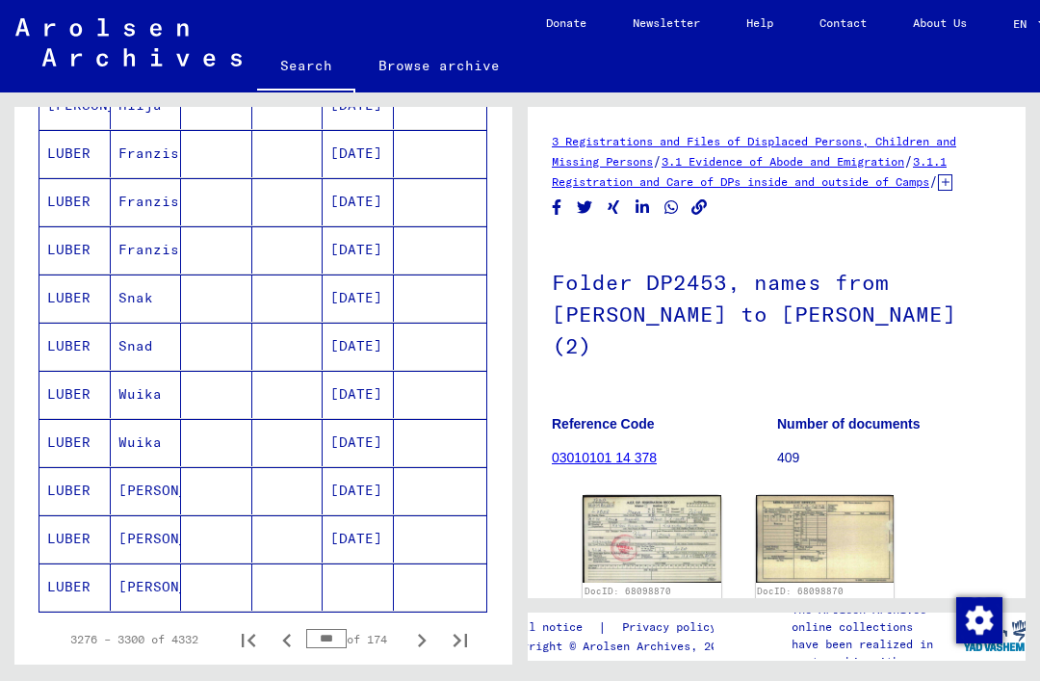
click at [217, 419] on mat-cell at bounding box center [216, 442] width 71 height 47
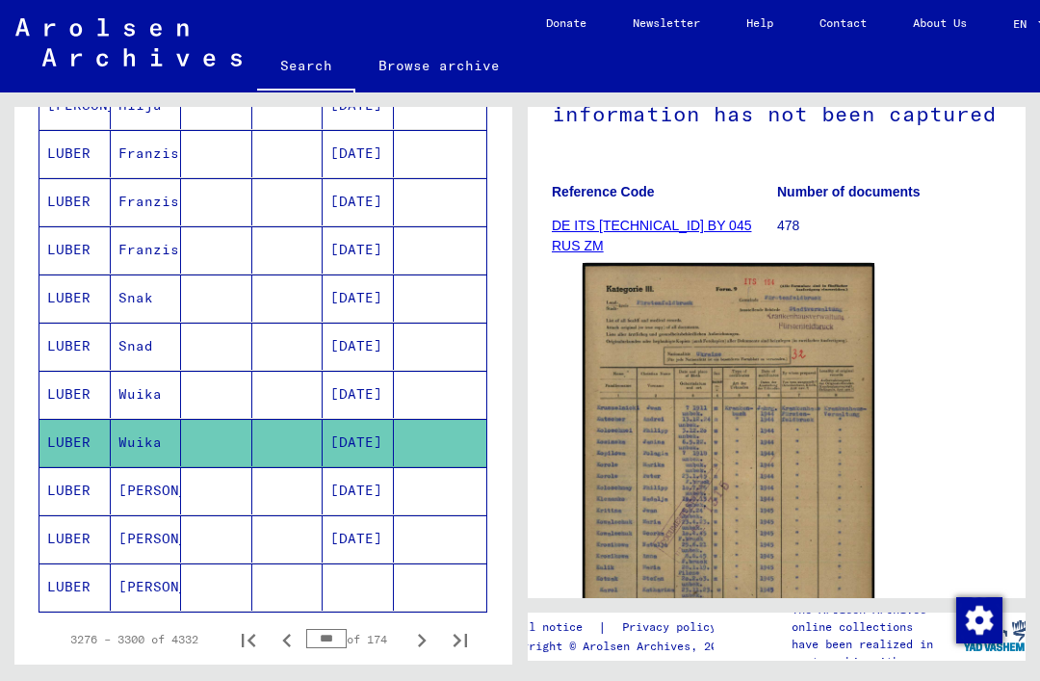
scroll to position [283, 0]
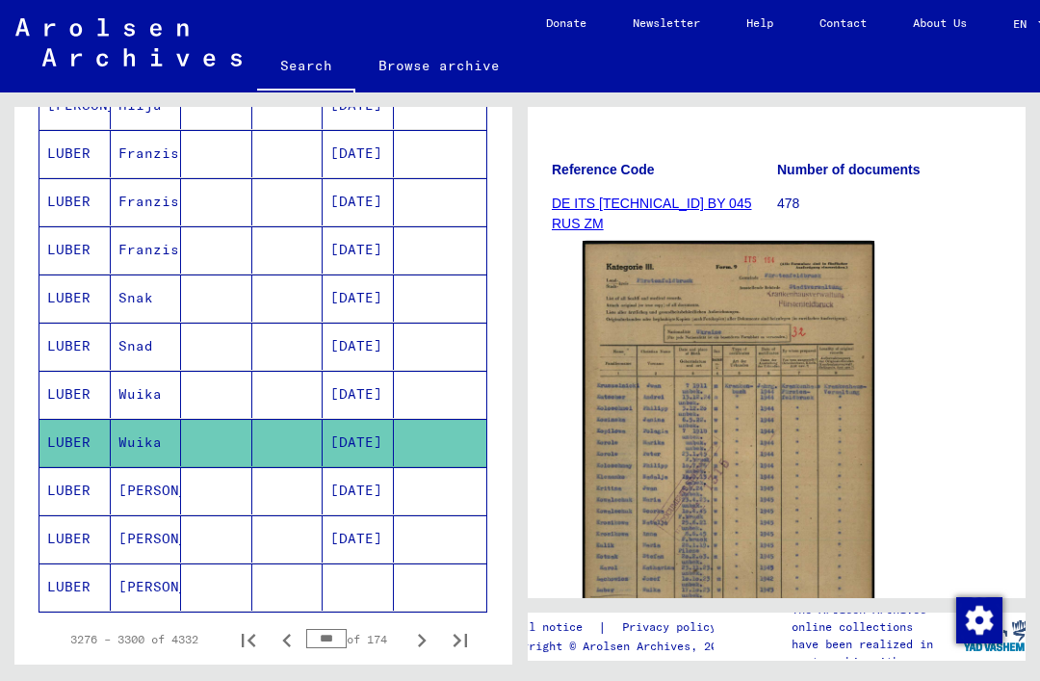
click at [749, 358] on img at bounding box center [729, 445] width 292 height 409
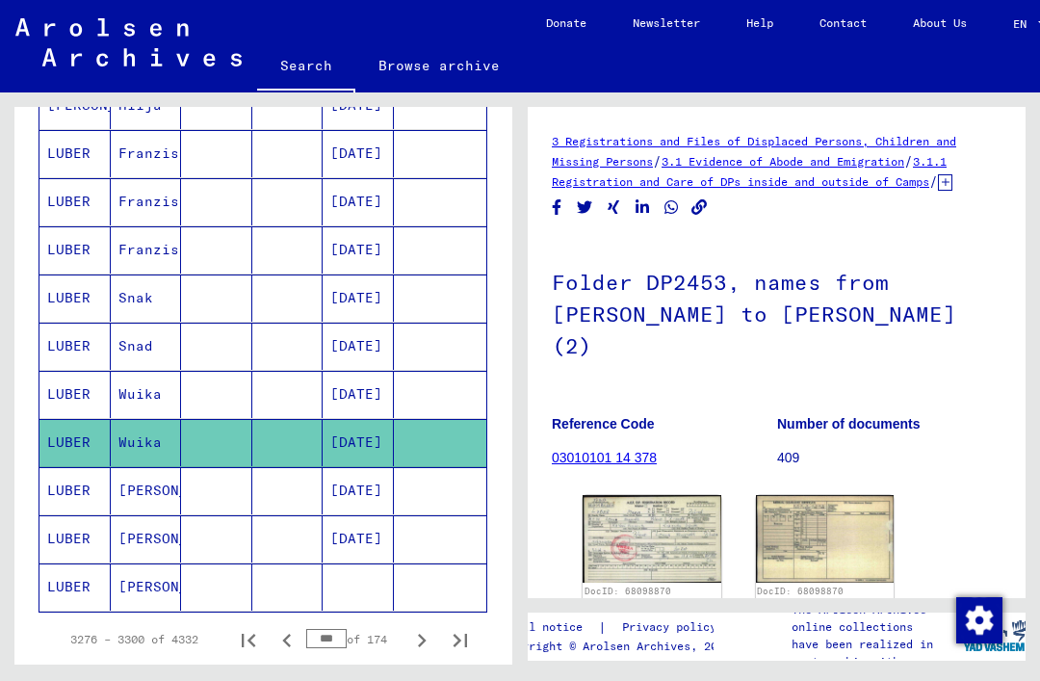
click at [238, 515] on mat-cell at bounding box center [216, 538] width 71 height 47
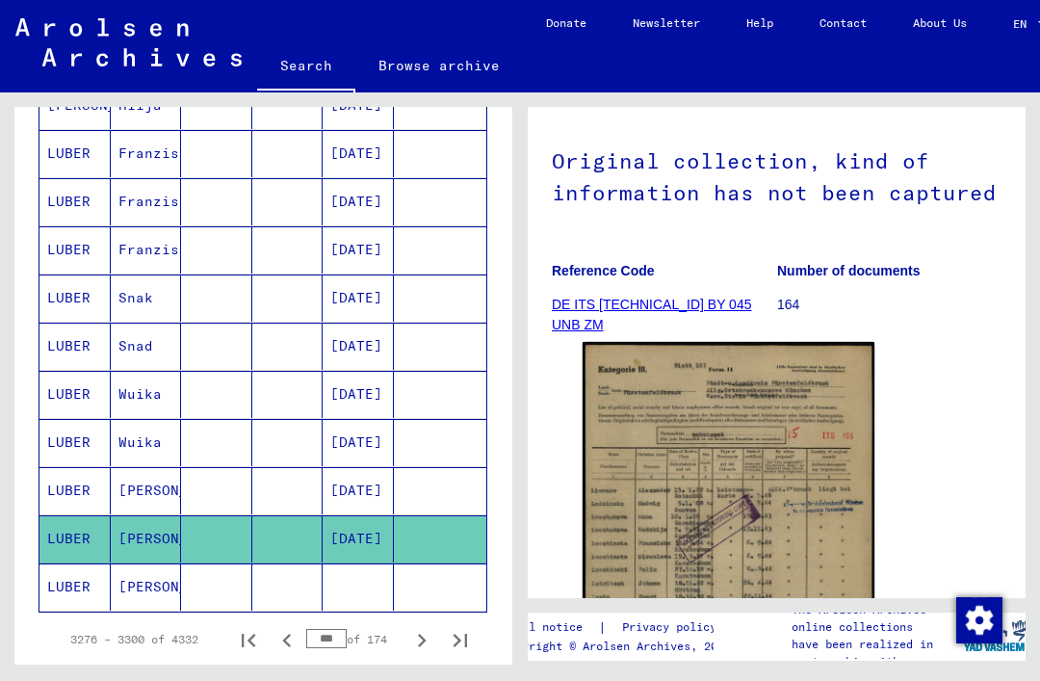
scroll to position [174, 0]
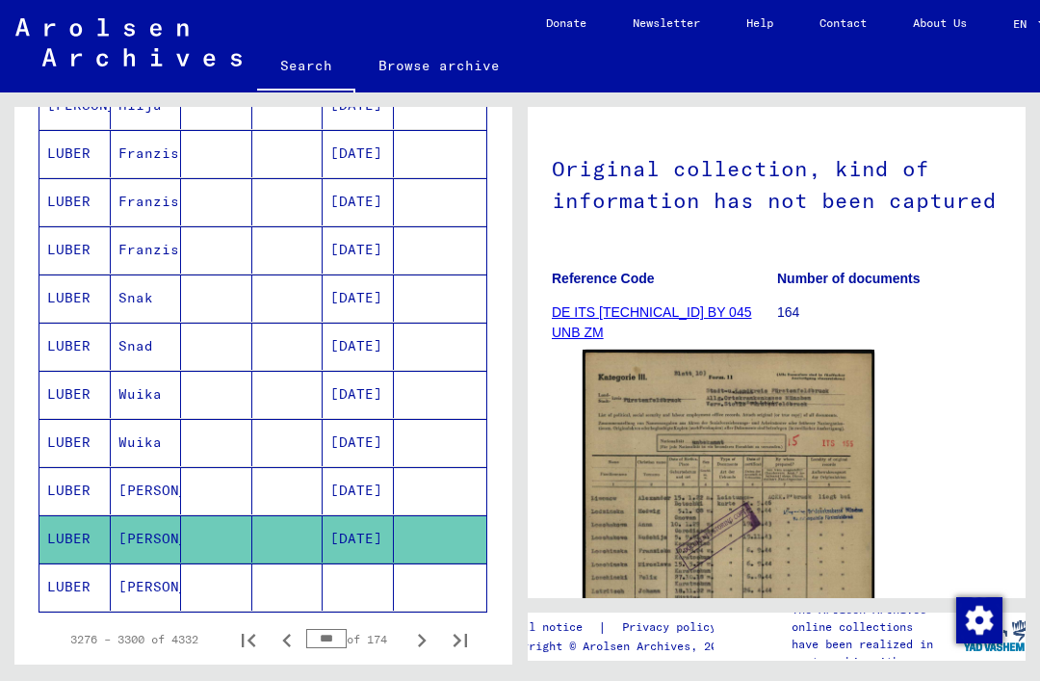
click at [428, 627] on icon "Next page" at bounding box center [421, 640] width 27 height 27
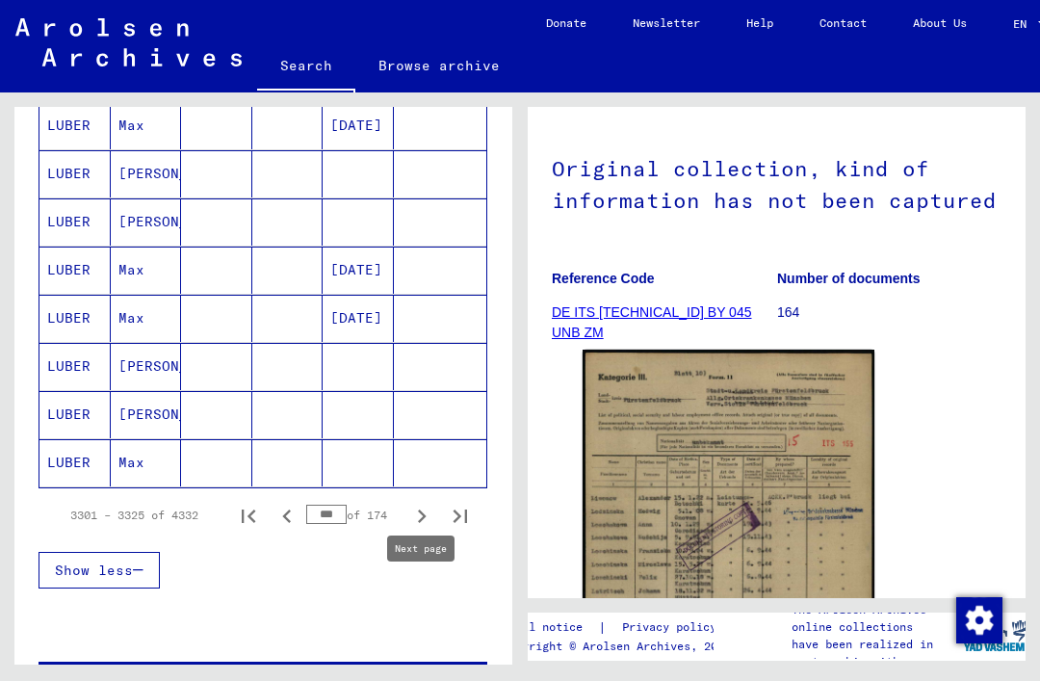
scroll to position [1248, 0]
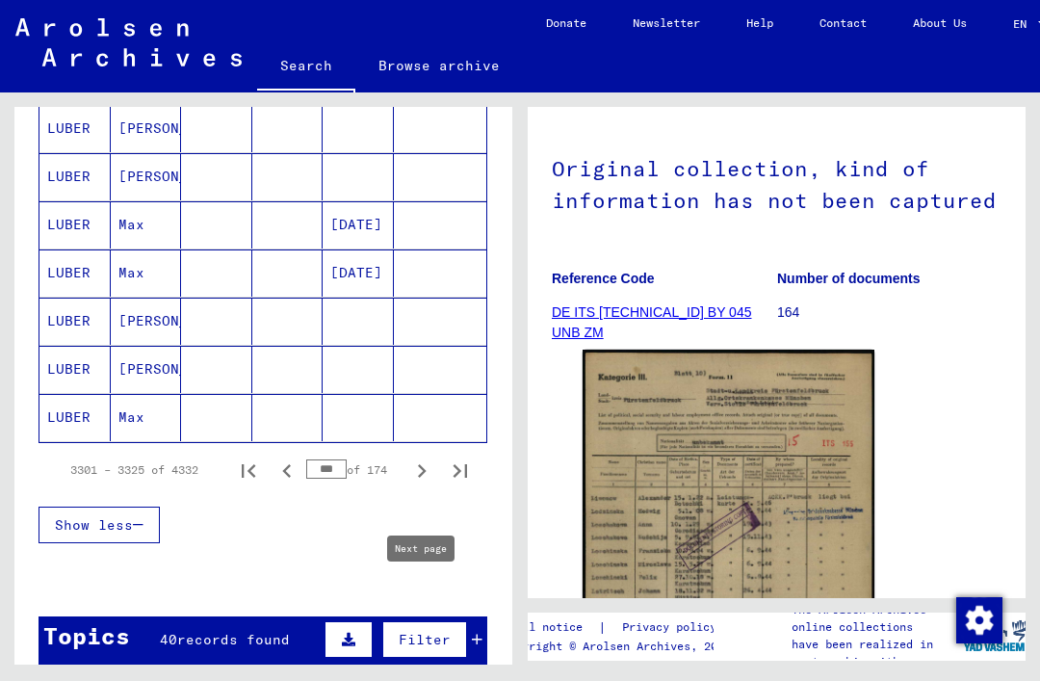
click at [422, 464] on icon "Next page" at bounding box center [422, 470] width 9 height 13
type input "***"
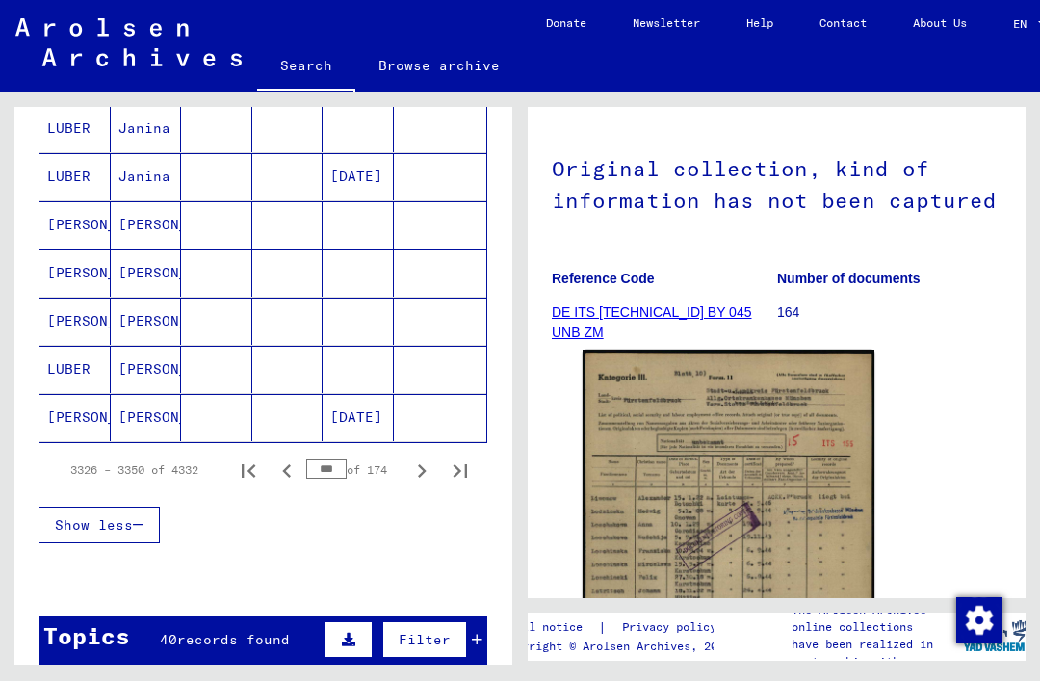
click at [152, 346] on mat-cell "[PERSON_NAME]" at bounding box center [146, 369] width 71 height 47
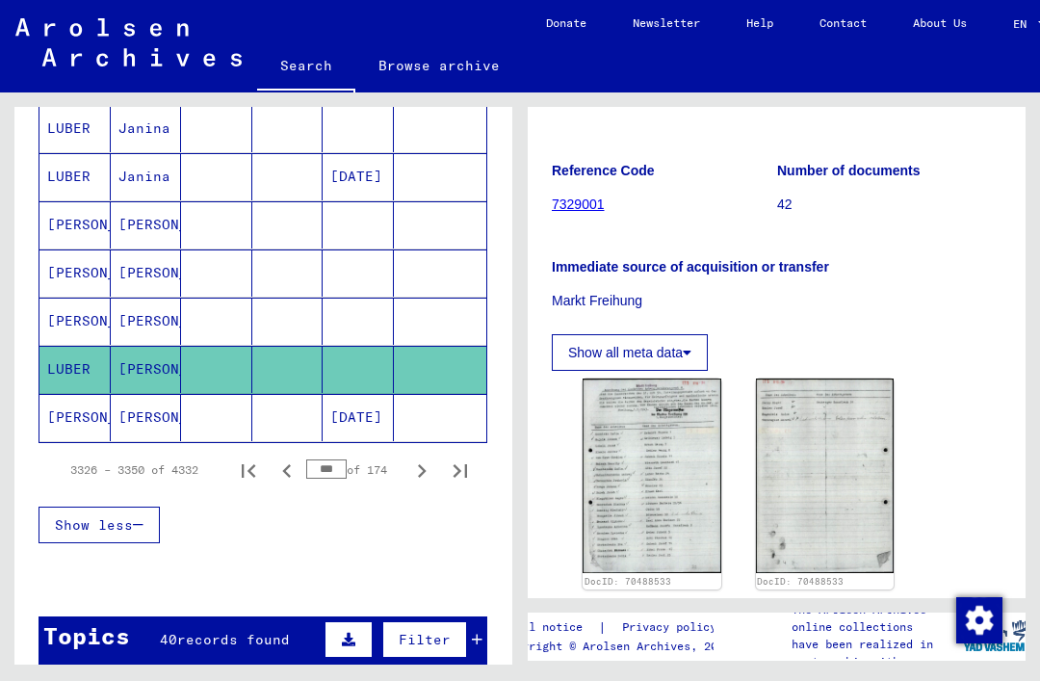
scroll to position [252, 0]
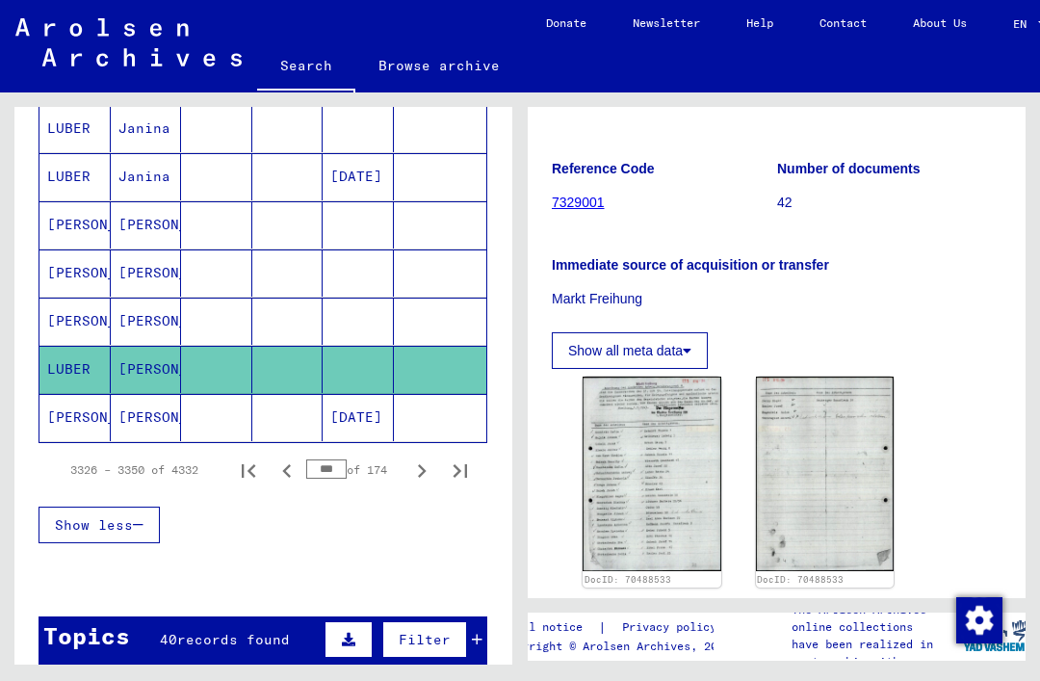
click at [682, 399] on img at bounding box center [652, 474] width 139 height 195
